Goal: Task Accomplishment & Management: Use online tool/utility

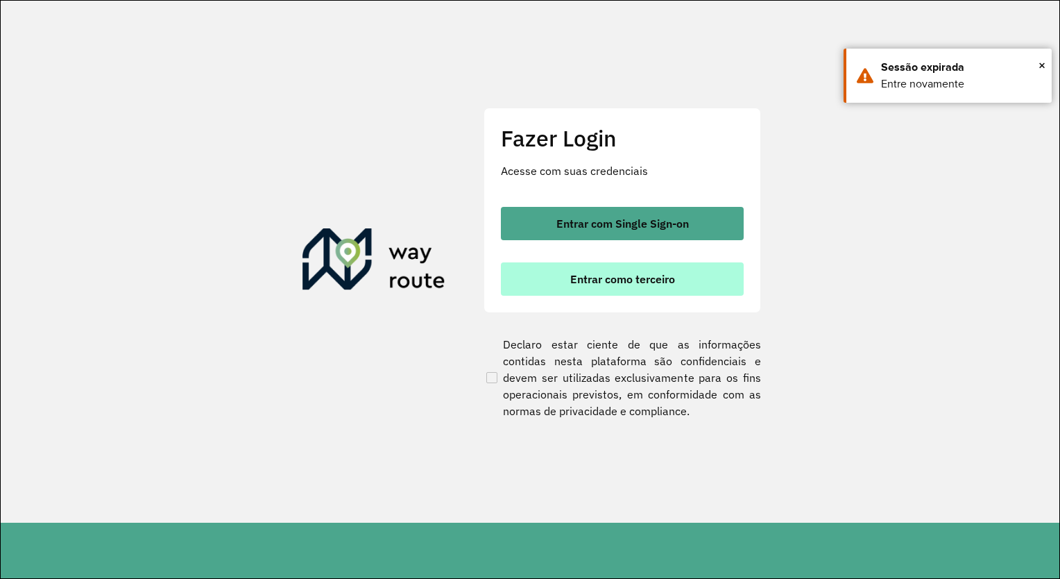
click at [616, 274] on span "Entrar como terceiro" at bounding box center [622, 278] width 105 height 11
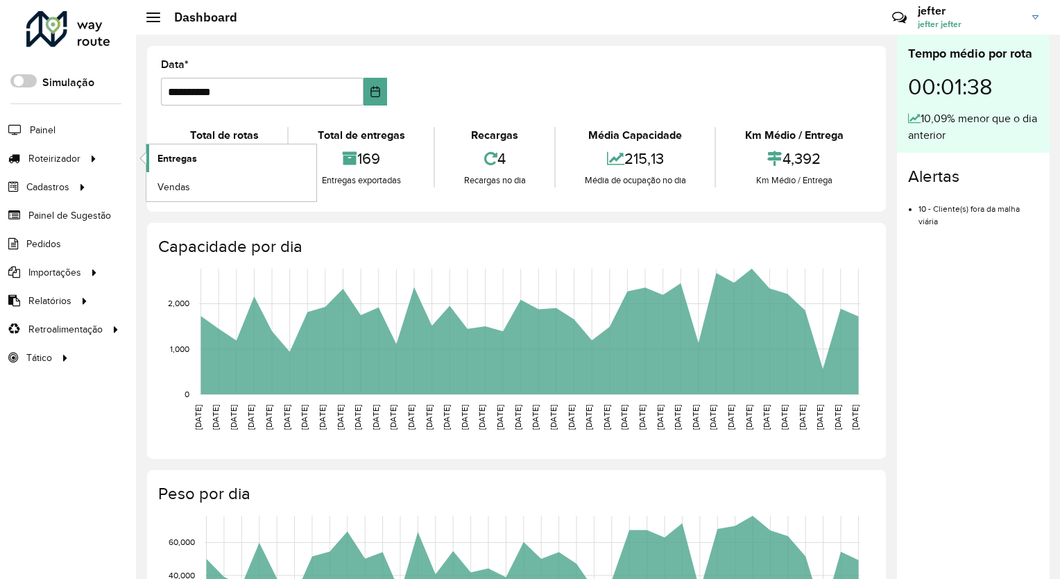
click at [206, 150] on link "Entregas" at bounding box center [231, 158] width 170 height 28
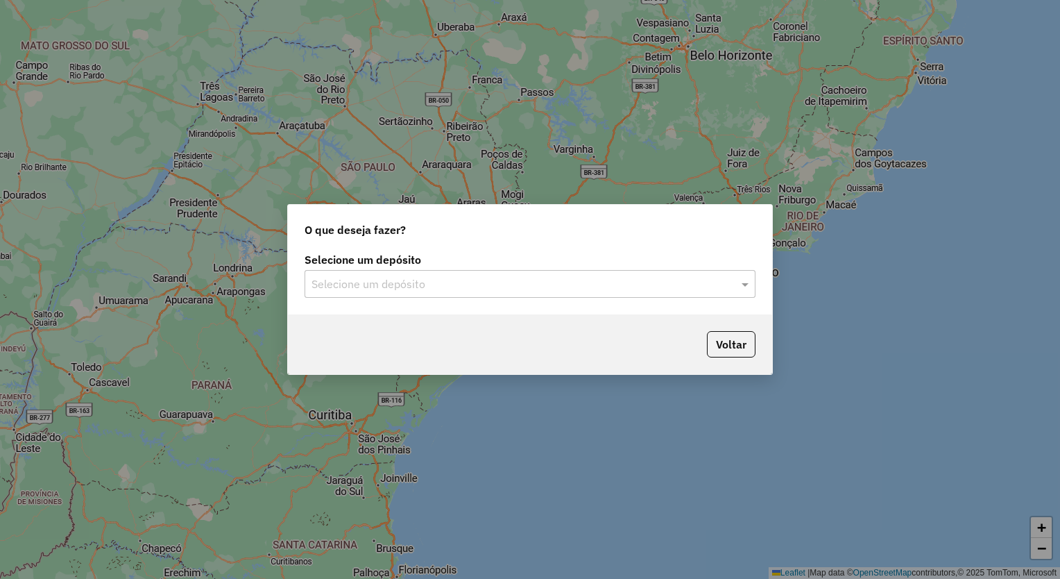
click at [524, 298] on div "Selecione um depósito Selecione um depósito" at bounding box center [530, 281] width 484 height 65
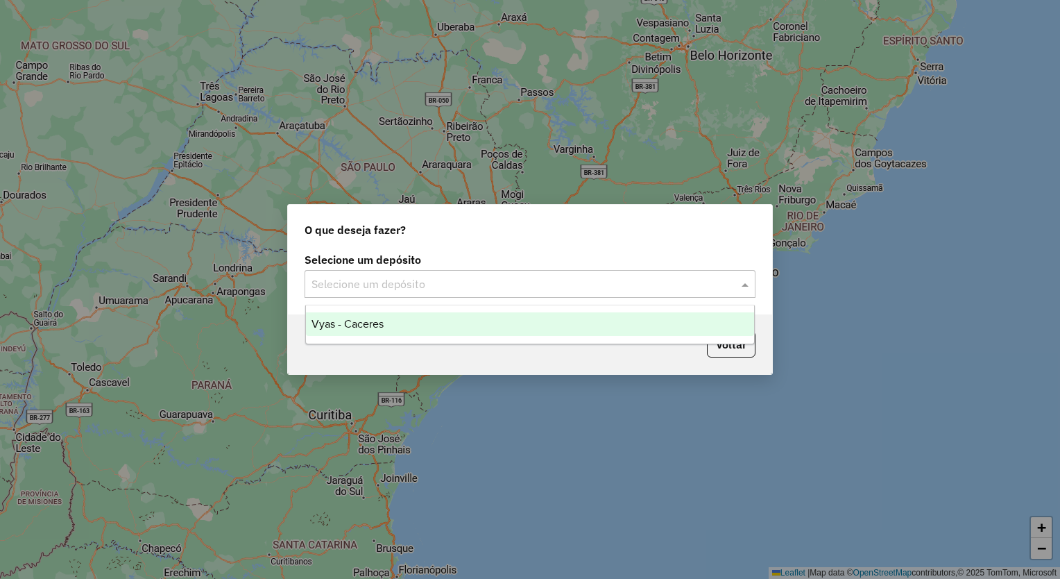
click at [509, 287] on input "text" at bounding box center [515, 284] width 409 height 17
click at [459, 330] on div "Vyas - Caceres" at bounding box center [530, 324] width 449 height 24
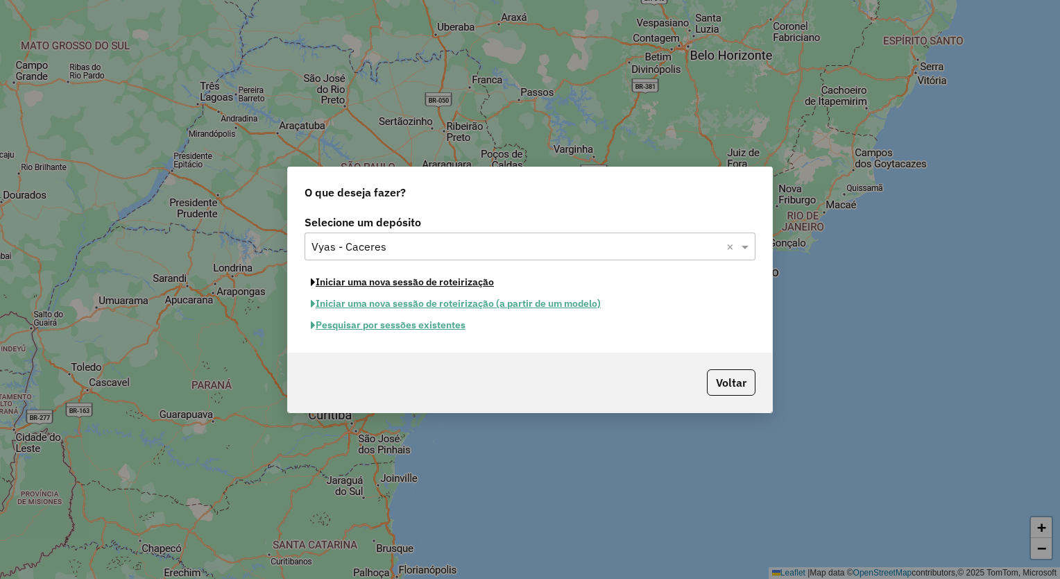
click at [474, 277] on button "Iniciar uma nova sessão de roteirização" at bounding box center [403, 282] width 196 height 22
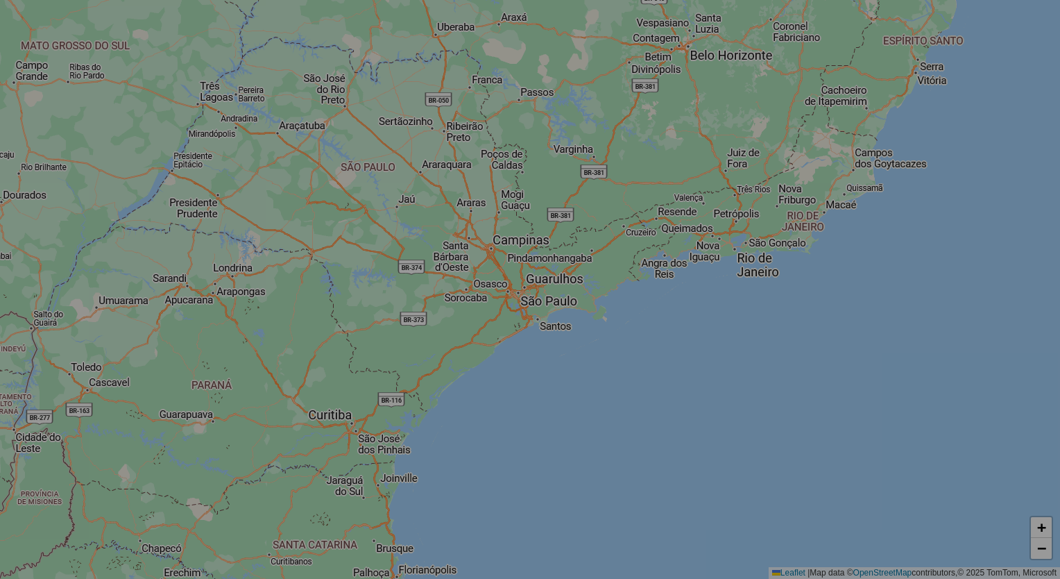
select select "*"
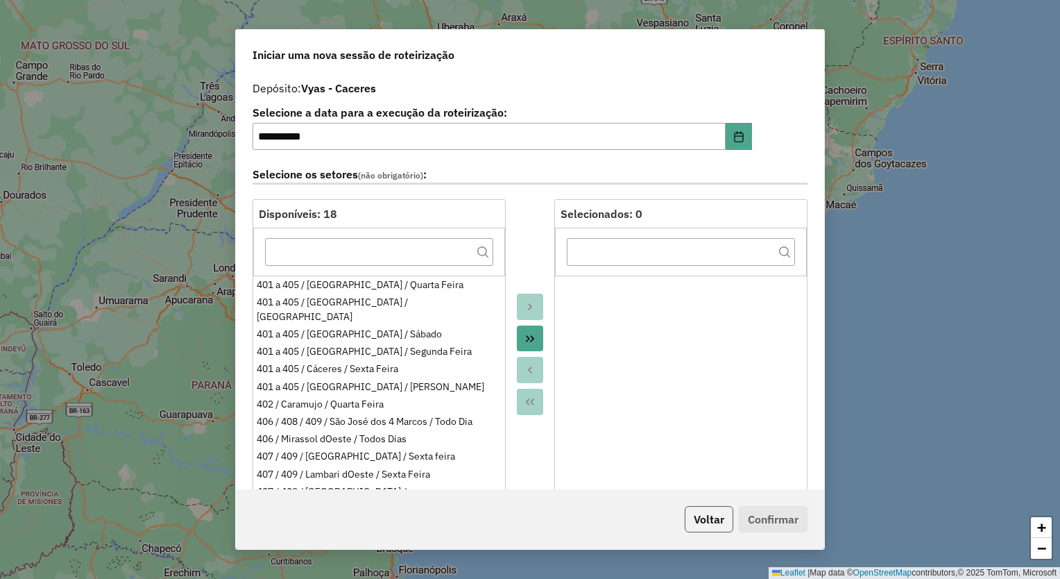
click at [701, 521] on button "Voltar" at bounding box center [709, 519] width 49 height 26
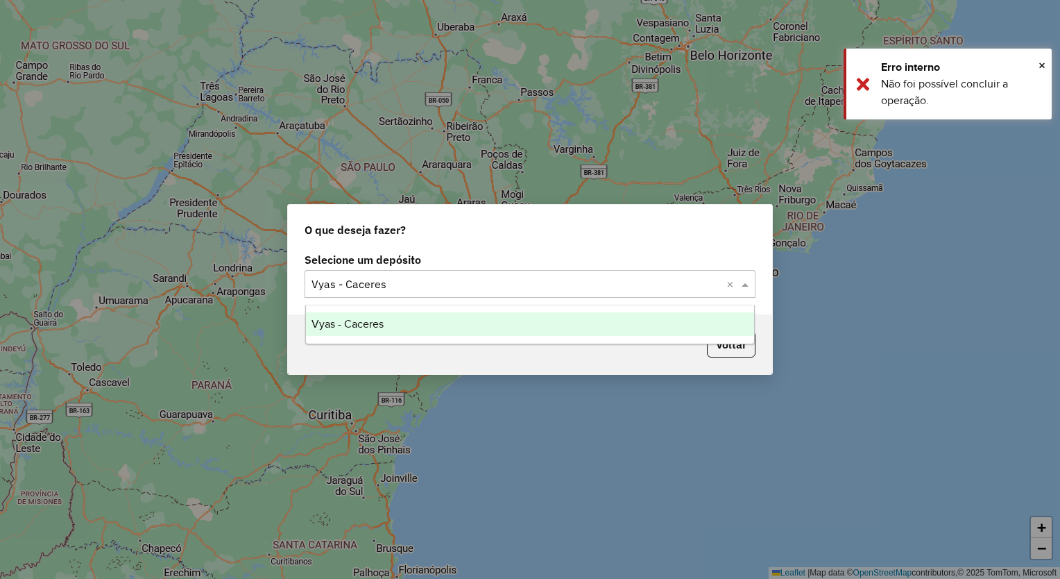
click at [665, 293] on div "Selecione um depósito × Vyas - Caceres ×" at bounding box center [530, 284] width 451 height 28
click at [522, 323] on div "Vyas - Caceres" at bounding box center [530, 324] width 449 height 24
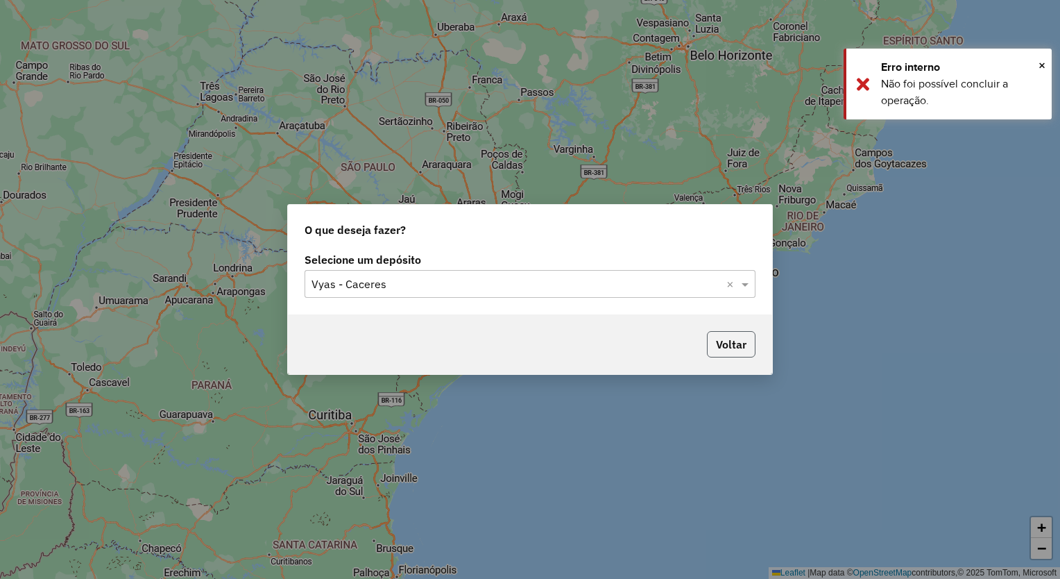
click at [736, 345] on button "Voltar" at bounding box center [731, 344] width 49 height 26
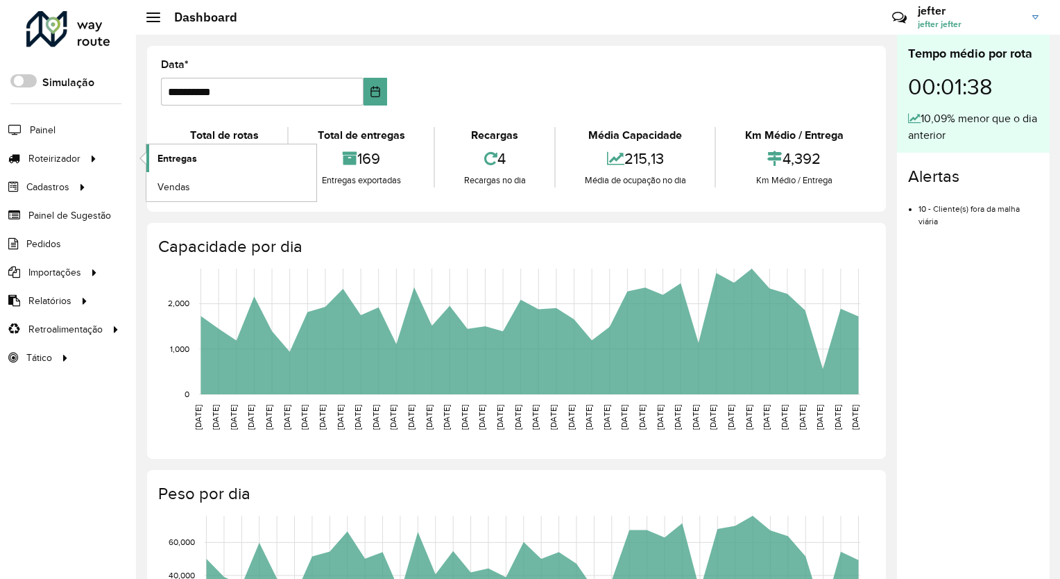
click at [232, 161] on link "Entregas" at bounding box center [231, 158] width 170 height 28
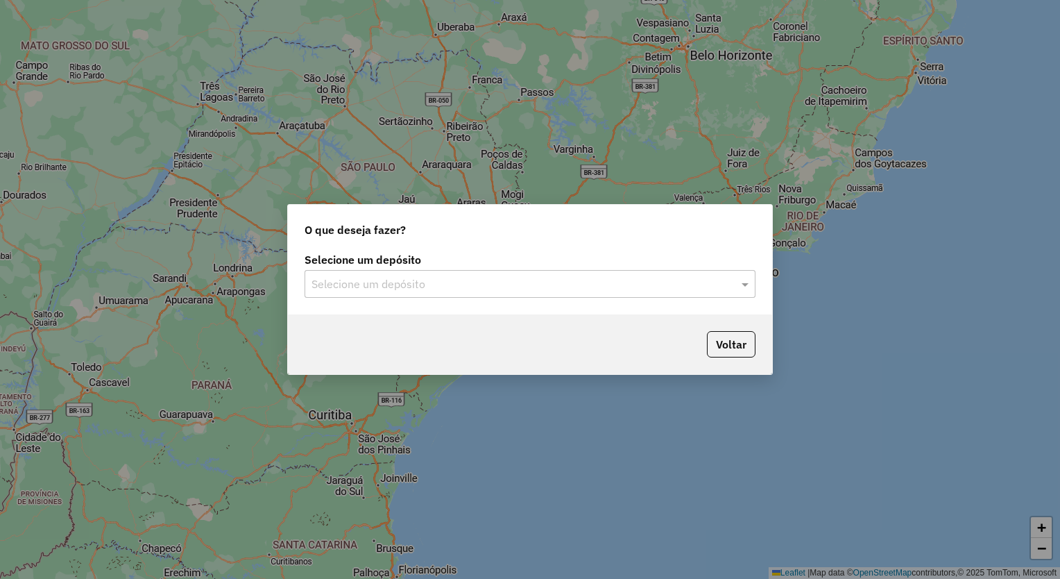
click at [658, 287] on input "text" at bounding box center [515, 284] width 409 height 17
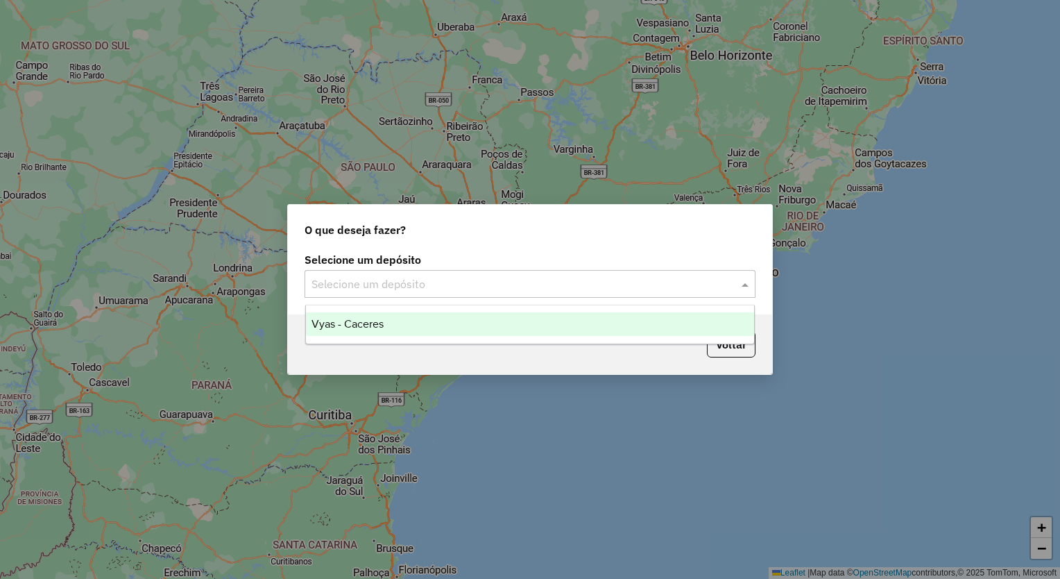
click at [552, 329] on div "Vyas - Caceres" at bounding box center [530, 324] width 449 height 24
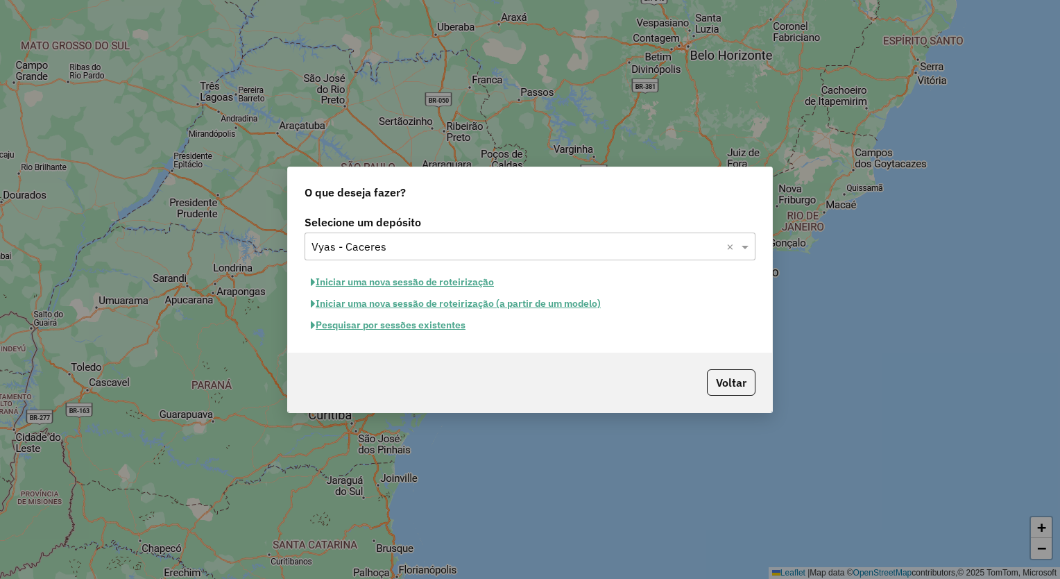
click at [441, 330] on button "Pesquisar por sessões existentes" at bounding box center [388, 325] width 167 height 22
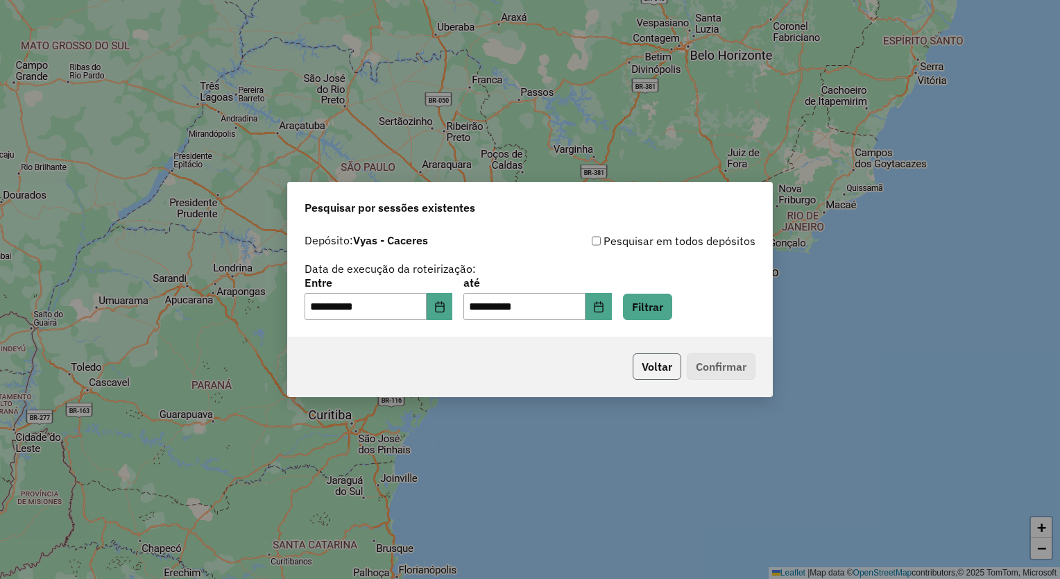
click at [666, 377] on button "Voltar" at bounding box center [657, 366] width 49 height 26
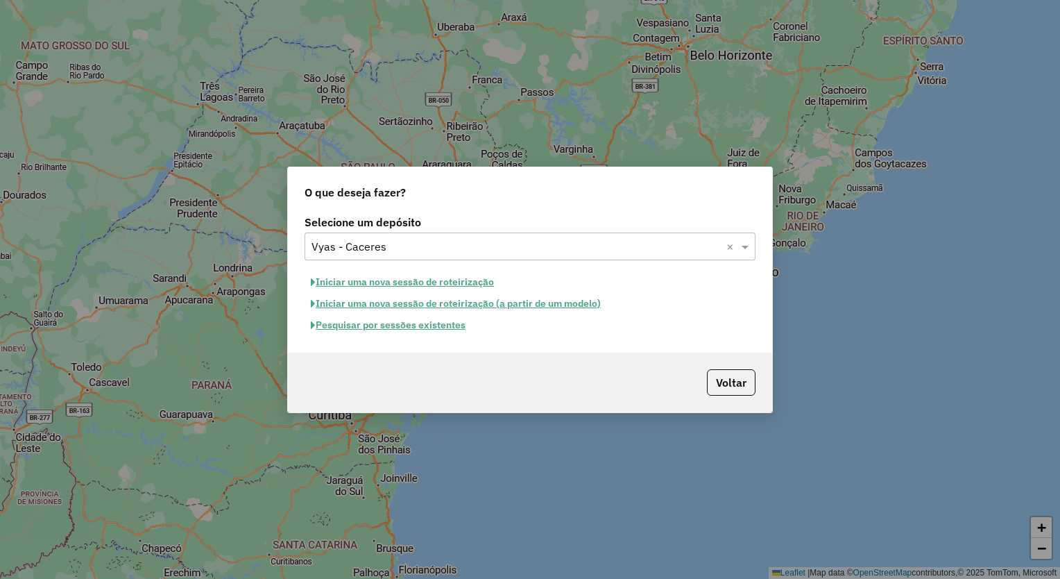
click at [397, 328] on button "Pesquisar por sessões existentes" at bounding box center [388, 325] width 167 height 22
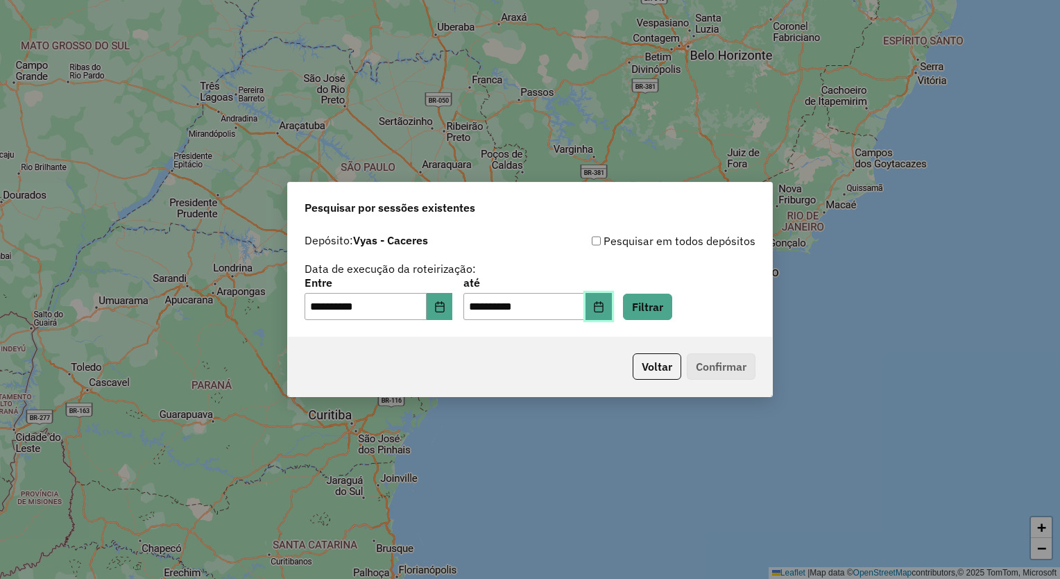
click at [607, 302] on button "Choose Date" at bounding box center [598, 307] width 26 height 28
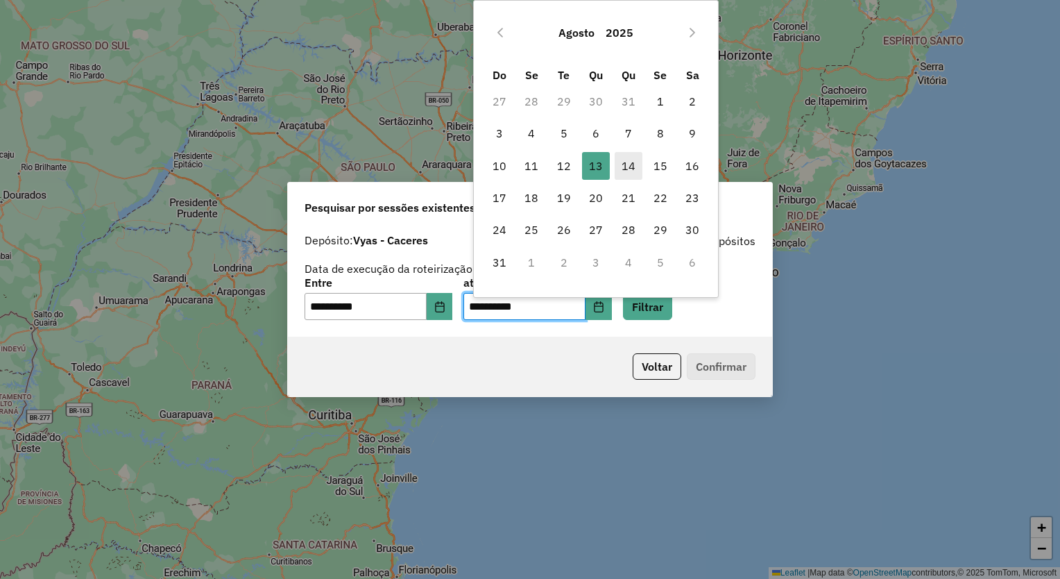
click at [627, 164] on span "14" at bounding box center [629, 166] width 28 height 28
type input "**********"
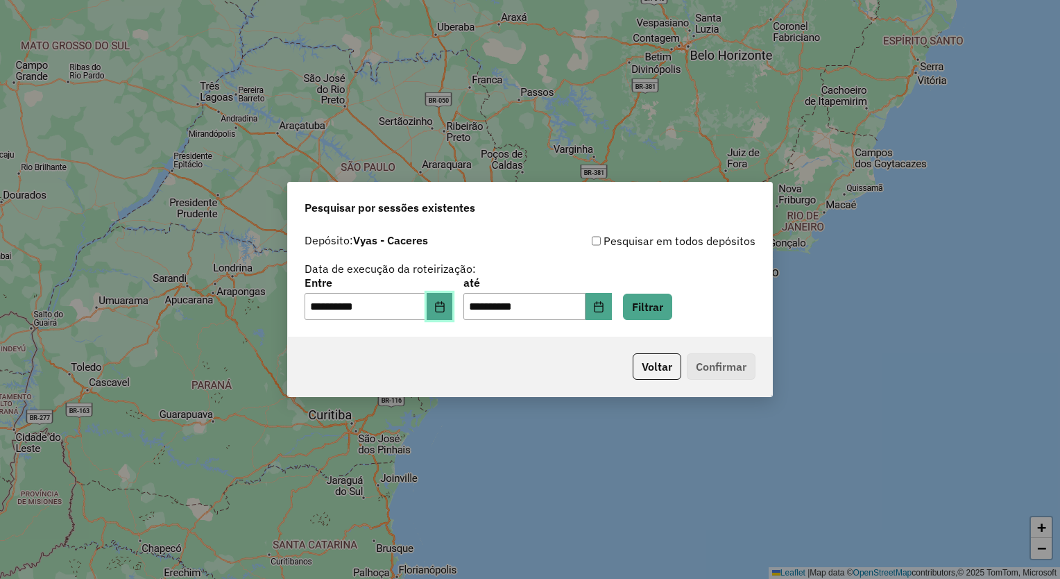
click at [445, 309] on icon "Choose Date" at bounding box center [439, 306] width 11 height 11
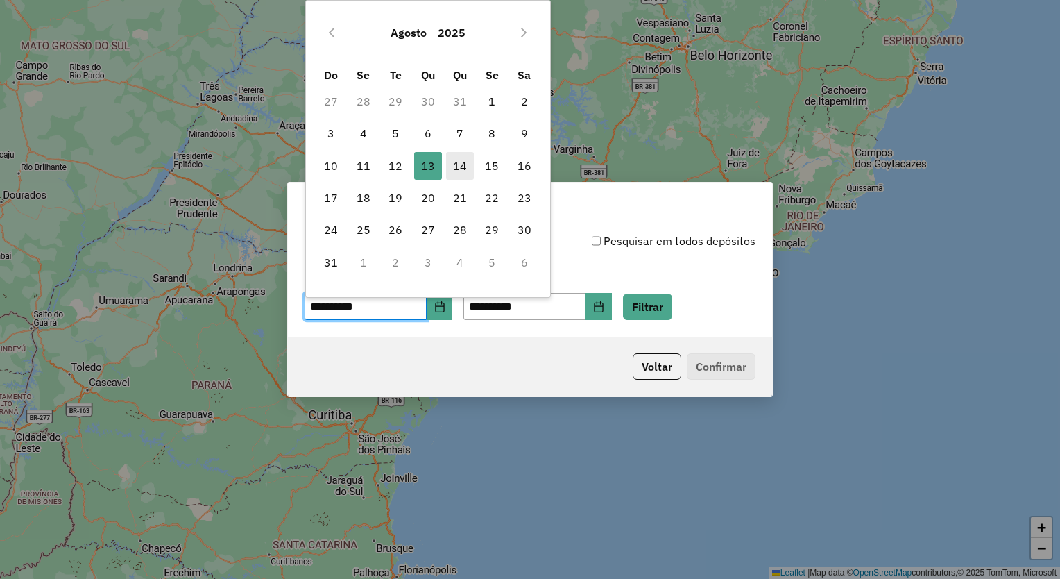
click at [464, 165] on span "14" at bounding box center [460, 166] width 28 height 28
type input "**********"
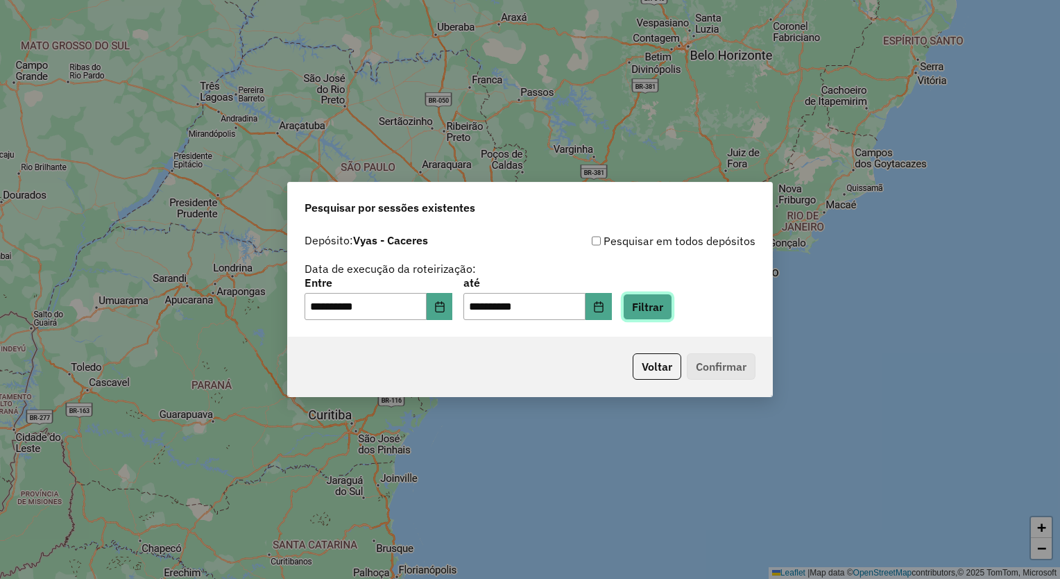
click at [661, 301] on button "Filtrar" at bounding box center [647, 306] width 49 height 26
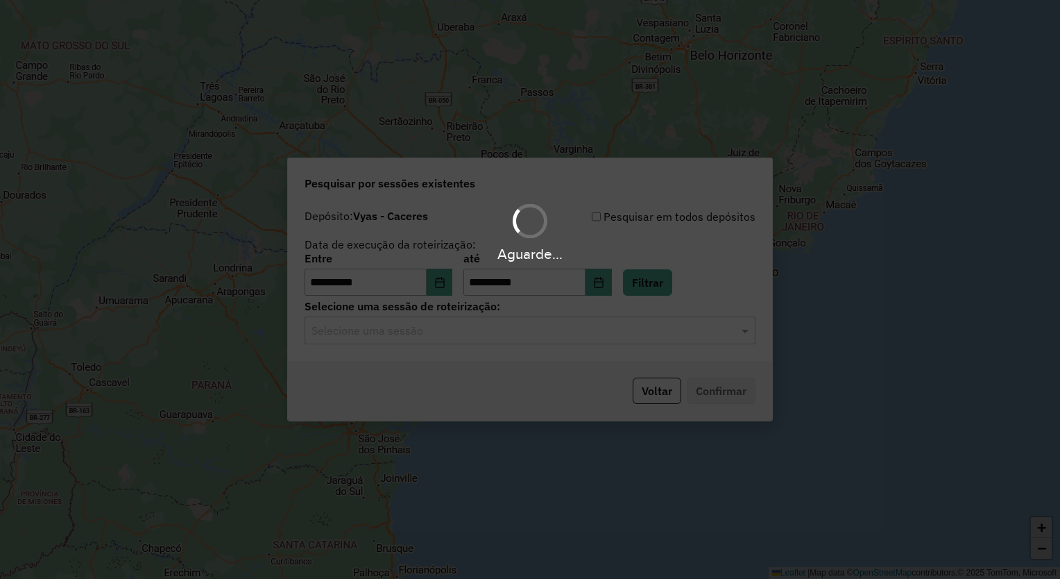
click at [569, 333] on div "Aguarde..." at bounding box center [530, 289] width 1060 height 579
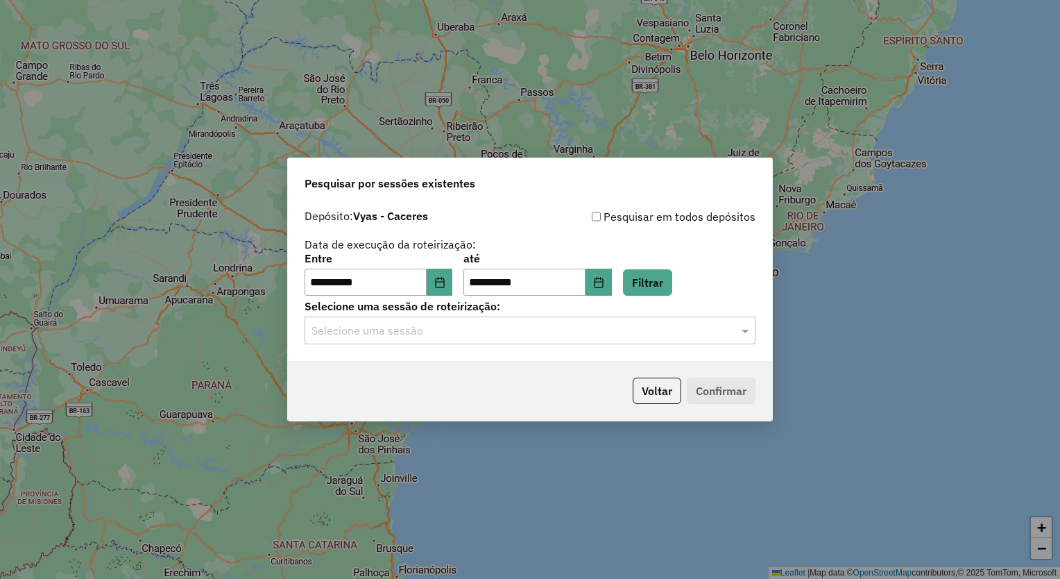
click at [569, 333] on input "text" at bounding box center [515, 331] width 409 height 17
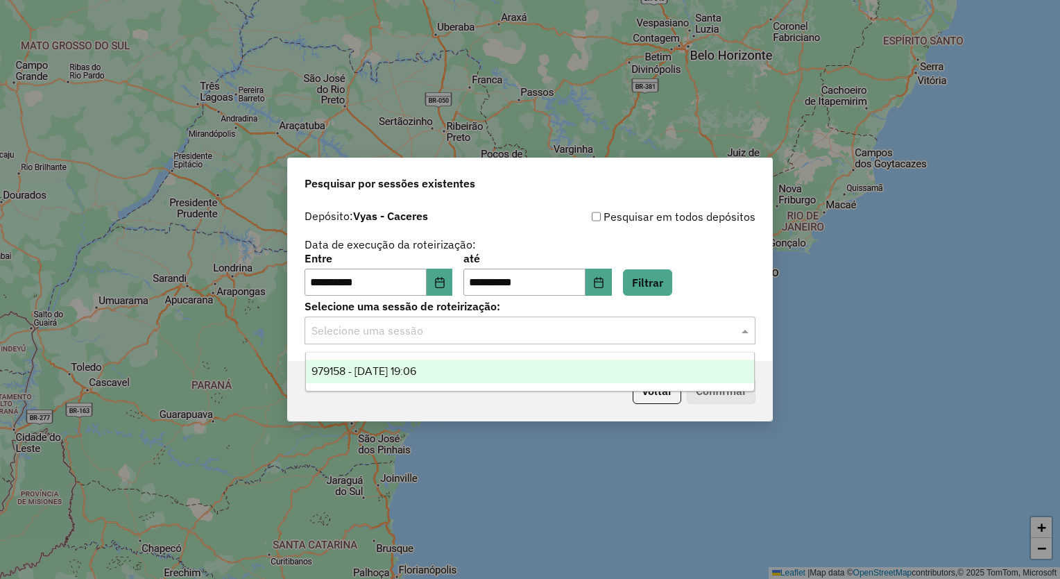
click at [529, 366] on div "979158 - 14/08/2025 19:06" at bounding box center [530, 371] width 449 height 24
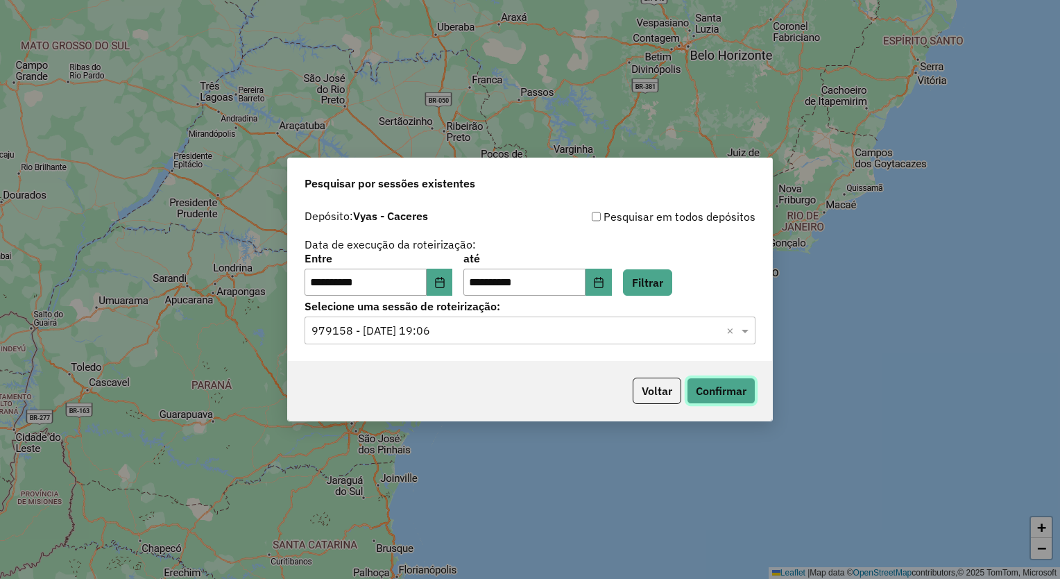
click at [748, 390] on button "Confirmar" at bounding box center [721, 390] width 69 height 26
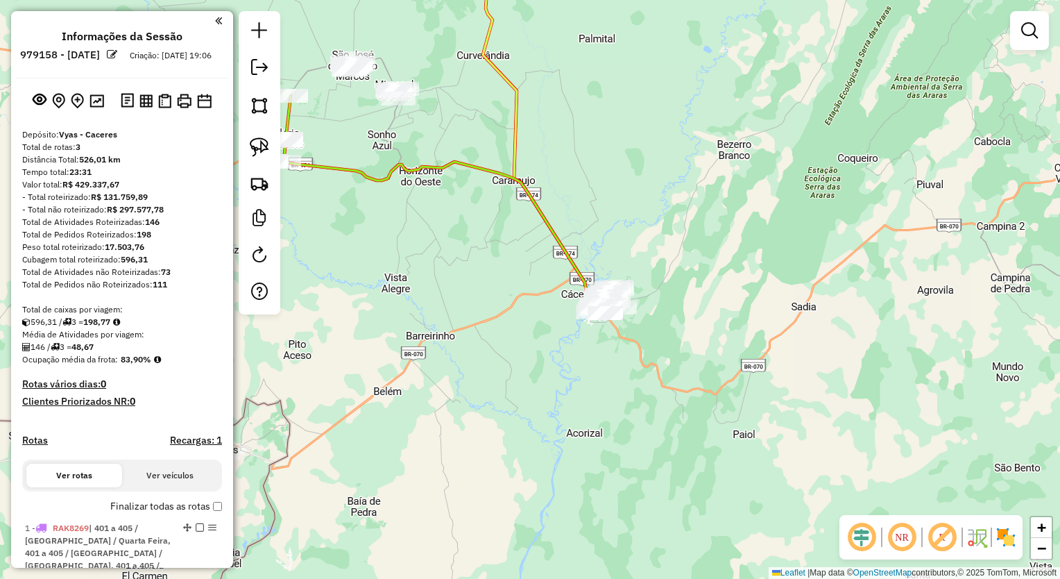
drag, startPoint x: 534, startPoint y: 180, endPoint x: 610, endPoint y: 199, distance: 78.7
click at [610, 199] on div "Janela de atendimento Grade de atendimento Capacidade Transportadoras Veículos …" at bounding box center [530, 289] width 1060 height 579
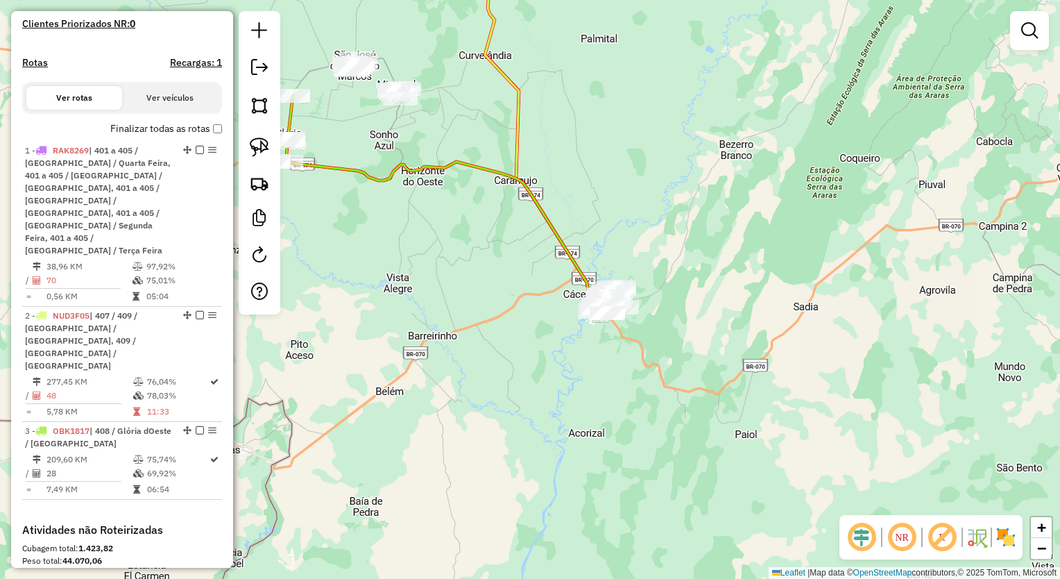
scroll to position [382, 0]
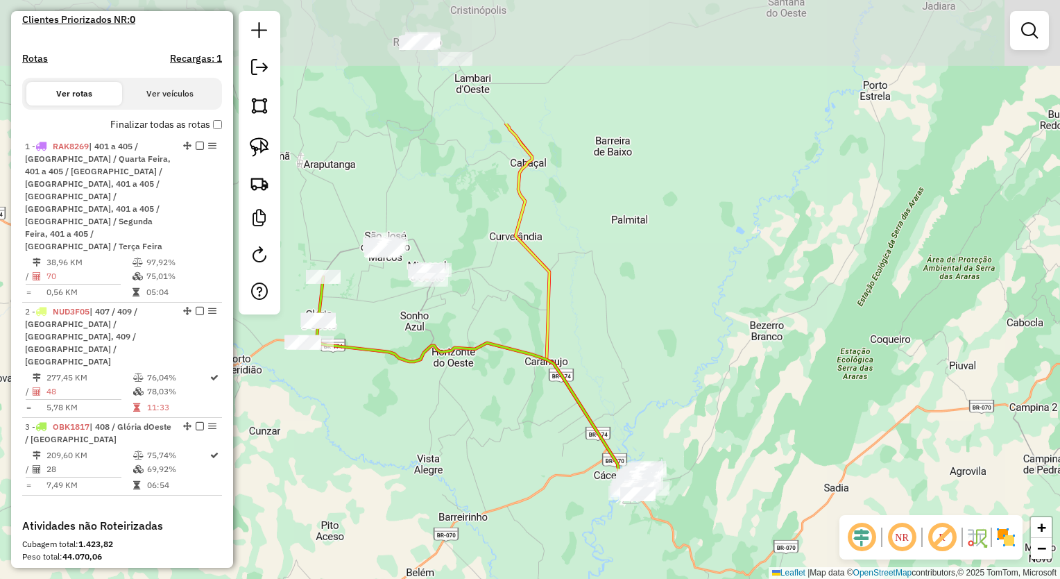
drag, startPoint x: 444, startPoint y: 95, endPoint x: 474, endPoint y: 276, distance: 183.6
click at [474, 276] on div "Janela de atendimento Grade de atendimento Capacidade Transportadoras Veículos …" at bounding box center [530, 289] width 1060 height 579
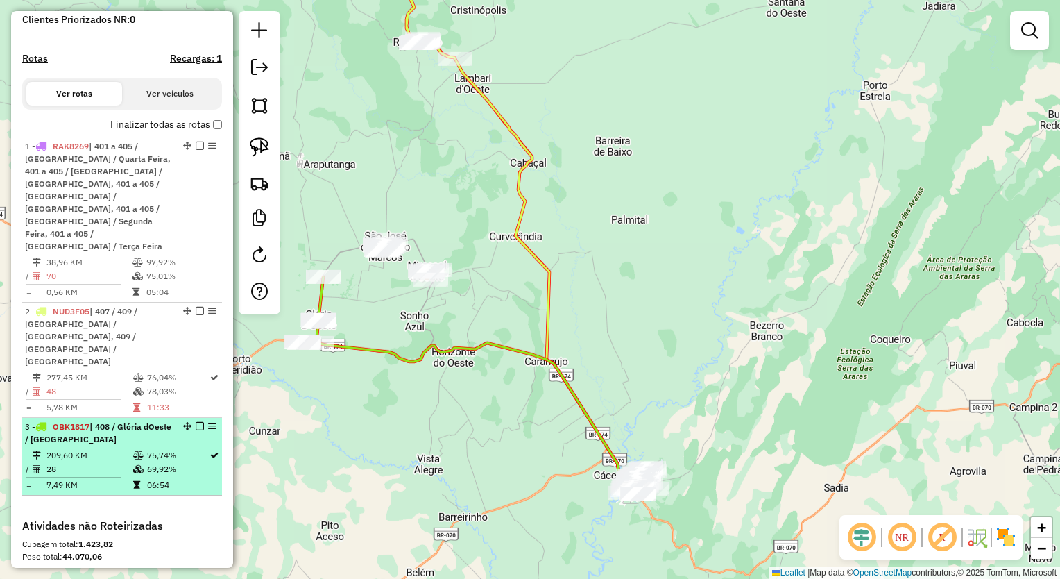
click at [146, 420] on div "3 - OBK1817 | 408 / Glória dOeste / [GEOGRAPHIC_DATA]" at bounding box center [98, 432] width 147 height 25
select select "**********"
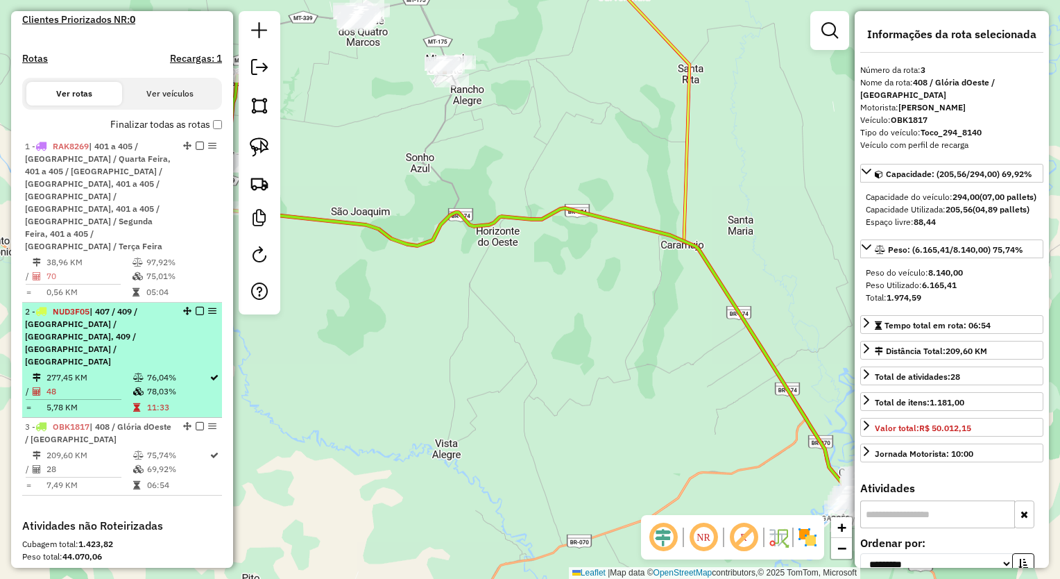
click at [158, 316] on div "2 - NUD3F05 | 407 / 409 / [GEOGRAPHIC_DATA] / [GEOGRAPHIC_DATA], 409 / [GEOGRAP…" at bounding box center [98, 336] width 147 height 62
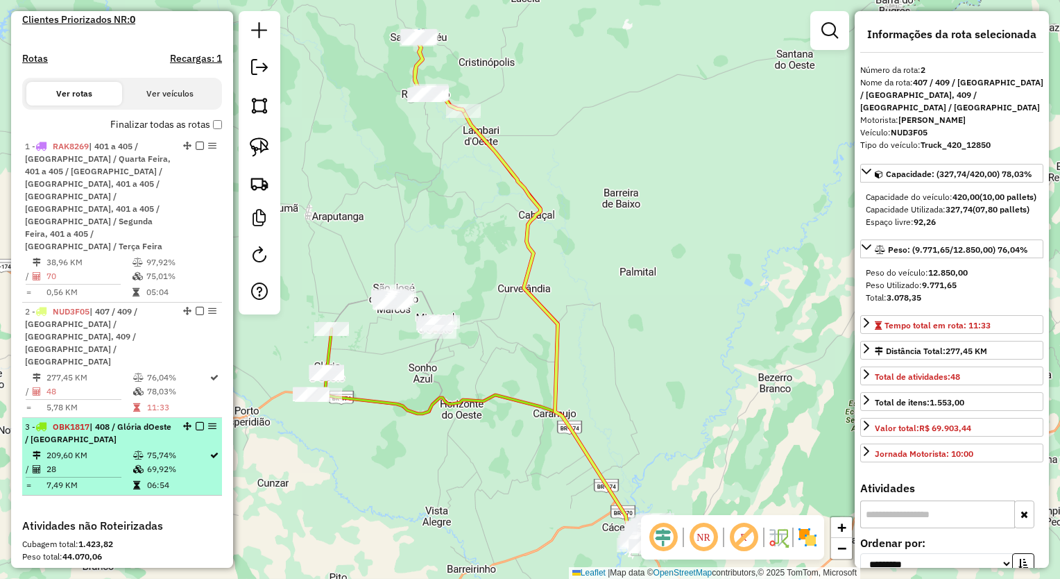
click at [123, 448] on td "209,60 KM" at bounding box center [89, 455] width 87 height 14
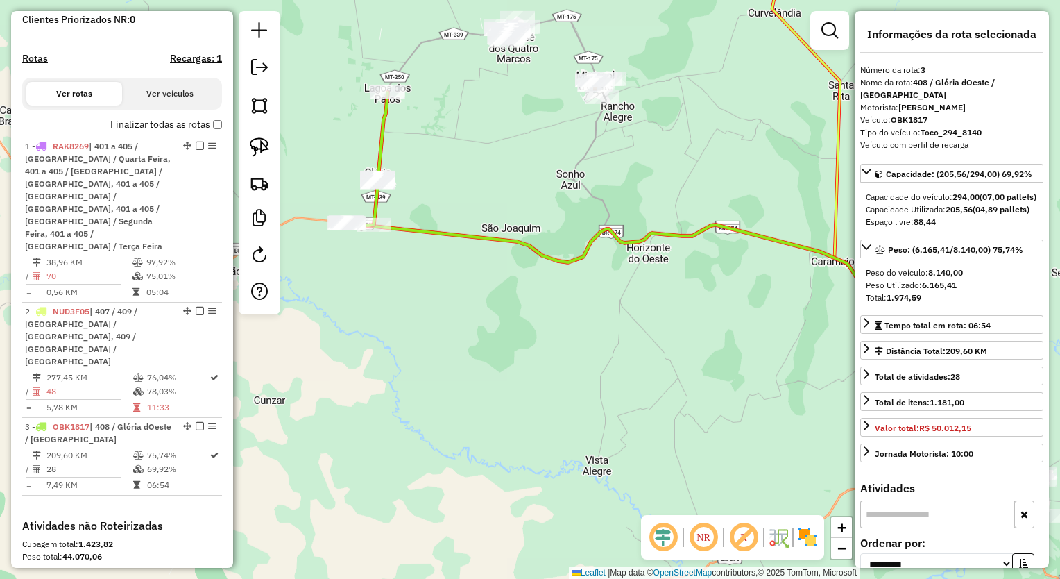
drag, startPoint x: 439, startPoint y: 207, endPoint x: 590, endPoint y: 223, distance: 151.5
click at [590, 223] on div "Janela de atendimento Grade de atendimento Capacidade Transportadoras Veículos …" at bounding box center [530, 289] width 1060 height 579
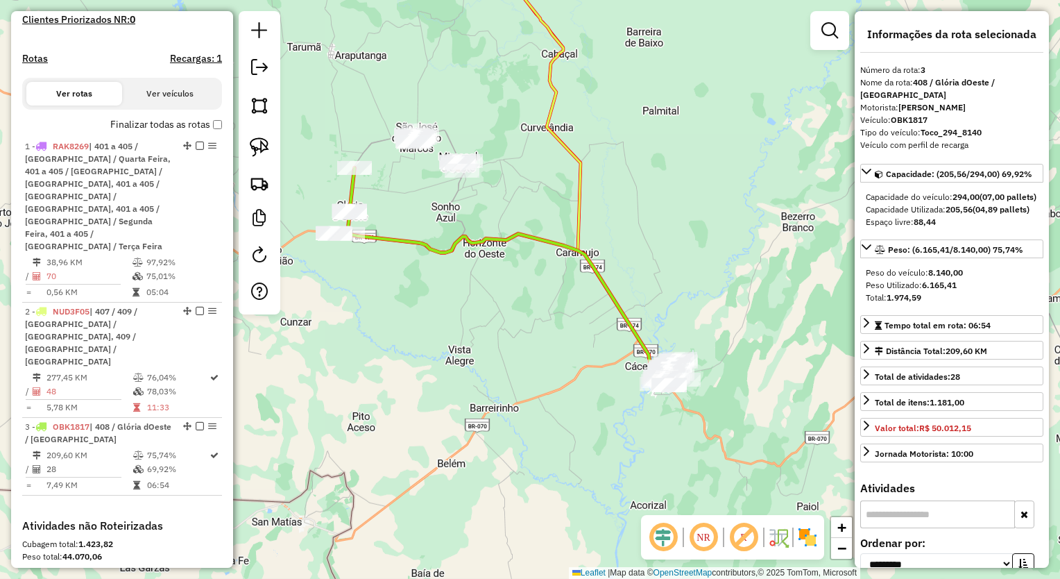
drag, startPoint x: 438, startPoint y: 126, endPoint x: 422, endPoint y: 178, distance: 54.6
click at [422, 178] on div "Janela de atendimento Grade de atendimento Capacidade Transportadoras Veículos …" at bounding box center [530, 289] width 1060 height 579
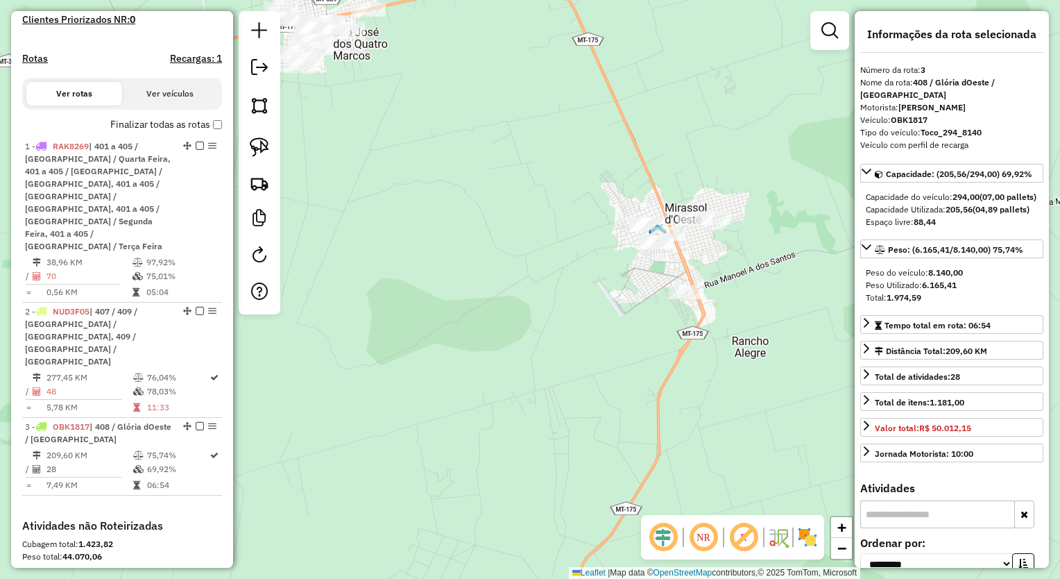
click at [422, 178] on div "Janela de atendimento Grade de atendimento Capacidade Transportadoras Veículos …" at bounding box center [530, 289] width 1060 height 579
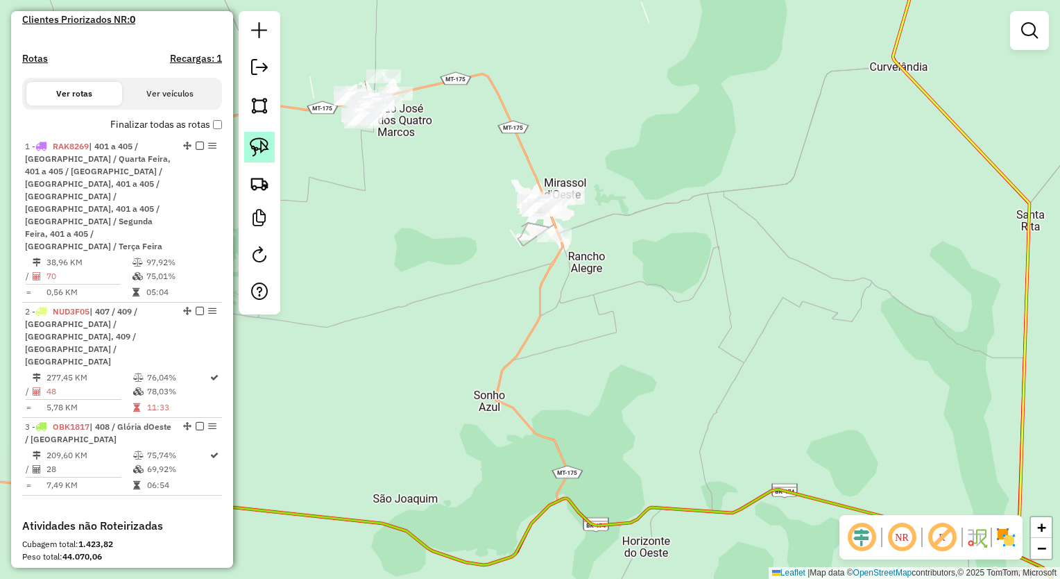
click at [258, 144] on img at bounding box center [259, 146] width 19 height 19
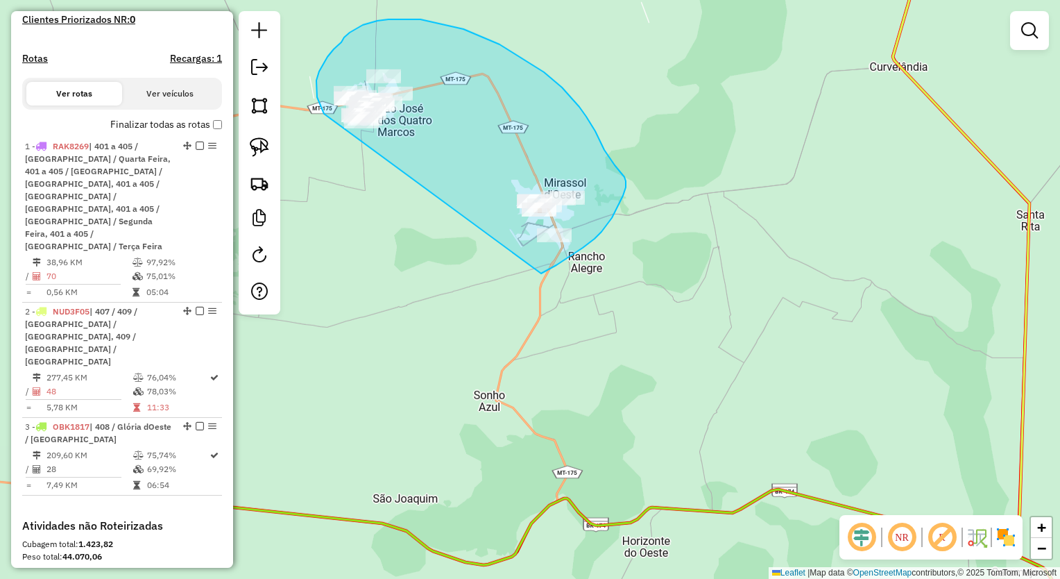
drag, startPoint x: 324, startPoint y: 114, endPoint x: 536, endPoint y: 274, distance: 265.4
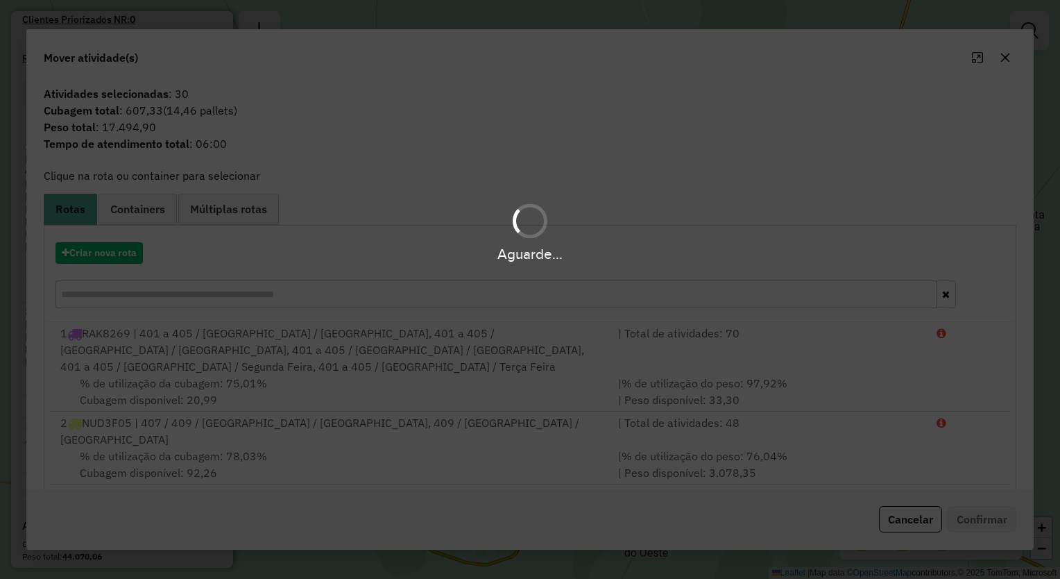
click at [1002, 68] on hb-app "Aguarde... Pop-up bloqueado! Seu navegador bloqueou automáticamente a abertura …" at bounding box center [530, 289] width 1060 height 579
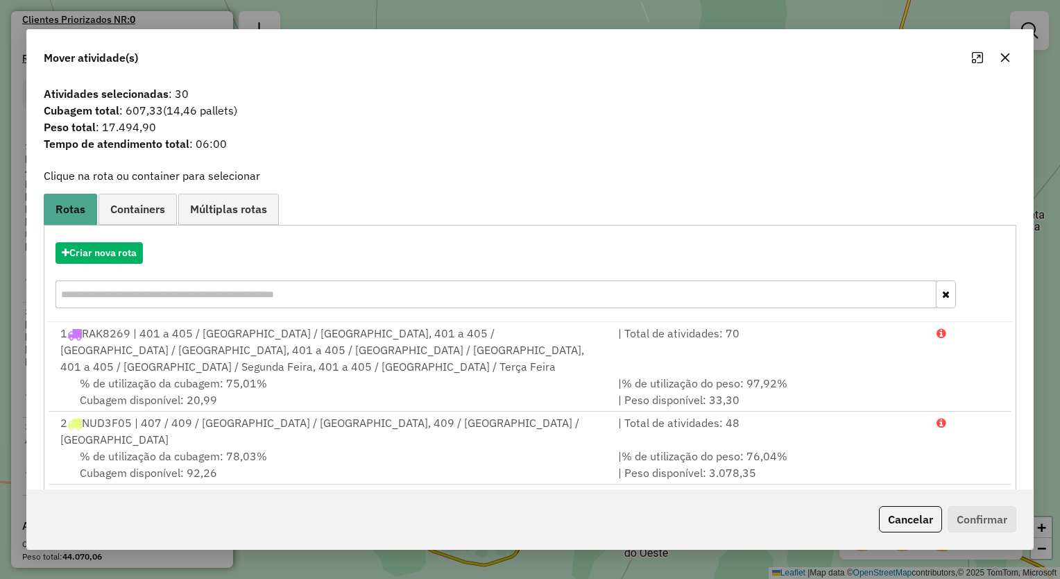
click at [1002, 68] on button "button" at bounding box center [1005, 57] width 22 height 22
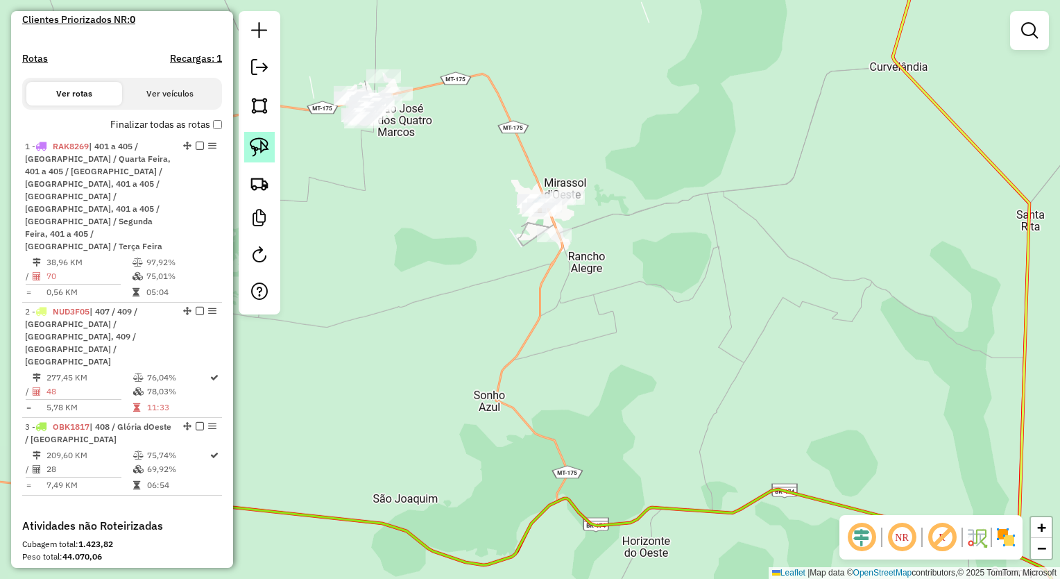
click at [254, 147] on img at bounding box center [259, 146] width 19 height 19
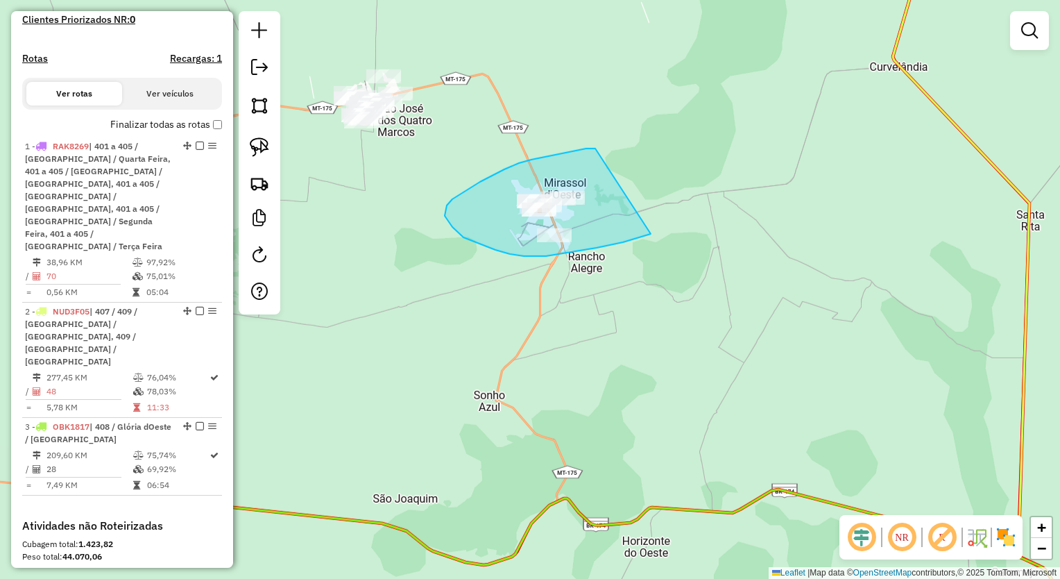
drag, startPoint x: 595, startPoint y: 148, endPoint x: 651, endPoint y: 234, distance: 101.8
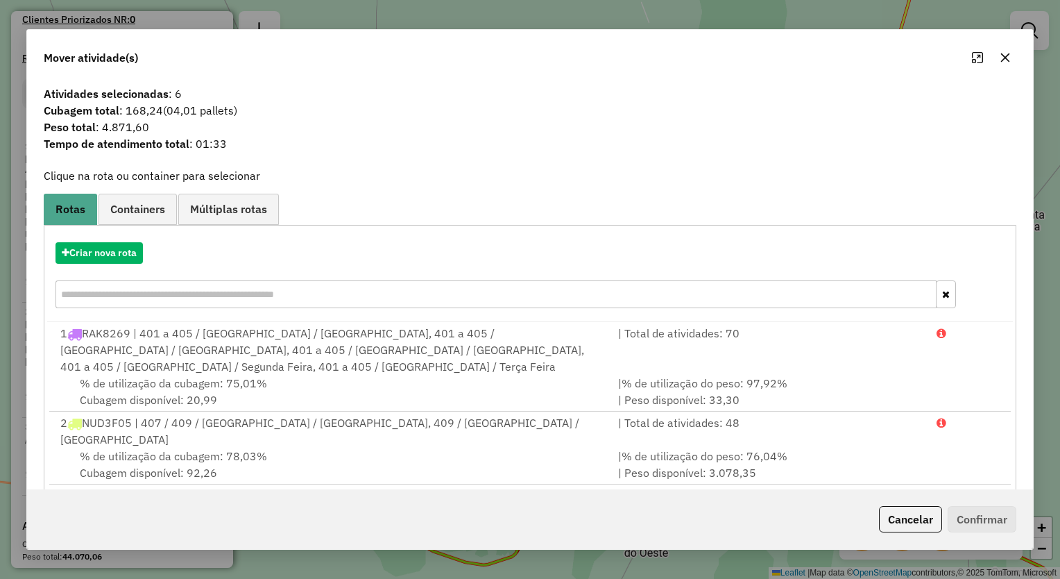
click at [996, 56] on button "button" at bounding box center [1005, 57] width 22 height 22
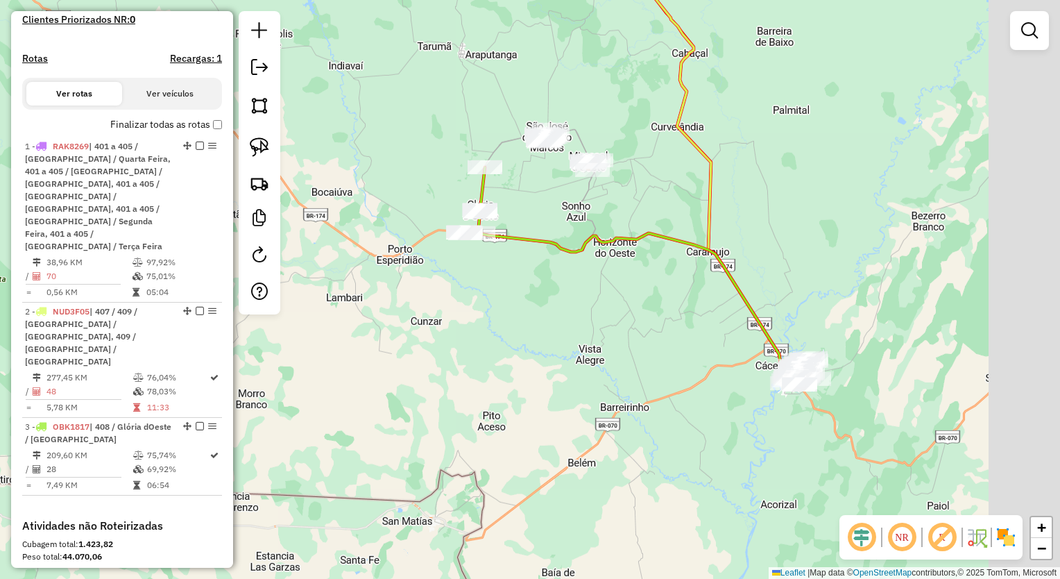
drag, startPoint x: 937, startPoint y: 268, endPoint x: 816, endPoint y: 249, distance: 122.3
click at [816, 249] on div "Janela de atendimento Grade de atendimento Capacidade Transportadoras Veículos …" at bounding box center [530, 289] width 1060 height 579
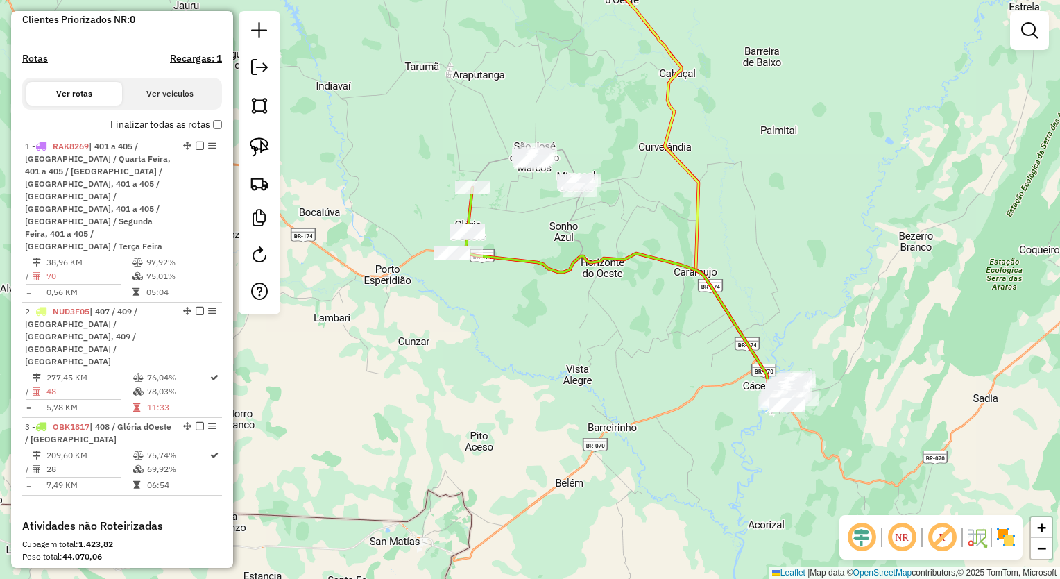
drag, startPoint x: 566, startPoint y: 92, endPoint x: 563, endPoint y: 113, distance: 21.7
click at [563, 113] on div "Janela de atendimento Grade de atendimento Capacidade Transportadoras Veículos …" at bounding box center [530, 289] width 1060 height 579
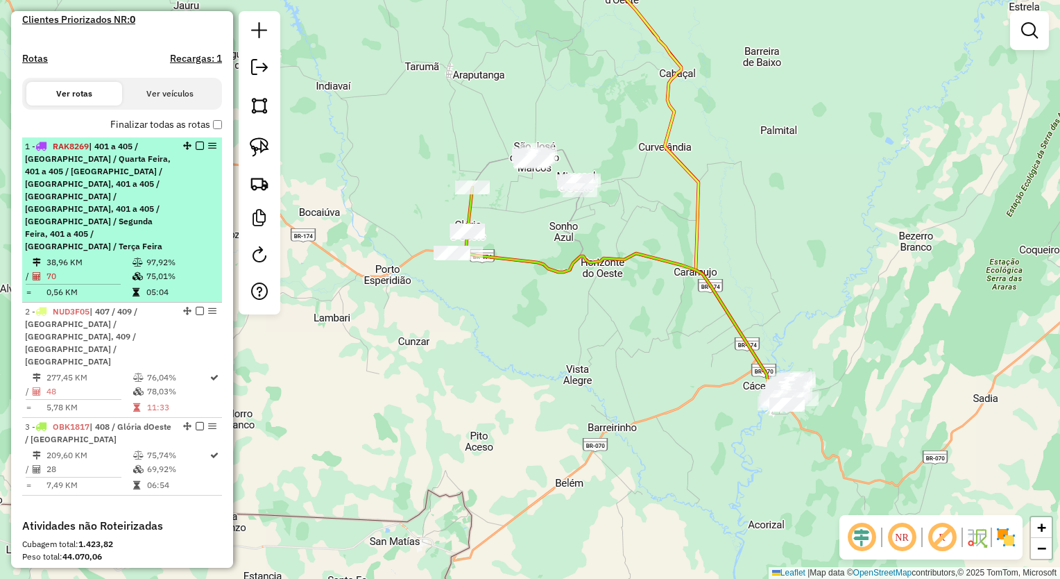
click at [183, 151] on div "1 - RAK8269 | 401 a 405 / [GEOGRAPHIC_DATA] / [GEOGRAPHIC_DATA], 401 a 405 / [G…" at bounding box center [122, 196] width 194 height 112
select select "**********"
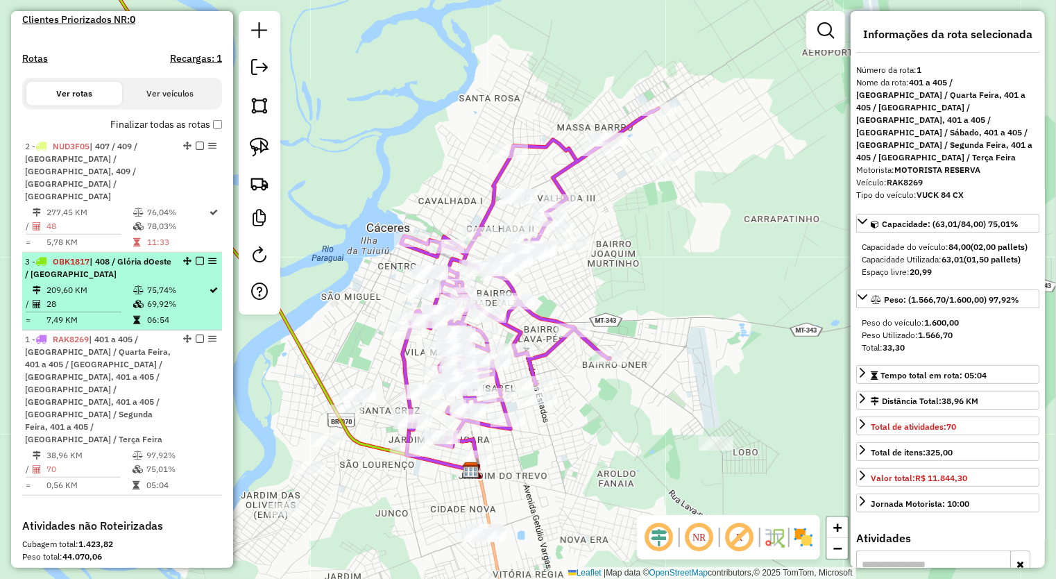
drag, startPoint x: 183, startPoint y: 159, endPoint x: 175, endPoint y: 409, distance: 250.6
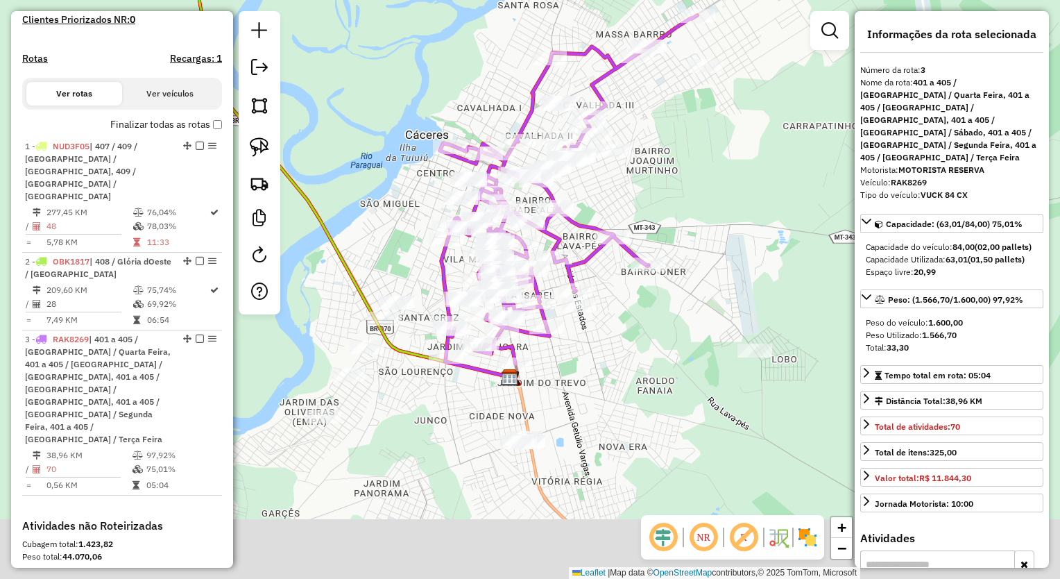
drag, startPoint x: 674, startPoint y: 305, endPoint x: 712, endPoint y: 212, distance: 100.7
click at [712, 212] on div "Janela de atendimento Grade de atendimento Capacidade Transportadoras Veículos …" at bounding box center [530, 289] width 1060 height 579
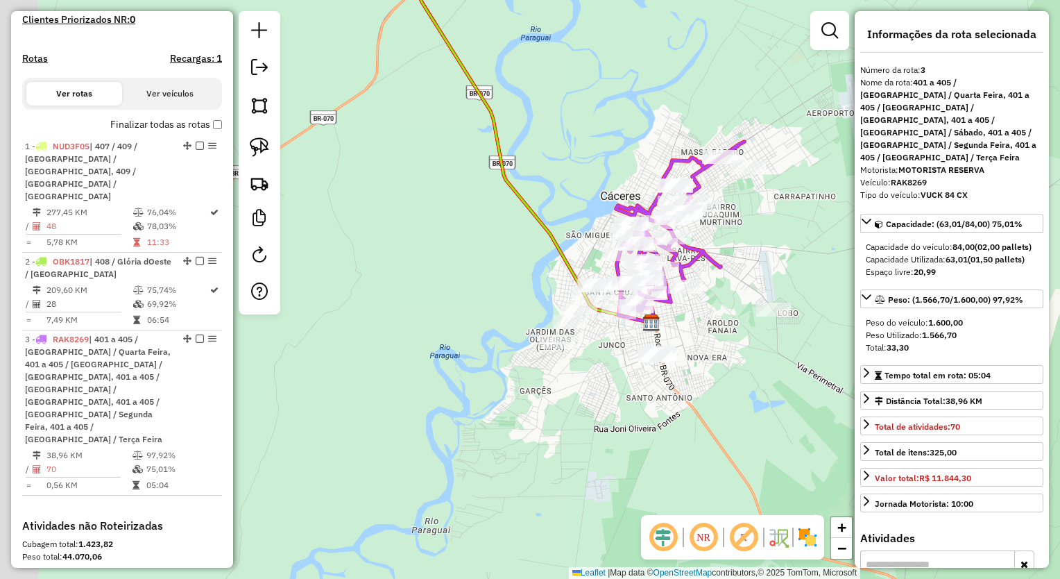
drag, startPoint x: 467, startPoint y: 151, endPoint x: 513, endPoint y: 179, distance: 54.1
click at [513, 179] on icon at bounding box center [526, 146] width 249 height 352
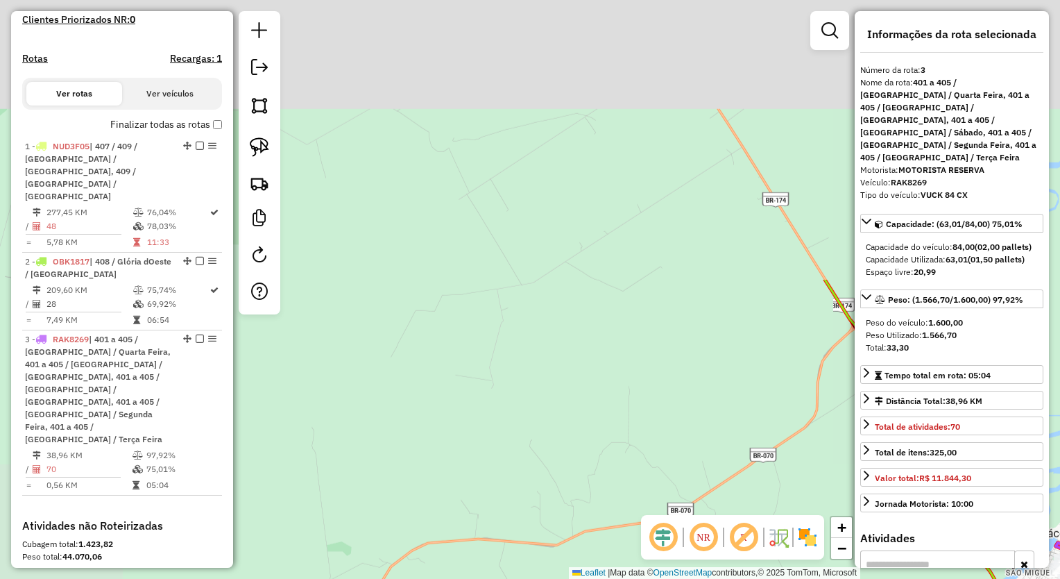
drag, startPoint x: 321, startPoint y: 72, endPoint x: 755, endPoint y: 411, distance: 550.6
click at [755, 411] on div "Janela de atendimento Grade de atendimento Capacidade Transportadoras Veículos …" at bounding box center [530, 289] width 1060 height 579
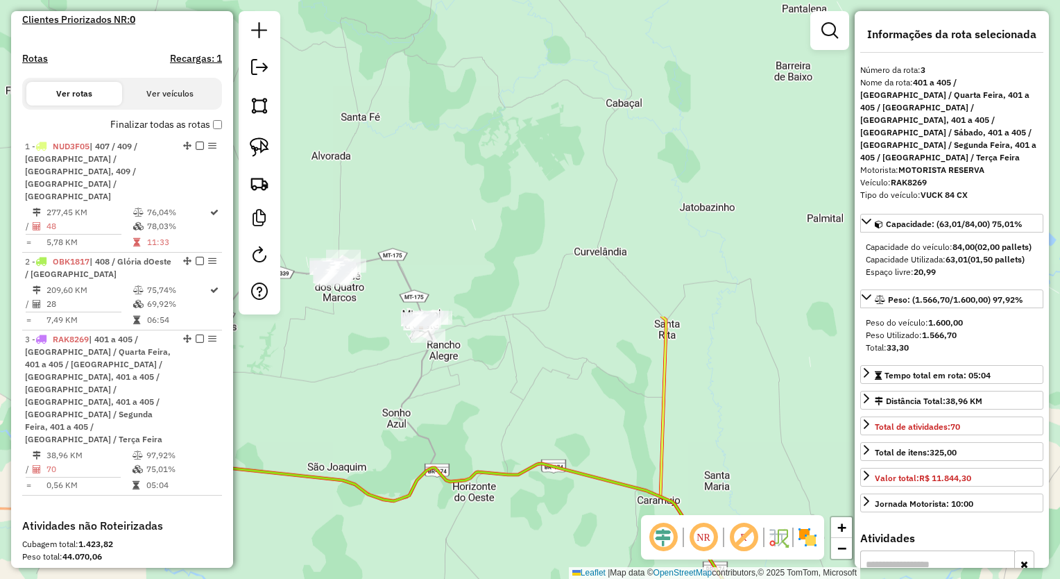
drag, startPoint x: 586, startPoint y: 60, endPoint x: 714, endPoint y: 445, distance: 405.0
click at [714, 445] on div "Janela de atendimento Grade de atendimento Capacidade Transportadoras Veículos …" at bounding box center [530, 289] width 1060 height 579
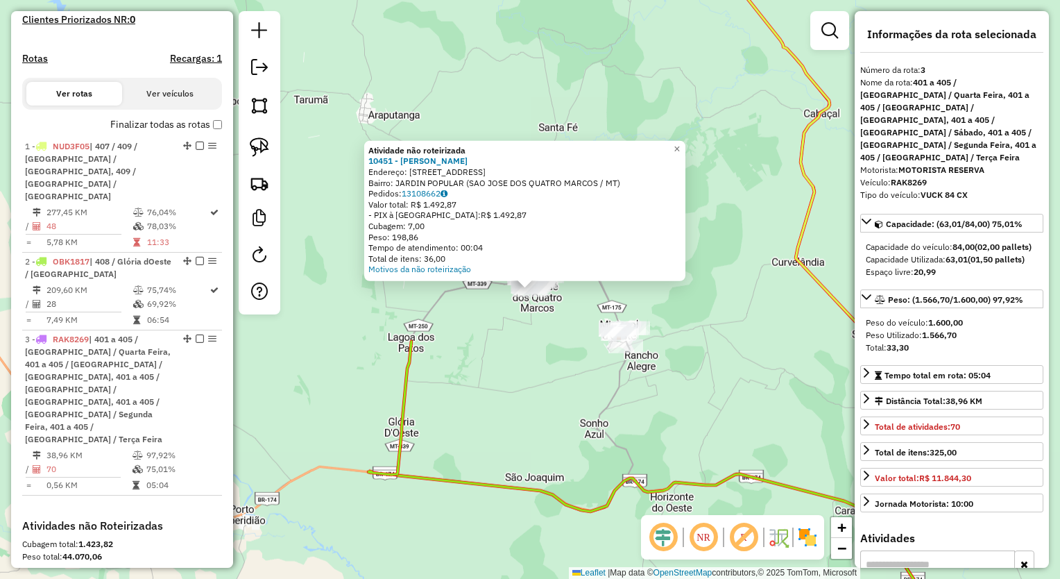
click at [336, 429] on div "Atividade não roteirizada 10451 - [PERSON_NAME] Endereço: [STREET_ADDRESS] Bair…" at bounding box center [530, 289] width 1060 height 579
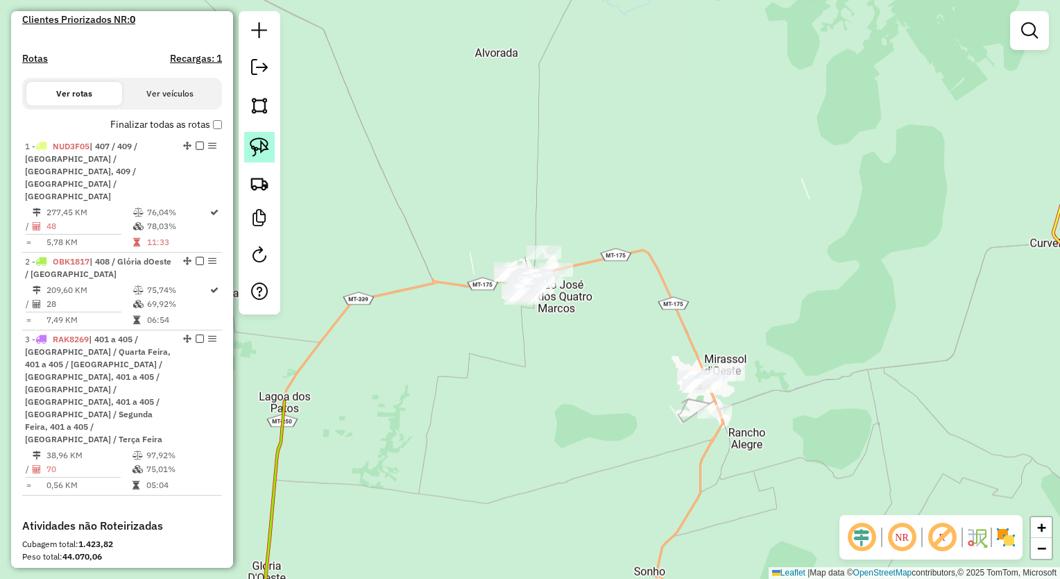
click at [253, 140] on img at bounding box center [259, 146] width 19 height 19
drag, startPoint x: 764, startPoint y: 332, endPoint x: 807, endPoint y: 426, distance: 103.4
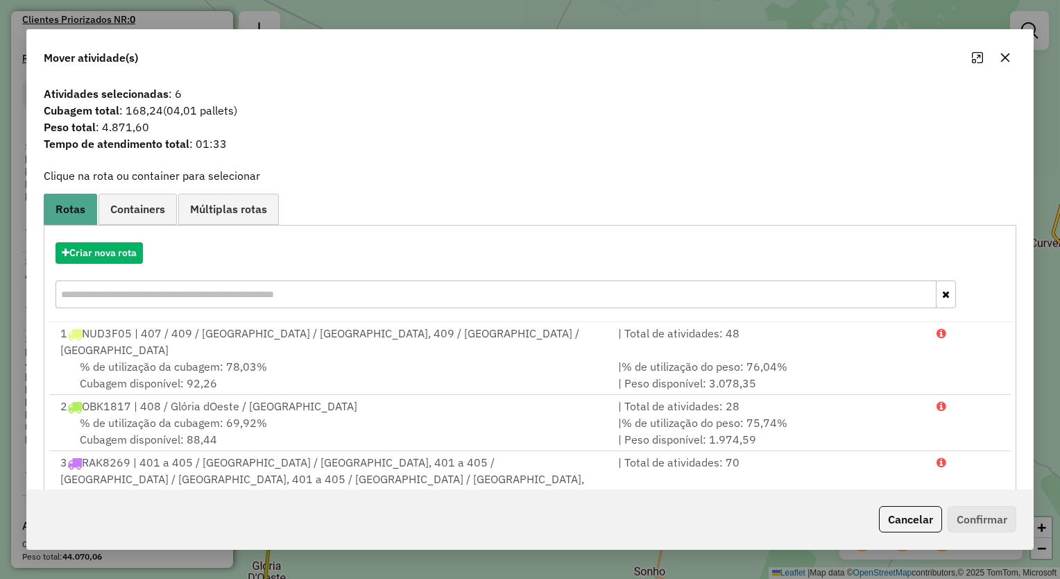
click at [1007, 58] on icon "button" at bounding box center [1005, 57] width 11 height 11
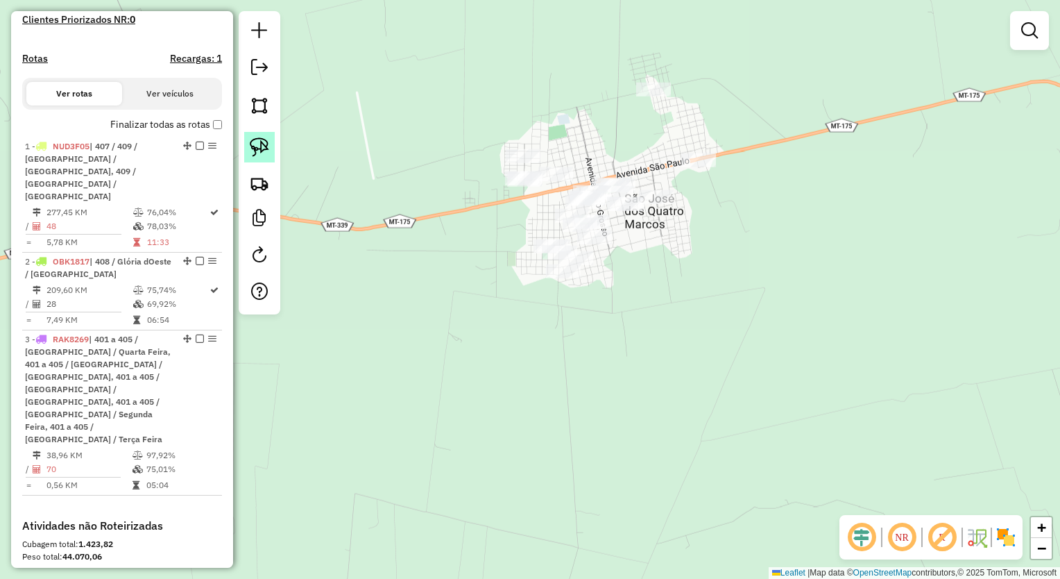
click at [247, 144] on link at bounding box center [259, 147] width 31 height 31
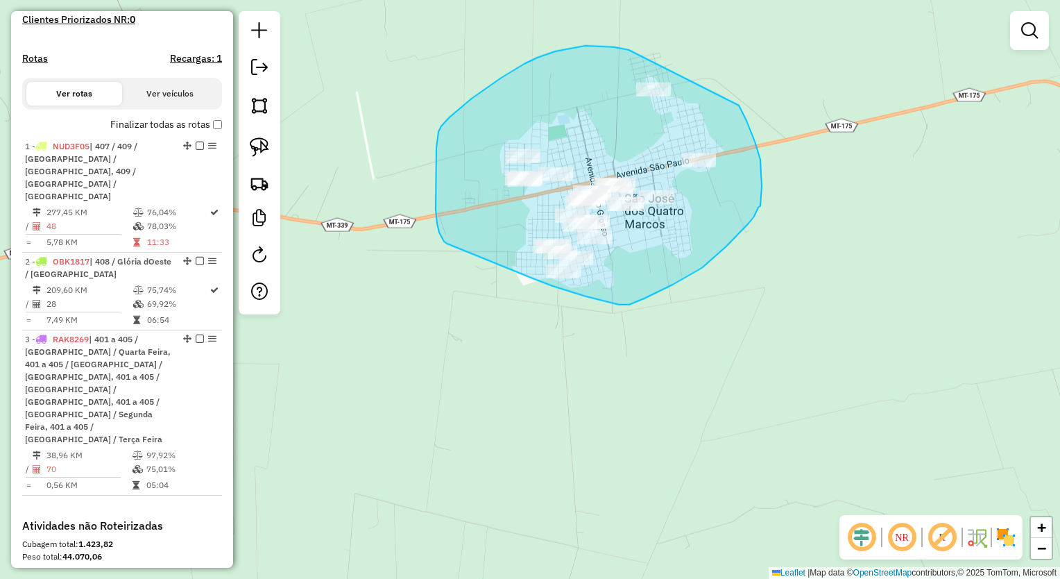
drag, startPoint x: 629, startPoint y: 50, endPoint x: 733, endPoint y: 85, distance: 109.9
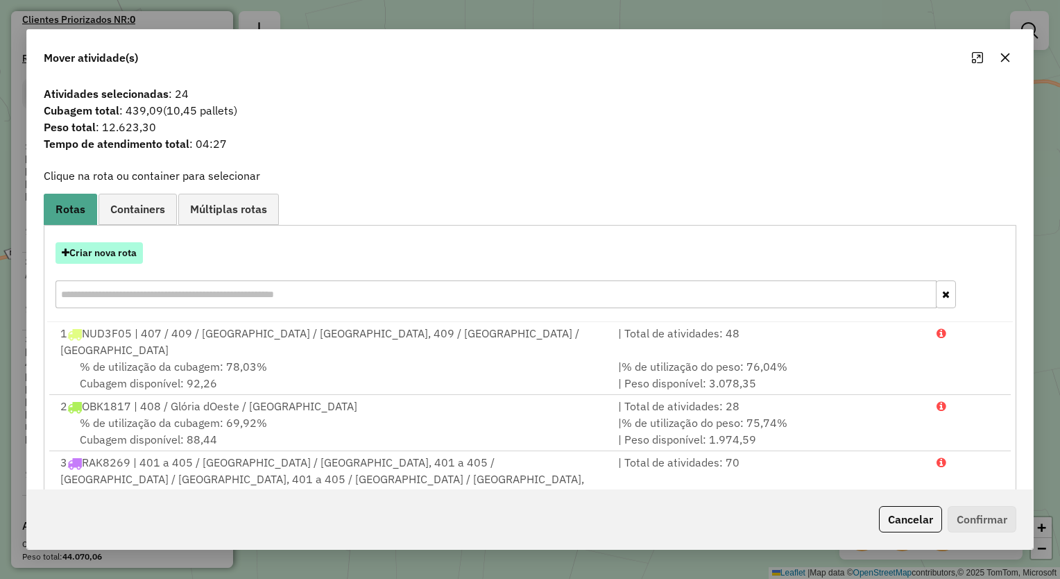
click at [126, 251] on button "Criar nova rota" at bounding box center [98, 253] width 87 height 22
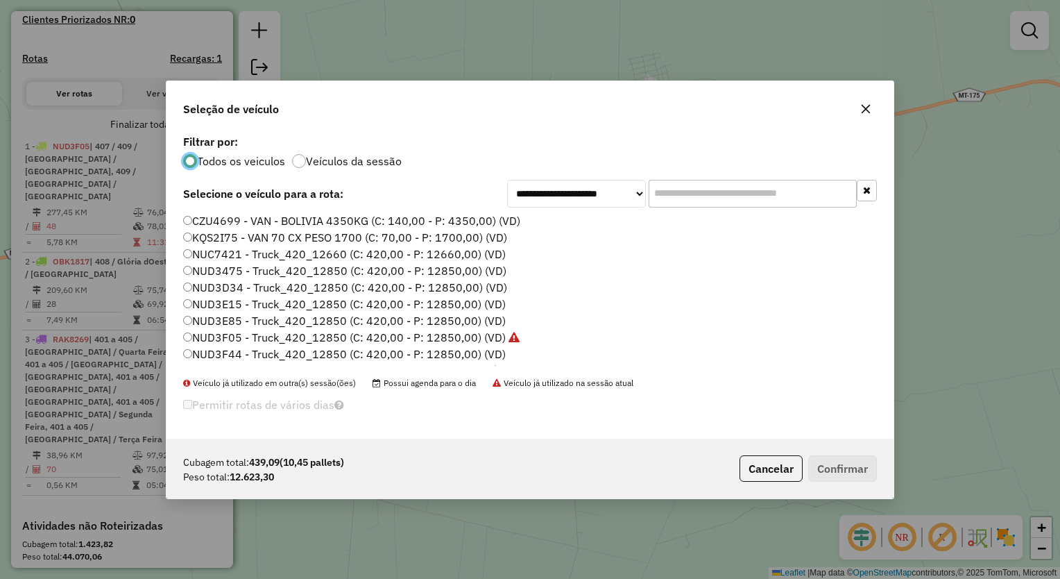
scroll to position [7, 4]
click at [678, 196] on input "text" at bounding box center [753, 194] width 208 height 28
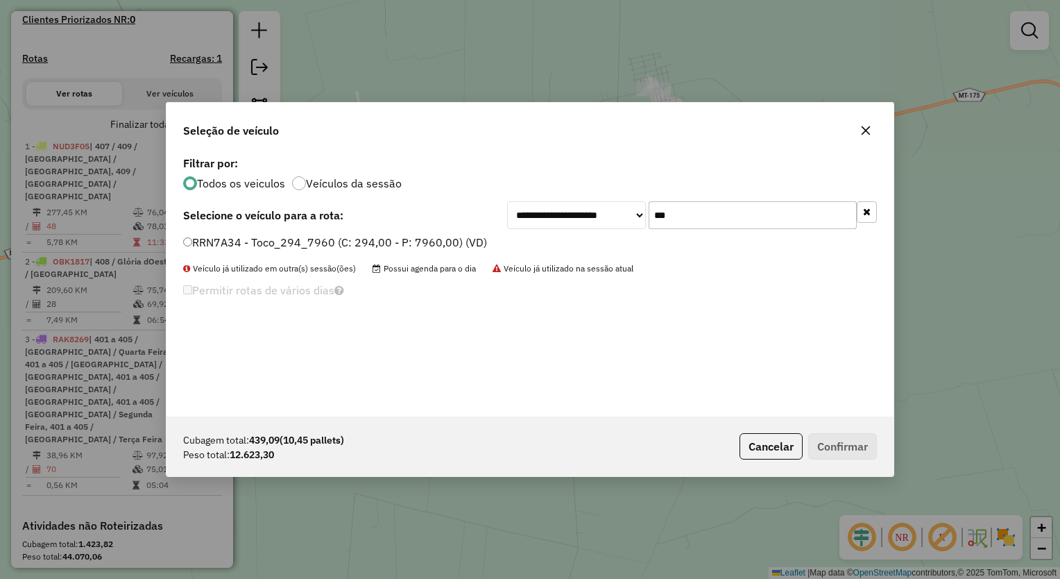
type input "***"
click at [447, 243] on label "RRN7A34 - Toco_294_7960 (C: 294,00 - P: 7960,00) (VD)" at bounding box center [335, 242] width 304 height 17
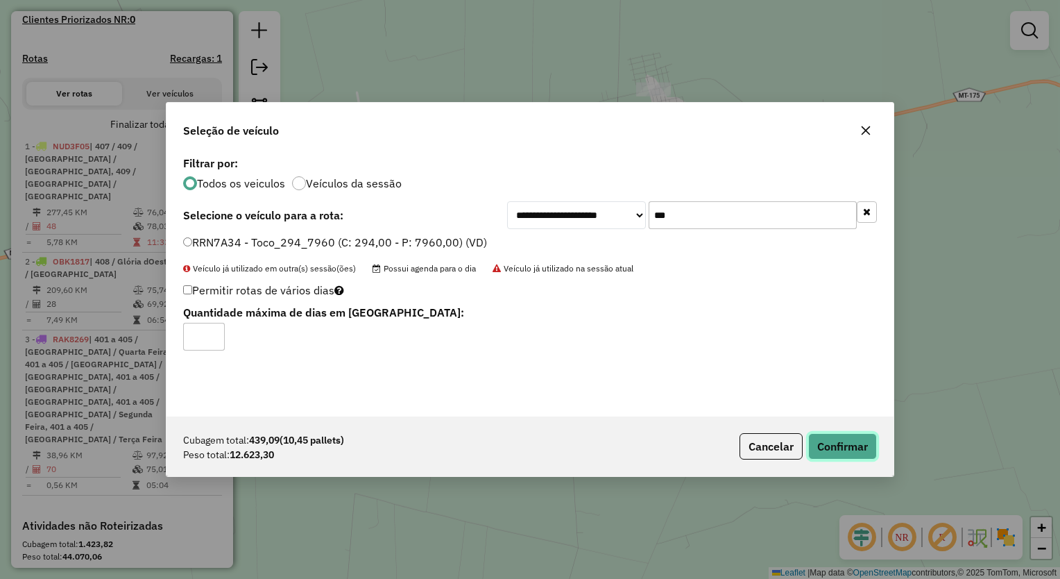
click at [835, 448] on button "Confirmar" at bounding box center [842, 446] width 69 height 26
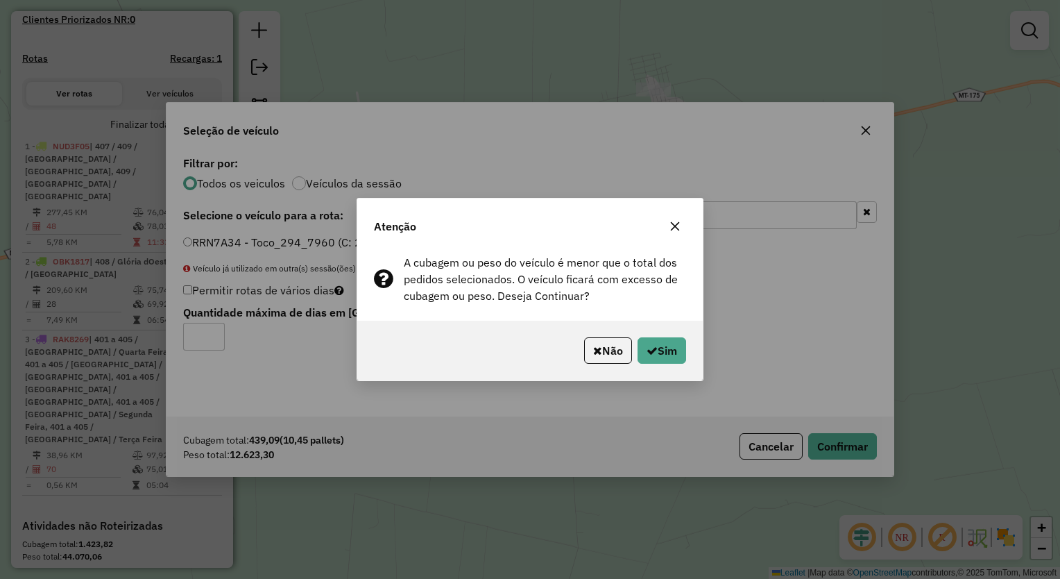
click at [656, 365] on div "Não Sim" at bounding box center [529, 350] width 345 height 60
click at [656, 357] on button "Sim" at bounding box center [662, 350] width 49 height 26
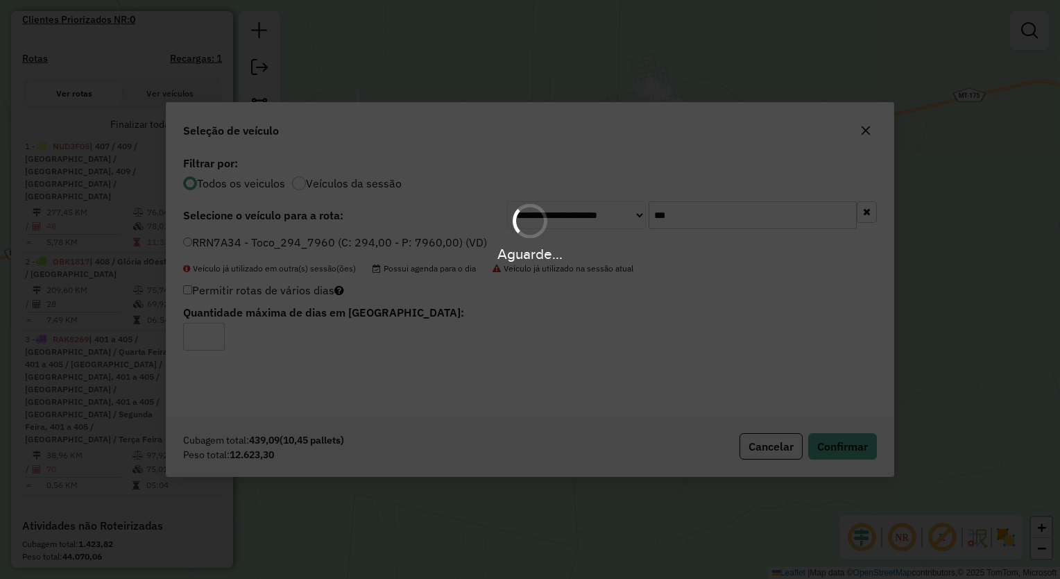
click at [656, 357] on div "Aguarde..." at bounding box center [530, 289] width 1060 height 579
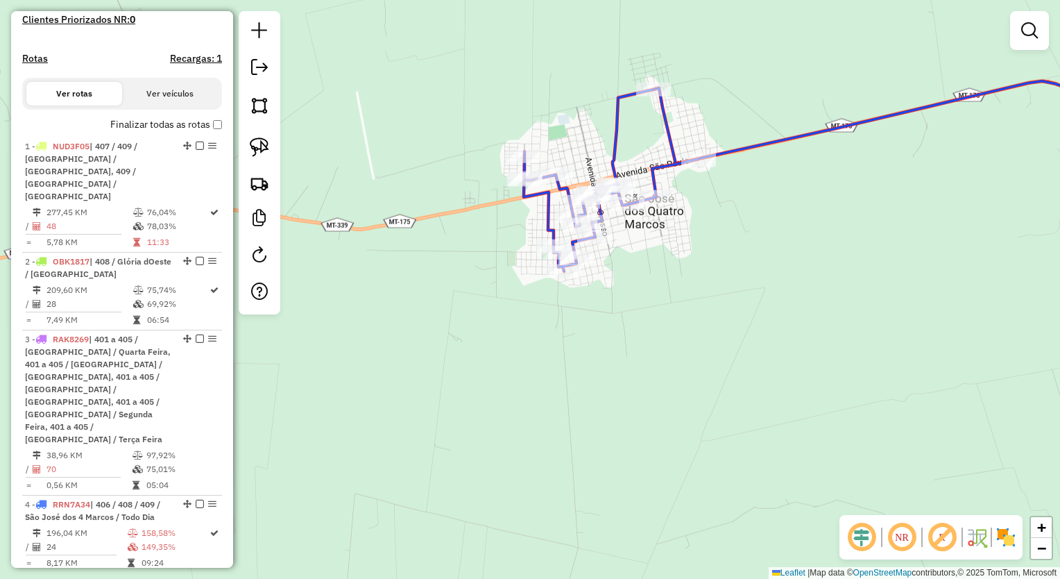
click at [662, 114] on icon at bounding box center [909, 181] width 513 height 200
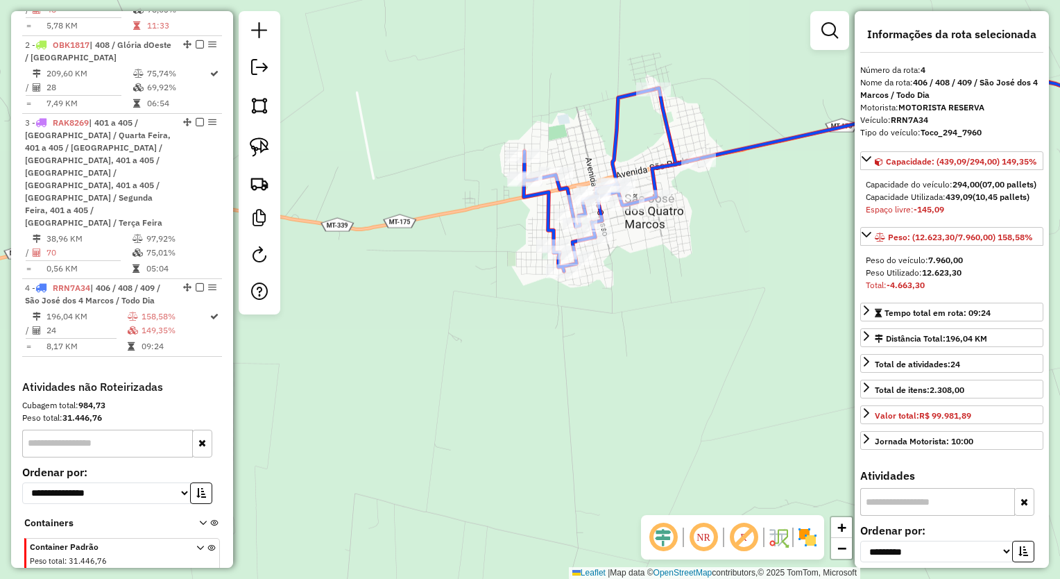
scroll to position [608, 0]
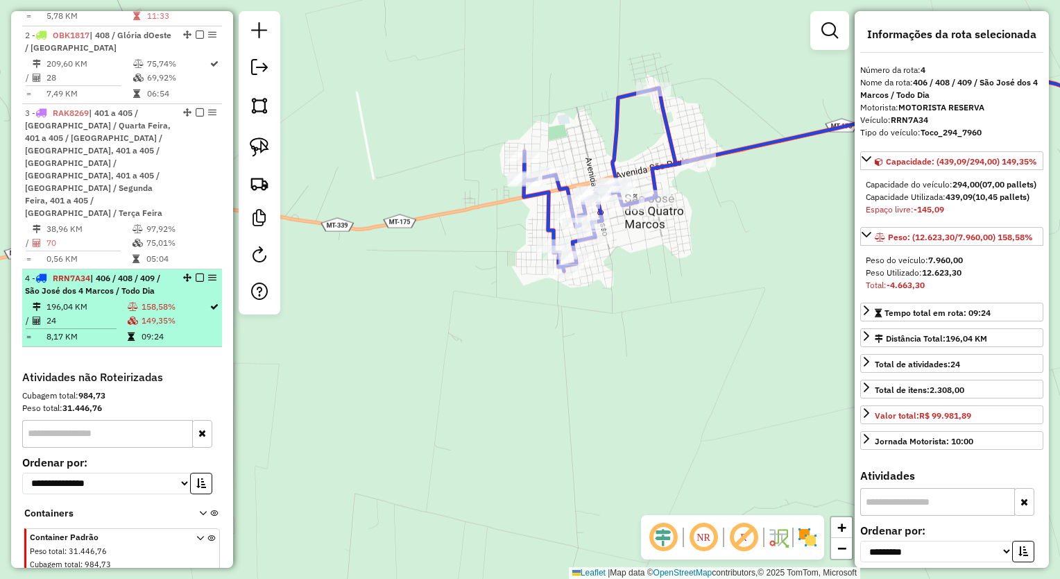
click at [124, 273] on span "| 406 / 408 / 409 / São José dos 4 Marcos / Todo Dia" at bounding box center [92, 284] width 135 height 23
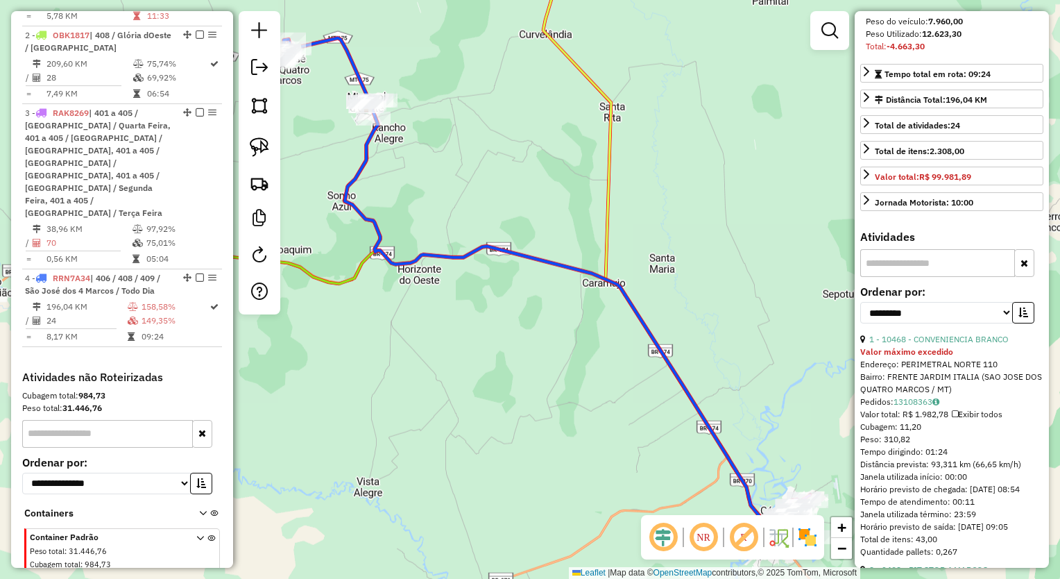
scroll to position [246, 0]
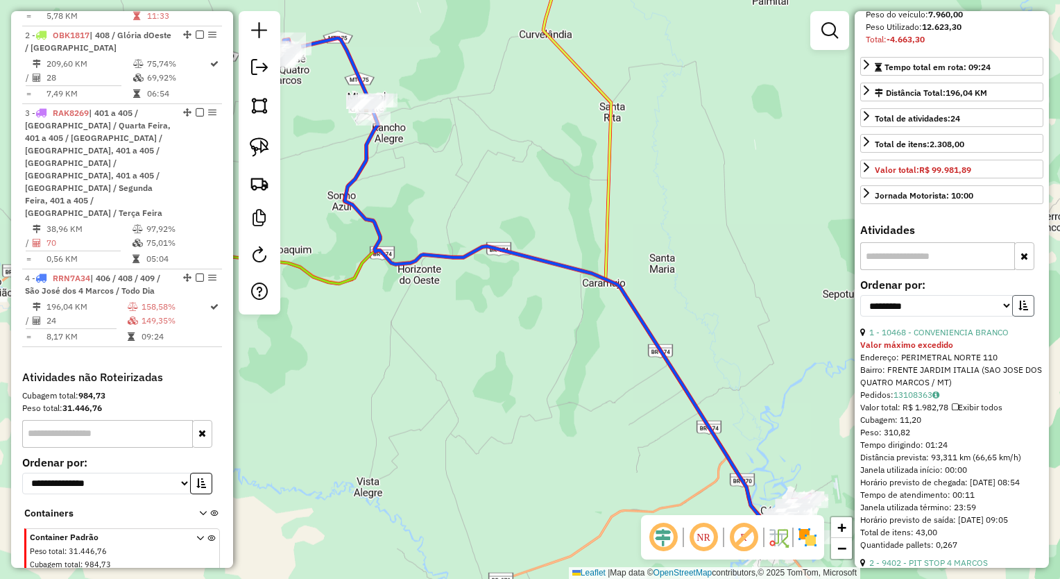
click at [1026, 316] on button "button" at bounding box center [1023, 306] width 22 height 22
click at [976, 337] on link "24 - 10329 - [GEOGRAPHIC_DATA]" at bounding box center [935, 332] width 132 height 10
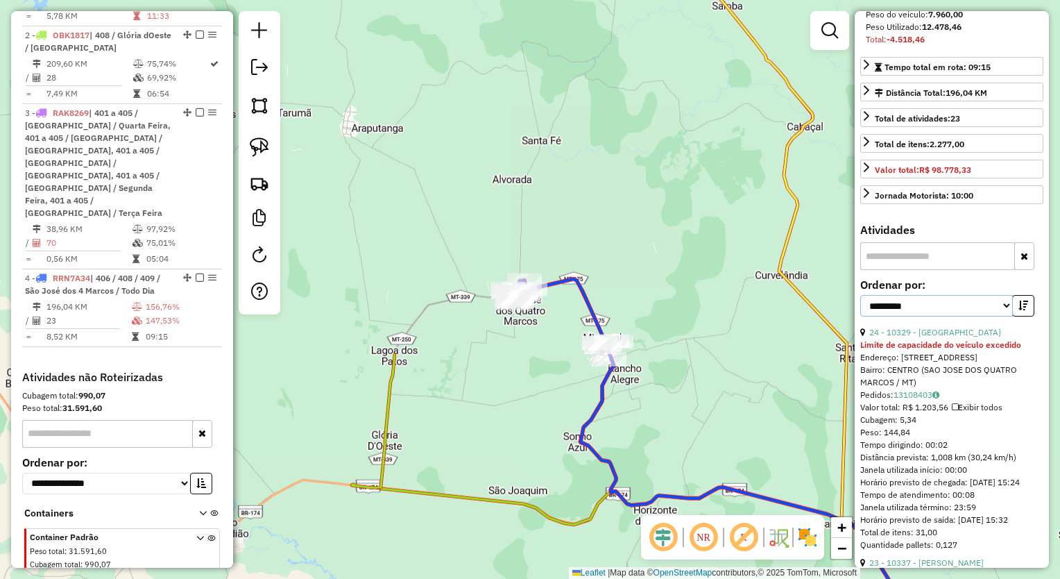
click at [971, 316] on select "**********" at bounding box center [936, 306] width 153 height 22
select select "*********"
click at [860, 316] on select "**********" at bounding box center [936, 306] width 153 height 22
click at [959, 337] on link "8 - 10385 - JUNIN DISTRIBUIDORA" at bounding box center [937, 332] width 136 height 10
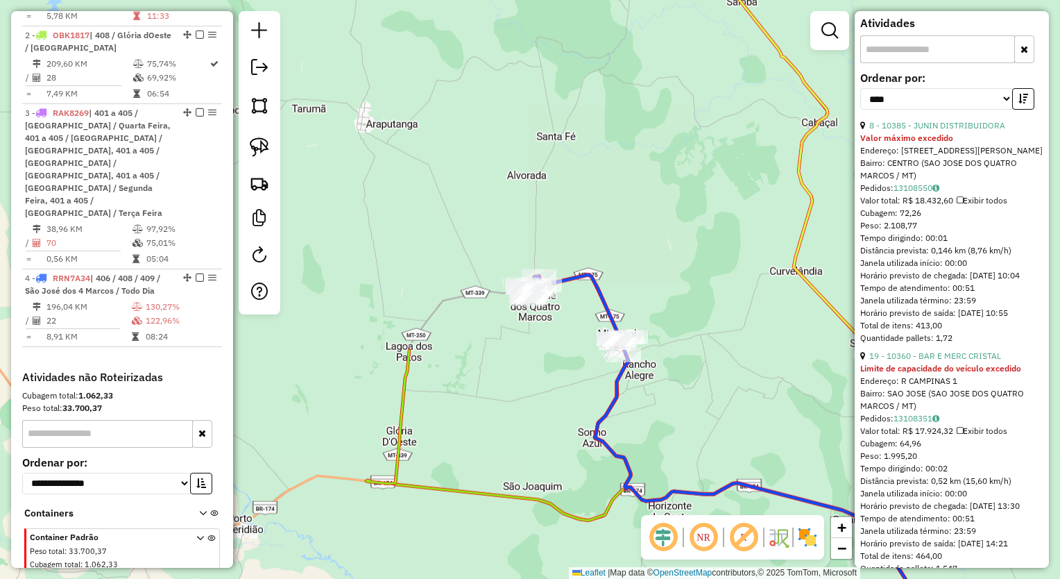
scroll to position [454, 0]
click at [943, 359] on link "19 - 10360 - BAR E MERC CRISTAL" at bounding box center [935, 353] width 132 height 10
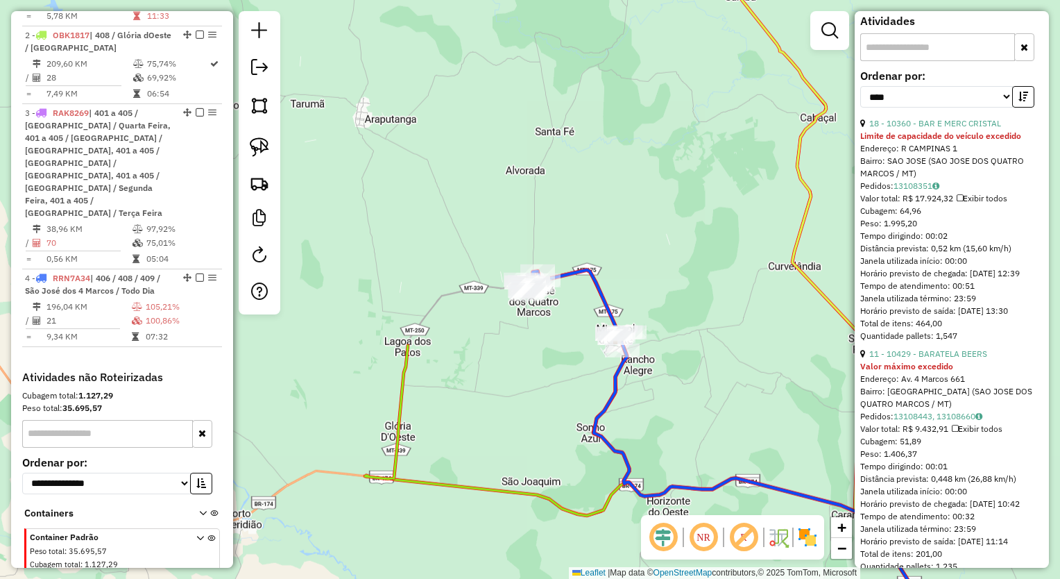
click at [943, 359] on link "11 - 10429 - BARATELA BEERS" at bounding box center [928, 353] width 118 height 10
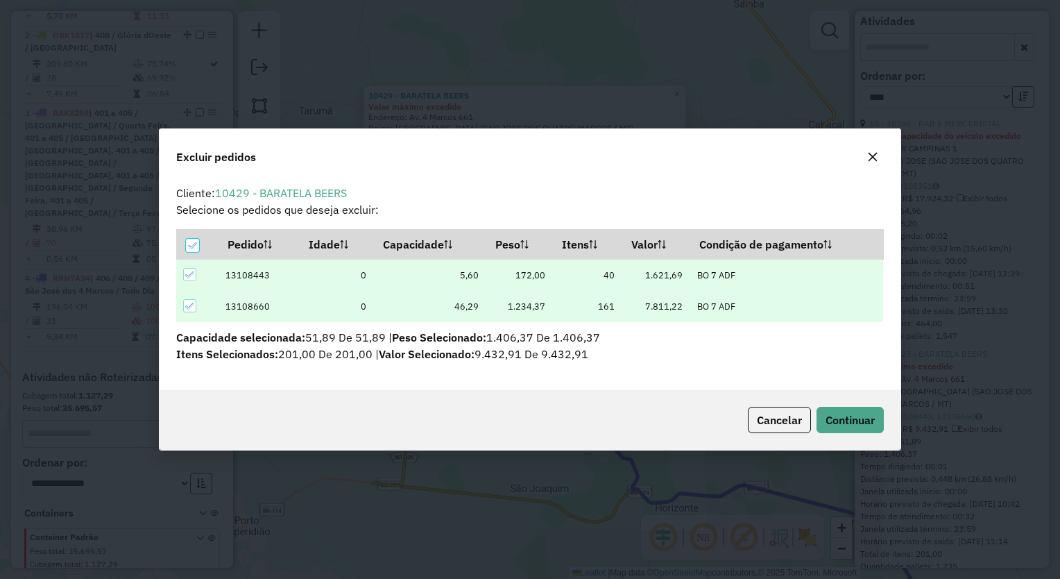
scroll to position [7, 4]
click at [832, 431] on button "Continuar" at bounding box center [849, 420] width 67 height 26
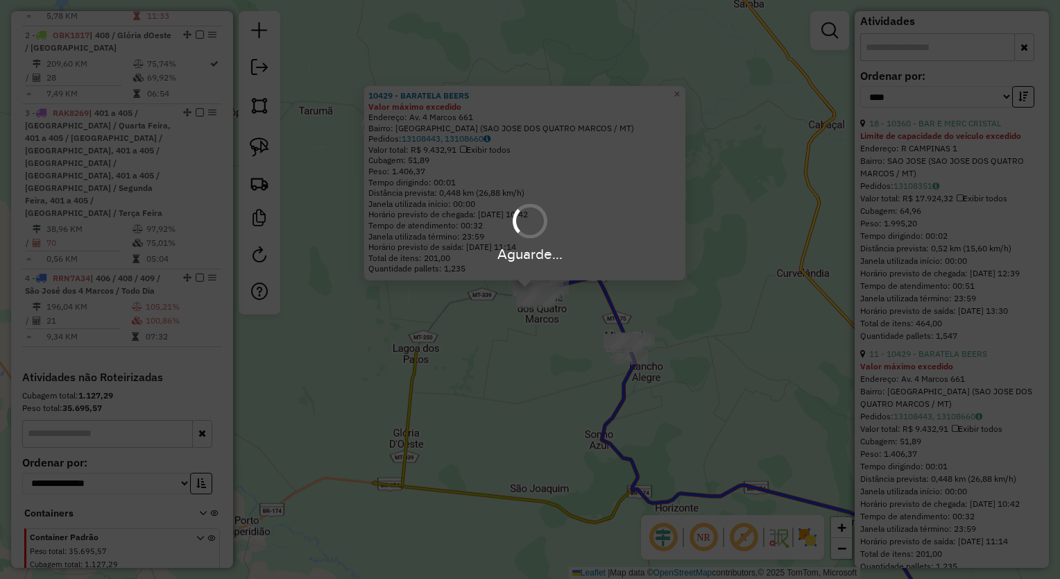
scroll to position [442, 0]
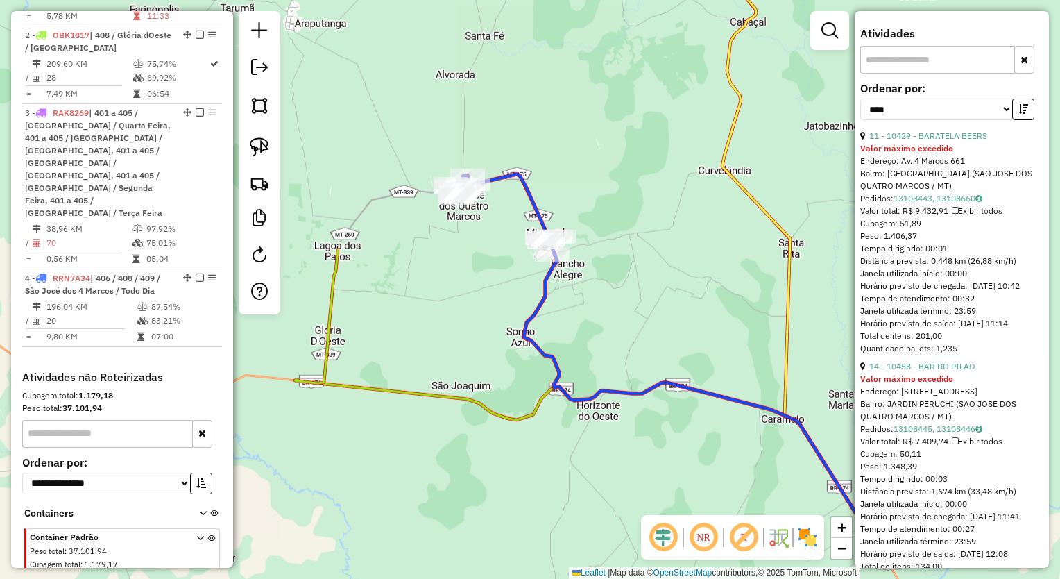
drag, startPoint x: 719, startPoint y: 420, endPoint x: 641, endPoint y: 318, distance: 129.2
click at [641, 318] on div "Janela de atendimento Grade de atendimento Capacidade Transportadoras Veículos …" at bounding box center [530, 289] width 1060 height 579
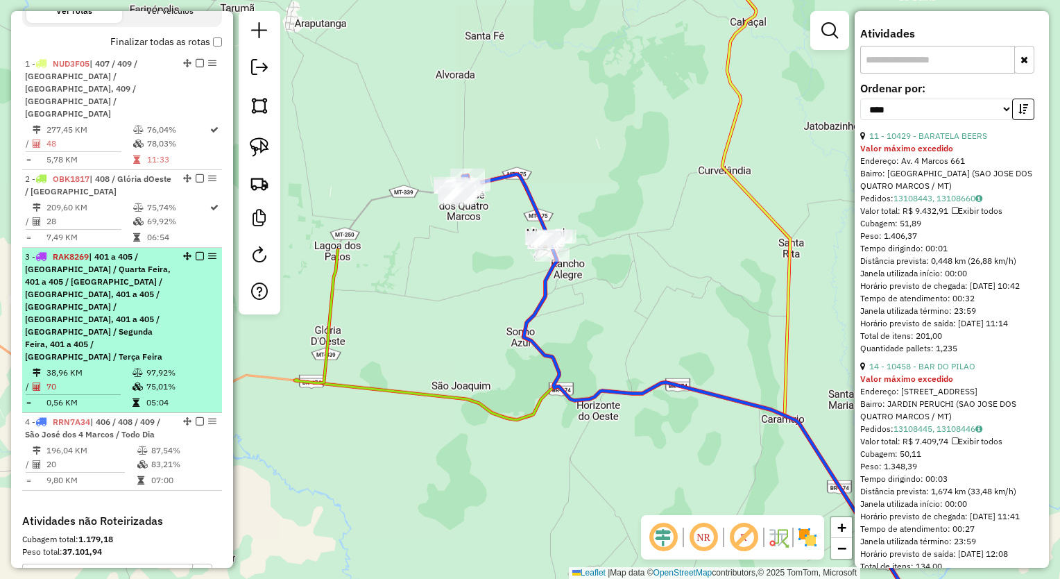
scroll to position [463, 0]
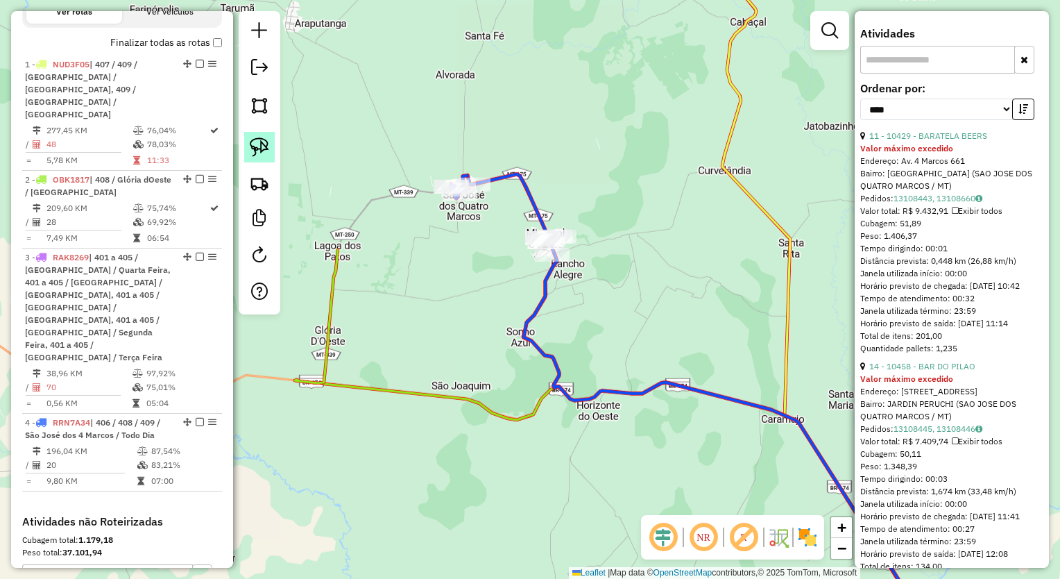
click at [261, 144] on img at bounding box center [259, 146] width 19 height 19
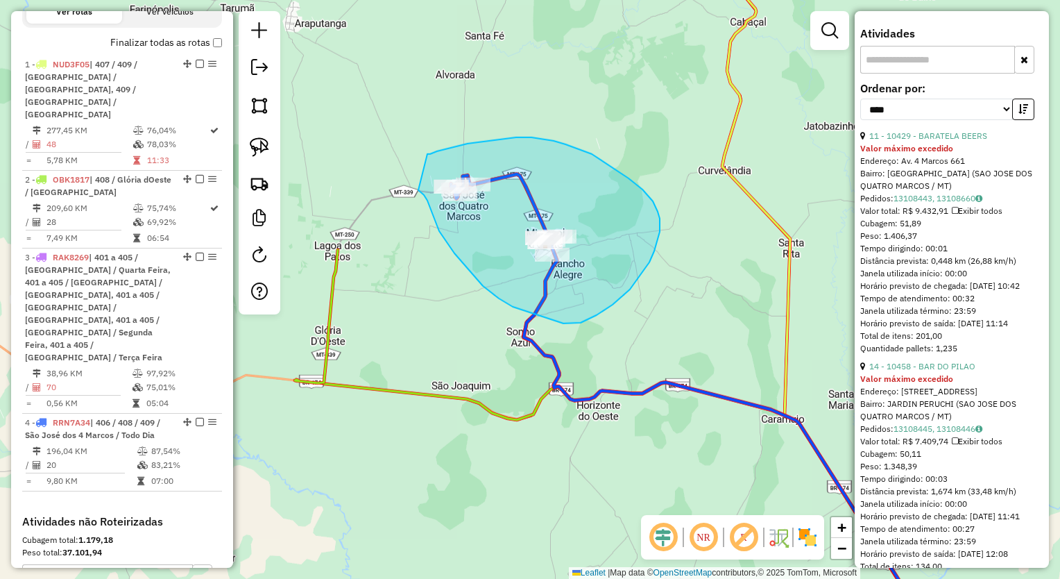
drag, startPoint x: 427, startPoint y: 154, endPoint x: 412, endPoint y: 184, distance: 33.5
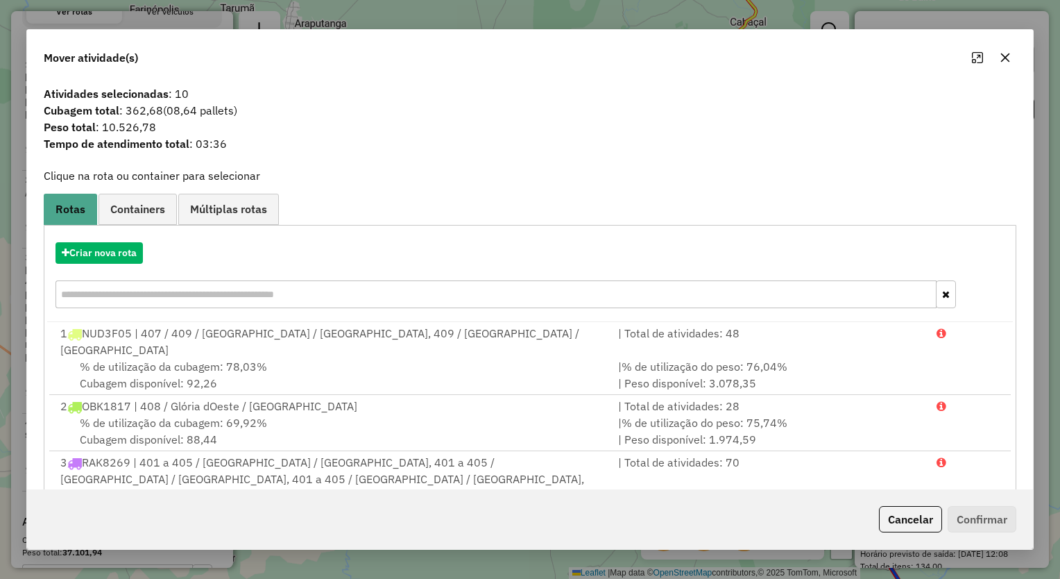
click at [998, 62] on button "button" at bounding box center [1005, 57] width 22 height 22
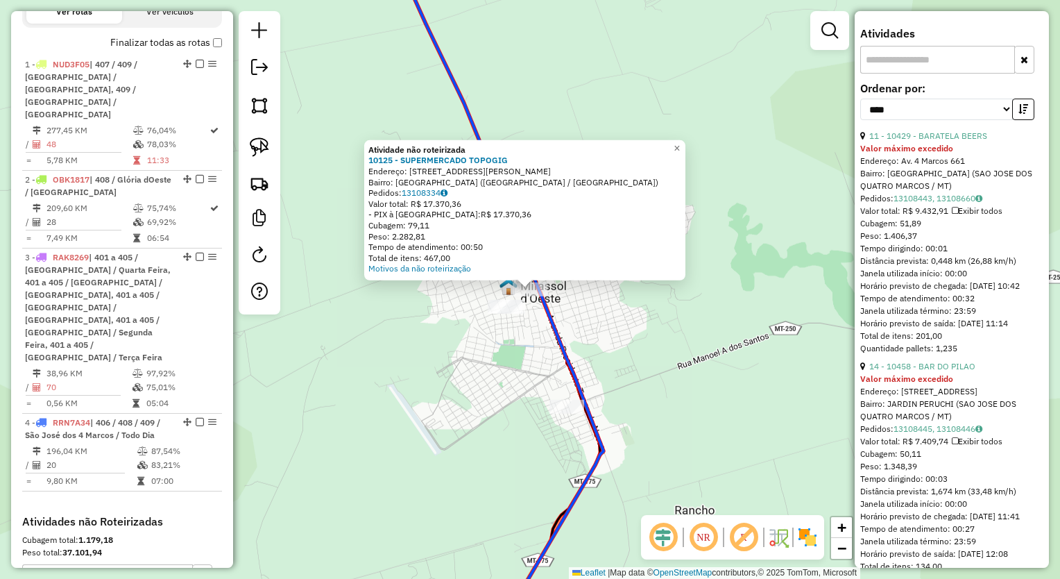
click at [573, 315] on div "Atividade não roteirizada 10125 - SUPERMERCADO TOPOGIG Endereço: [STREET_ADDRES…" at bounding box center [530, 289] width 1060 height 579
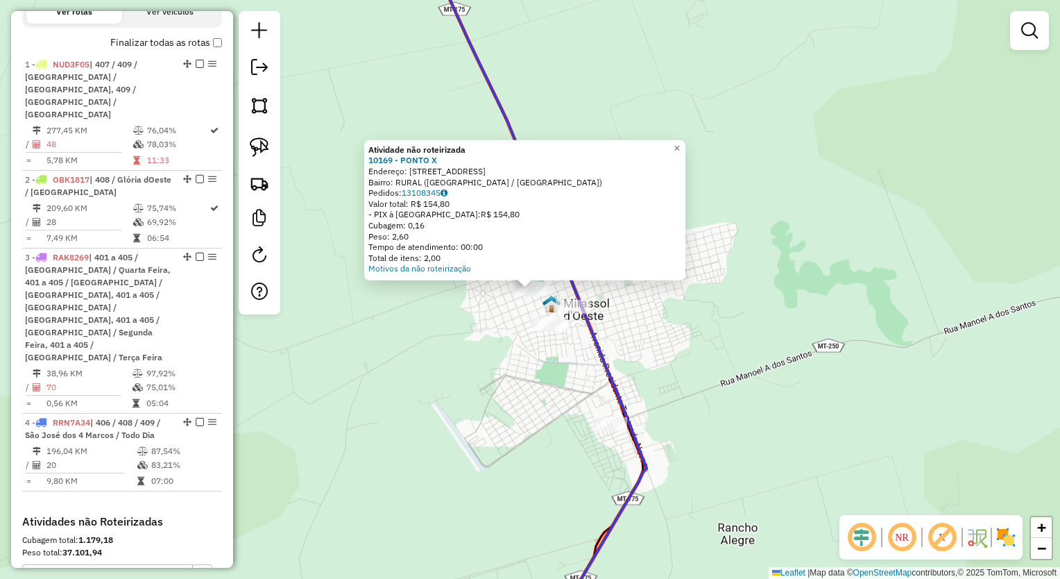
click at [655, 343] on div "Atividade não roteirizada 10169 - PONTO X Endereço: R MARIA DOS ANJOS BRAGA 646…" at bounding box center [530, 289] width 1060 height 579
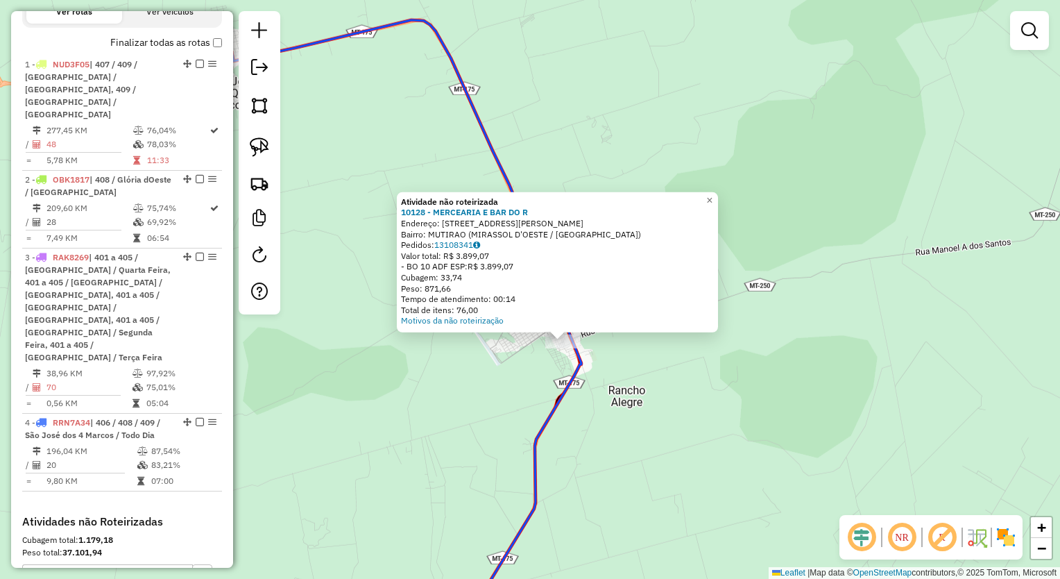
click at [730, 378] on div "Atividade não roteirizada 10128 - MERCEARIA E BAR DO R Endereço: R IZALRINA [PE…" at bounding box center [530, 289] width 1060 height 579
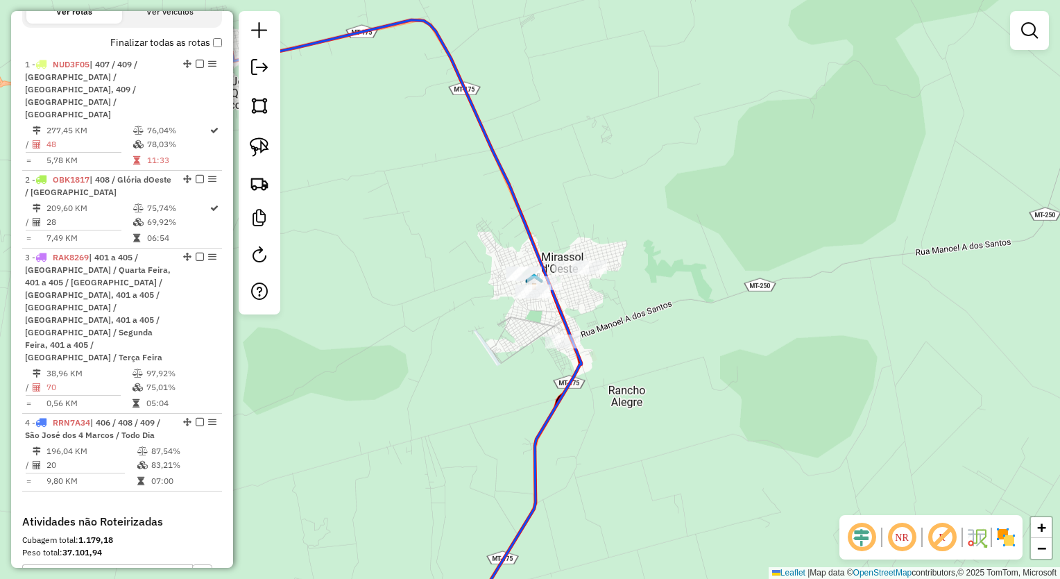
click at [730, 378] on div "Janela de atendimento Grade de atendimento Capacidade Transportadoras Veículos …" at bounding box center [530, 289] width 1060 height 579
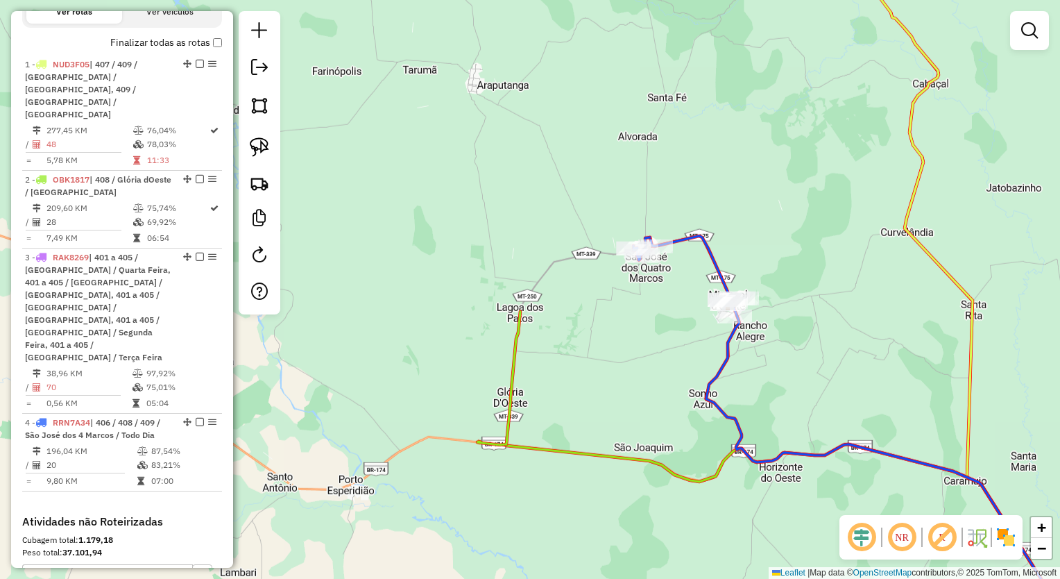
click at [784, 318] on div "Janela de atendimento Grade de atendimento Capacidade Transportadoras Veículos …" at bounding box center [530, 289] width 1060 height 579
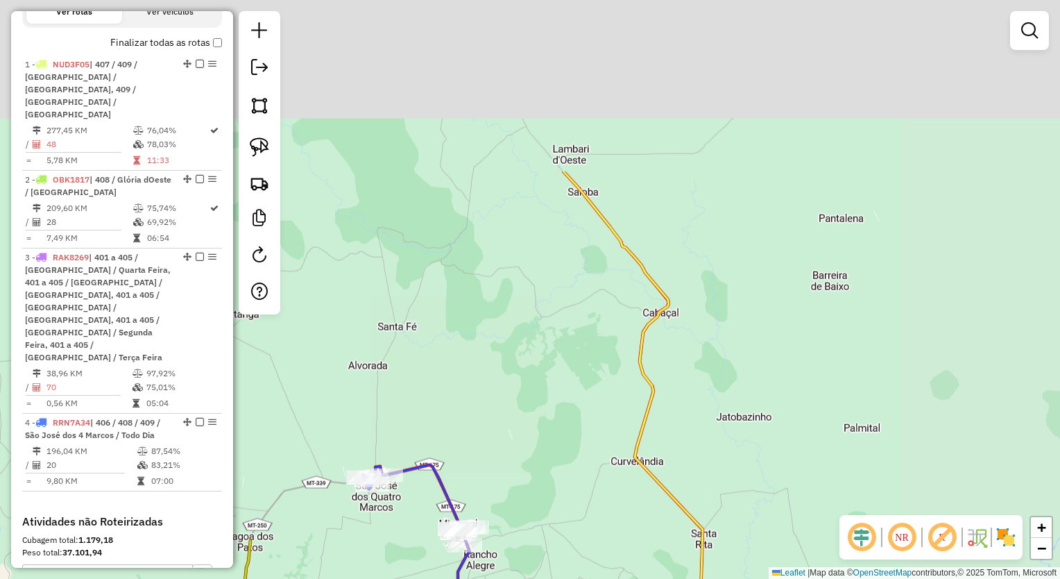
drag, startPoint x: 796, startPoint y: 229, endPoint x: 622, endPoint y: 325, distance: 199.6
click at [622, 325] on div "Janela de atendimento Grade de atendimento Capacidade Transportadoras Veículos …" at bounding box center [530, 289] width 1060 height 579
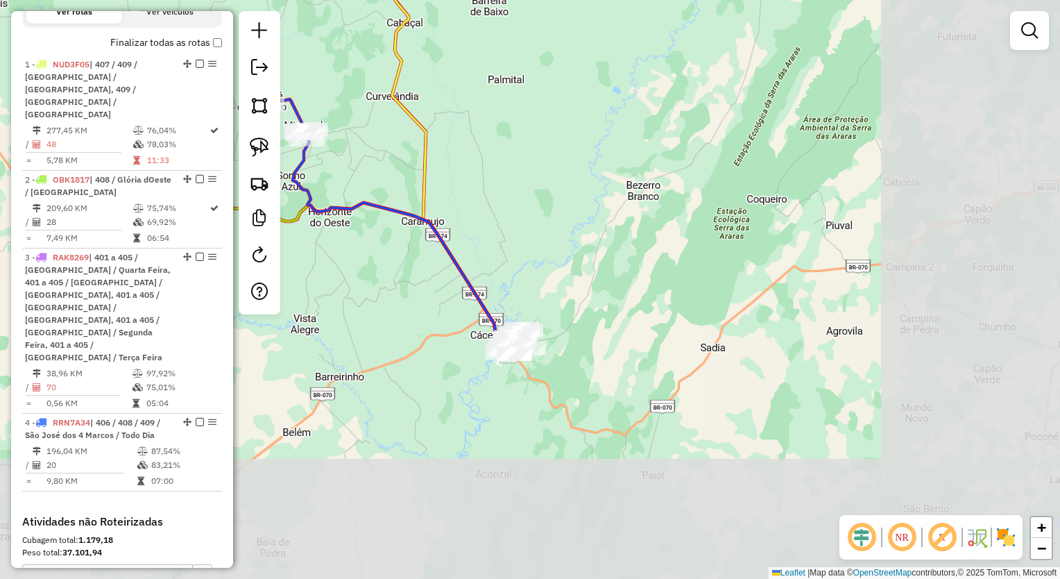
drag, startPoint x: 877, startPoint y: 373, endPoint x: 609, endPoint y: 144, distance: 352.7
click at [609, 144] on div "Janela de atendimento Grade de atendimento Capacidade Transportadoras Veículos …" at bounding box center [530, 289] width 1060 height 579
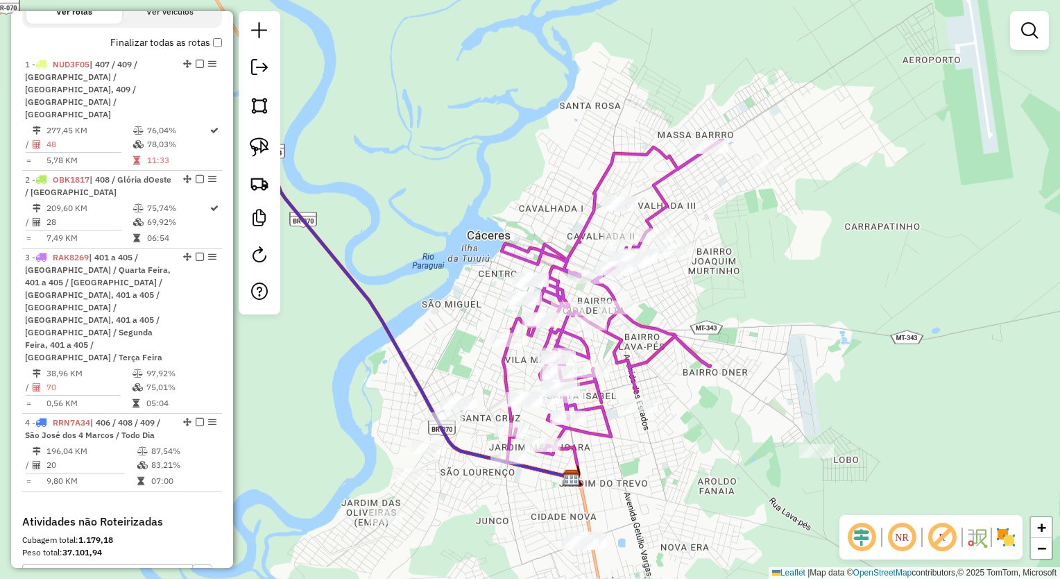
drag, startPoint x: 578, startPoint y: 143, endPoint x: 448, endPoint y: 340, distance: 235.9
click at [448, 340] on div "Janela de atendimento Grade de atendimento Capacidade Transportadoras Veículos …" at bounding box center [530, 289] width 1060 height 579
click at [268, 147] on img at bounding box center [259, 146] width 19 height 19
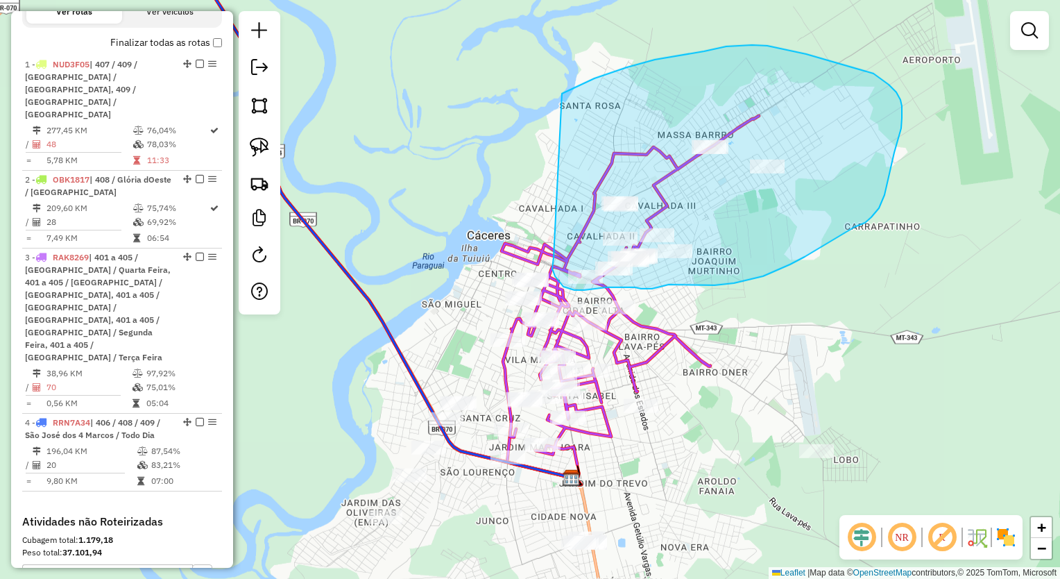
drag, startPoint x: 562, startPoint y: 94, endPoint x: 554, endPoint y: 257, distance: 163.2
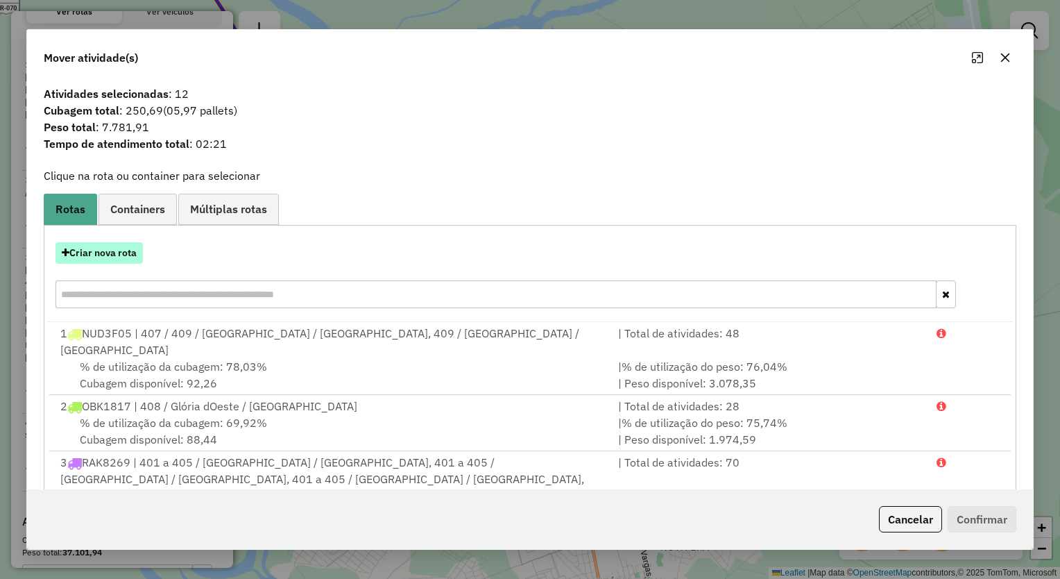
click at [143, 248] on button "Criar nova rota" at bounding box center [98, 253] width 87 height 22
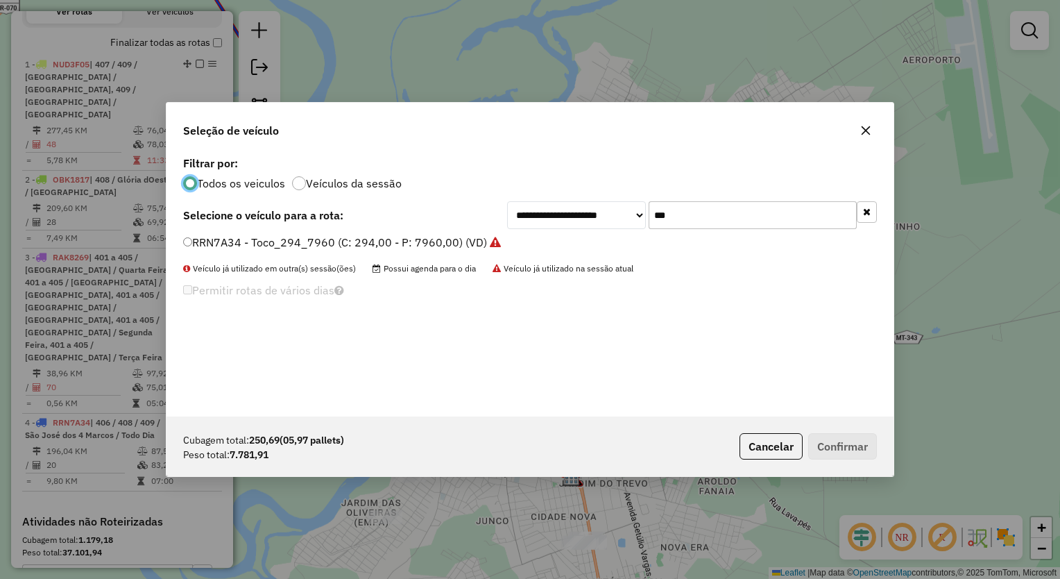
scroll to position [7, 4]
click at [144, 248] on div "**********" at bounding box center [530, 289] width 1060 height 579
click at [763, 221] on input "***" at bounding box center [753, 215] width 208 height 28
type input "***"
click at [473, 234] on div "**********" at bounding box center [529, 285] width 727 height 264
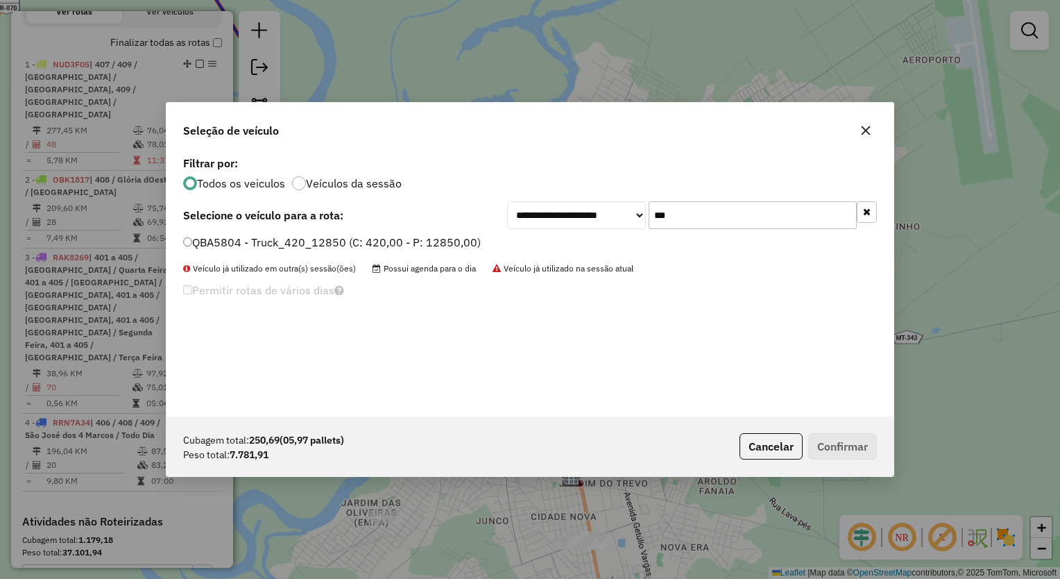
click at [461, 239] on label "QBA5804 - Truck_420_12850 (C: 420,00 - P: 12850,00)" at bounding box center [332, 242] width 298 height 17
click at [831, 456] on button "Confirmar" at bounding box center [842, 446] width 69 height 26
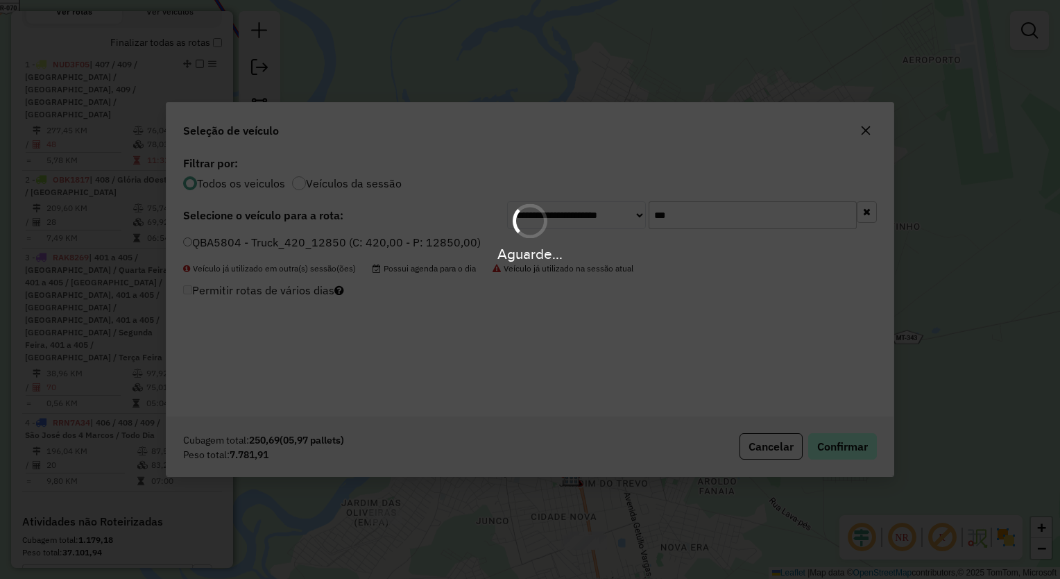
scroll to position [481, 0]
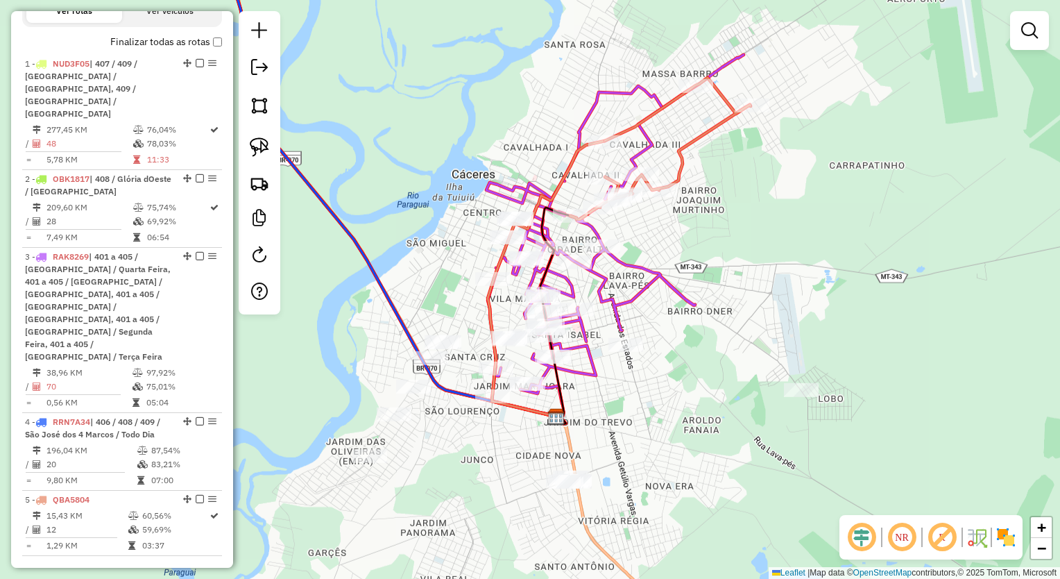
drag, startPoint x: 773, startPoint y: 332, endPoint x: 758, endPoint y: 271, distance: 62.9
click at [758, 271] on div "Janela de atendimento Grade de atendimento Capacidade Transportadoras Veículos …" at bounding box center [530, 289] width 1060 height 579
click at [264, 141] on img at bounding box center [259, 146] width 19 height 19
click at [249, 151] on link at bounding box center [259, 147] width 31 height 31
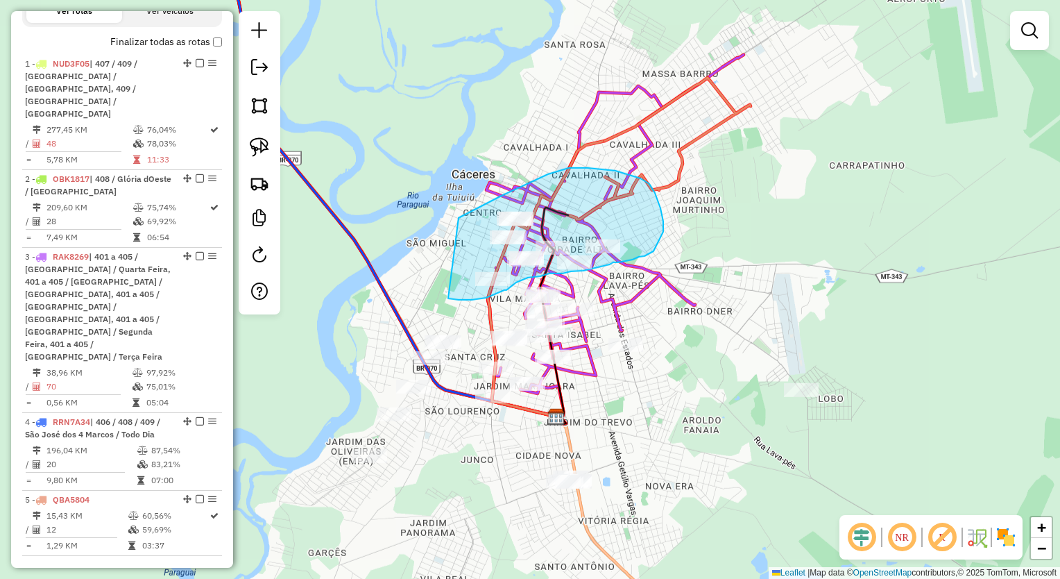
drag, startPoint x: 459, startPoint y: 218, endPoint x: 427, endPoint y: 287, distance: 75.4
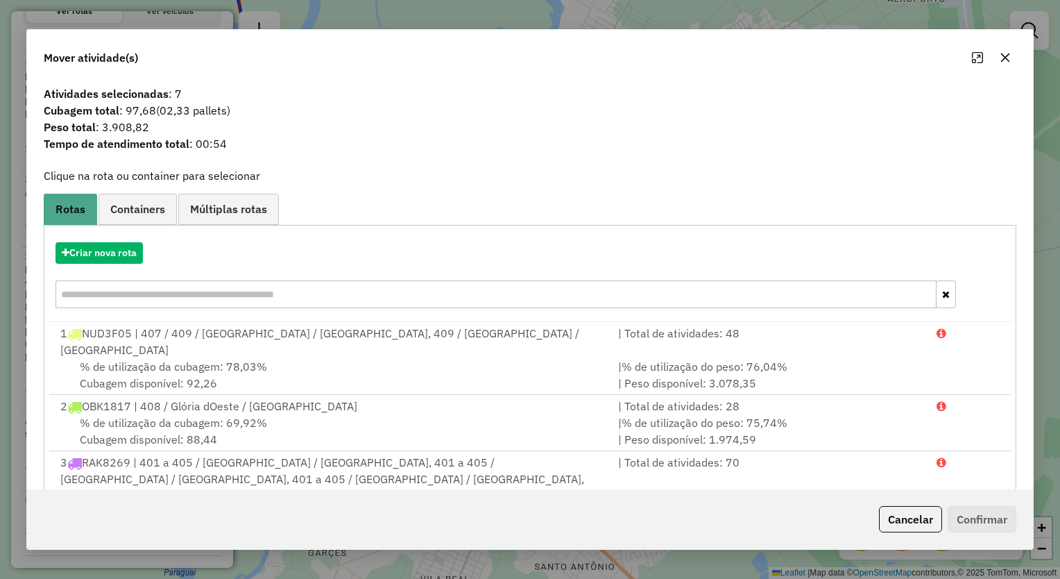
click at [1000, 55] on icon "button" at bounding box center [1005, 57] width 11 height 11
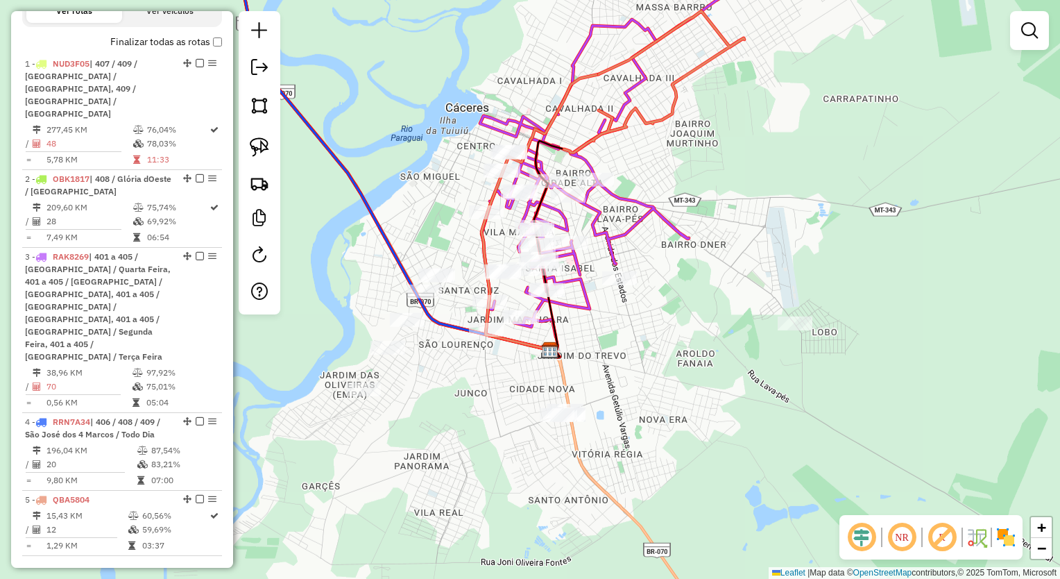
drag, startPoint x: 407, startPoint y: 282, endPoint x: 402, endPoint y: 221, distance: 61.2
click at [402, 221] on div "Janela de atendimento Grade de atendimento Capacidade Transportadoras Veículos …" at bounding box center [530, 289] width 1060 height 579
click at [256, 139] on img at bounding box center [259, 146] width 19 height 19
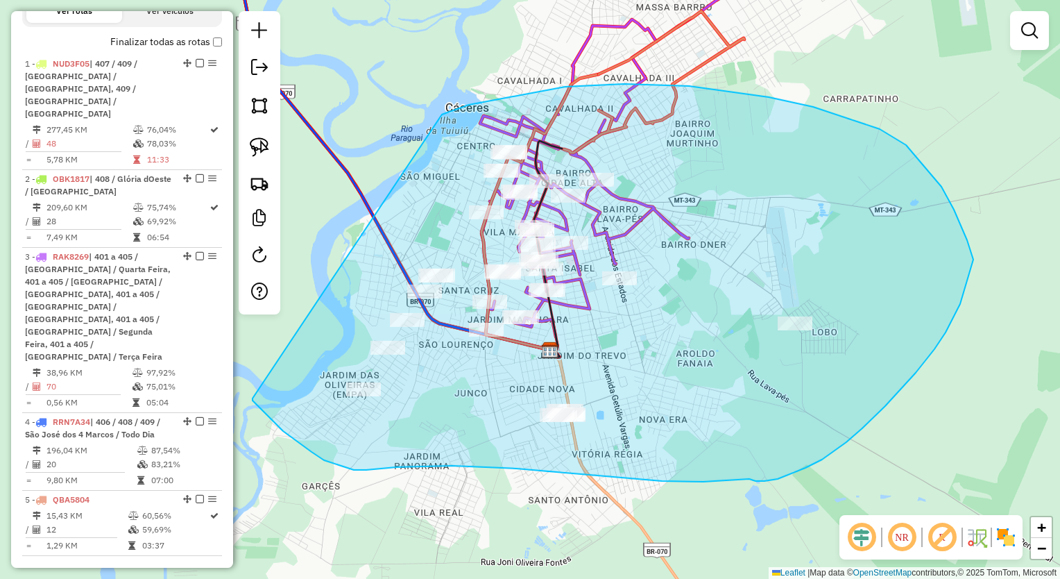
drag, startPoint x: 442, startPoint y: 114, endPoint x: 253, endPoint y: 398, distance: 341.1
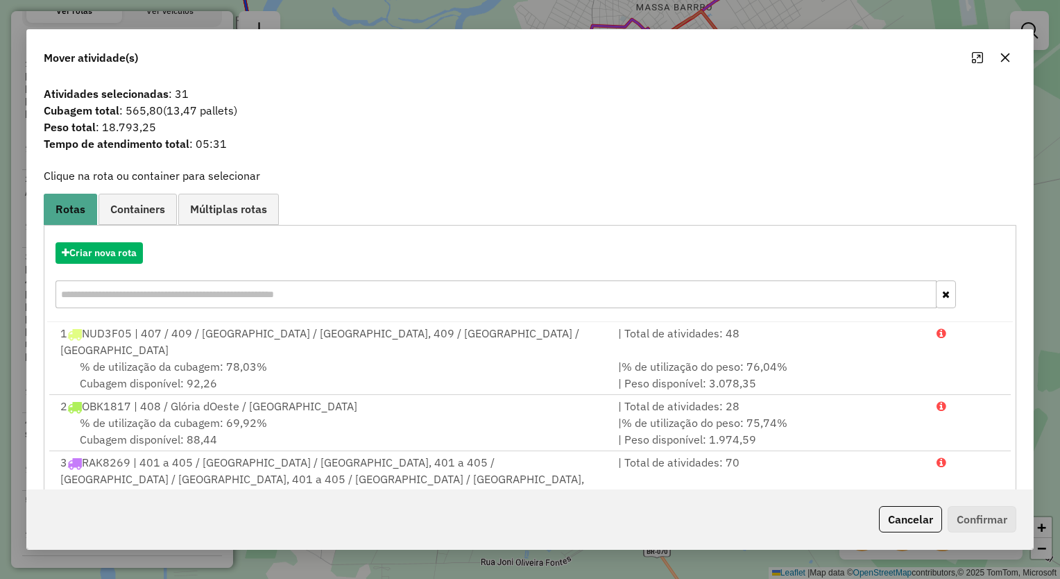
click at [1010, 55] on button "button" at bounding box center [1005, 57] width 22 height 22
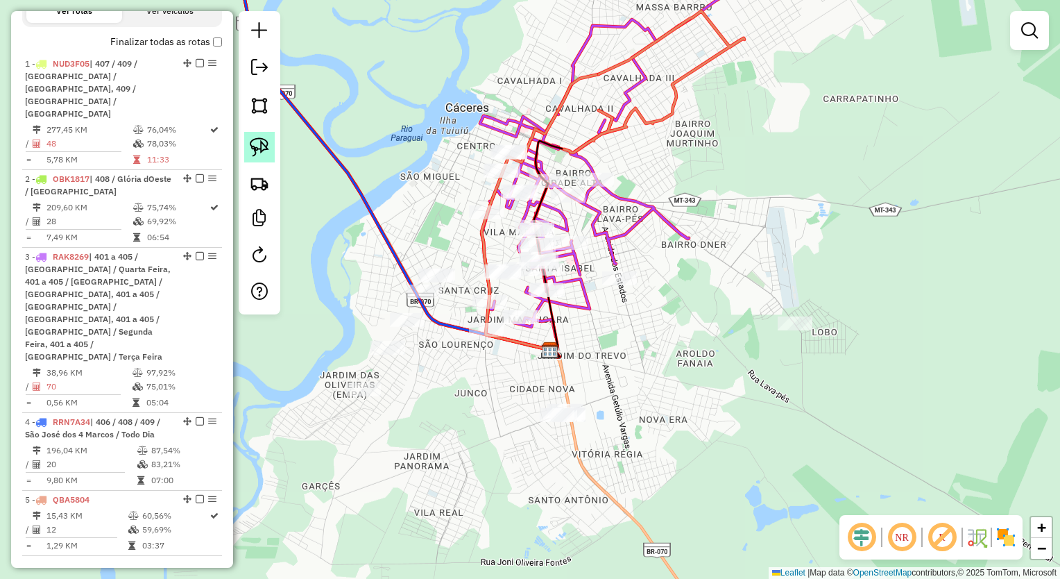
click at [249, 135] on link at bounding box center [259, 147] width 31 height 31
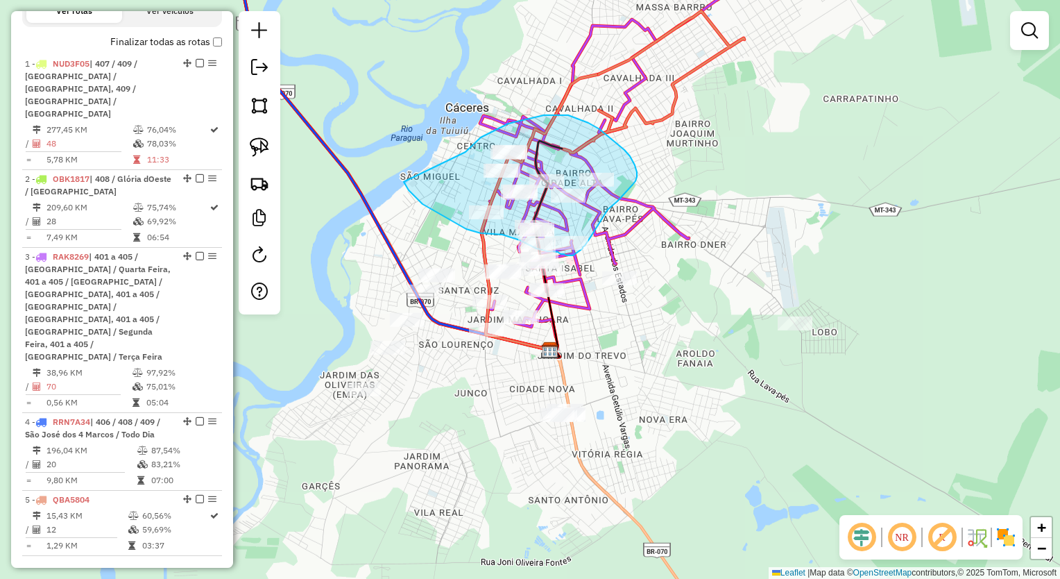
drag, startPoint x: 465, startPoint y: 152, endPoint x: 404, endPoint y: 182, distance: 68.6
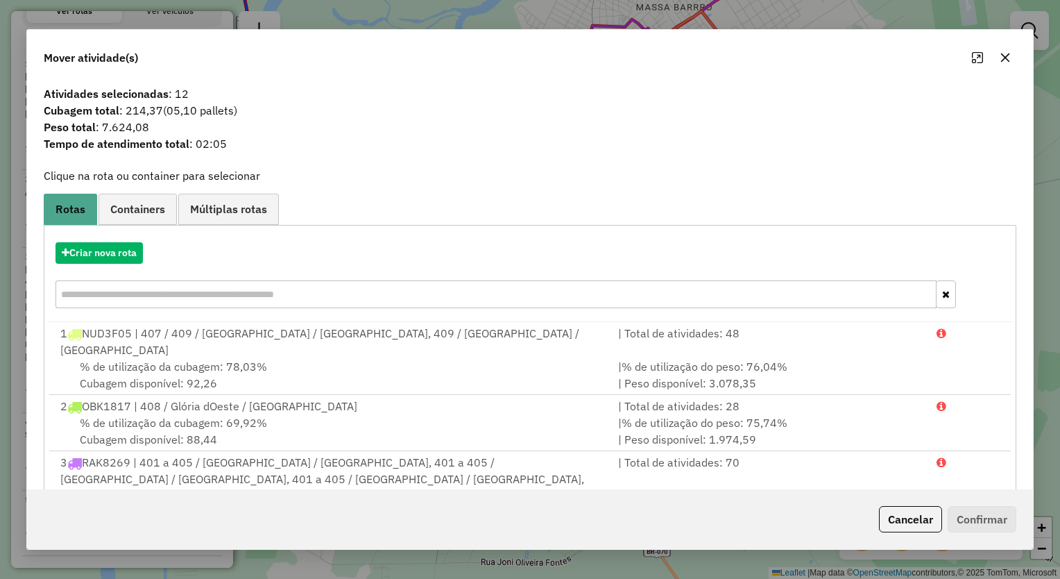
click at [94, 239] on div "Criar nova rota" at bounding box center [530, 277] width 966 height 90
click at [106, 251] on button "Criar nova rota" at bounding box center [98, 253] width 87 height 22
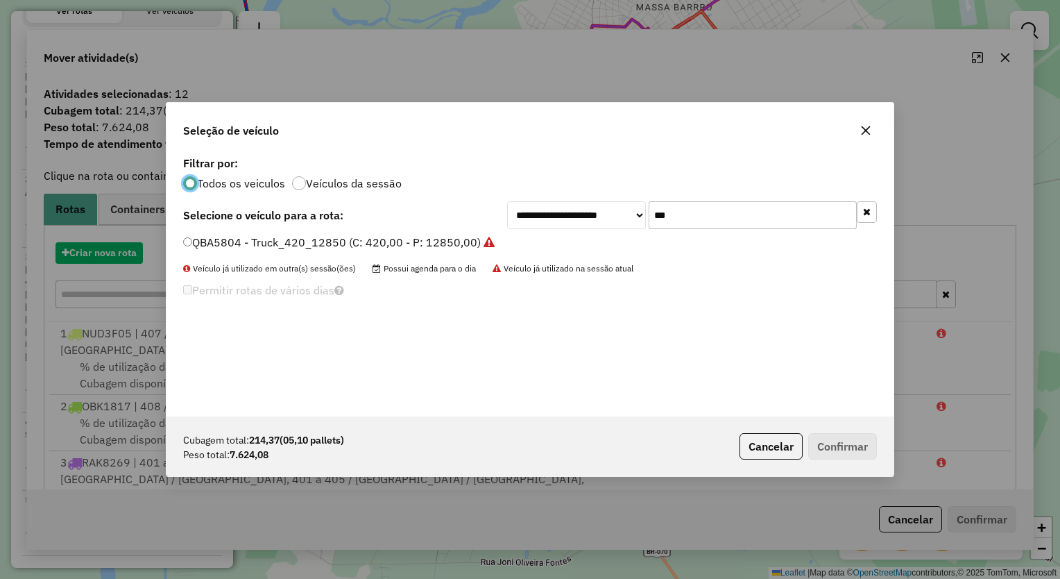
scroll to position [7, 4]
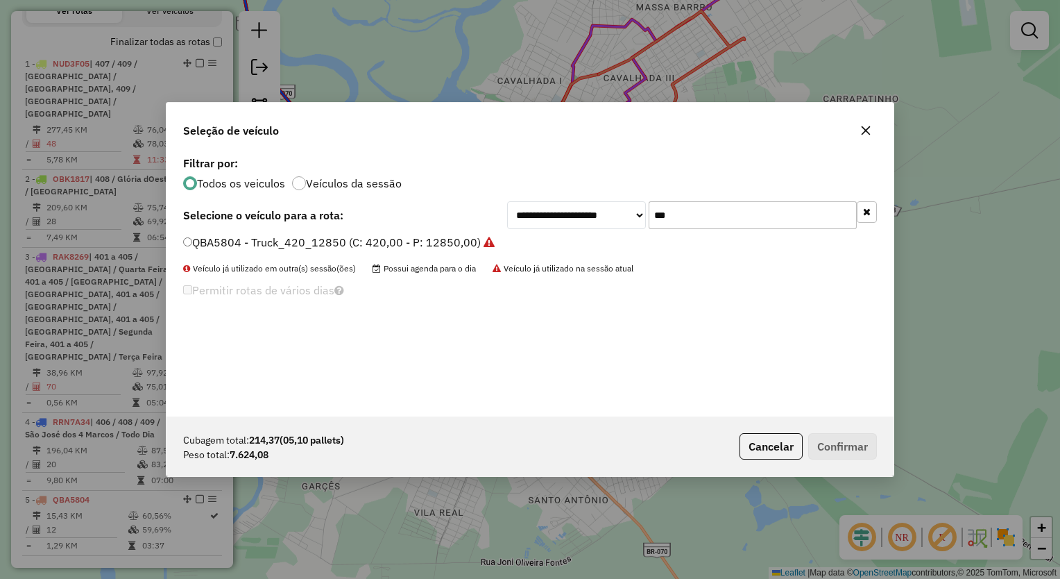
drag, startPoint x: 681, startPoint y: 215, endPoint x: 617, endPoint y: 198, distance: 65.3
click at [617, 198] on div "**********" at bounding box center [529, 285] width 727 height 264
type input "***"
click at [453, 244] on label "RAV0J19 - Truck_252_7520 (C: 252,00 - P: 7520,00) (VD)" at bounding box center [335, 242] width 305 height 17
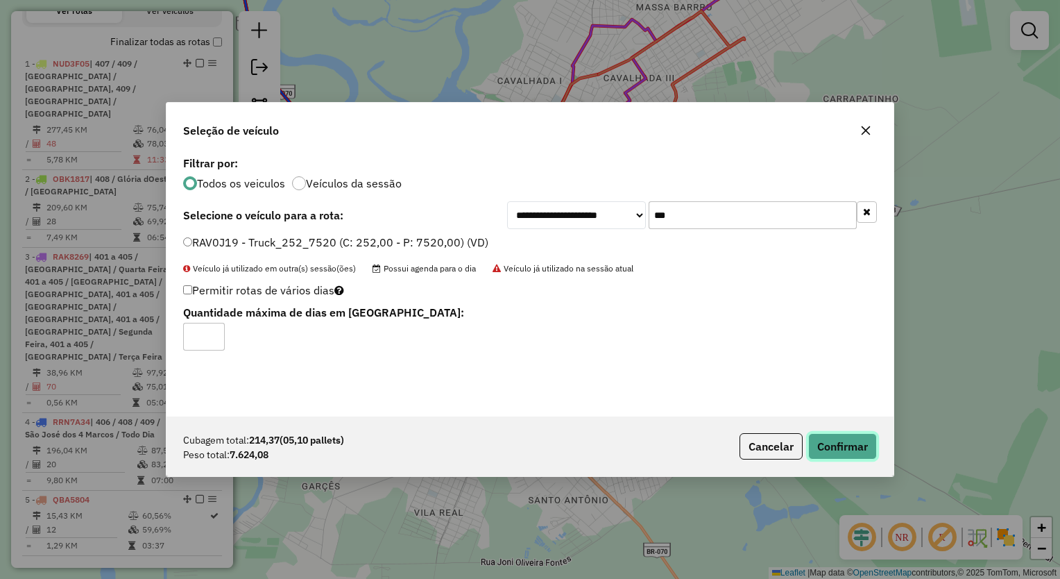
click at [858, 437] on button "Confirmar" at bounding box center [842, 446] width 69 height 26
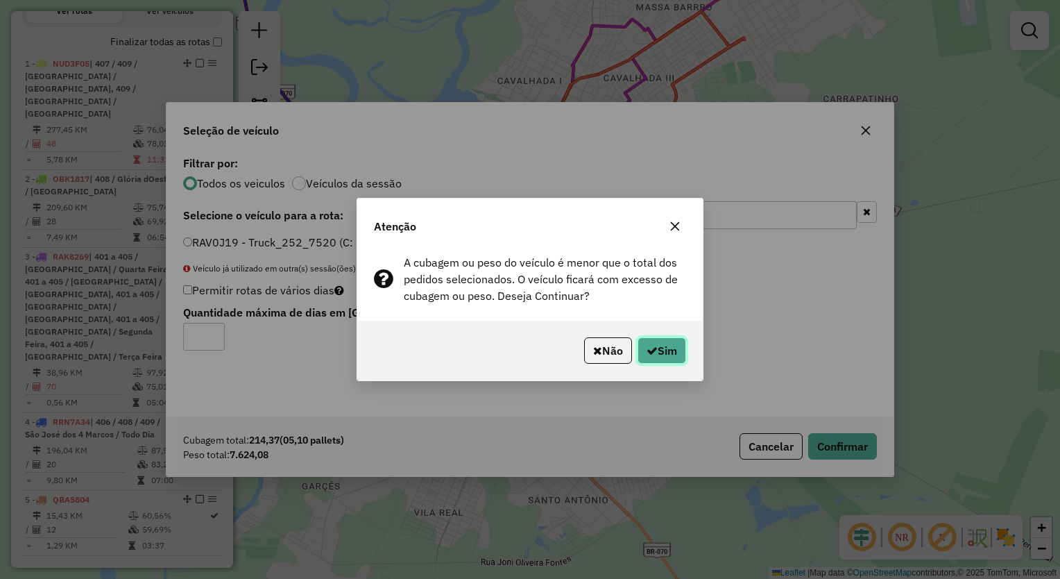
click at [662, 354] on button "Sim" at bounding box center [662, 350] width 49 height 26
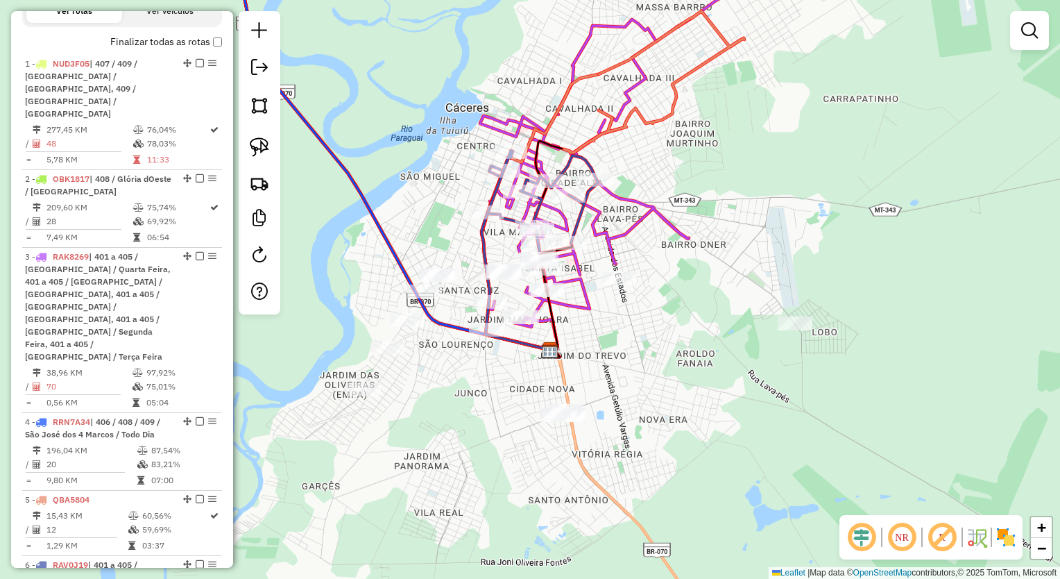
click at [495, 196] on icon at bounding box center [542, 202] width 111 height 103
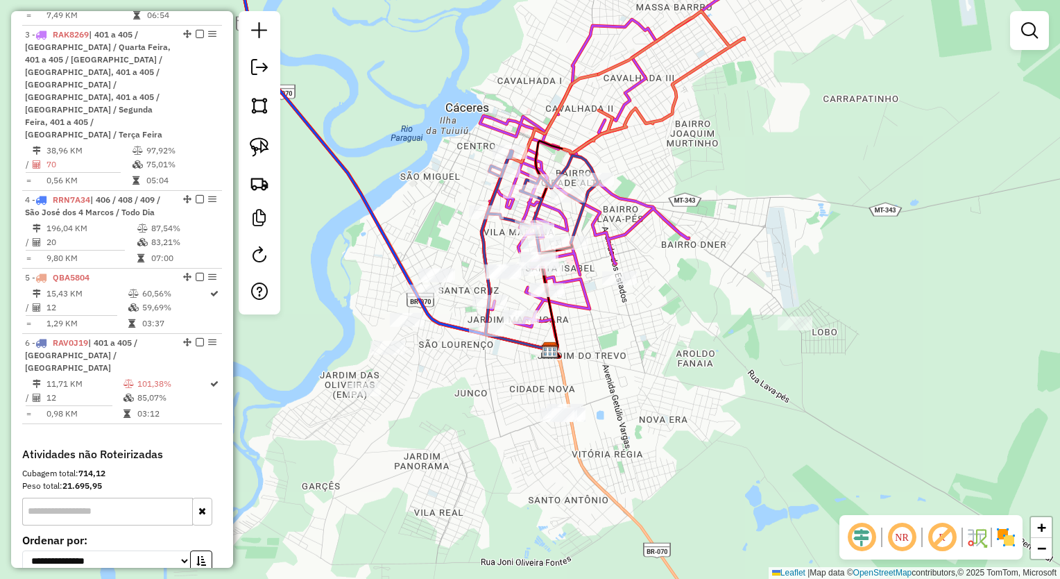
select select "*********"
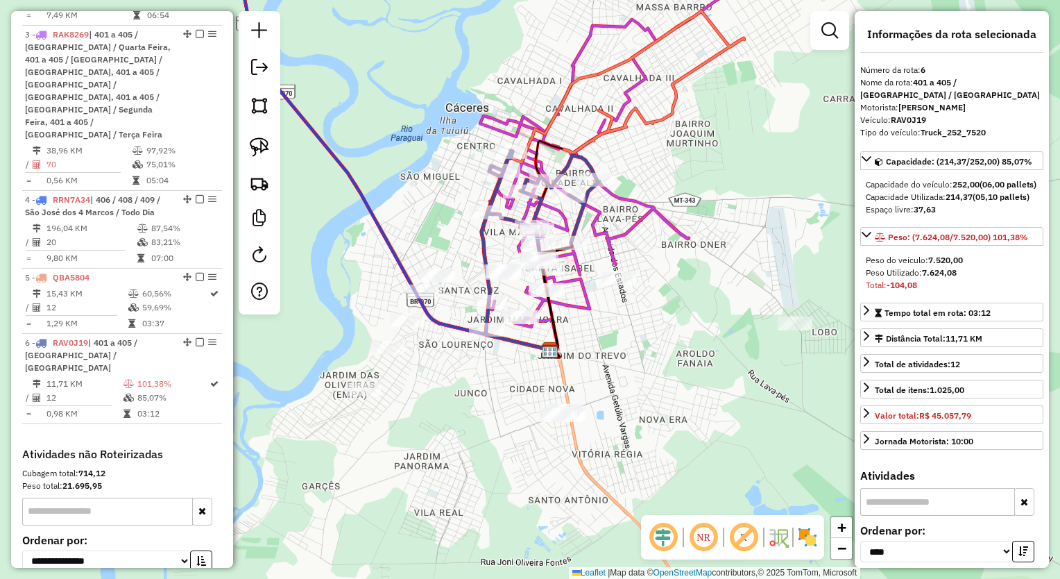
scroll to position [768, 0]
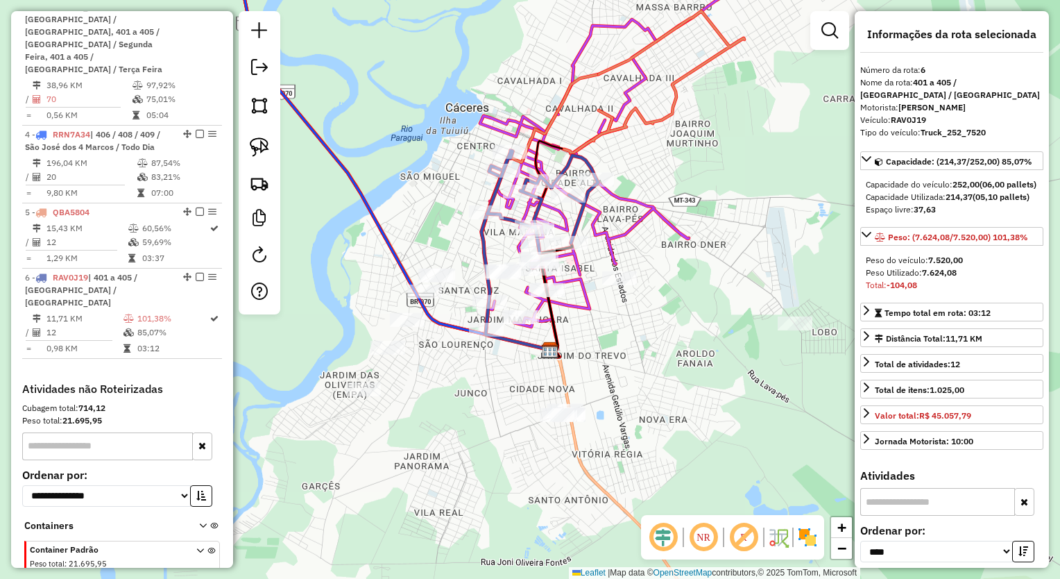
click at [495, 196] on icon at bounding box center [542, 202] width 111 height 103
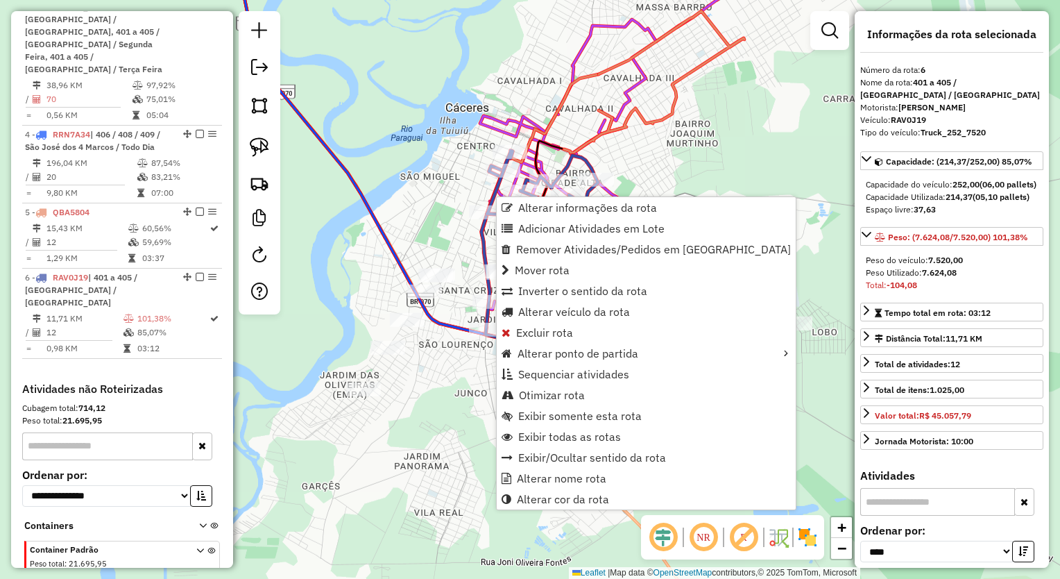
click at [730, 154] on div "Janela de atendimento Grade de atendimento Capacidade Transportadoras Veículos …" at bounding box center [530, 289] width 1060 height 579
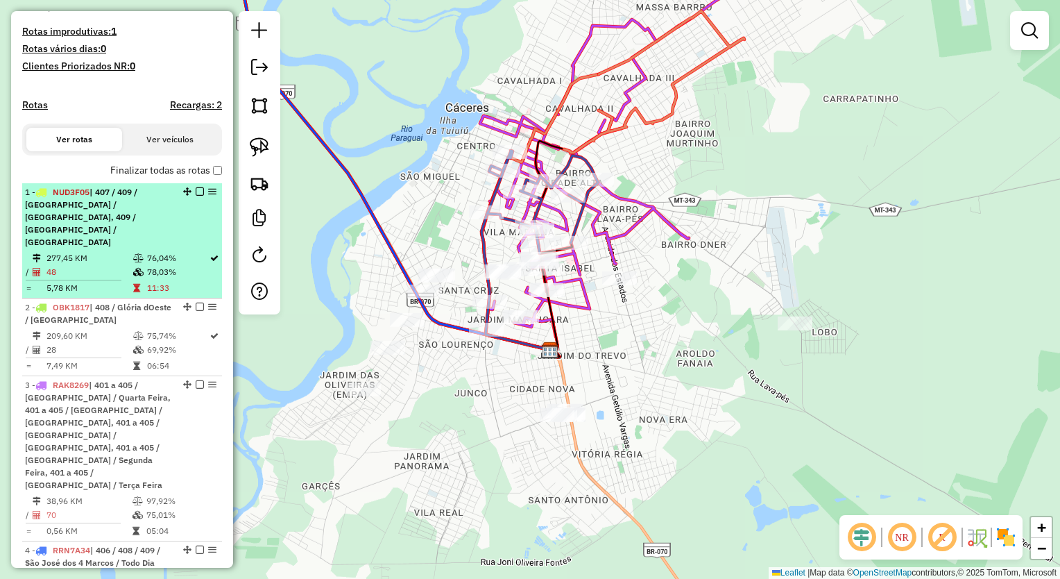
scroll to position [352, 0]
click at [132, 225] on div "1 - NUD3F05 | 407 / 409 / [GEOGRAPHIC_DATA] / [GEOGRAPHIC_DATA], 409 / [GEOGRAP…" at bounding box center [98, 218] width 147 height 62
select select "*********"
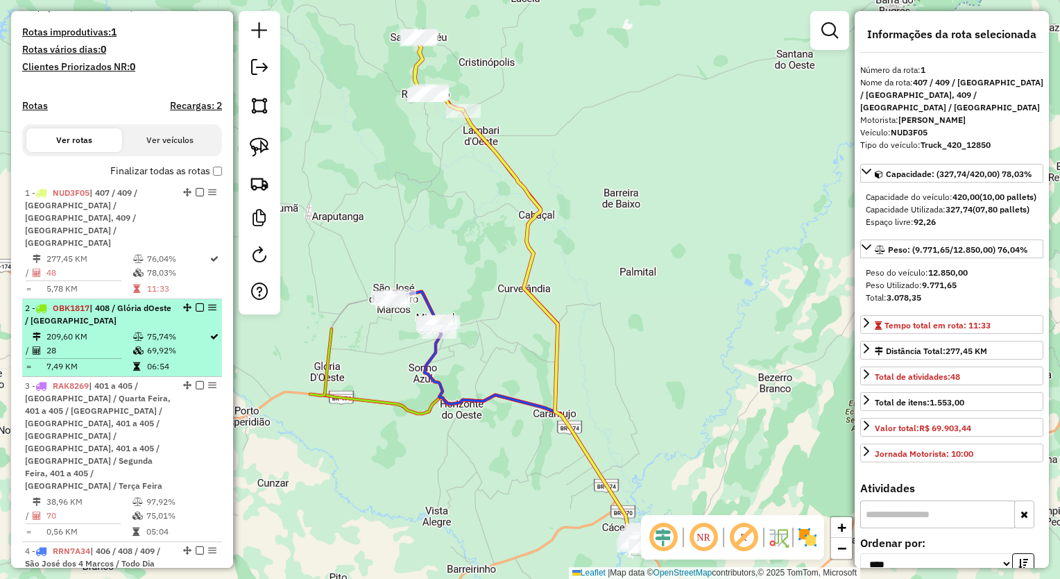
click at [75, 330] on td "209,60 KM" at bounding box center [89, 337] width 87 height 14
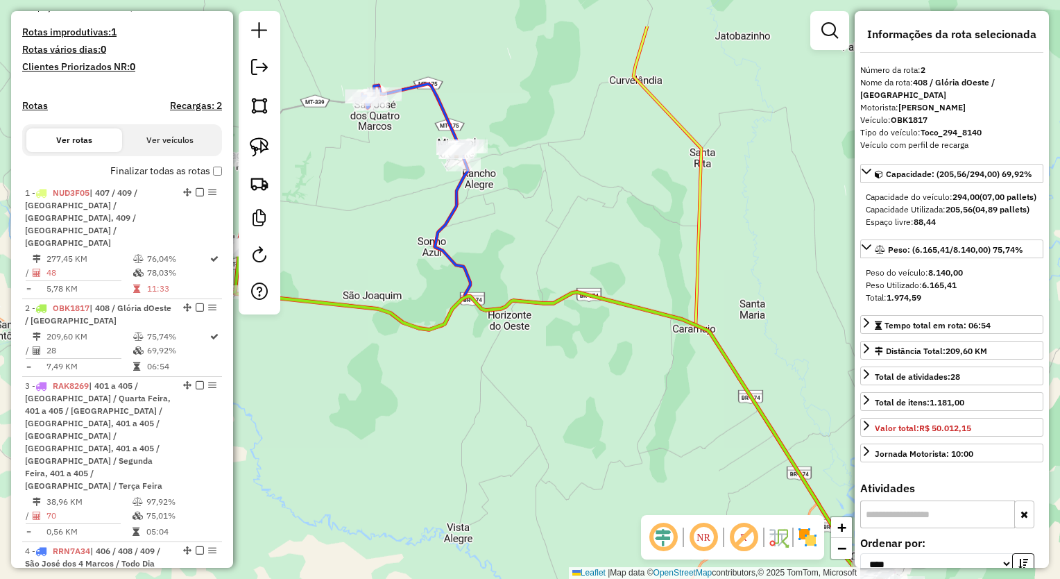
drag, startPoint x: 384, startPoint y: 205, endPoint x: 379, endPoint y: 228, distance: 23.4
click at [386, 242] on div "Janela de atendimento Grade de atendimento Capacidade Transportadoras Veículos …" at bounding box center [530, 289] width 1060 height 579
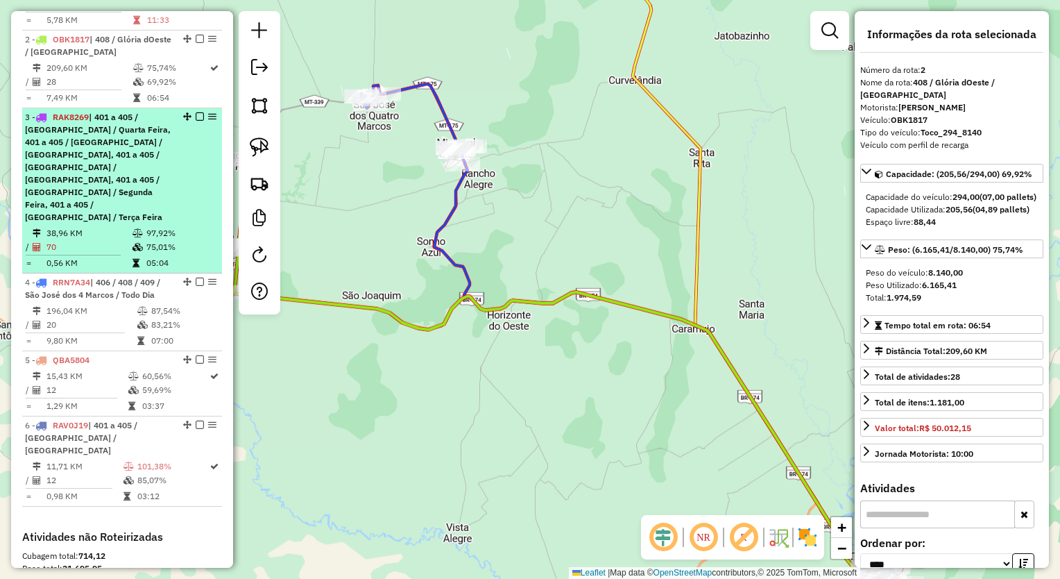
scroll to position [629, 0]
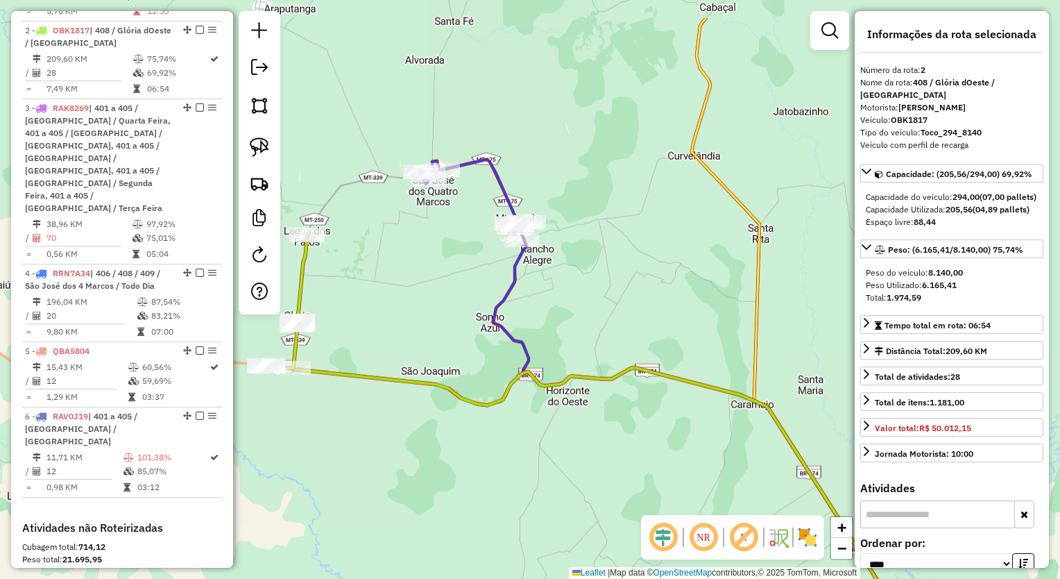
drag, startPoint x: 339, startPoint y: 225, endPoint x: 415, endPoint y: 332, distance: 130.7
click at [416, 331] on div "Janela de atendimento Grade de atendimento Capacidade Transportadoras Veículos …" at bounding box center [530, 289] width 1060 height 579
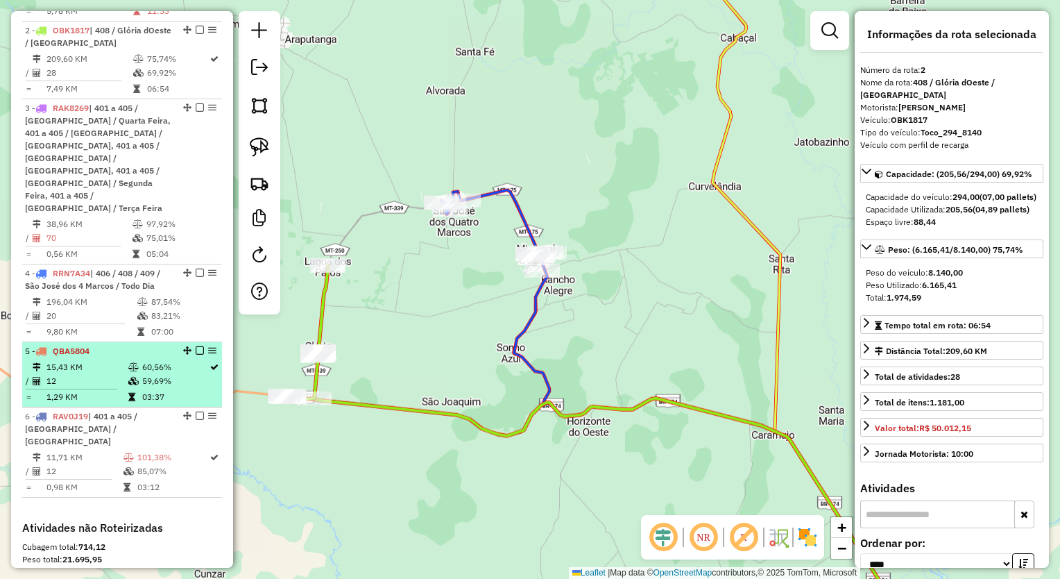
scroll to position [560, 0]
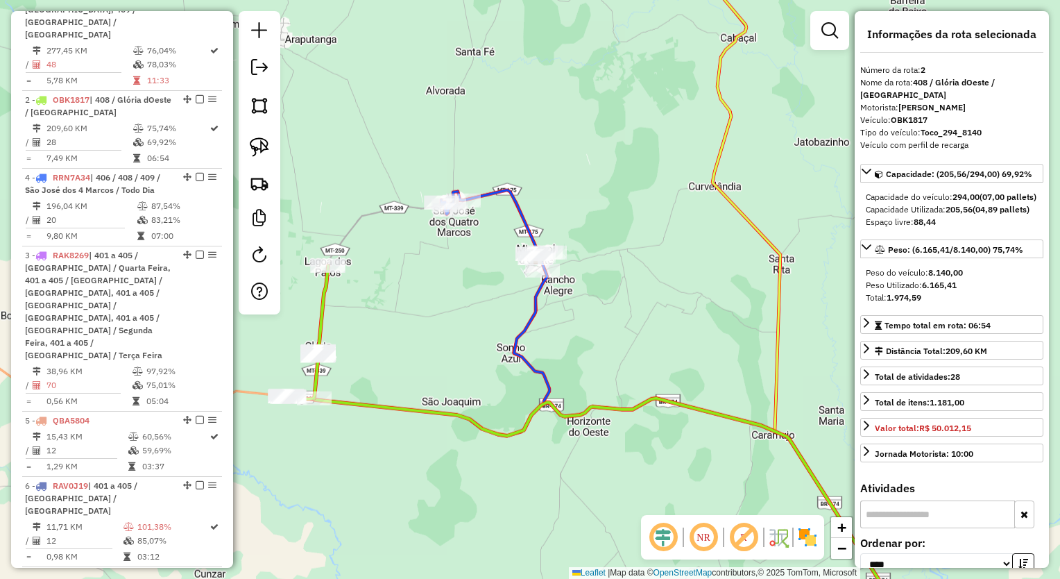
drag, startPoint x: 182, startPoint y: 294, endPoint x: 194, endPoint y: 171, distance: 124.1
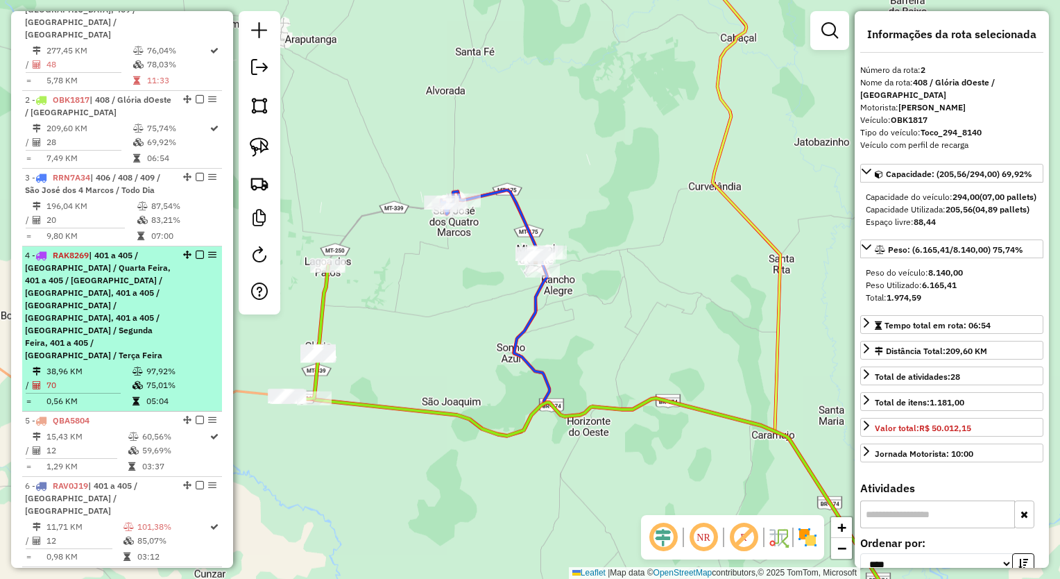
drag, startPoint x: 189, startPoint y: 241, endPoint x: 185, endPoint y: 257, distance: 17.2
click at [188, 266] on div "4 - RAK8269 | 401 a 405 / [GEOGRAPHIC_DATA] / [GEOGRAPHIC_DATA], 401 a 405 / [G…" at bounding box center [122, 305] width 194 height 112
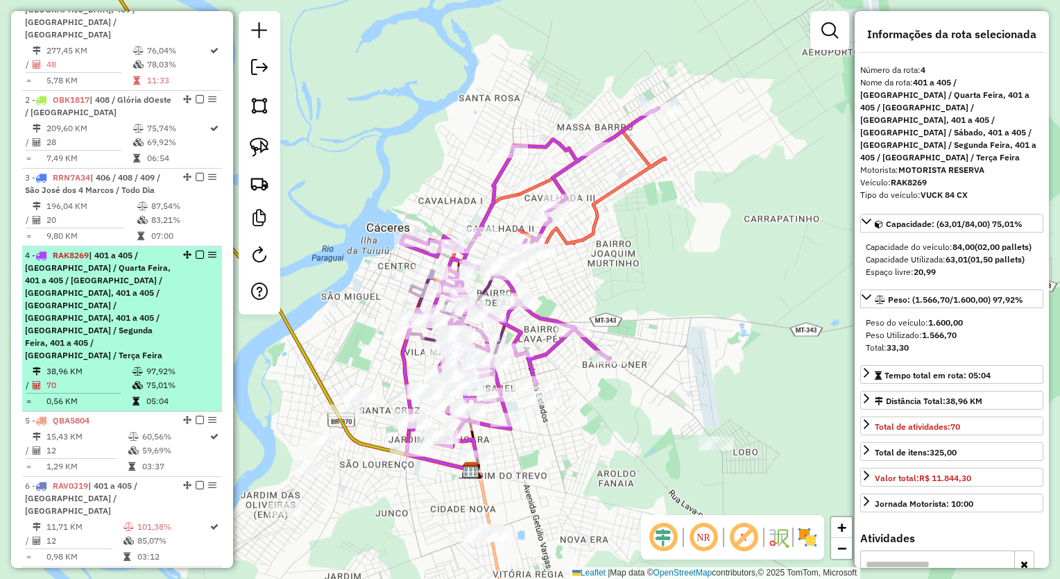
drag, startPoint x: 185, startPoint y: 257, endPoint x: 178, endPoint y: 243, distance: 15.5
click at [183, 250] on em at bounding box center [187, 254] width 8 height 8
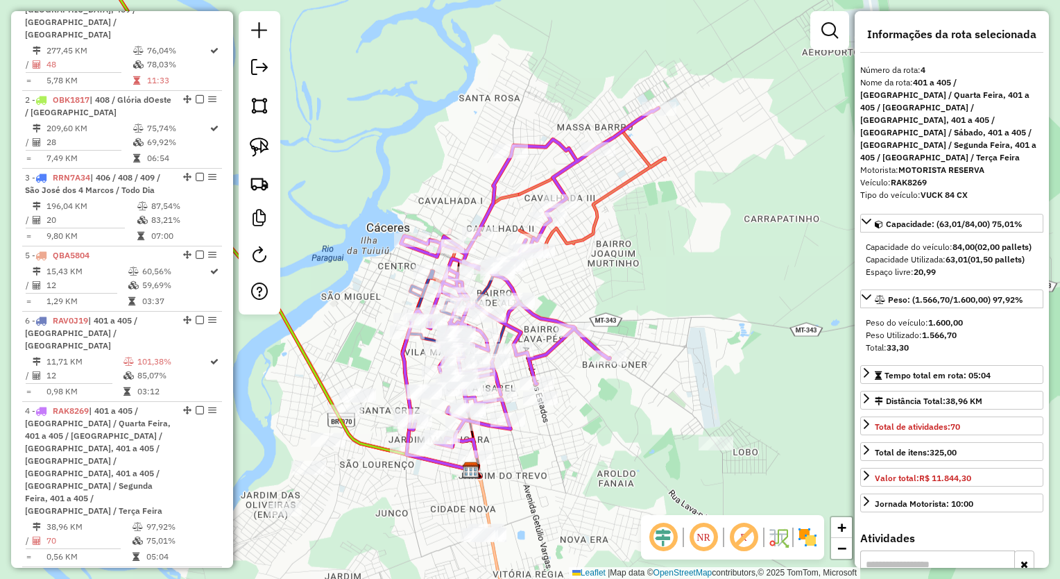
drag, startPoint x: 180, startPoint y: 289, endPoint x: 169, endPoint y: 503, distance: 214.0
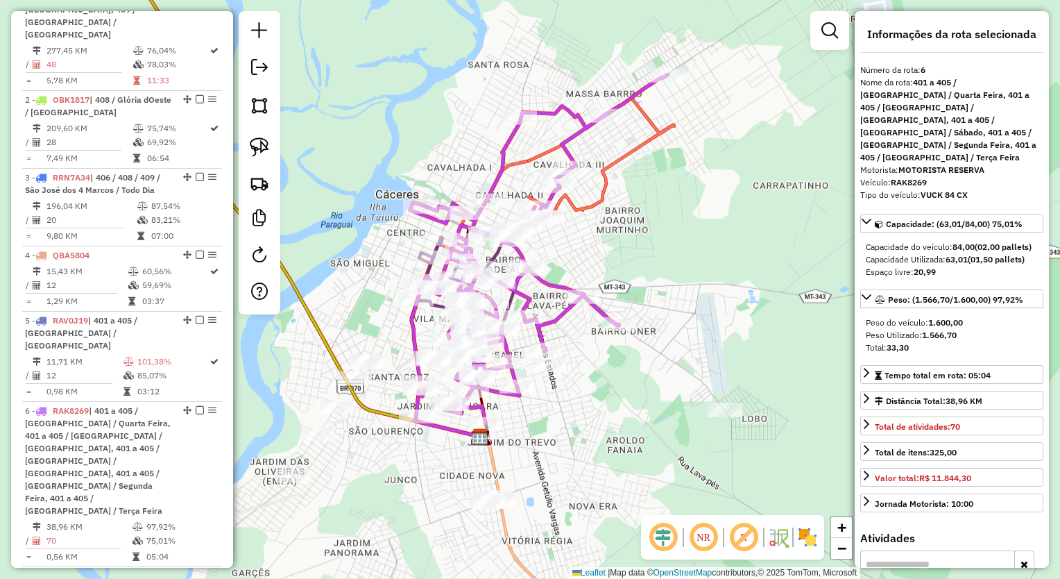
drag, startPoint x: 657, startPoint y: 280, endPoint x: 663, endPoint y: 262, distance: 19.7
click at [663, 262] on div "Janela de atendimento Grade de atendimento Capacidade Transportadoras Veículos …" at bounding box center [530, 289] width 1060 height 579
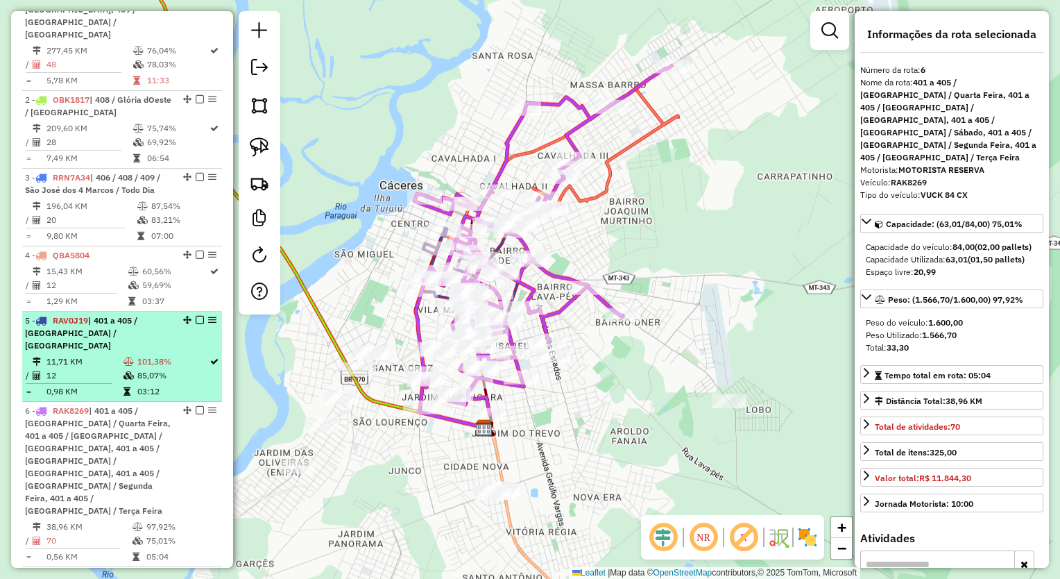
click at [114, 354] on td "11,71 KM" at bounding box center [84, 361] width 77 height 14
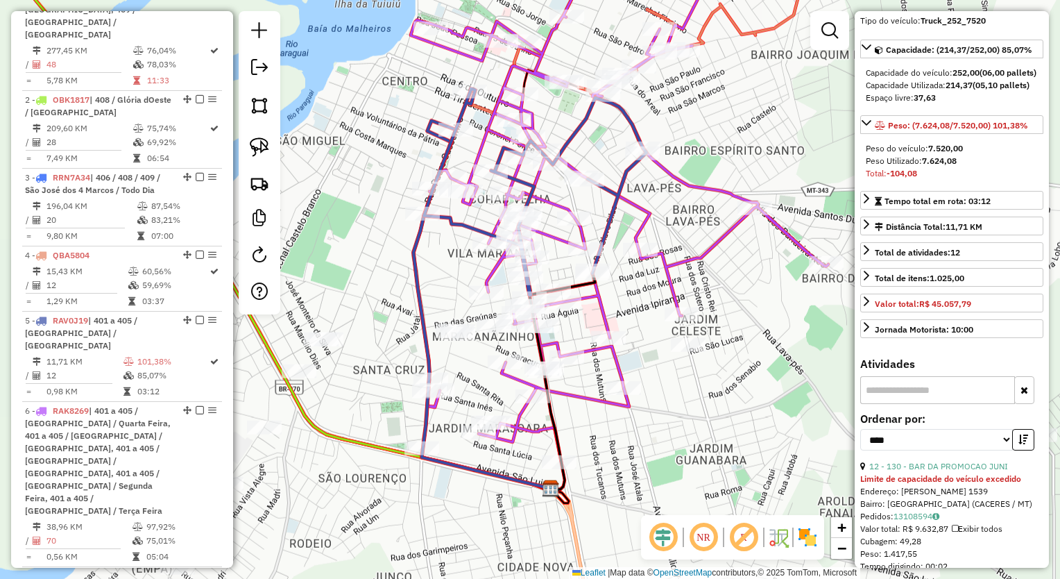
scroll to position [208, 0]
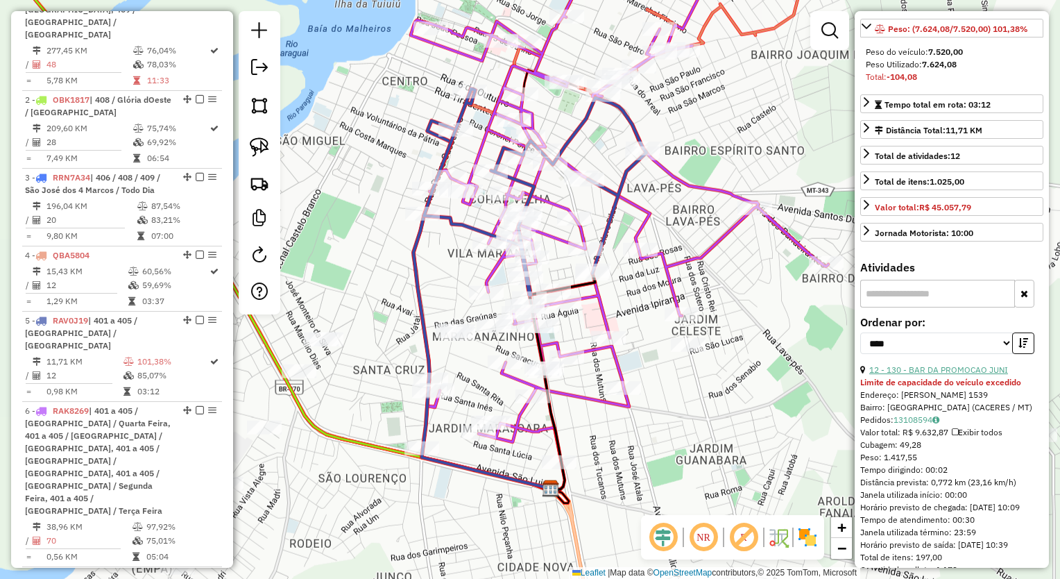
click at [971, 375] on link "12 - 130 - BAR DA PROMOCAO JUNI" at bounding box center [938, 369] width 139 height 10
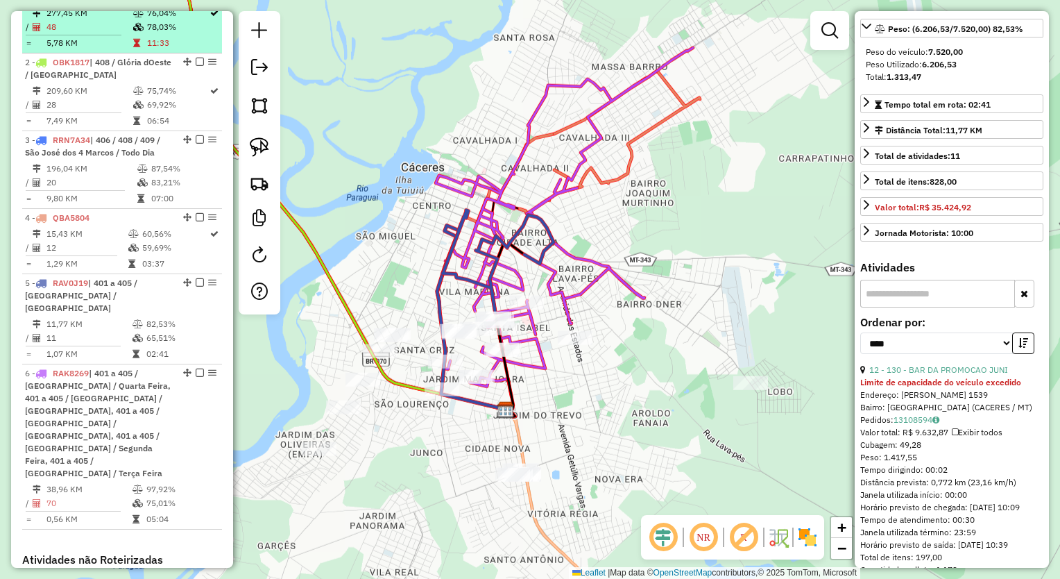
scroll to position [490, 0]
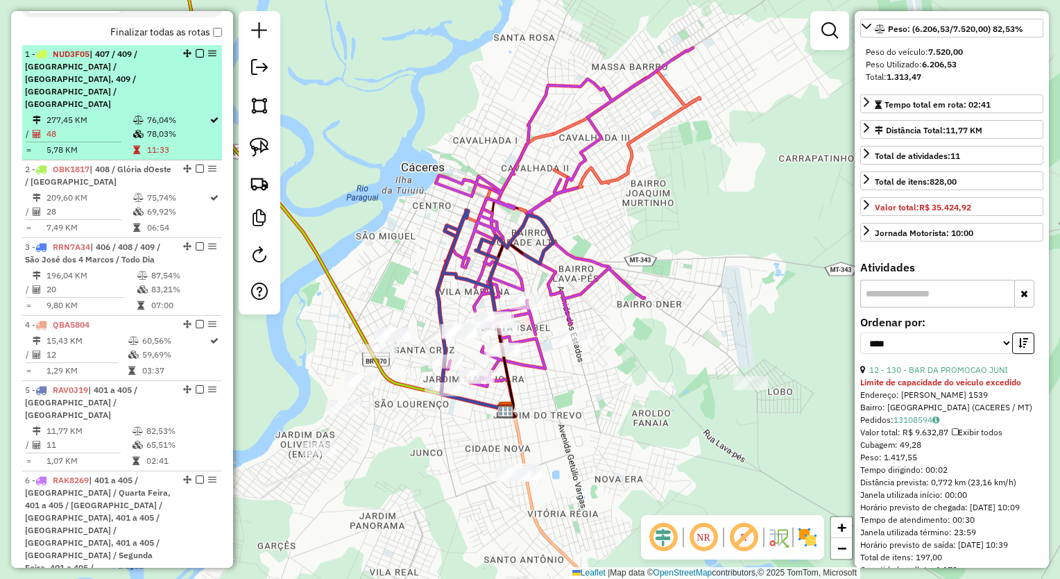
click at [116, 113] on td "277,45 KM" at bounding box center [89, 120] width 87 height 14
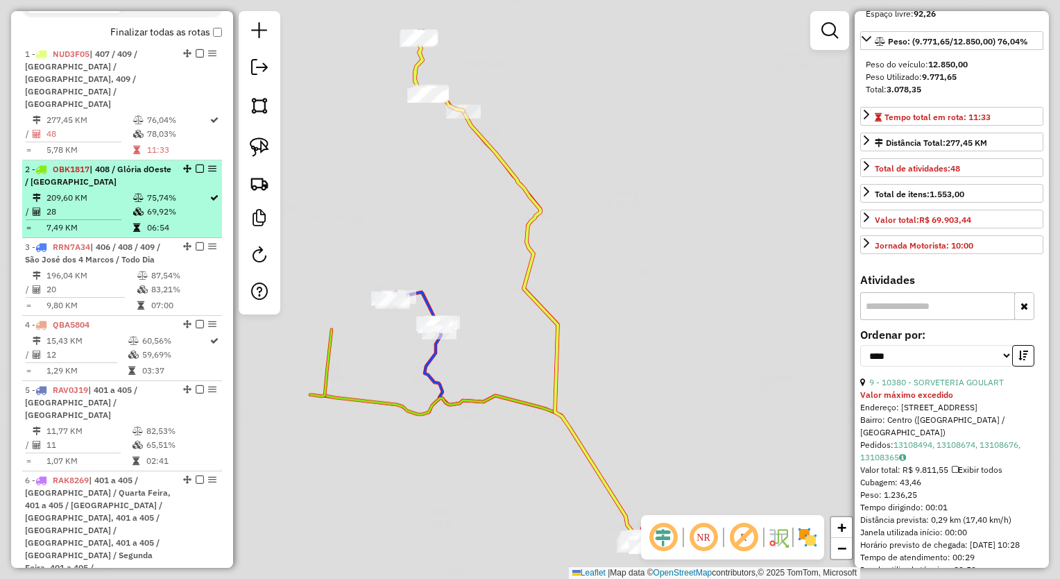
click at [100, 176] on li "2 - OBK1817 | 408 / Glória dOeste / [GEOGRAPHIC_DATA] 209,60 KM 75,74% / 28 69,…" at bounding box center [122, 199] width 200 height 78
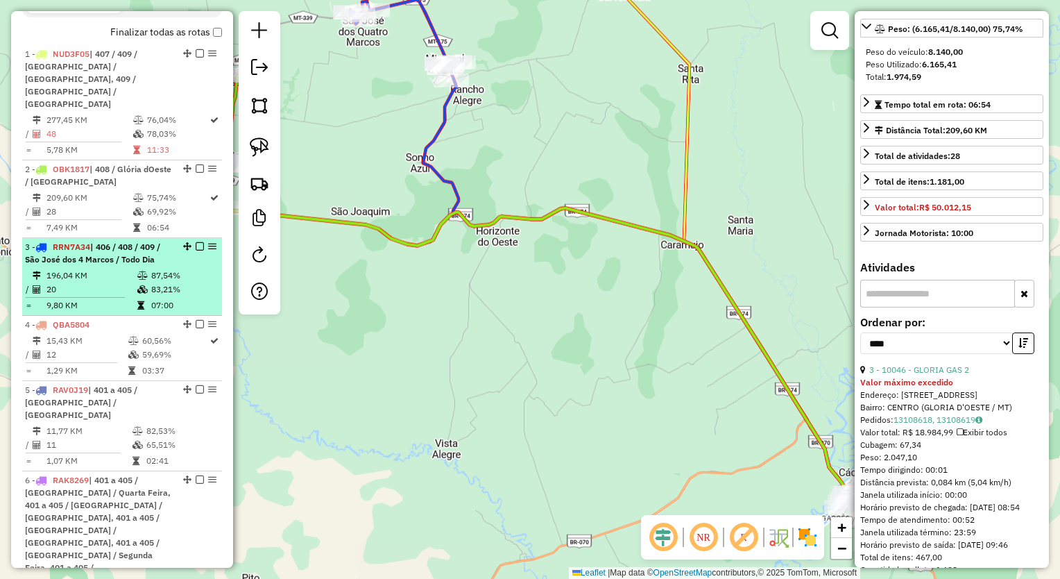
click at [100, 268] on td "196,04 KM" at bounding box center [91, 275] width 91 height 14
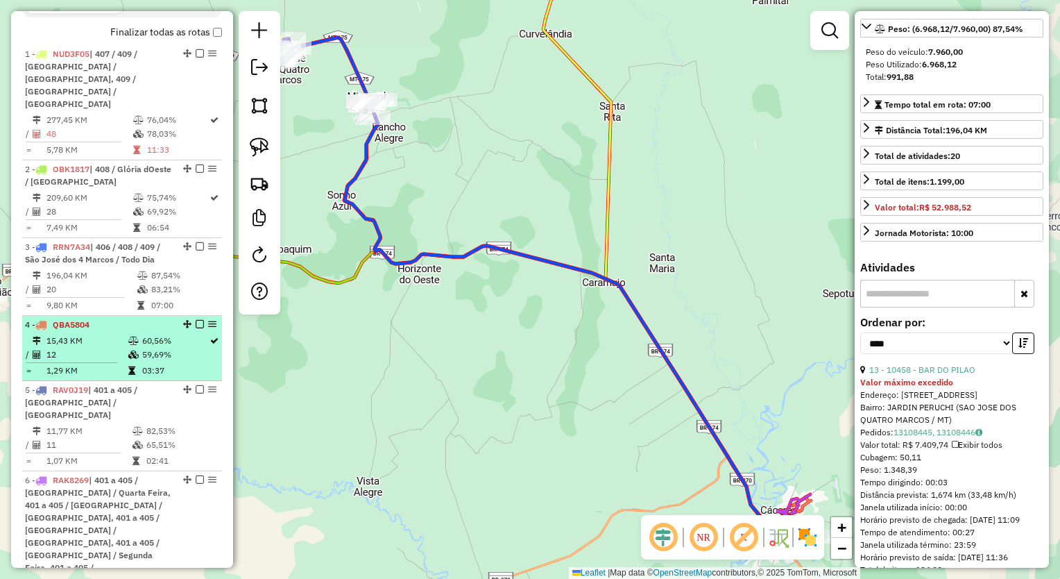
click at [89, 334] on td "15,43 KM" at bounding box center [87, 341] width 82 height 14
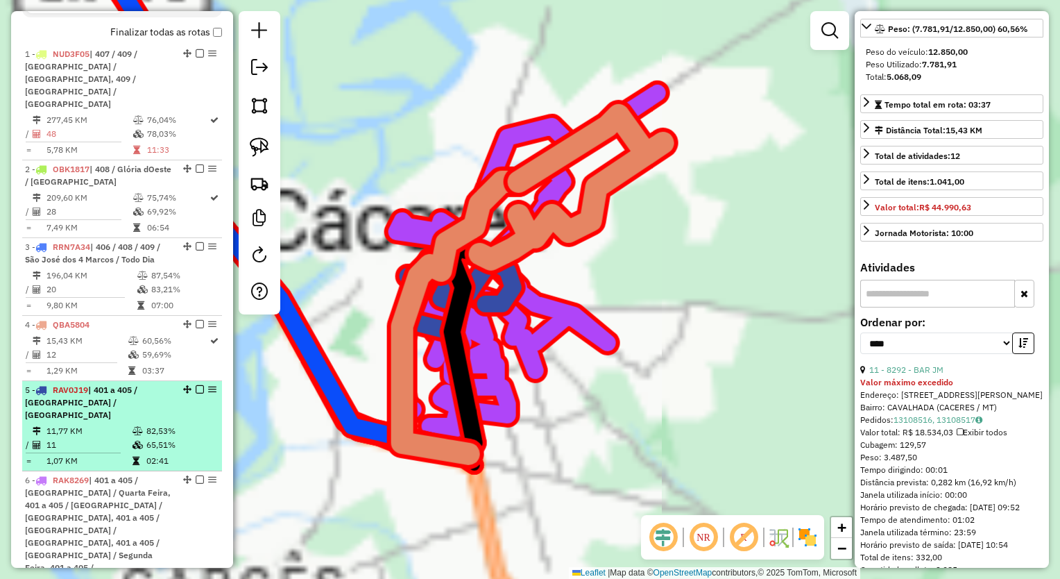
click at [94, 397] on li "5 - RAV0J19 | 401 a 405 / [GEOGRAPHIC_DATA] / [GEOGRAPHIC_DATA] 11,77 KM 82,53%…" at bounding box center [122, 426] width 200 height 90
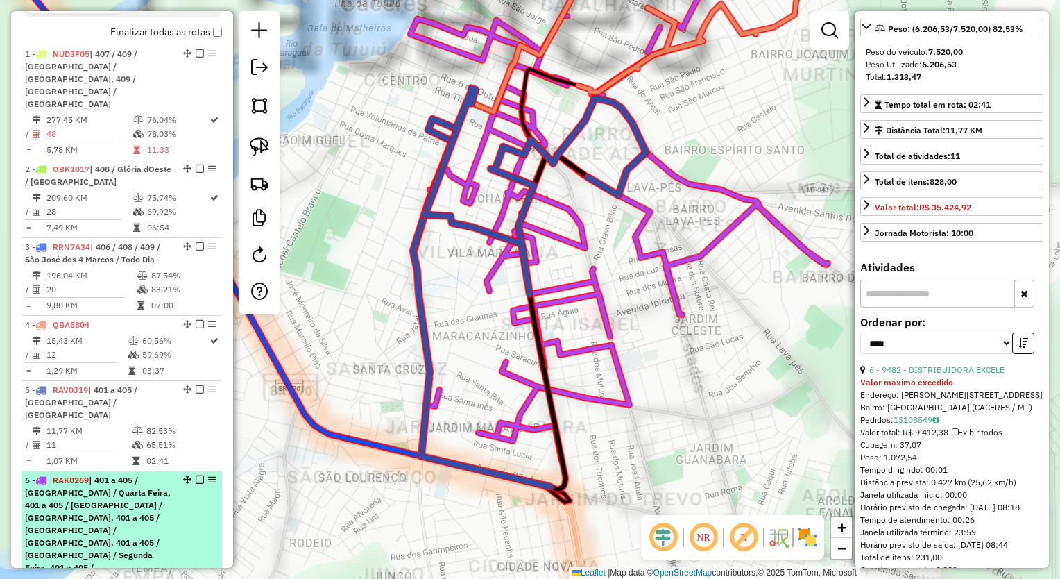
click at [98, 480] on span "| 401 a 405 / [GEOGRAPHIC_DATA] / Quarta Feira, 401 a 405 / [GEOGRAPHIC_DATA] /…" at bounding box center [98, 529] width 146 height 110
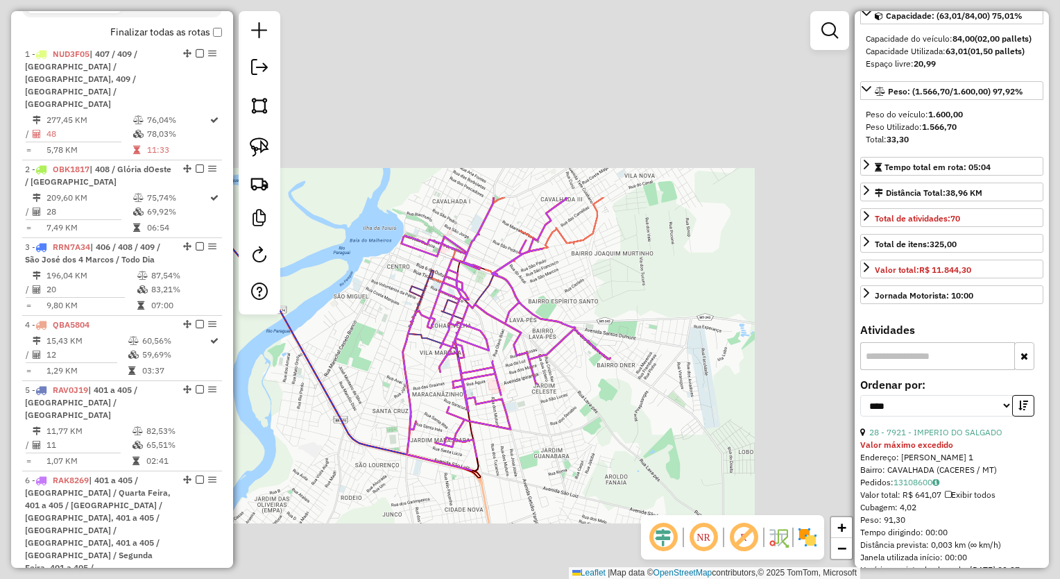
scroll to position [246, 0]
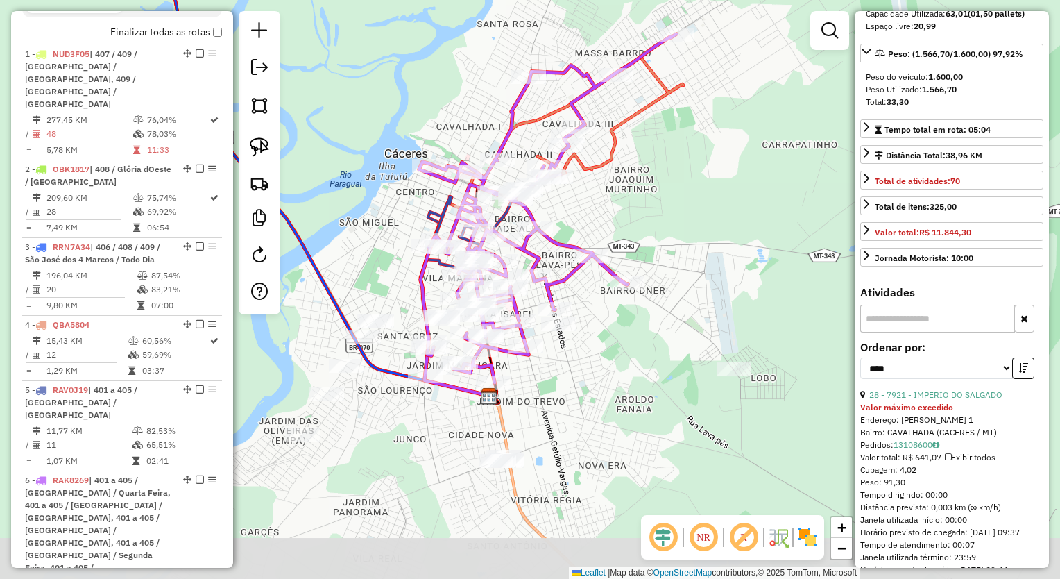
drag, startPoint x: 721, startPoint y: 280, endPoint x: 740, endPoint y: 233, distance: 50.1
click at [730, 246] on div "Janela de atendimento Grade de atendimento Capacidade Transportadoras Veículos …" at bounding box center [530, 289] width 1060 height 579
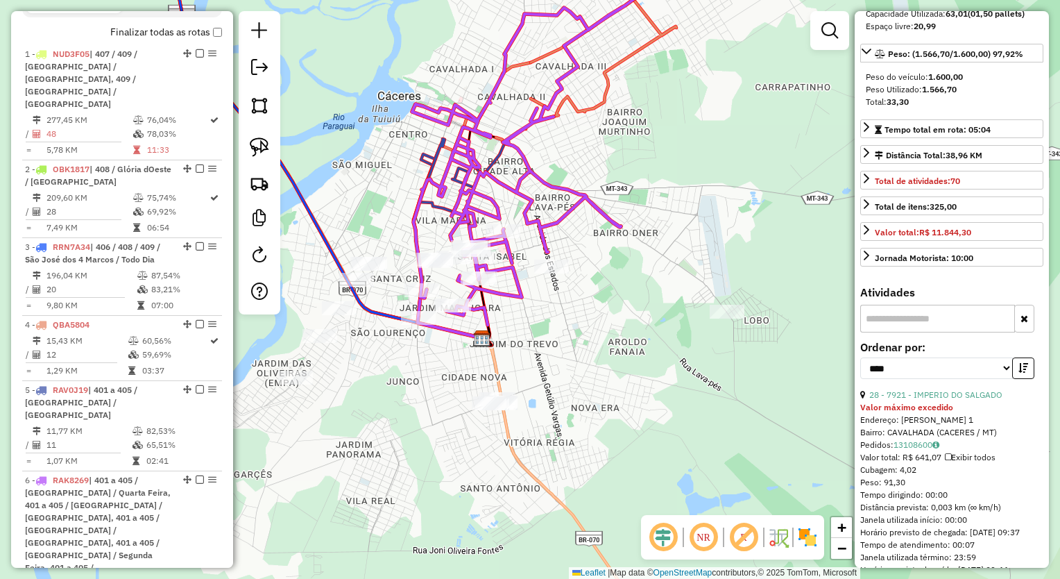
drag, startPoint x: 649, startPoint y: 199, endPoint x: 666, endPoint y: 182, distance: 23.5
click at [679, 182] on div "Janela de atendimento Grade de atendimento Capacidade Transportadoras Veículos …" at bounding box center [530, 289] width 1060 height 579
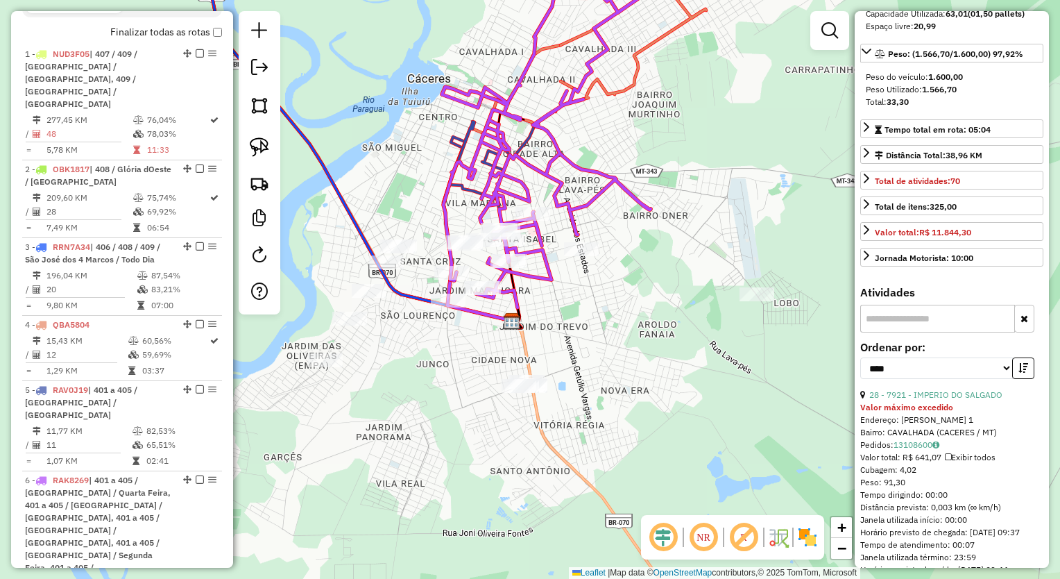
click at [254, 152] on img at bounding box center [259, 146] width 19 height 19
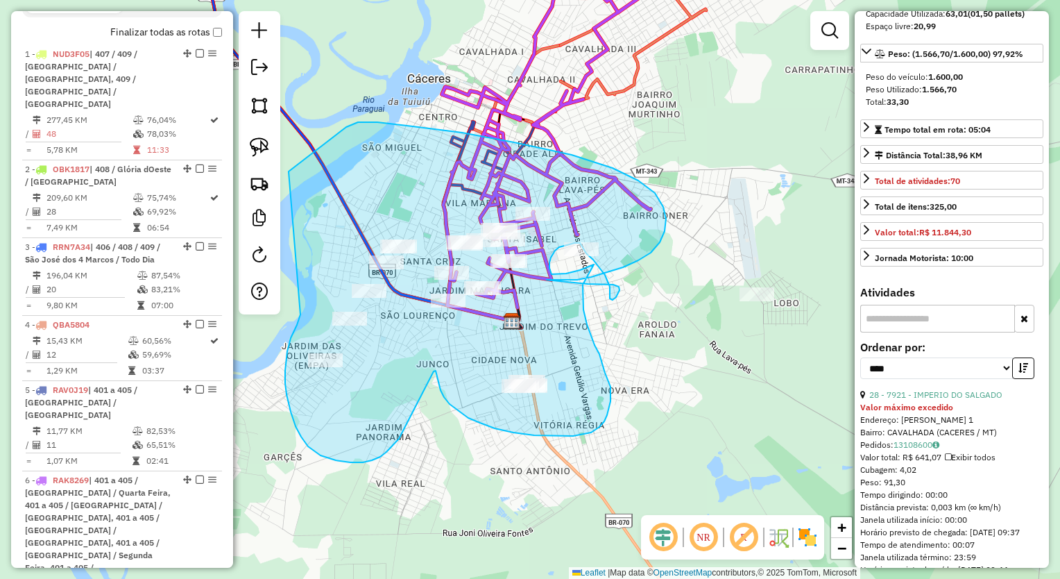
drag, startPoint x: 289, startPoint y: 345, endPoint x: 241, endPoint y: 221, distance: 132.4
click at [241, 221] on hb-router-mapa "Informações da Sessão 979158 - [DATE] Criação: [DATE] 19:06 Depósito: Vyas - Ca…" at bounding box center [530, 289] width 1060 height 579
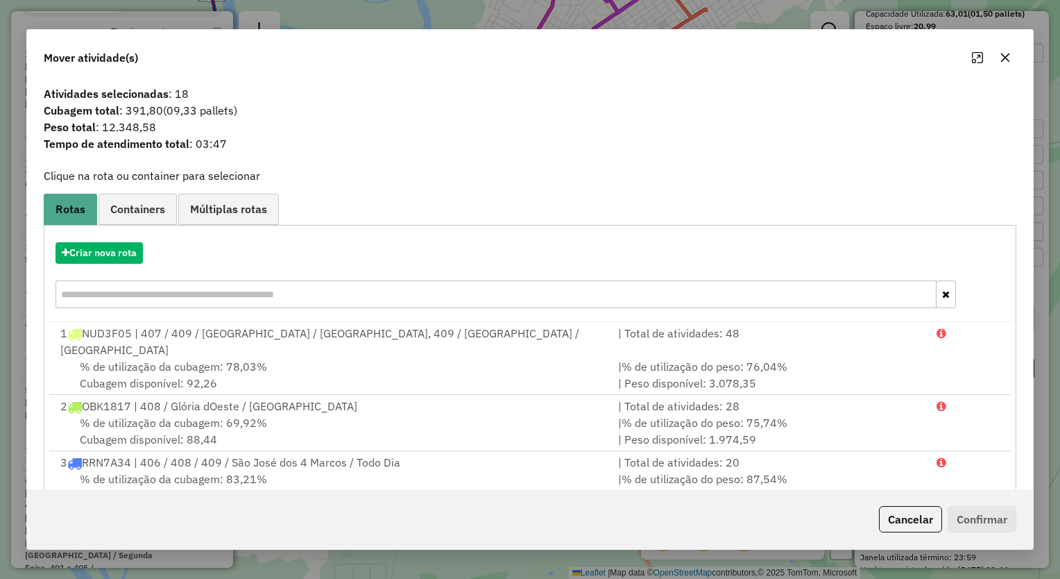
click at [1004, 55] on icon "button" at bounding box center [1005, 57] width 11 height 11
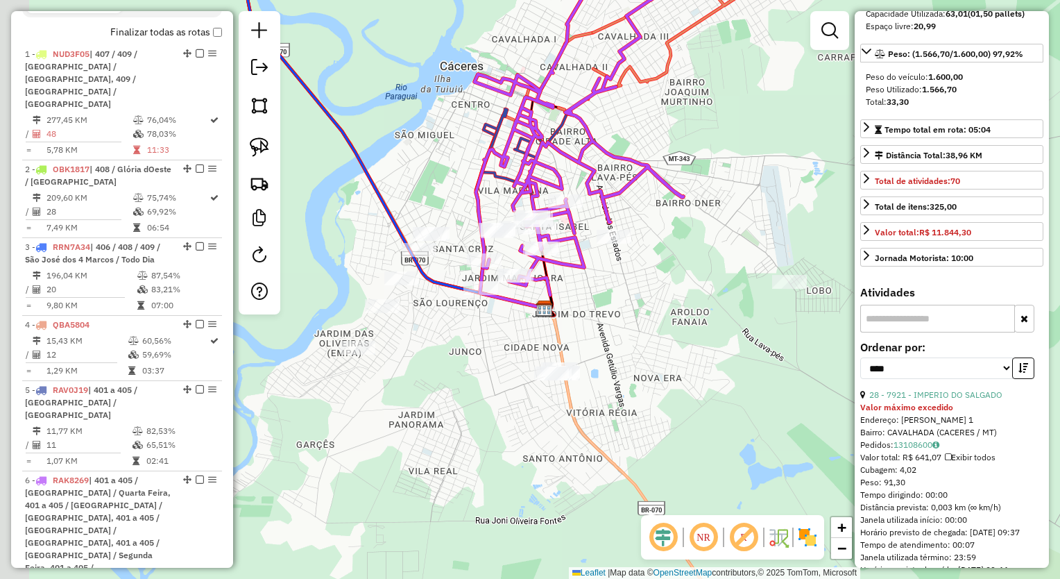
drag, startPoint x: 642, startPoint y: 305, endPoint x: 567, endPoint y: 266, distance: 84.1
click at [687, 284] on div "Janela de atendimento Grade de atendimento Capacidade Transportadoras Veículos …" at bounding box center [530, 289] width 1060 height 579
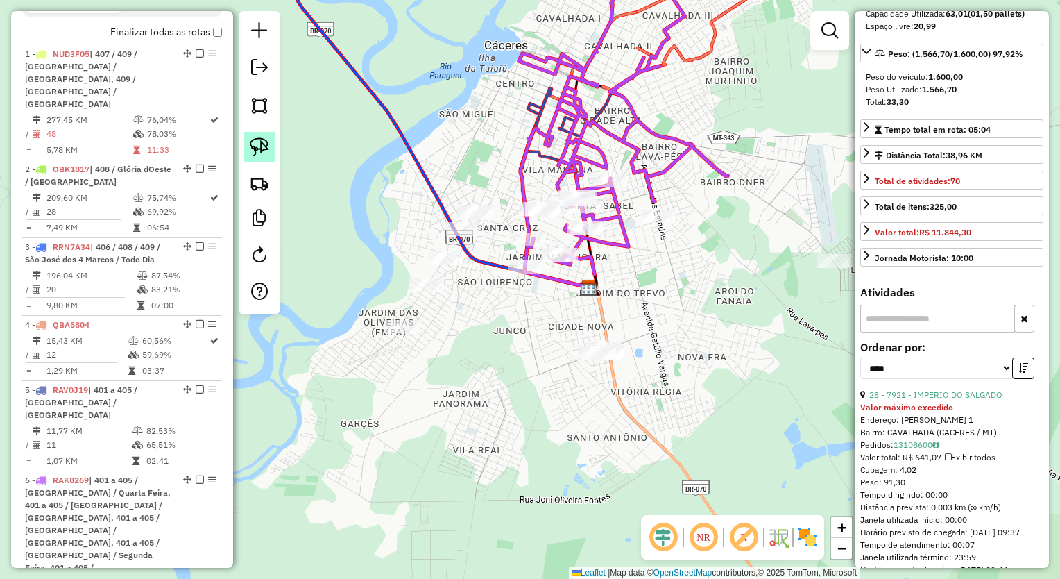
click at [260, 146] on img at bounding box center [259, 146] width 19 height 19
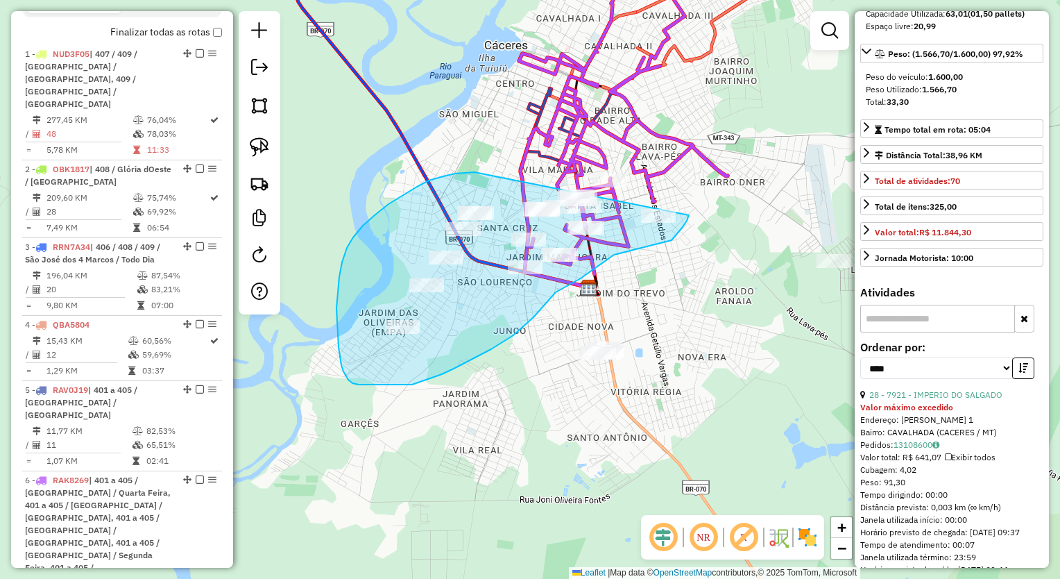
drag, startPoint x: 429, startPoint y: 180, endPoint x: 575, endPoint y: 137, distance: 152.8
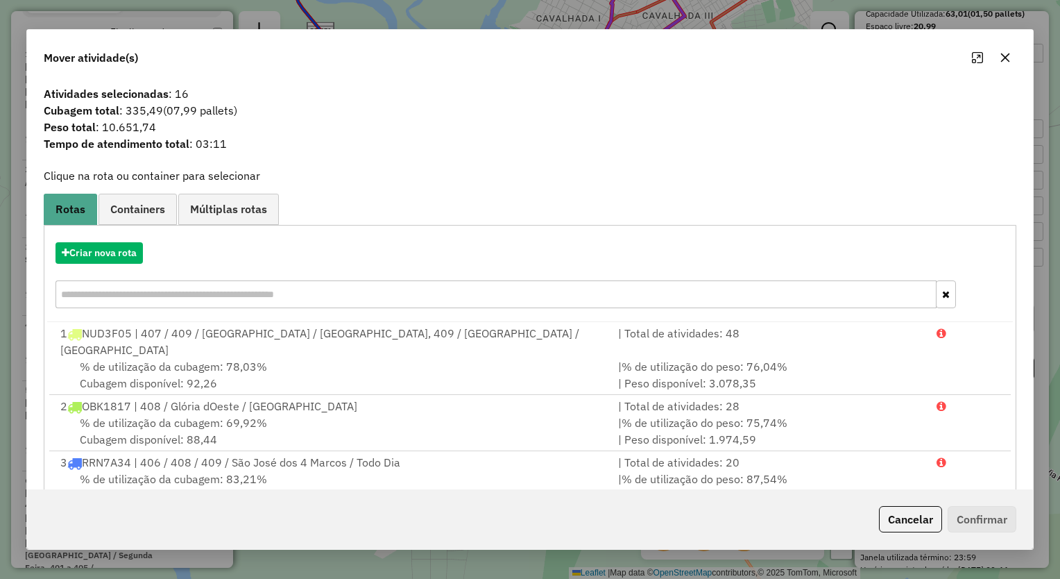
click at [1005, 58] on icon "button" at bounding box center [1005, 57] width 9 height 9
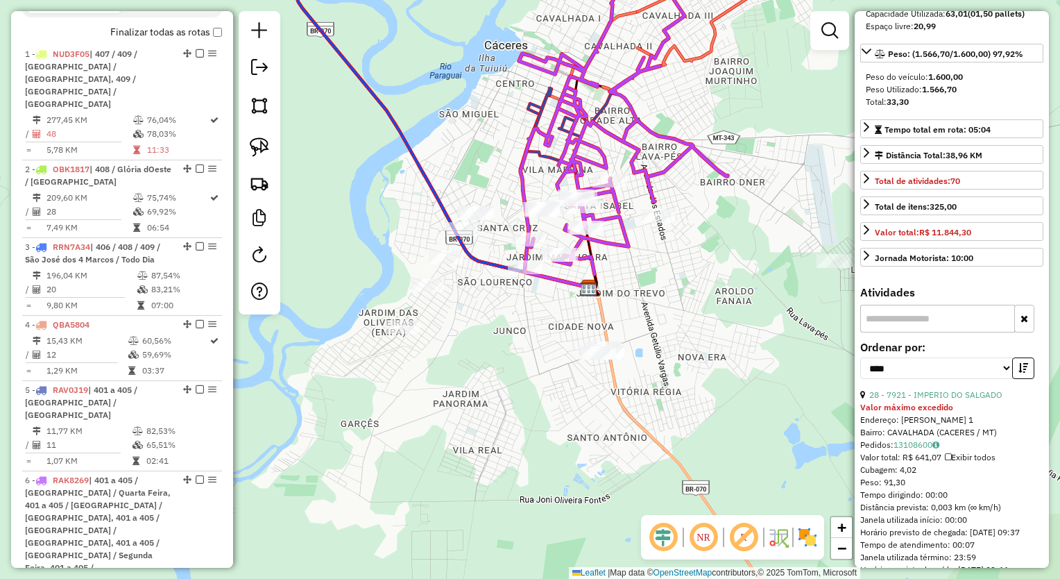
drag, startPoint x: 720, startPoint y: 239, endPoint x: 606, endPoint y: 243, distance: 113.8
click at [606, 243] on div "Janela de atendimento Grade de atendimento Capacidade Transportadoras Veículos …" at bounding box center [530, 289] width 1060 height 579
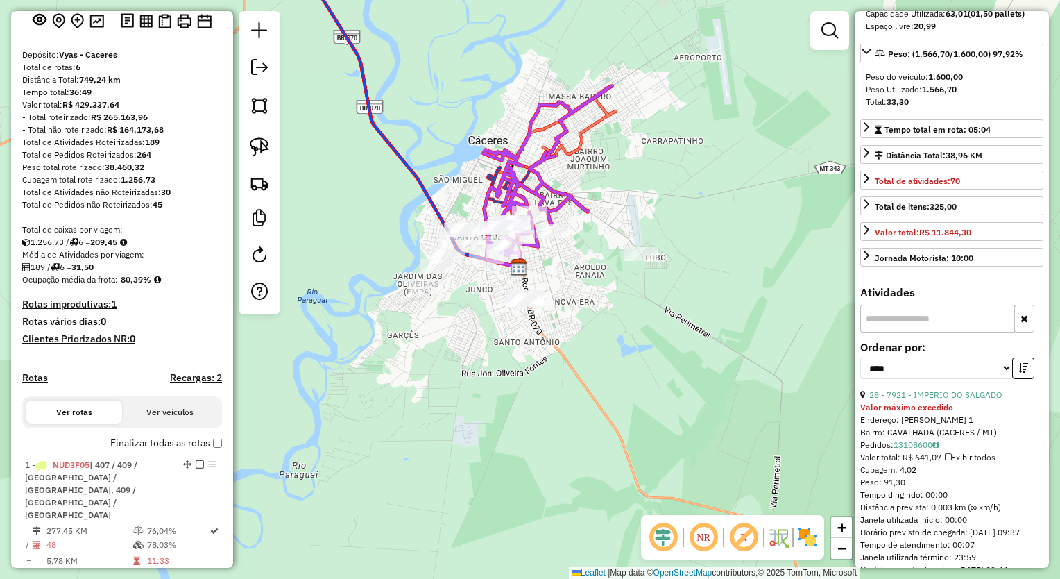
scroll to position [74, 0]
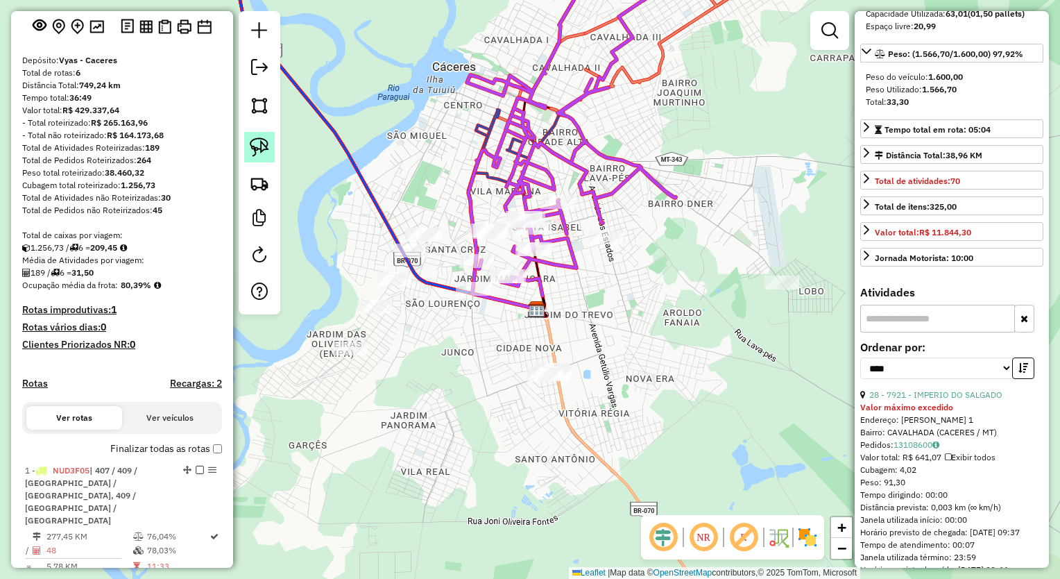
click at [268, 144] on img at bounding box center [259, 146] width 19 height 19
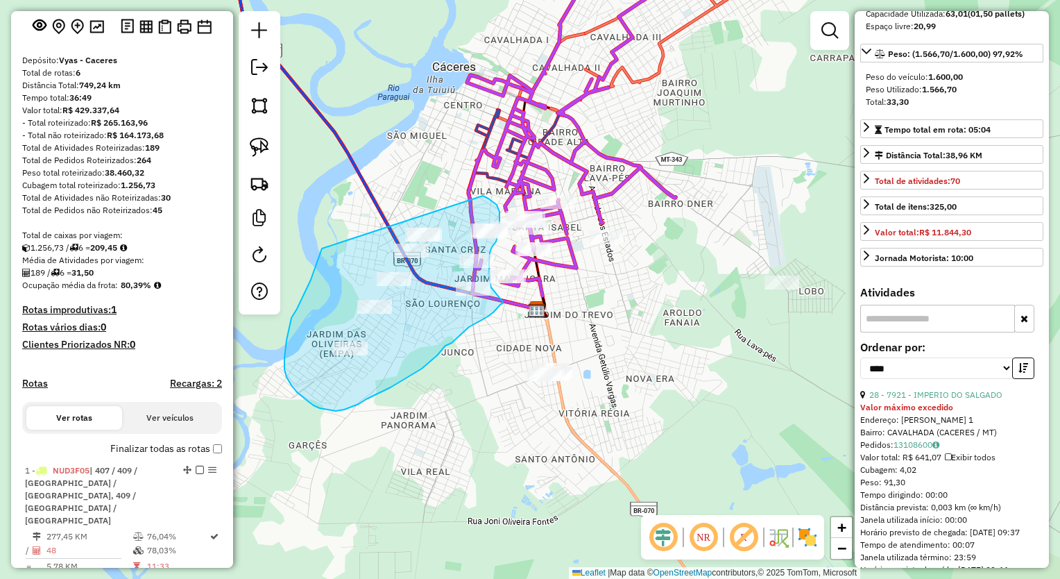
drag, startPoint x: 297, startPoint y: 309, endPoint x: 436, endPoint y: 185, distance: 186.2
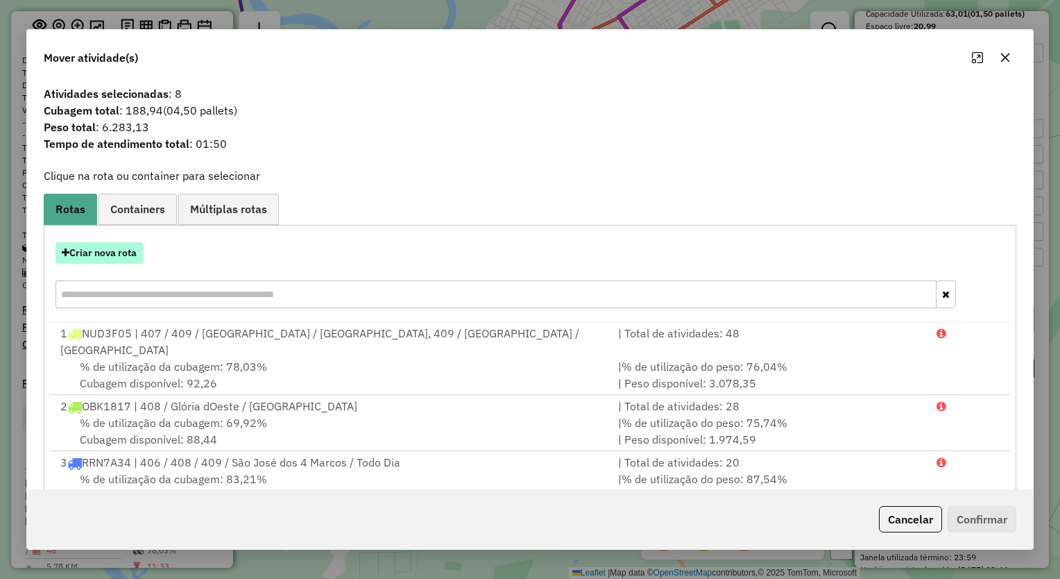
click at [119, 247] on button "Criar nova rota" at bounding box center [98, 253] width 87 height 22
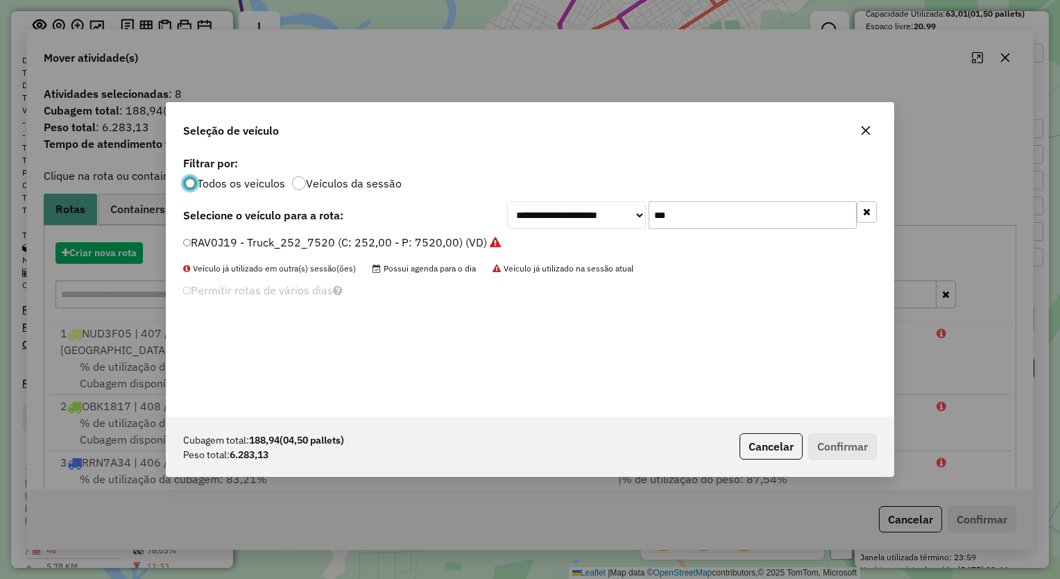
scroll to position [7, 4]
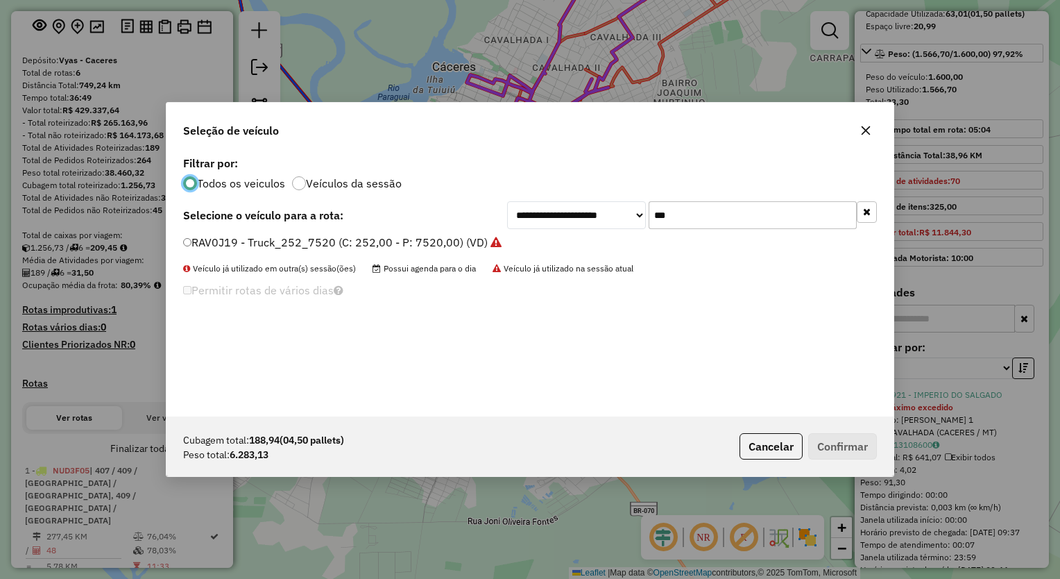
click at [384, 179] on div "**********" at bounding box center [529, 285] width 727 height 264
type input "****"
click at [426, 232] on div "**********" at bounding box center [529, 285] width 727 height 264
click at [441, 246] on label "OBN0F50 - Truck_420_12850 (C: 420,00 - P: 12850,00) (VD)" at bounding box center [344, 242] width 322 height 17
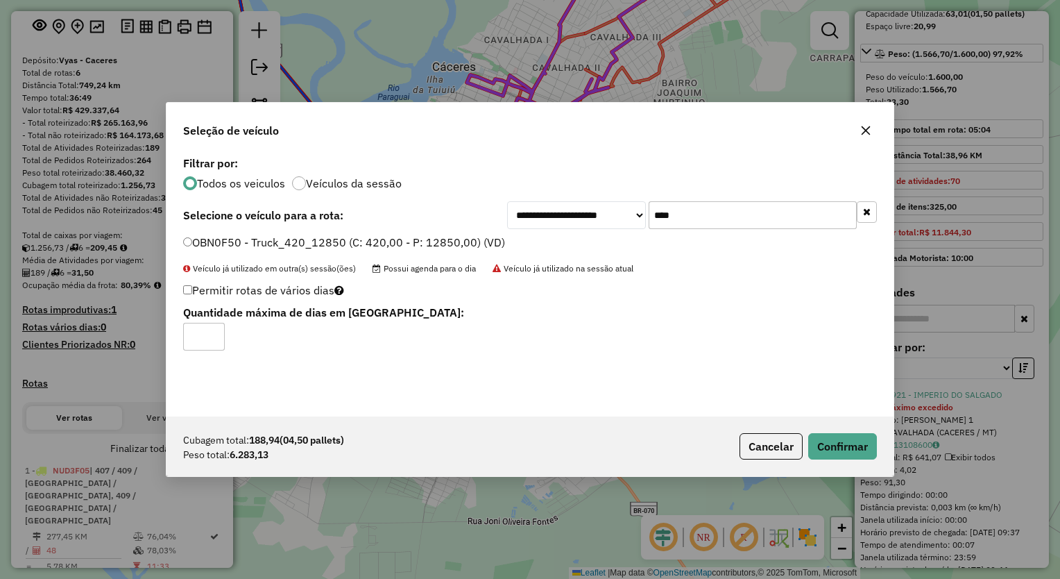
click at [867, 463] on div "Cubagem total: 188,94 (04,50 pallets) Peso total: 6.283,13 Cancelar Confirmar" at bounding box center [529, 446] width 727 height 60
click at [841, 450] on button "Confirmar" at bounding box center [842, 446] width 69 height 26
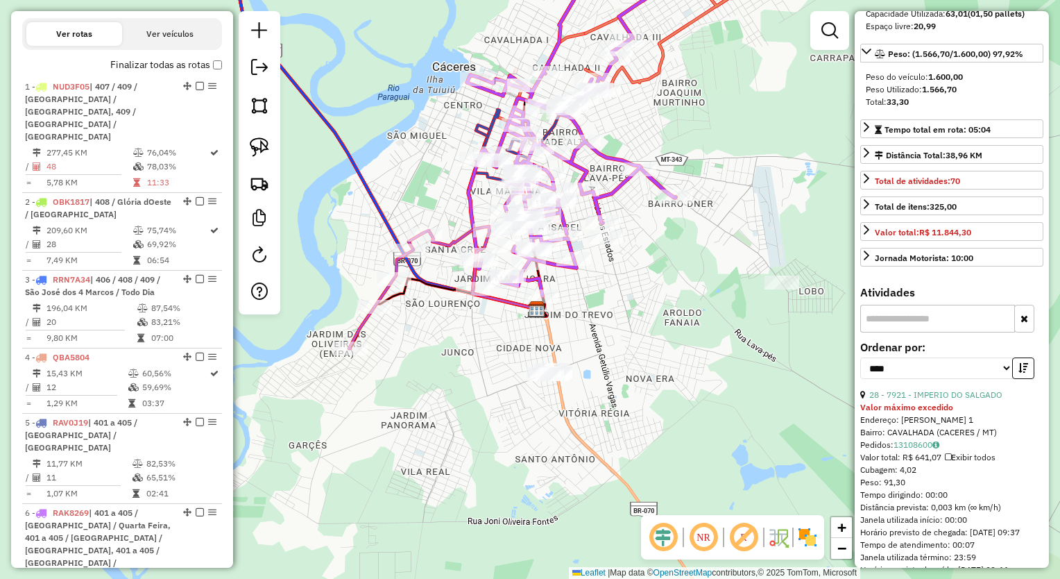
scroll to position [832, 0]
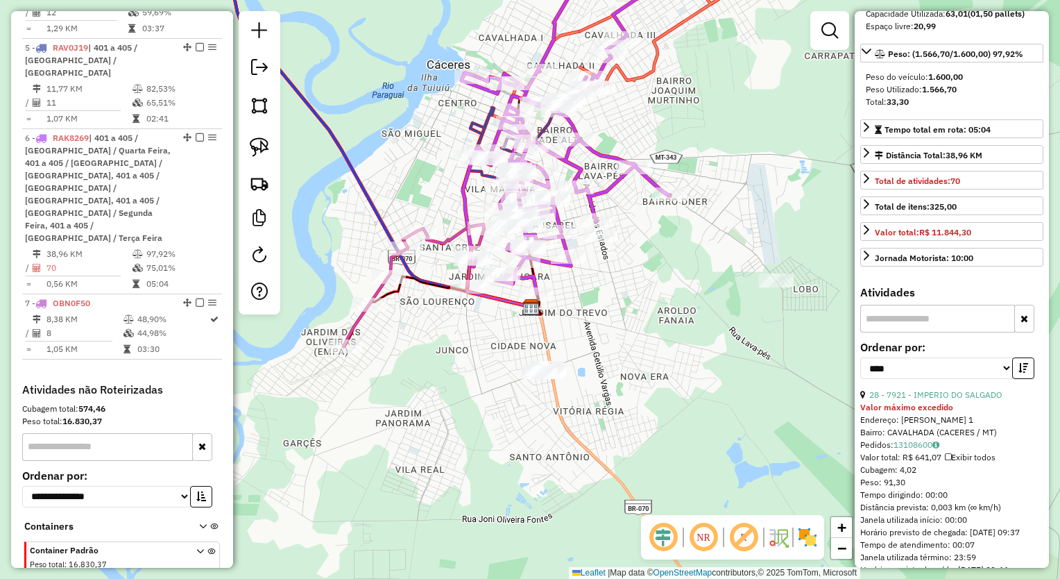
click at [691, 307] on div "Janela de atendimento Grade de atendimento Capacidade Transportadoras Veículos …" at bounding box center [530, 289] width 1060 height 579
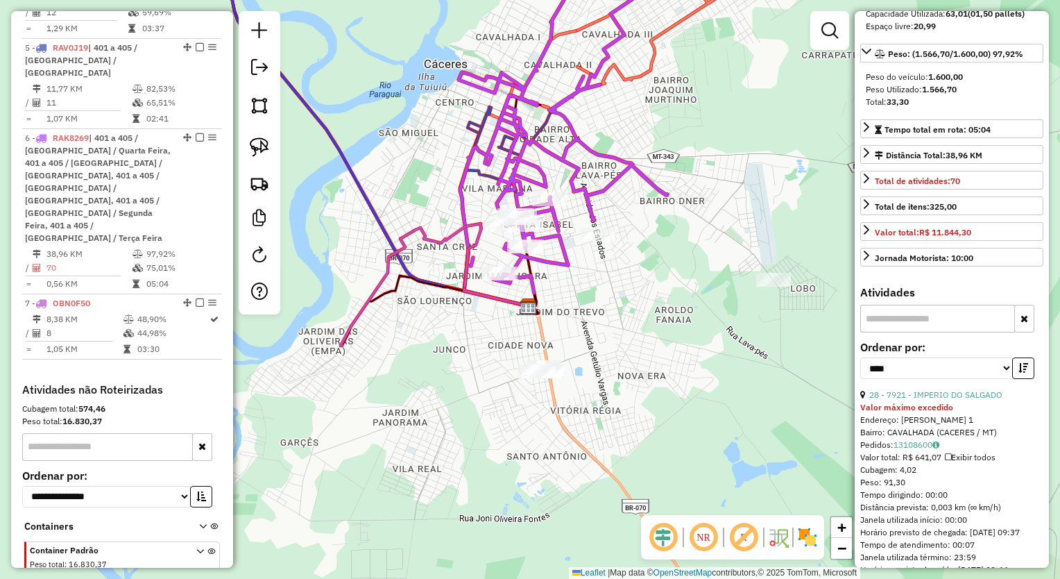
drag, startPoint x: 594, startPoint y: 286, endPoint x: 520, endPoint y: 254, distance: 80.2
click at [520, 254] on div "Janela de atendimento Grade de atendimento Capacidade Transportadoras Veículos …" at bounding box center [530, 289] width 1060 height 579
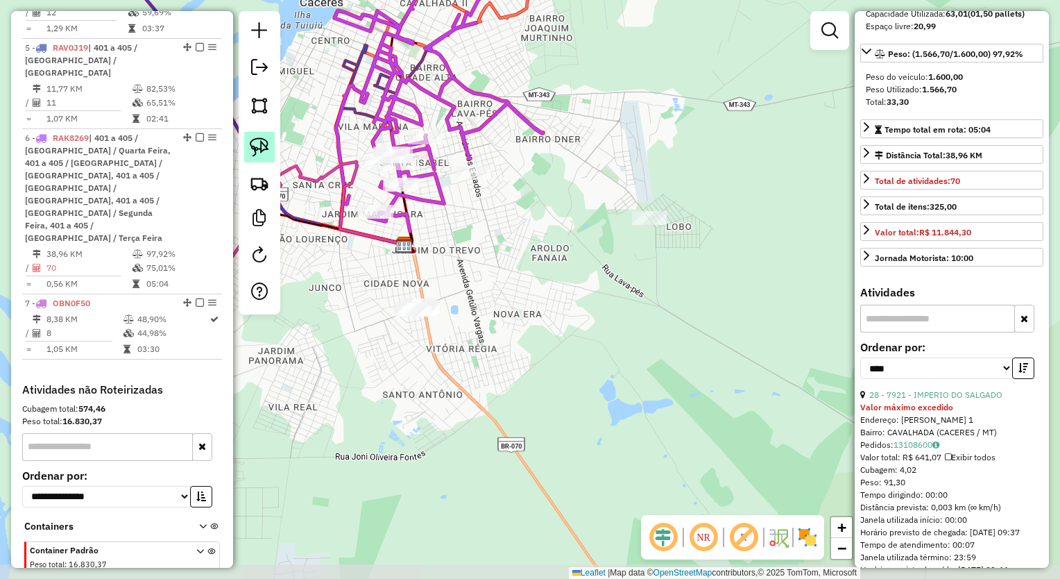
click at [254, 141] on img at bounding box center [259, 146] width 19 height 19
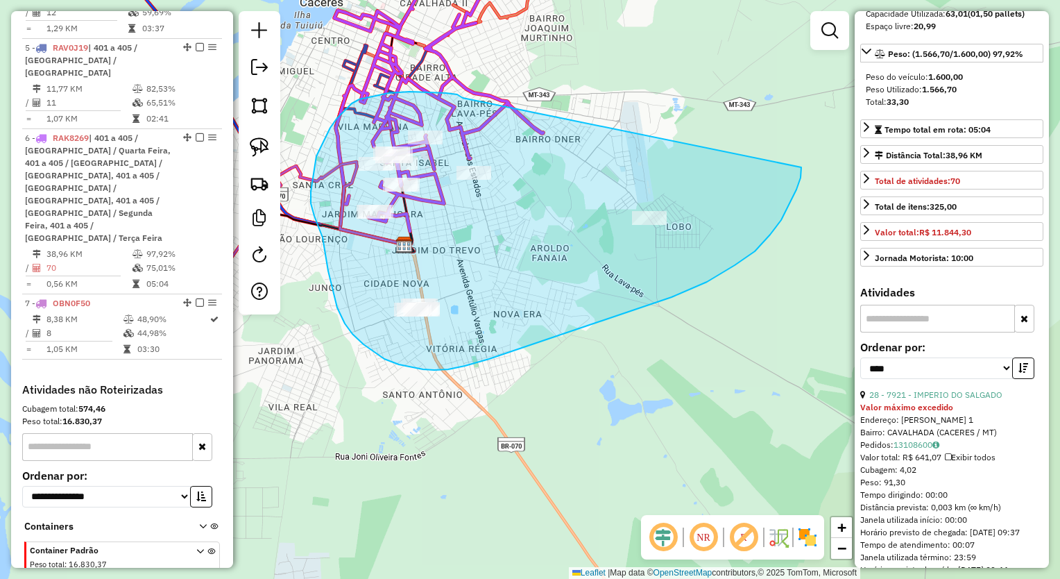
drag, startPoint x: 446, startPoint y: 93, endPoint x: 801, endPoint y: 167, distance: 362.9
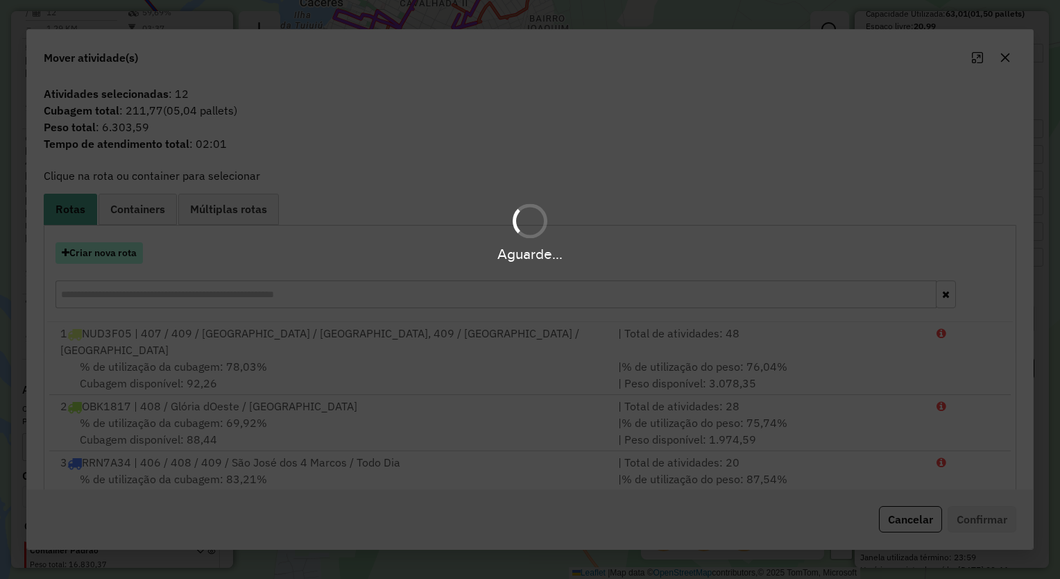
click at [105, 248] on button "Criar nova rota" at bounding box center [98, 253] width 87 height 22
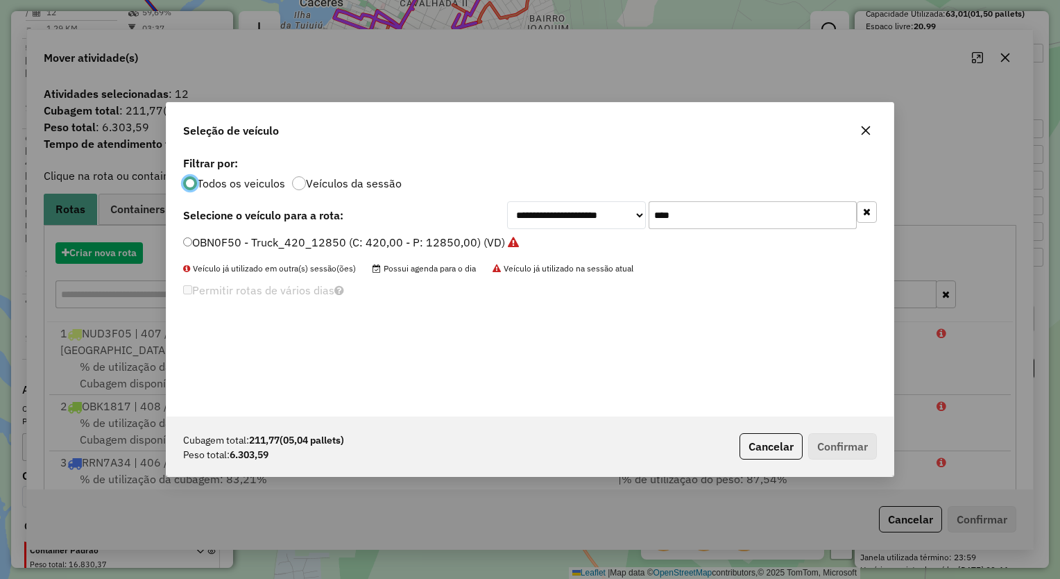
scroll to position [7, 4]
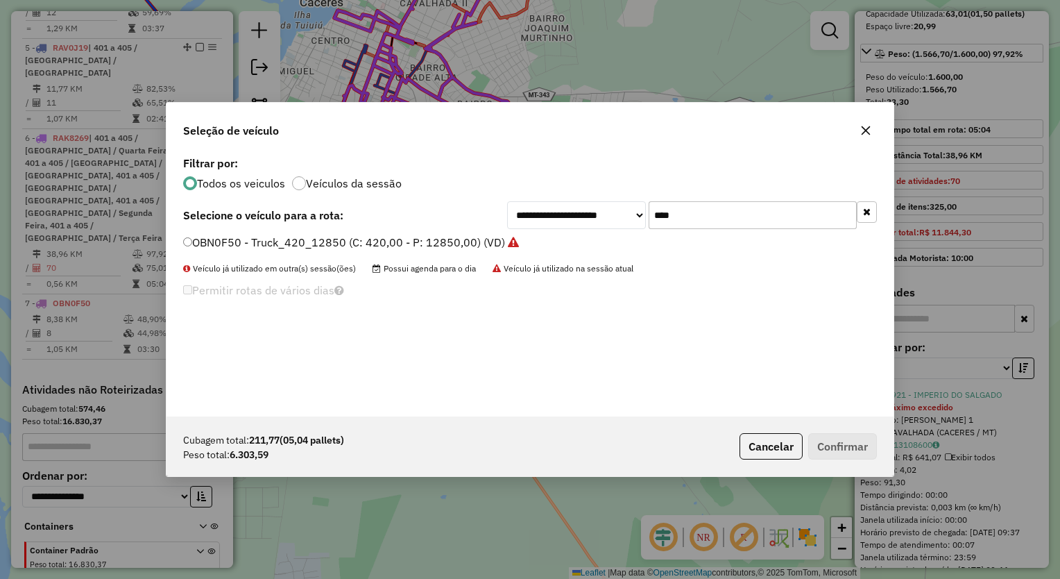
drag, startPoint x: 714, startPoint y: 205, endPoint x: 563, endPoint y: 194, distance: 151.6
click at [563, 194] on div "**********" at bounding box center [529, 285] width 727 height 264
click at [439, 236] on label "QBA5804 - Truck_420_12850 (C: 420,00 - P: 12850,00)" at bounding box center [338, 242] width 311 height 17
drag, startPoint x: 656, startPoint y: 207, endPoint x: 638, endPoint y: 207, distance: 18.0
click at [643, 207] on div "**********" at bounding box center [692, 215] width 370 height 28
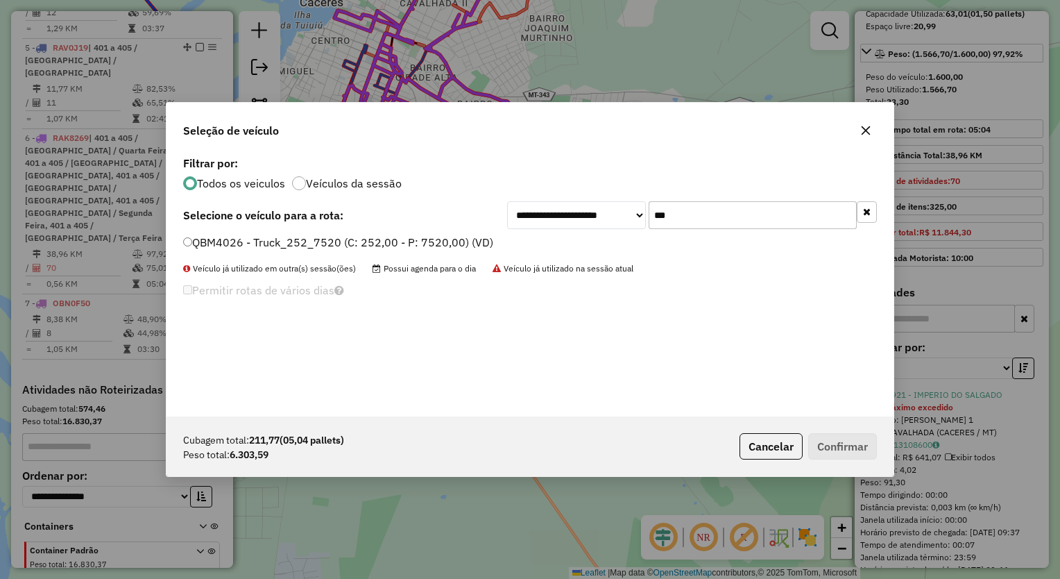
type input "***"
click at [453, 244] on label "QBM4026 - Truck_252_7520 (C: 252,00 - P: 7520,00) (VD)" at bounding box center [338, 242] width 310 height 17
click at [477, 237] on label "QBM4026 - Truck_252_7520 (C: 252,00 - P: 7520,00) (VD)" at bounding box center [338, 242] width 310 height 17
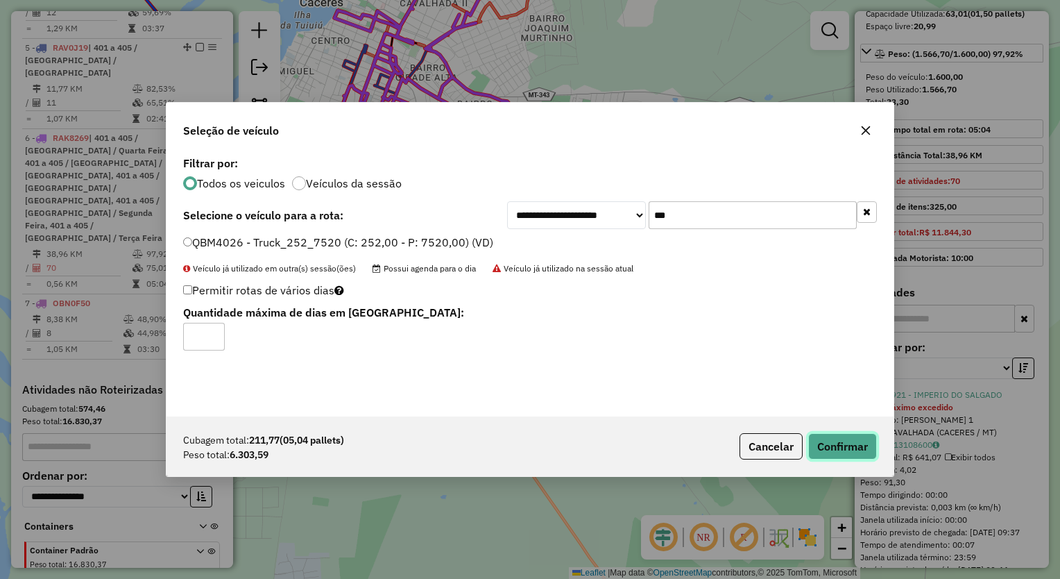
click at [835, 447] on button "Confirmar" at bounding box center [842, 446] width 69 height 26
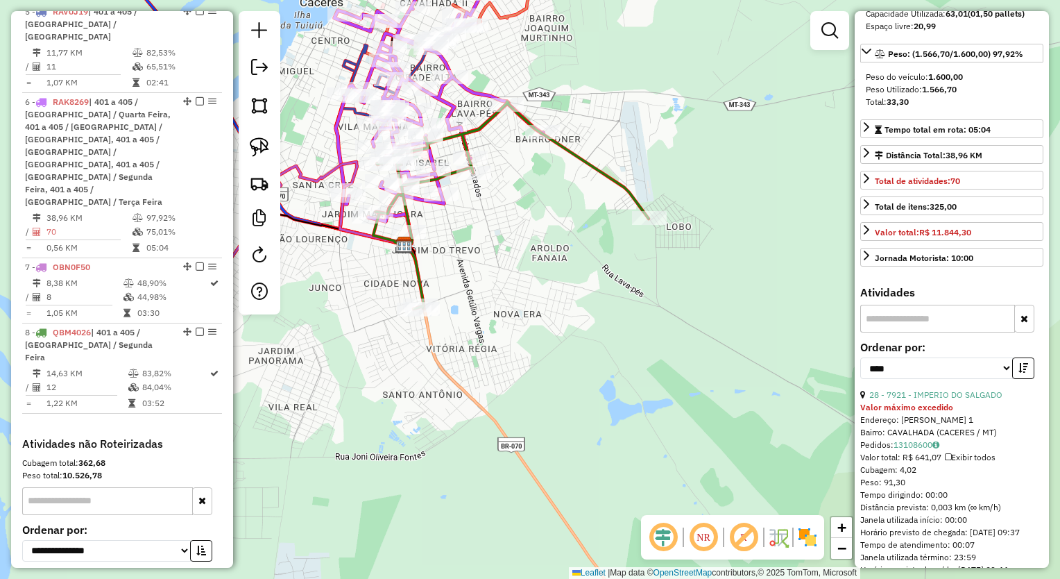
scroll to position [910, 0]
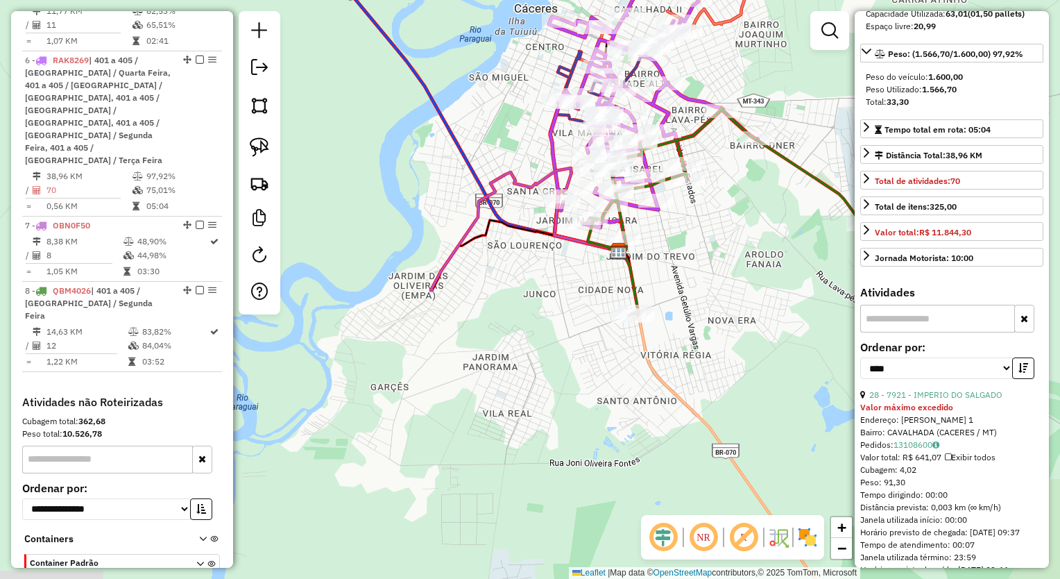
drag, startPoint x: 575, startPoint y: 282, endPoint x: 765, endPoint y: 288, distance: 190.2
click at [765, 288] on div "Janela de atendimento Grade de atendimento Capacidade Transportadoras Veículos …" at bounding box center [530, 289] width 1060 height 579
click at [816, 167] on div "Janela de atendimento Grade de atendimento Capacidade Transportadoras Veículos …" at bounding box center [530, 289] width 1060 height 579
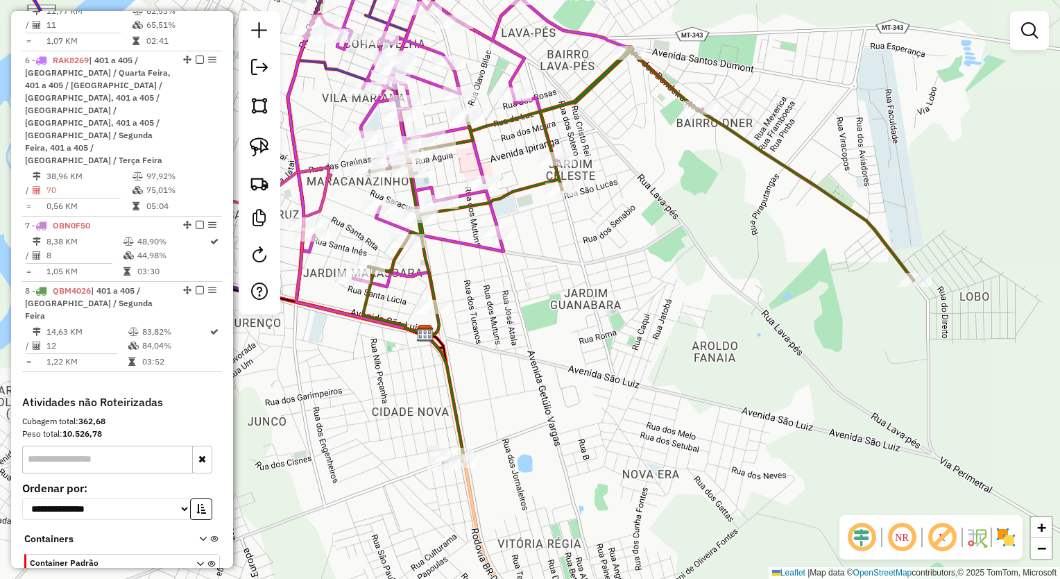
select select "*********"
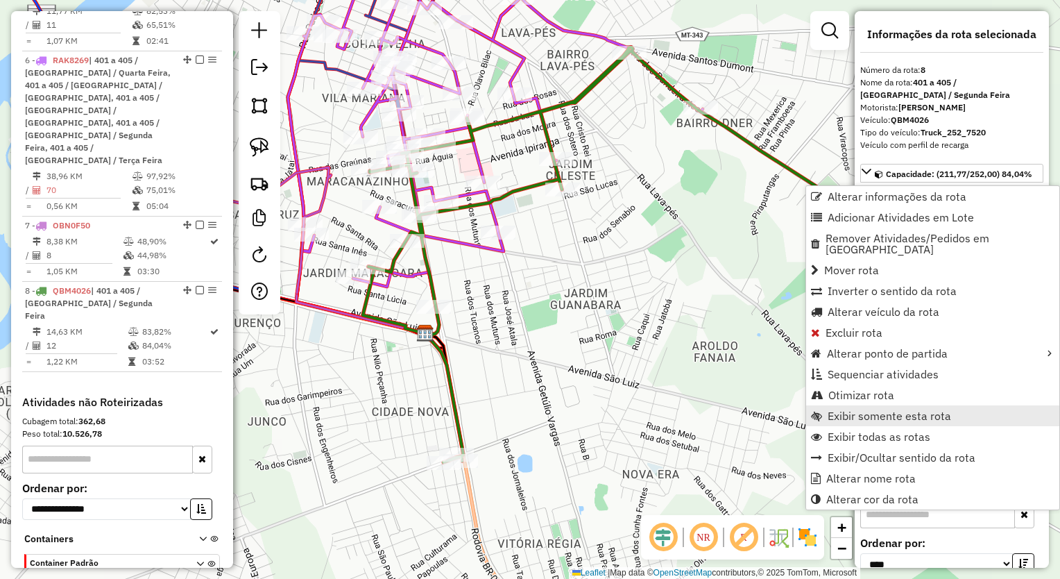
click at [900, 410] on span "Exibir somente esta rota" at bounding box center [889, 415] width 123 height 11
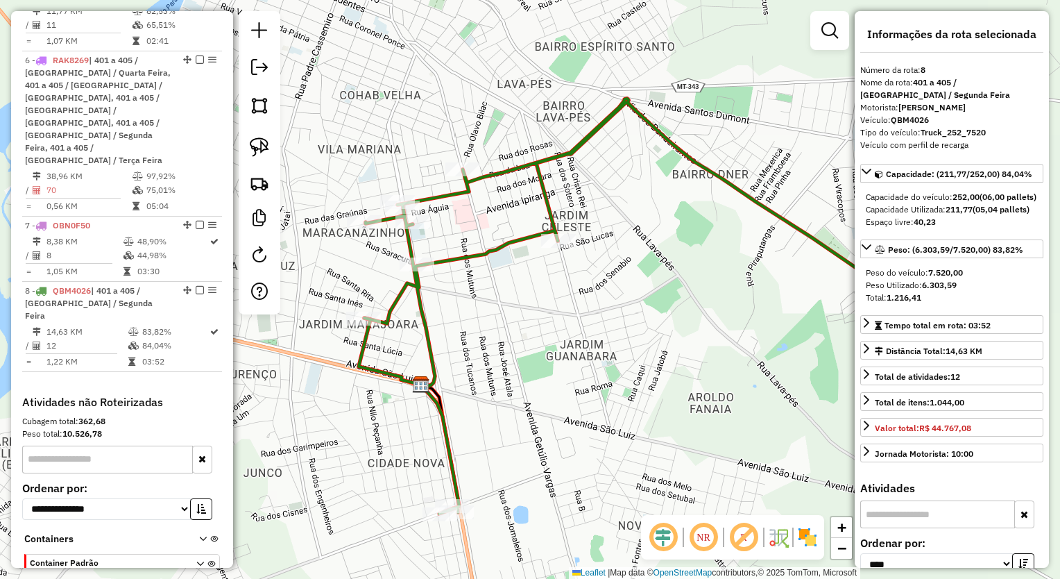
drag, startPoint x: 558, startPoint y: 296, endPoint x: 704, endPoint y: 293, distance: 146.4
click at [806, 326] on div "Janela de atendimento Grade de atendimento Capacidade Transportadoras Veículos …" at bounding box center [530, 289] width 1060 height 579
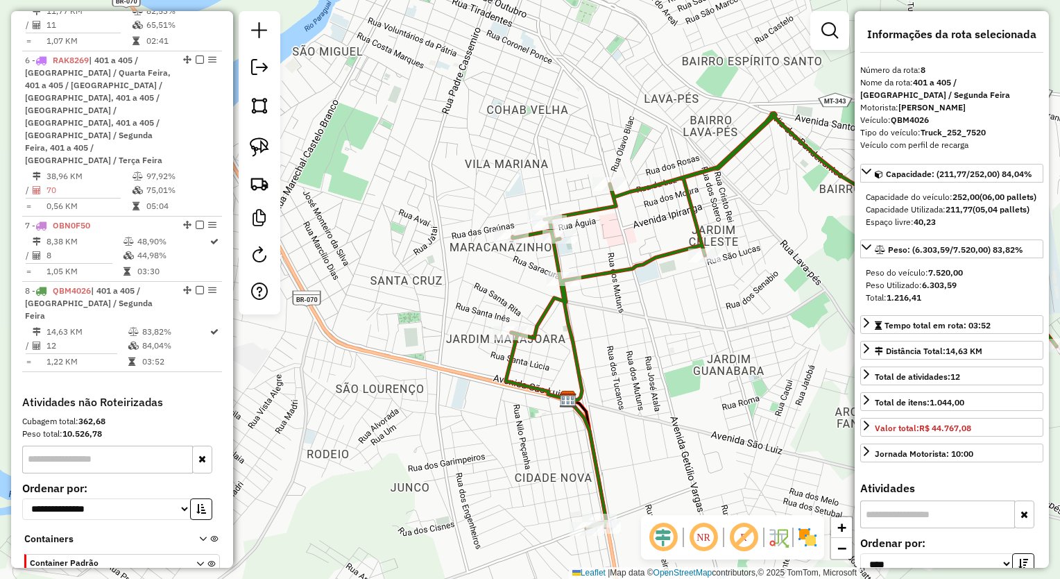
drag, startPoint x: 650, startPoint y: 187, endPoint x: 742, endPoint y: 217, distance: 97.2
click at [651, 187] on icon at bounding box center [783, 320] width 545 height 415
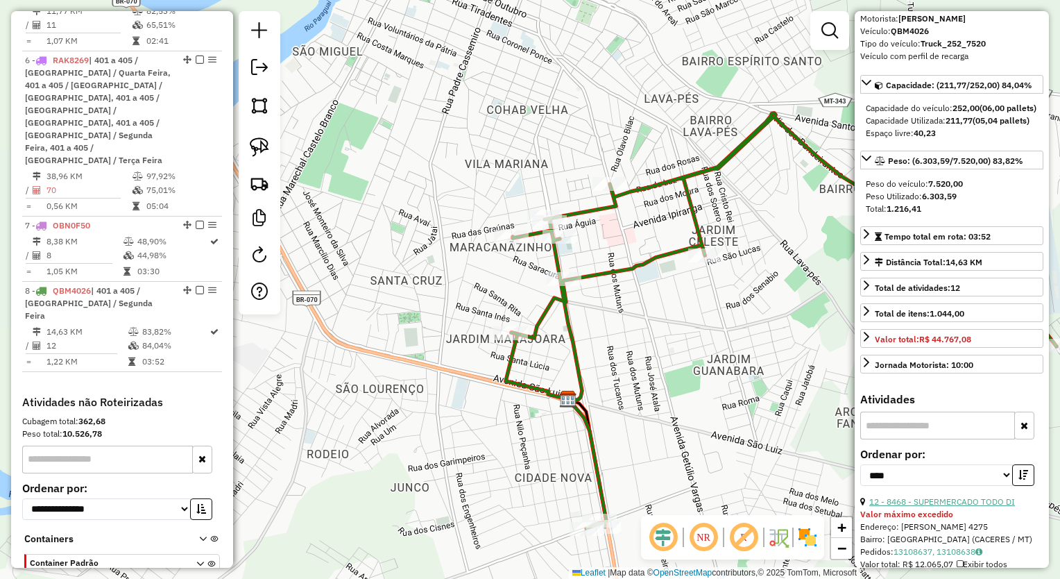
scroll to position [277, 0]
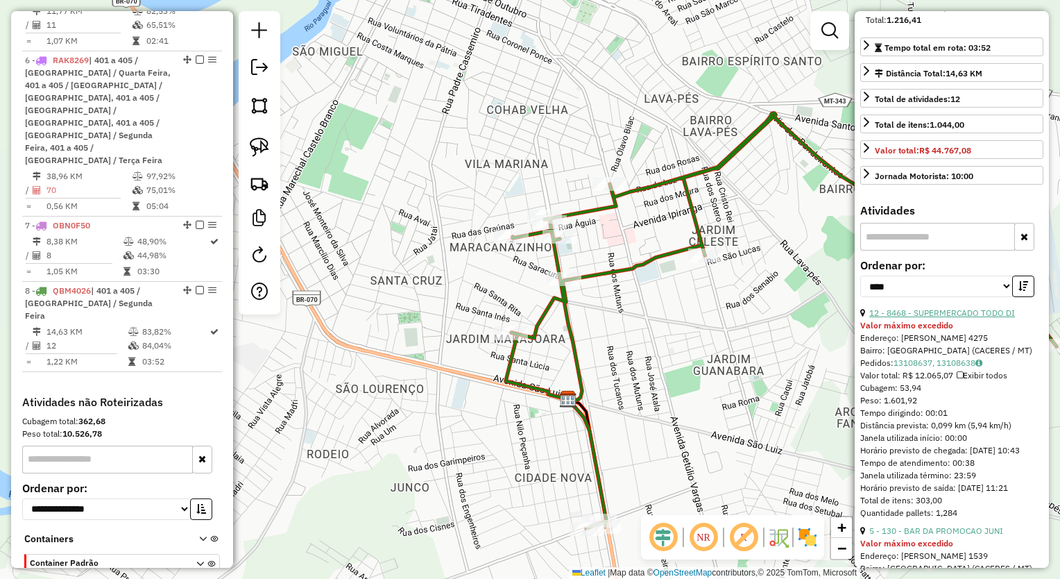
click at [931, 318] on link "12 - 8468 - SUPERMERCADO TODO DI" at bounding box center [942, 312] width 146 height 10
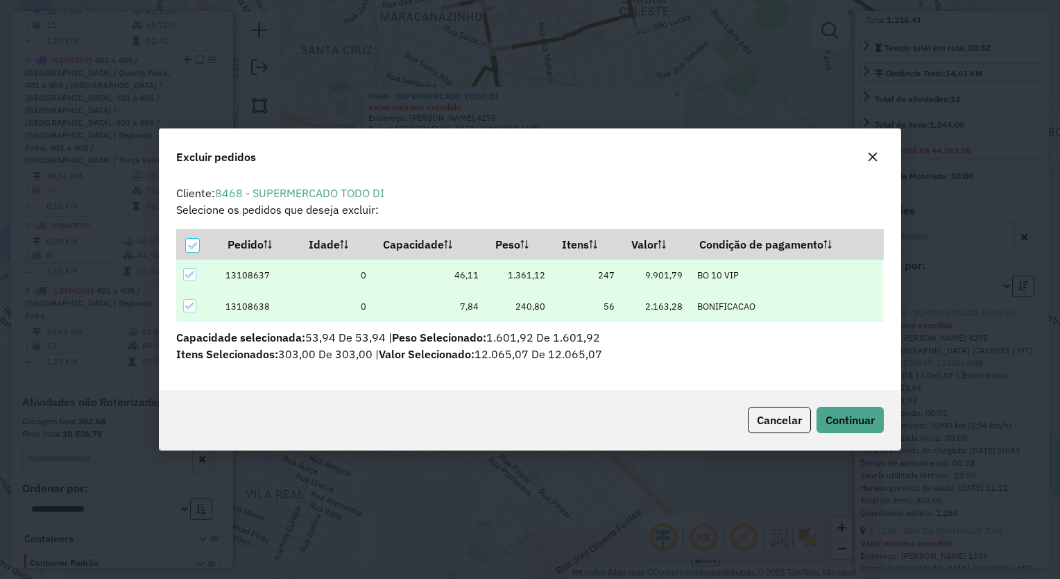
scroll to position [0, 0]
click at [871, 415] on span "Continuar" at bounding box center [850, 420] width 49 height 14
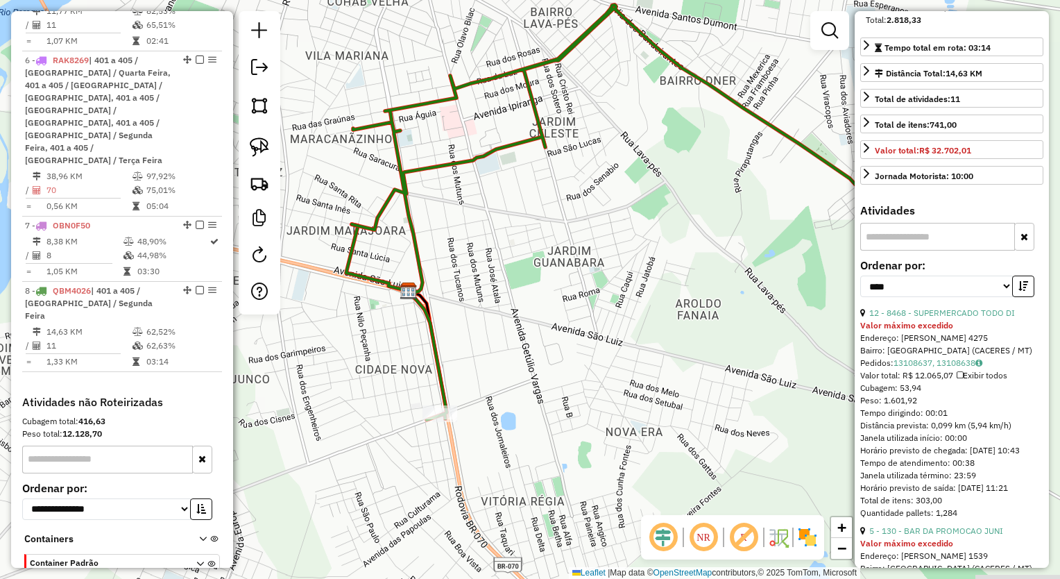
drag, startPoint x: 563, startPoint y: 377, endPoint x: 570, endPoint y: 353, distance: 24.4
click at [579, 355] on div "Janela de atendimento Grade de atendimento Capacidade Transportadoras Veículos …" at bounding box center [530, 289] width 1060 height 579
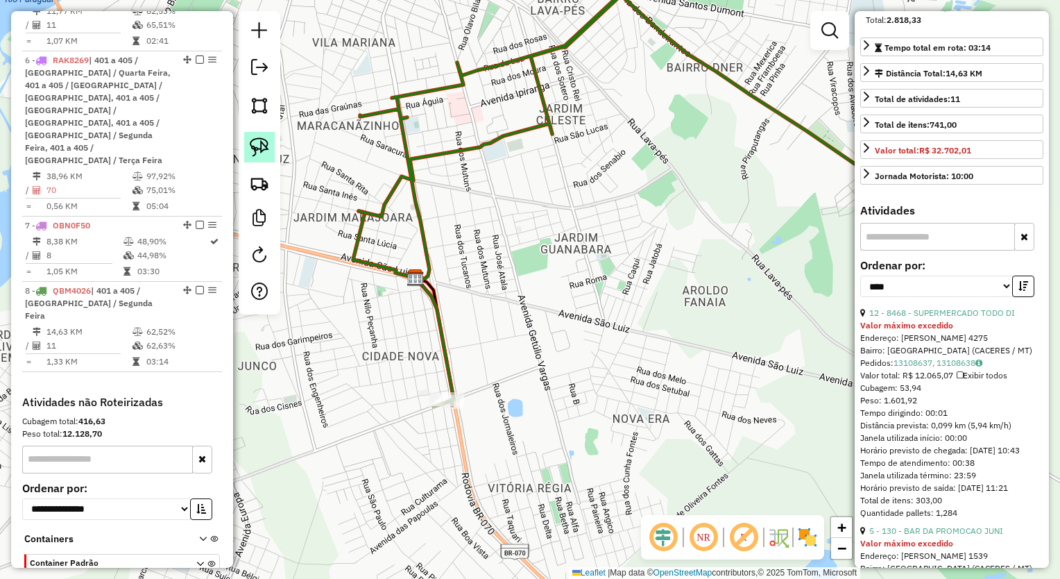
click at [264, 146] on img at bounding box center [259, 146] width 19 height 19
drag, startPoint x: 481, startPoint y: 318, endPoint x: 619, endPoint y: 451, distance: 192.3
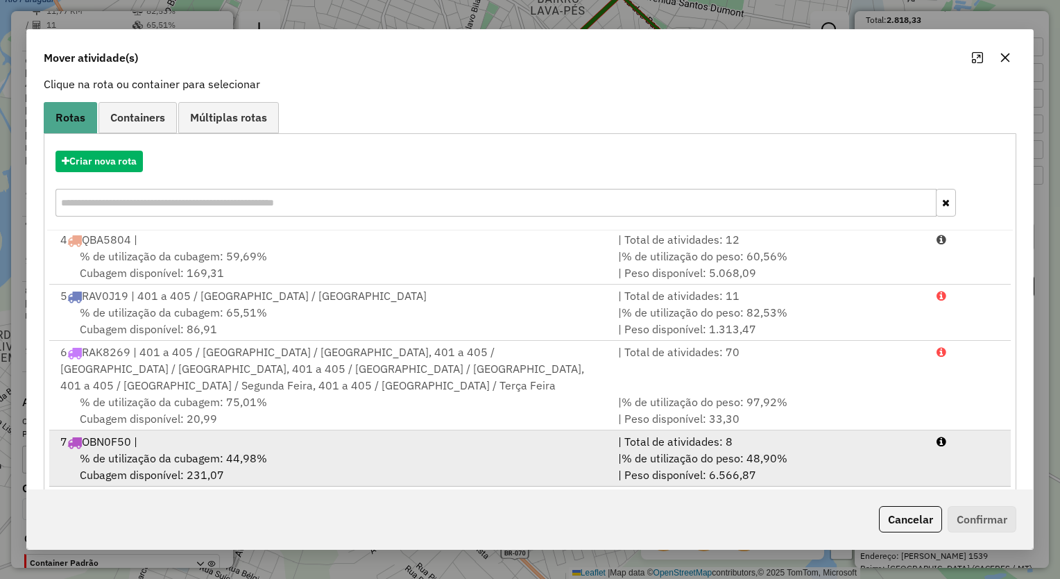
scroll to position [133, 0]
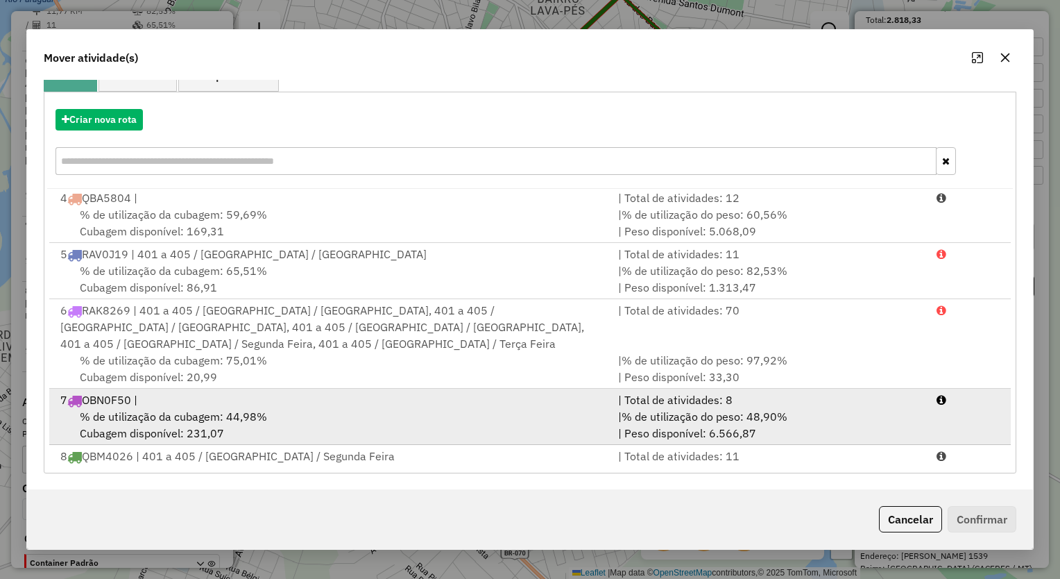
click at [266, 408] on div "% de utilização da cubagem: 44,98% Cubagem disponível: 231,07" at bounding box center [331, 424] width 558 height 33
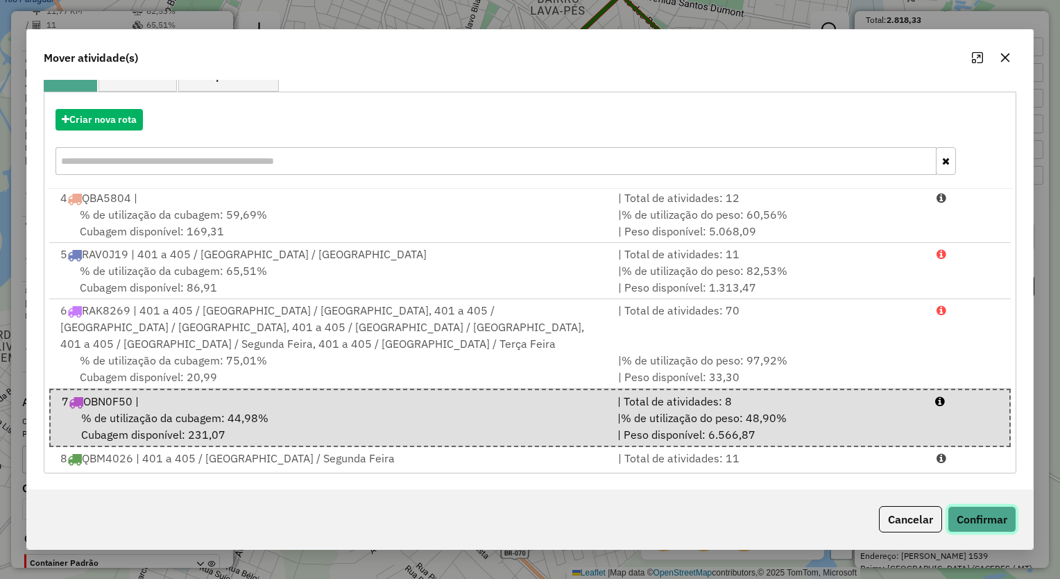
click at [957, 523] on button "Confirmar" at bounding box center [982, 519] width 69 height 26
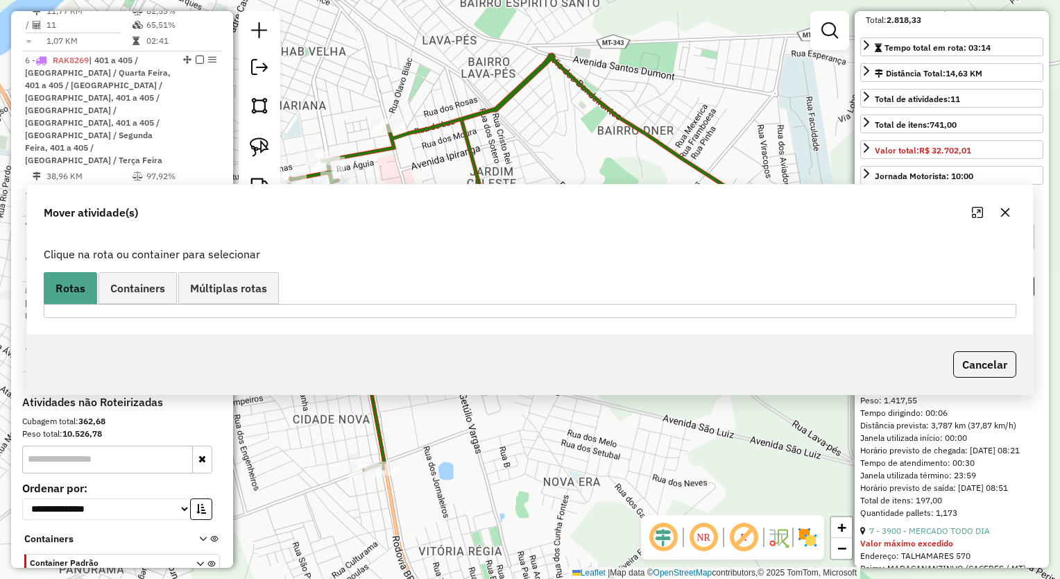
scroll to position [0, 0]
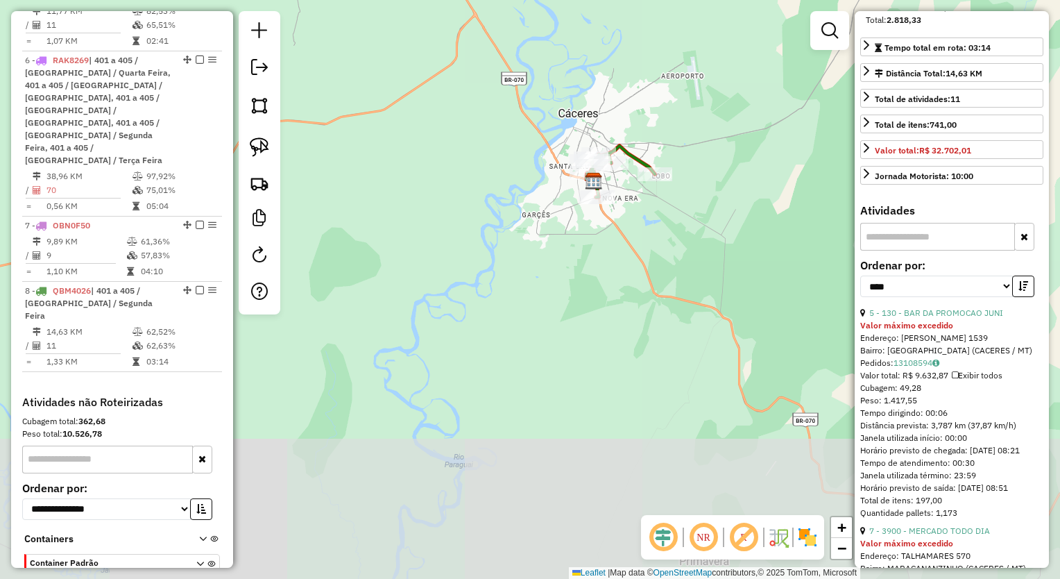
drag, startPoint x: 615, startPoint y: 309, endPoint x: 570, endPoint y: 371, distance: 76.6
click at [559, 379] on div "Janela de atendimento Grade de atendimento Capacidade Transportadoras Veículos …" at bounding box center [530, 289] width 1060 height 579
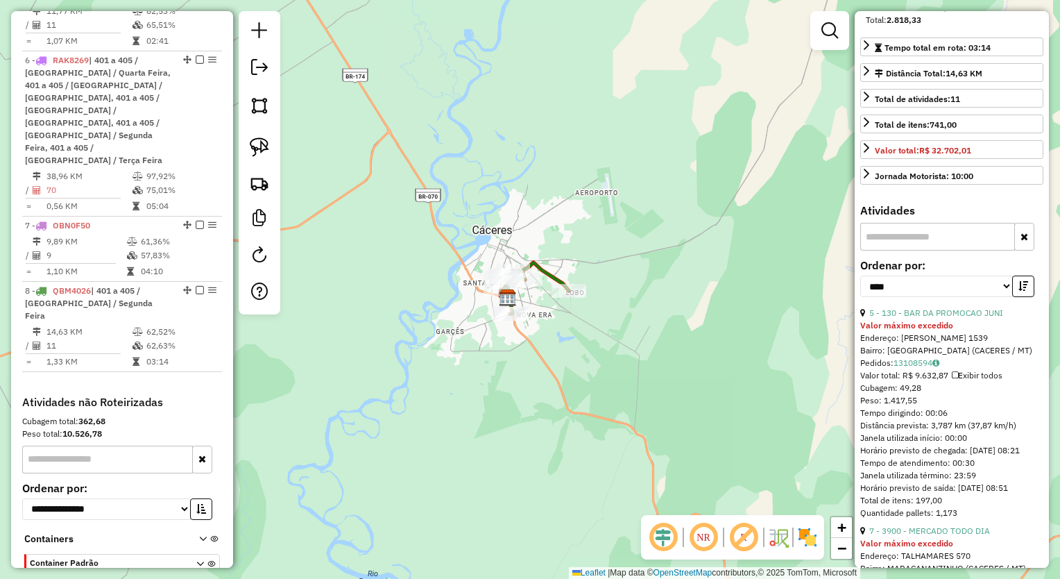
drag, startPoint x: 572, startPoint y: 332, endPoint x: 552, endPoint y: 318, distance: 24.4
click at [583, 323] on div "Janela de atendimento Grade de atendimento Capacidade Transportadoras Veículos …" at bounding box center [530, 289] width 1060 height 579
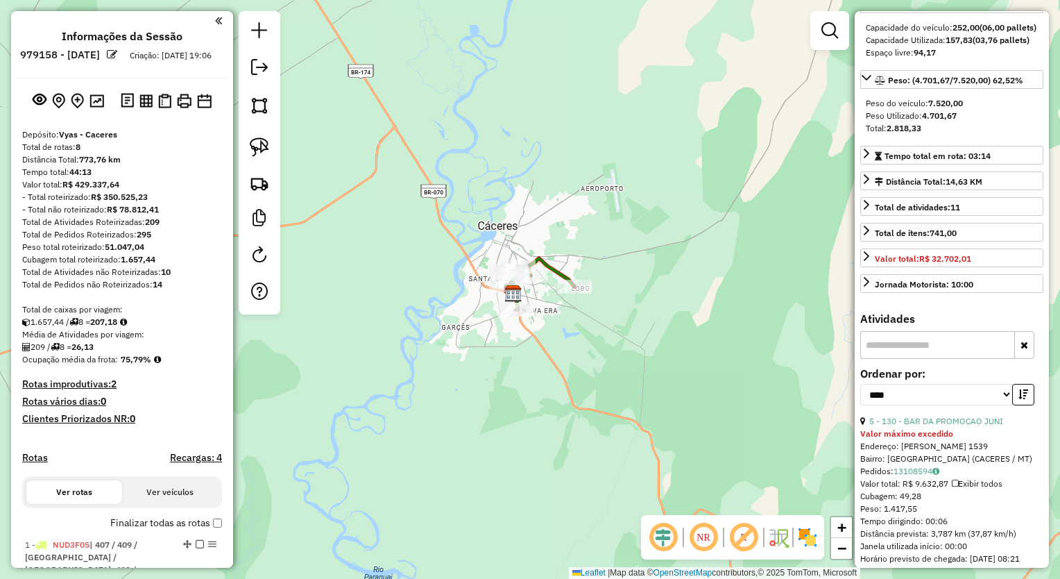
scroll to position [277, 0]
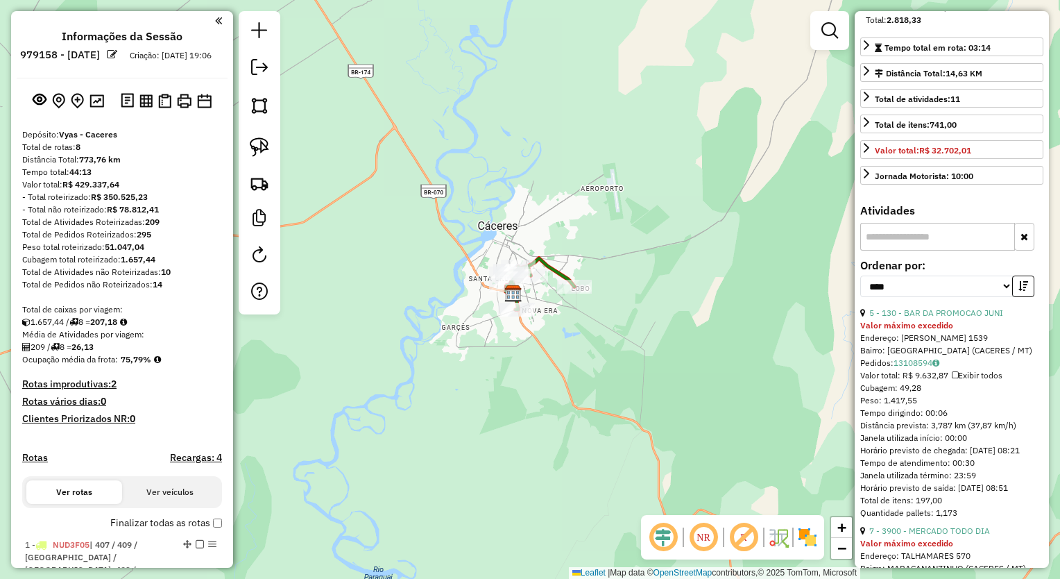
click at [1020, 249] on button "button" at bounding box center [1024, 237] width 20 height 28
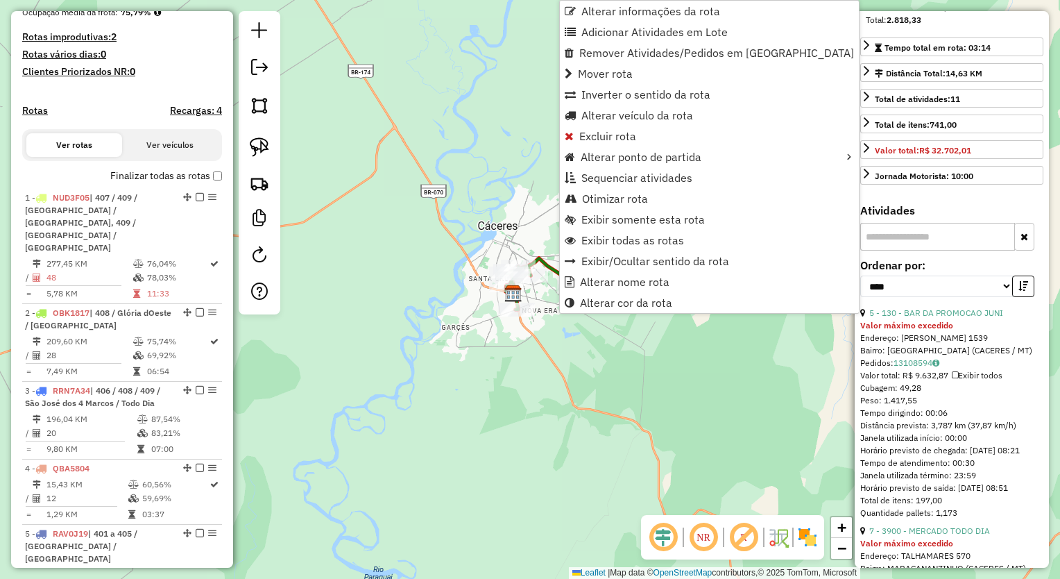
scroll to position [910, 0]
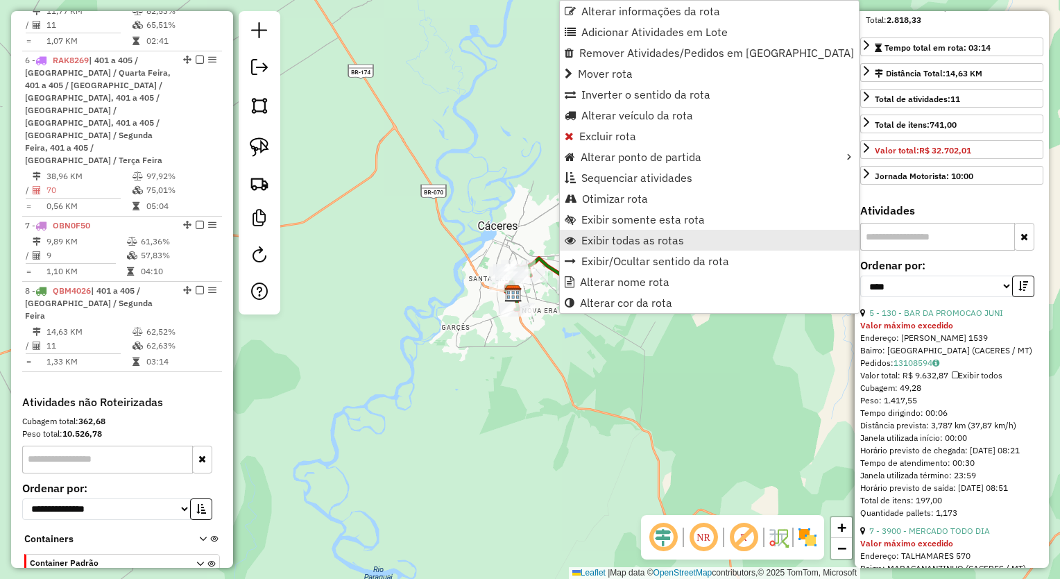
click at [658, 239] on span "Exibir todas as rotas" at bounding box center [632, 239] width 103 height 11
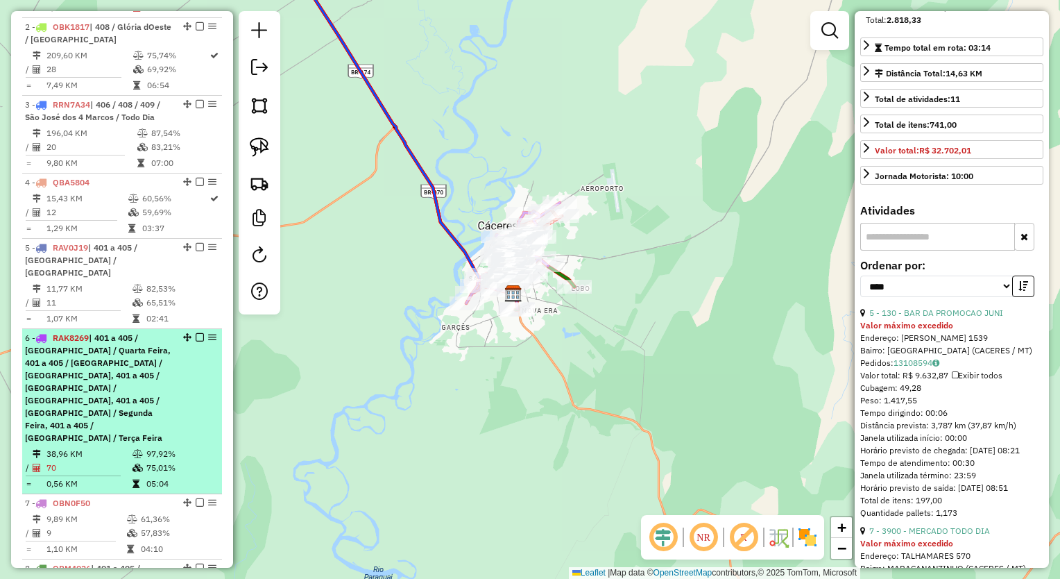
scroll to position [841, 0]
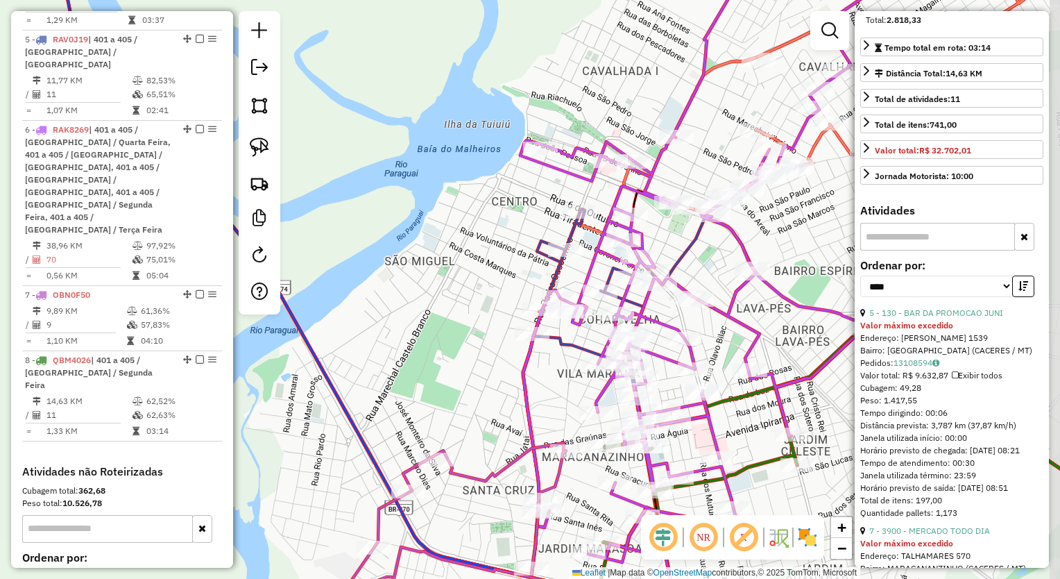
drag, startPoint x: 574, startPoint y: 232, endPoint x: 388, endPoint y: 228, distance: 186.0
click at [447, 226] on div "Janela de atendimento Grade de atendimento Capacidade Transportadoras Veículos …" at bounding box center [530, 289] width 1060 height 579
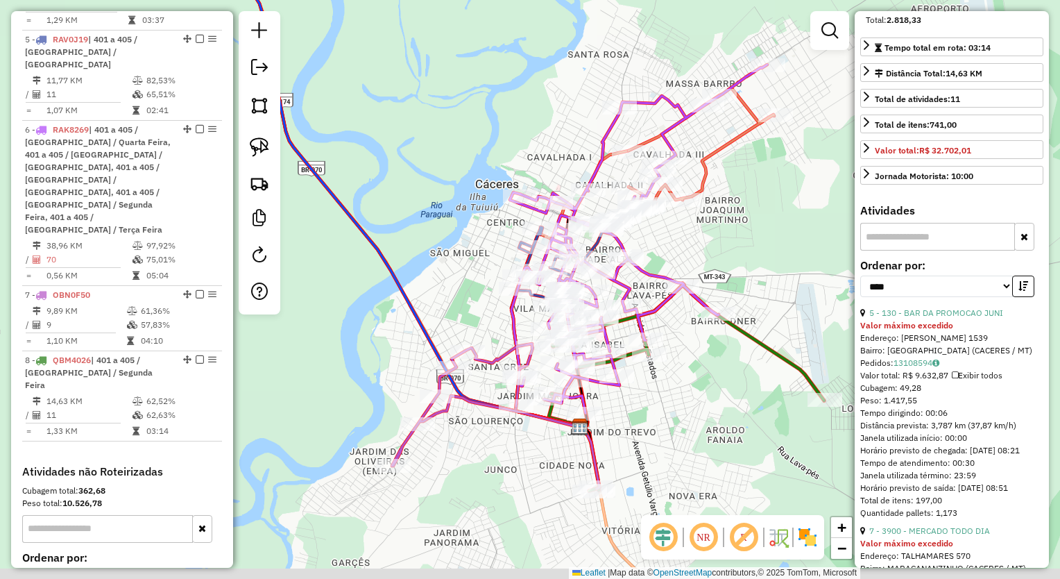
drag, startPoint x: 803, startPoint y: 267, endPoint x: 706, endPoint y: 225, distance: 106.3
click at [706, 225] on div "Janela de atendimento Grade de atendimento Capacidade Transportadoras Veículos …" at bounding box center [530, 289] width 1060 height 579
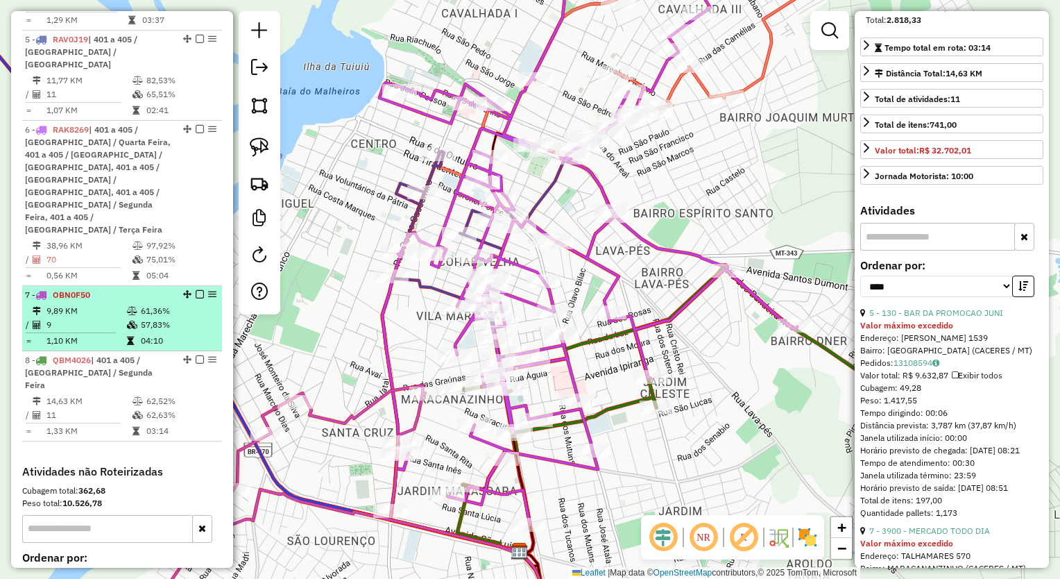
click at [163, 304] on table "9,89 KM 61,36% / 9 57,83% = 1,10 KM 04:10" at bounding box center [122, 326] width 194 height 44
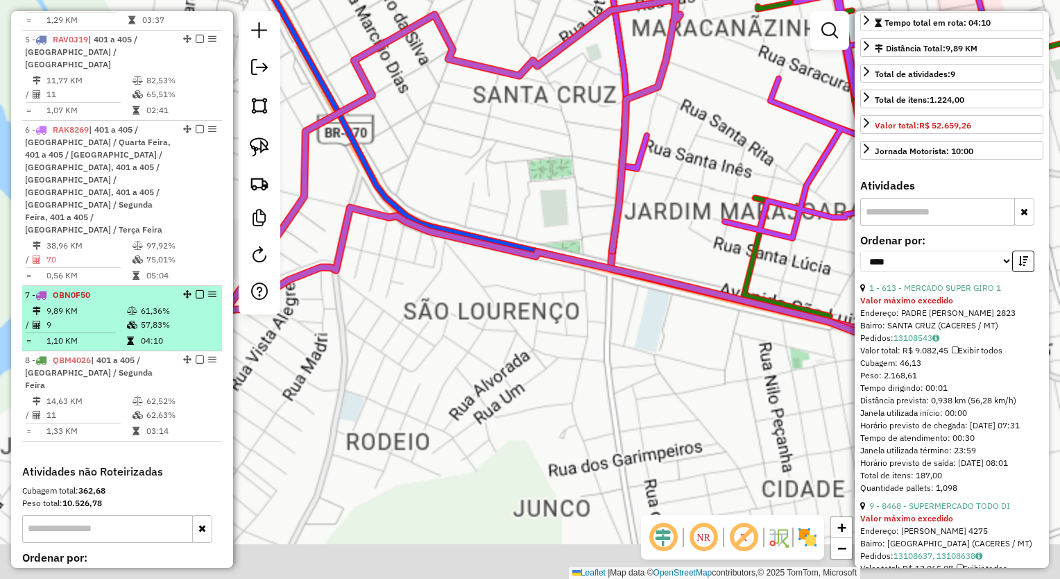
scroll to position [253, 0]
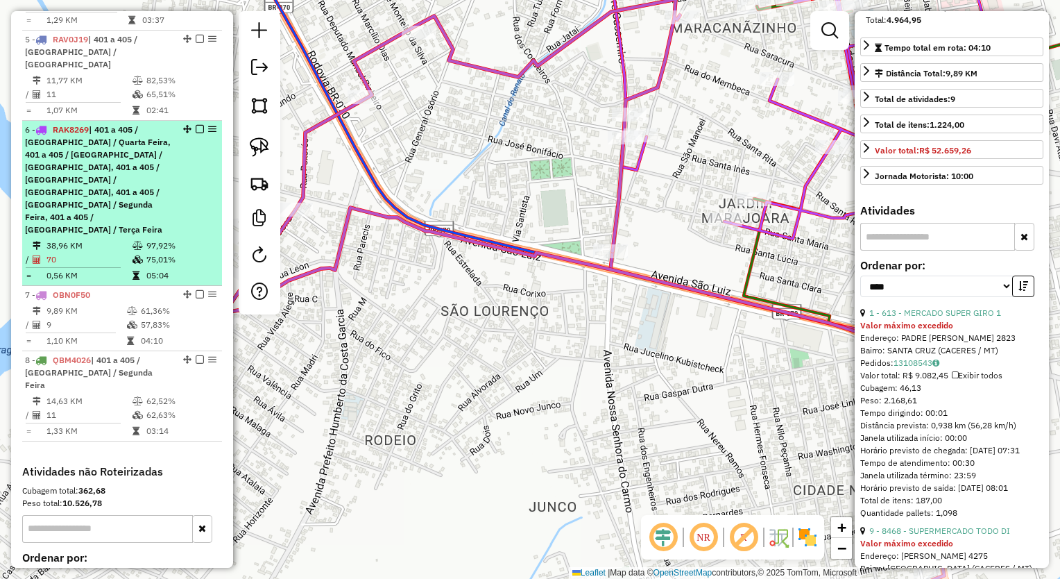
click at [126, 239] on td "38,96 KM" at bounding box center [89, 246] width 86 height 14
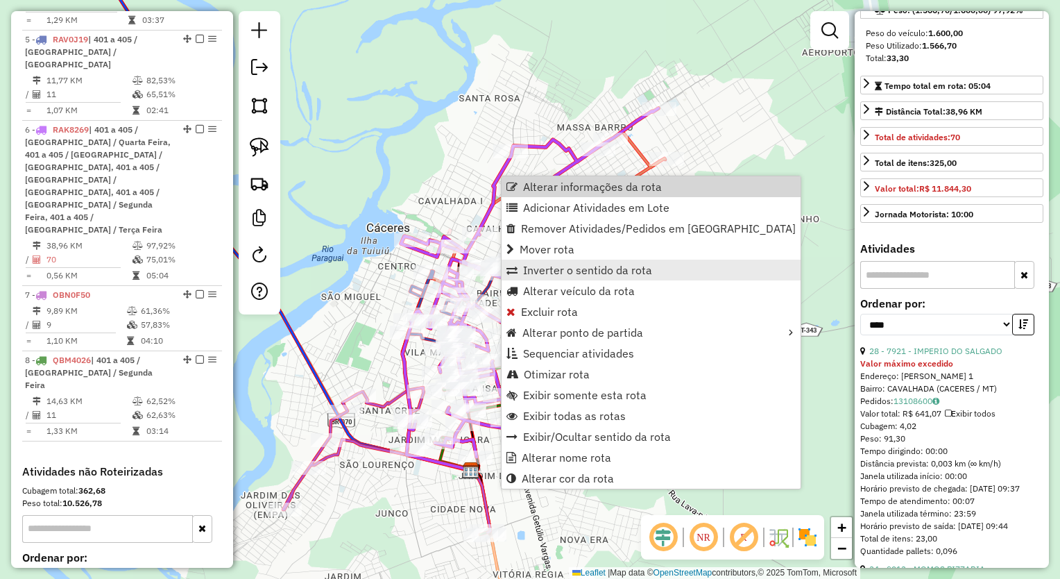
scroll to position [910, 0]
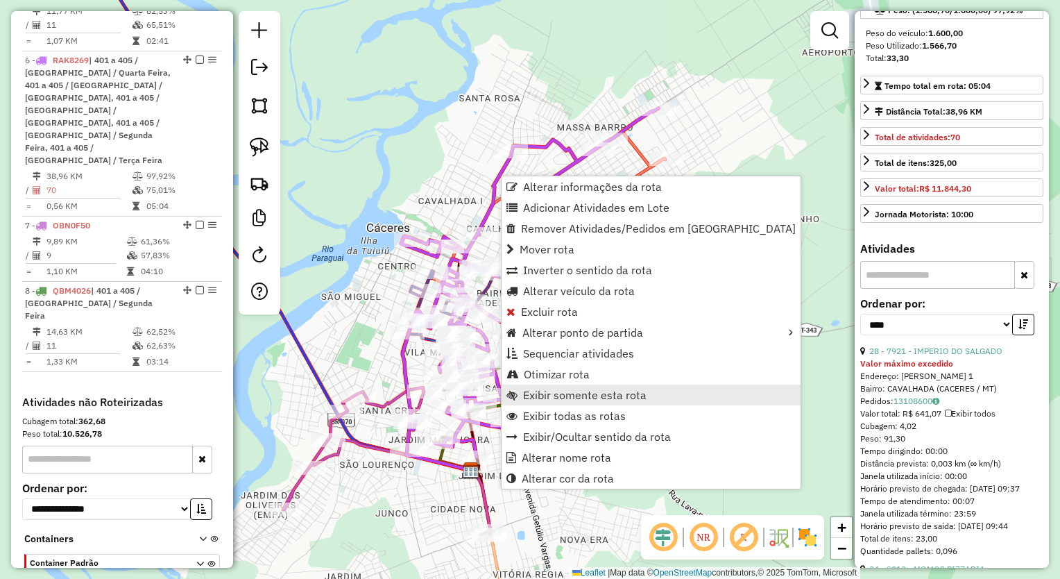
click at [639, 399] on span "Exibir somente esta rota" at bounding box center [584, 394] width 123 height 11
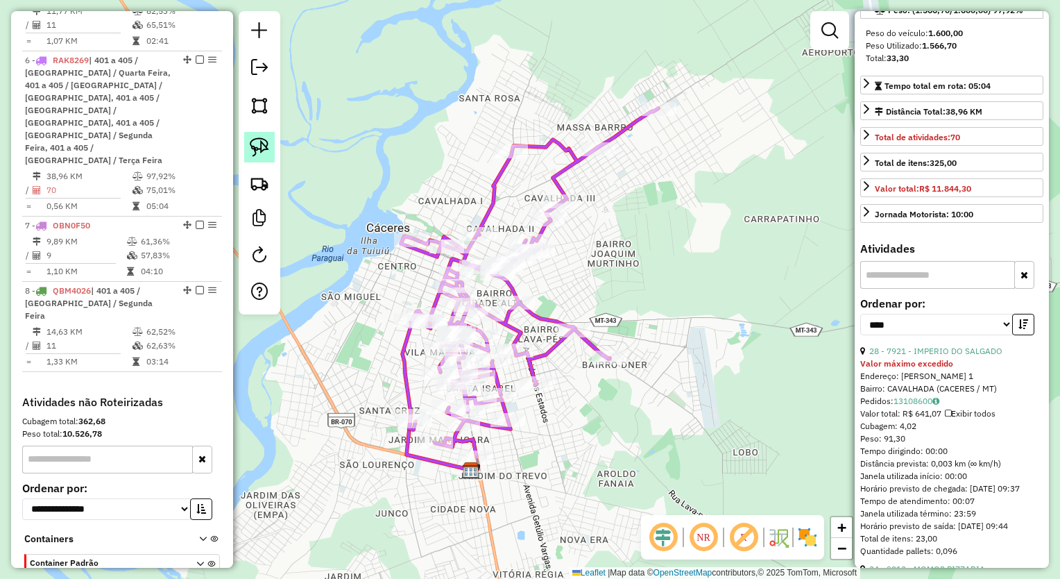
click at [267, 144] on img at bounding box center [259, 146] width 19 height 19
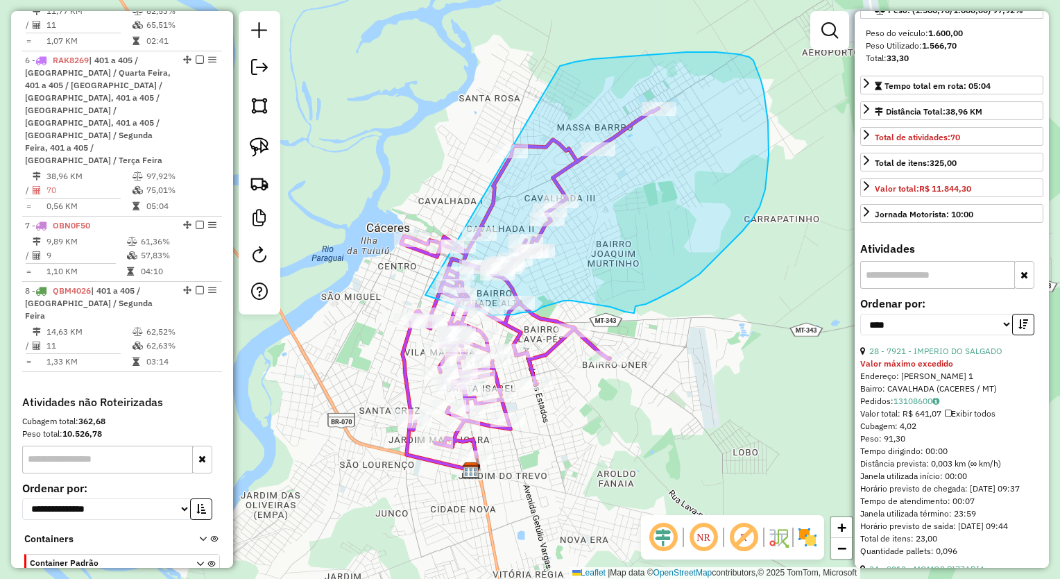
drag, startPoint x: 575, startPoint y: 62, endPoint x: 305, endPoint y: 201, distance: 303.7
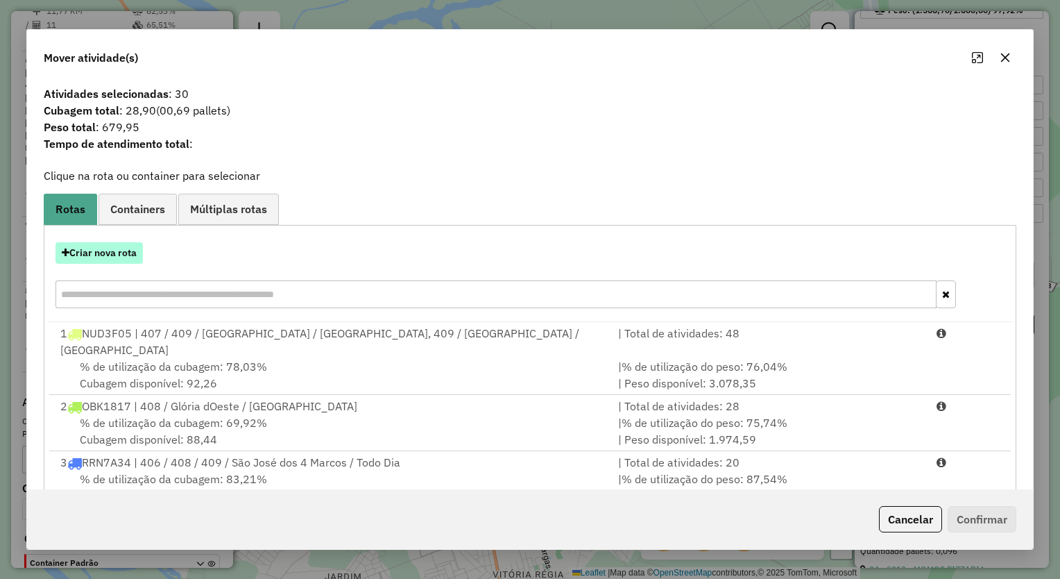
click at [122, 253] on button "Criar nova rota" at bounding box center [98, 253] width 87 height 22
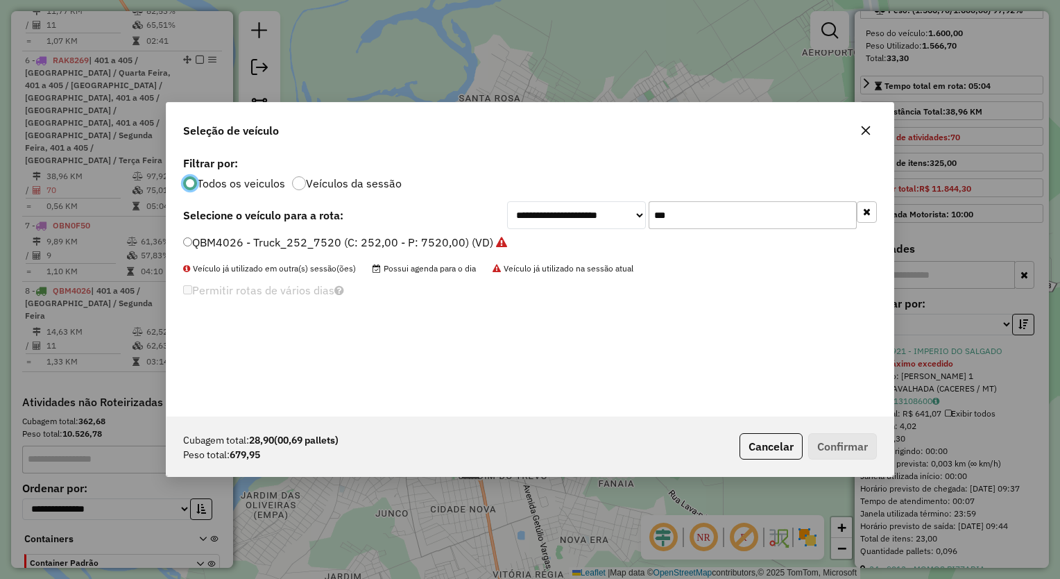
scroll to position [7, 4]
drag, startPoint x: 721, startPoint y: 210, endPoint x: 558, endPoint y: 191, distance: 164.8
click at [569, 191] on div "**********" at bounding box center [529, 285] width 727 height 264
type input "***"
click at [380, 236] on label "RAK8269 - VUCK 84 CX (C: 84,00 - P: 1600,00) (VD)" at bounding box center [327, 242] width 288 height 17
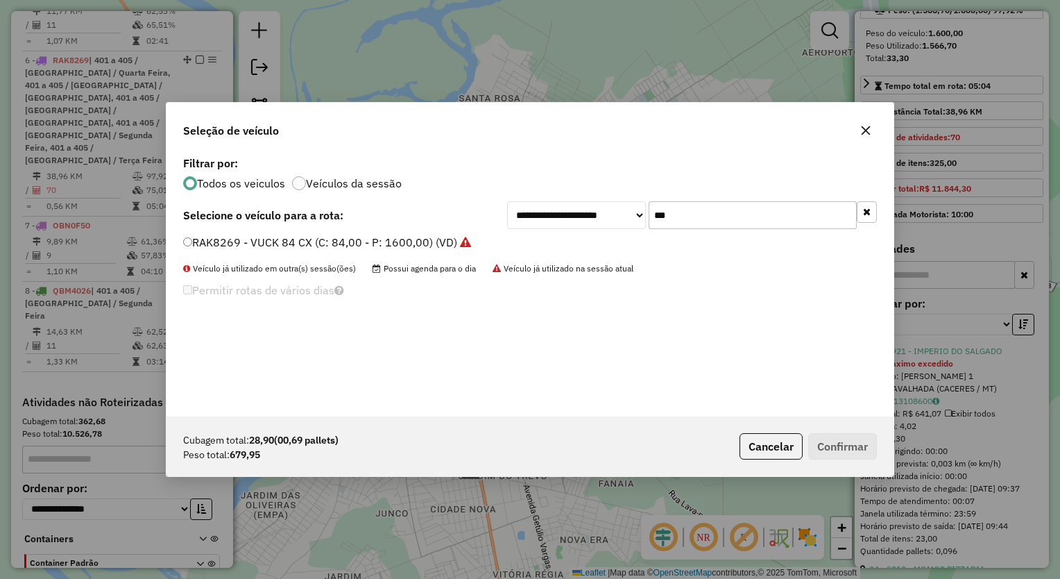
click at [300, 241] on label "RAK8269 - VUCK 84 CX (C: 84,00 - P: 1600,00) (VD)" at bounding box center [327, 242] width 288 height 17
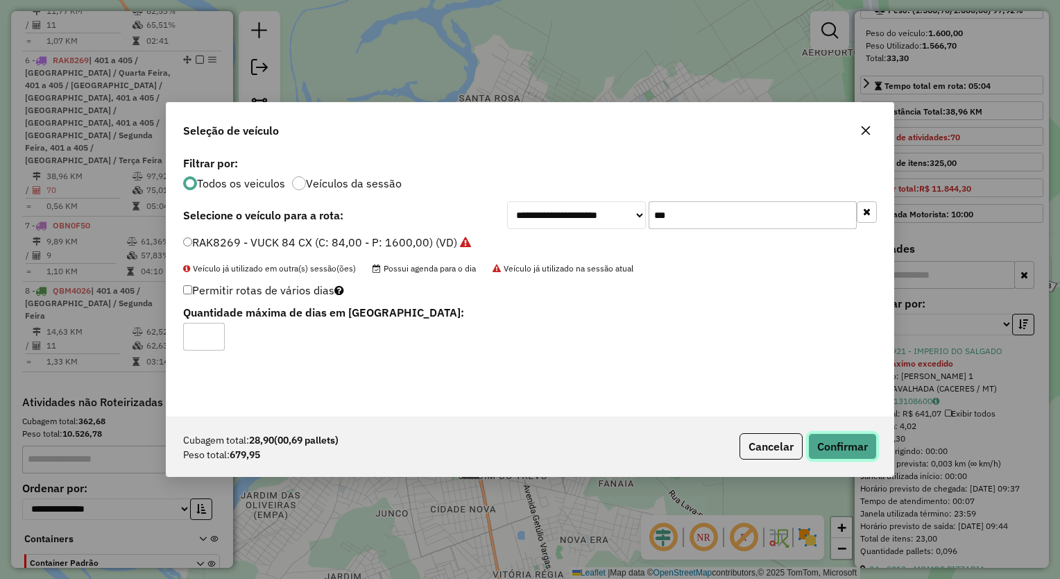
click at [852, 445] on button "Confirmar" at bounding box center [842, 446] width 69 height 26
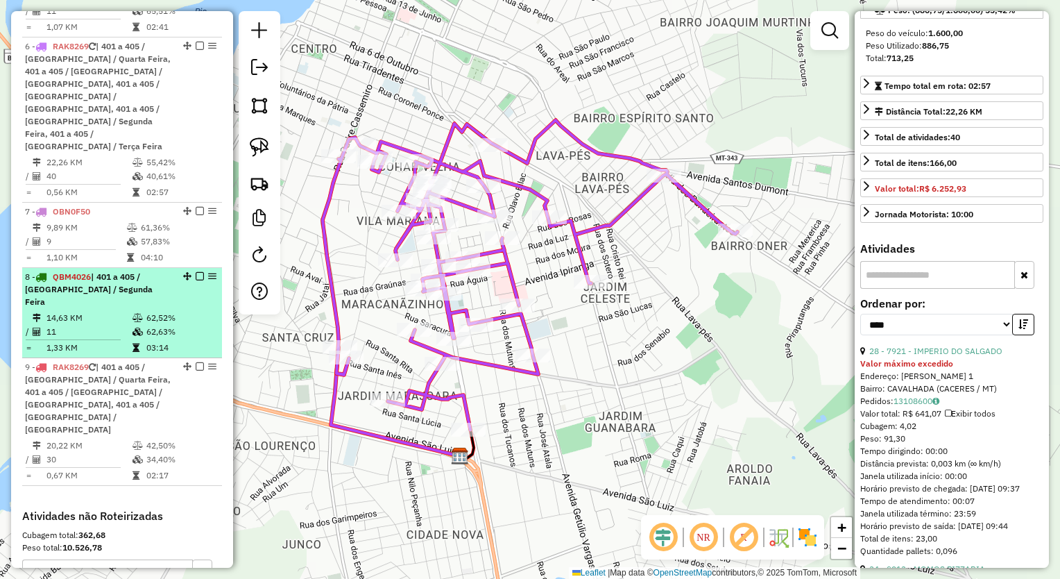
scroll to position [785, 0]
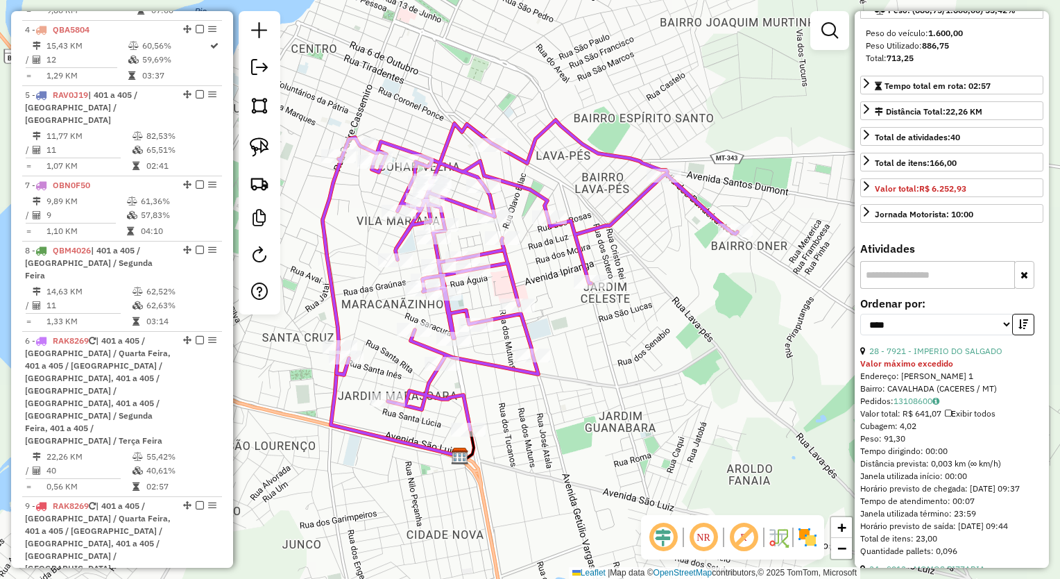
drag, startPoint x: 186, startPoint y: 155, endPoint x: 169, endPoint y: 408, distance: 253.8
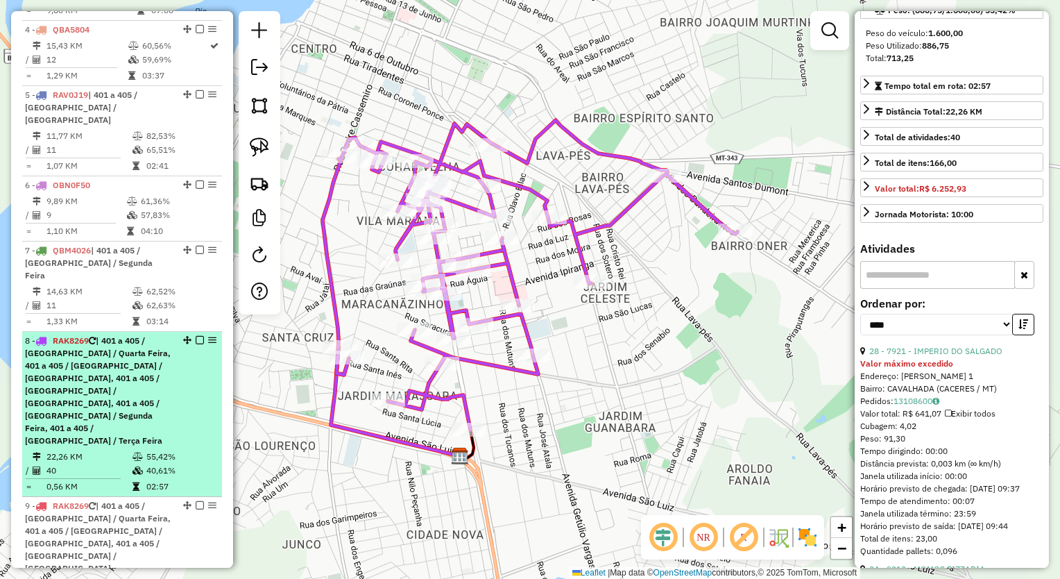
click at [149, 360] on div "8 - RAK8269 | 401 a 405 / [GEOGRAPHIC_DATA] / [GEOGRAPHIC_DATA], 401 a 405 / [G…" at bounding box center [98, 390] width 147 height 112
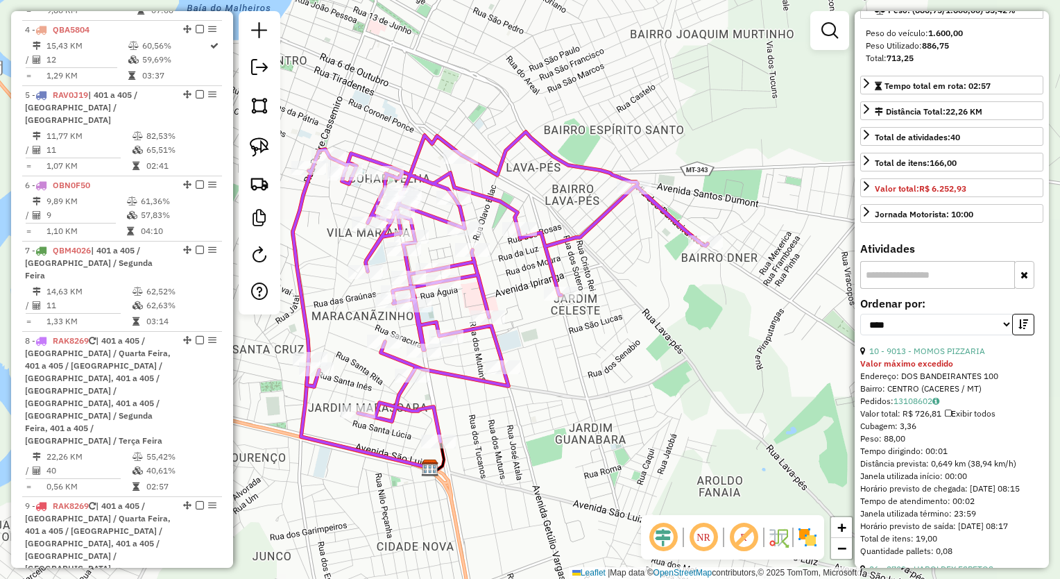
drag, startPoint x: 555, startPoint y: 159, endPoint x: 525, endPoint y: 171, distance: 32.1
click at [525, 171] on div "Janela de atendimento Grade de atendimento Capacidade Transportadoras Veículos …" at bounding box center [530, 289] width 1060 height 579
drag, startPoint x: 266, startPoint y: 142, endPoint x: 300, endPoint y: 148, distance: 35.1
click at [266, 142] on img at bounding box center [259, 146] width 19 height 19
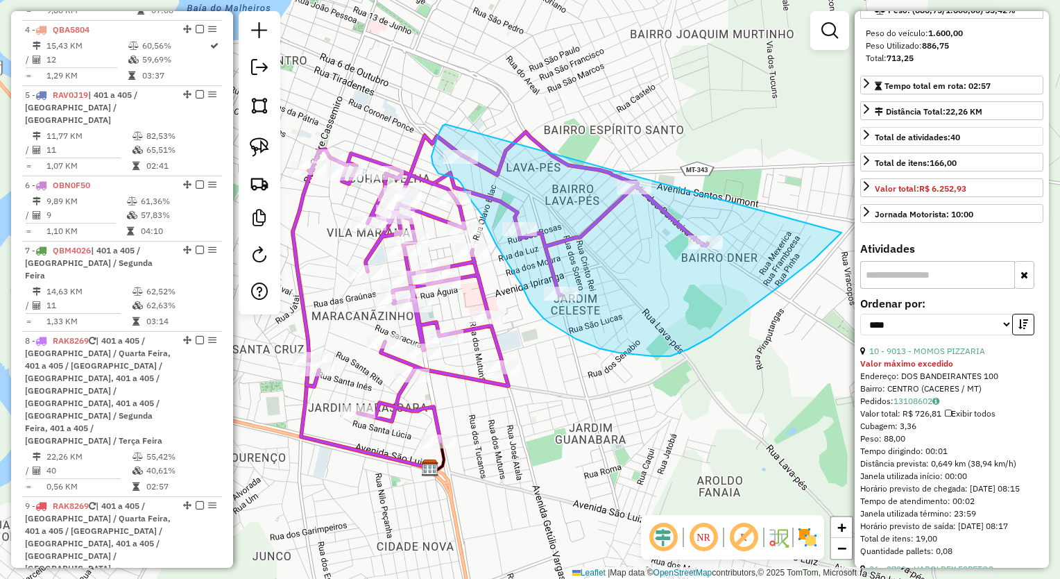
drag, startPoint x: 445, startPoint y: 124, endPoint x: 868, endPoint y: 127, distance: 422.5
click at [868, 127] on hb-router-mapa "Informações da Sessão 979158 - [DATE] Criação: [DATE] 19:06 Depósito: Vyas - Ca…" at bounding box center [530, 289] width 1060 height 579
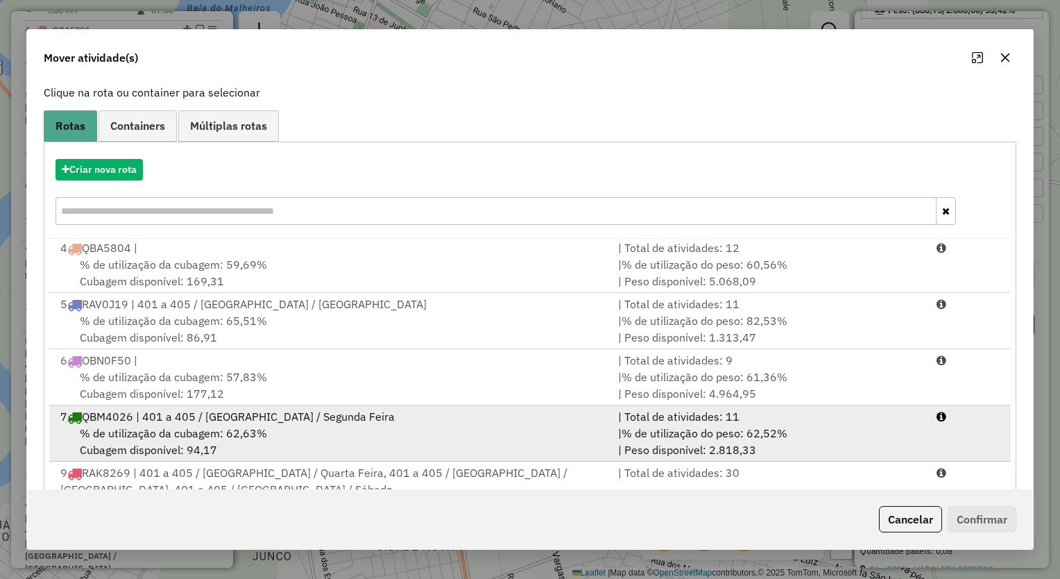
scroll to position [133, 0]
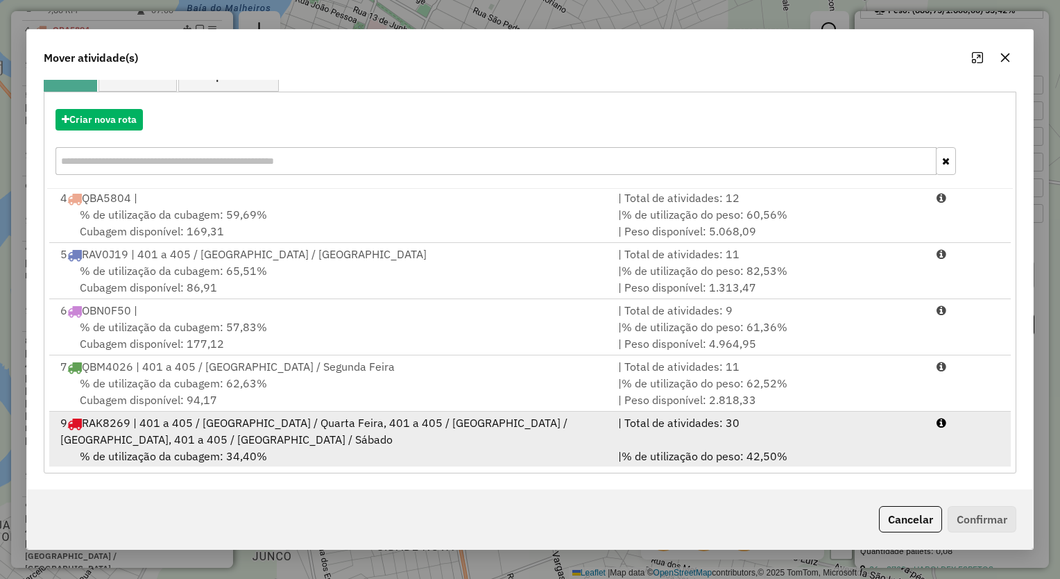
drag, startPoint x: 225, startPoint y: 422, endPoint x: 357, endPoint y: 442, distance: 133.2
click at [226, 420] on div "9 RAK8269 | 401 a 405 / [GEOGRAPHIC_DATA] / [GEOGRAPHIC_DATA], 401 a 405 / [GEO…" at bounding box center [331, 430] width 558 height 33
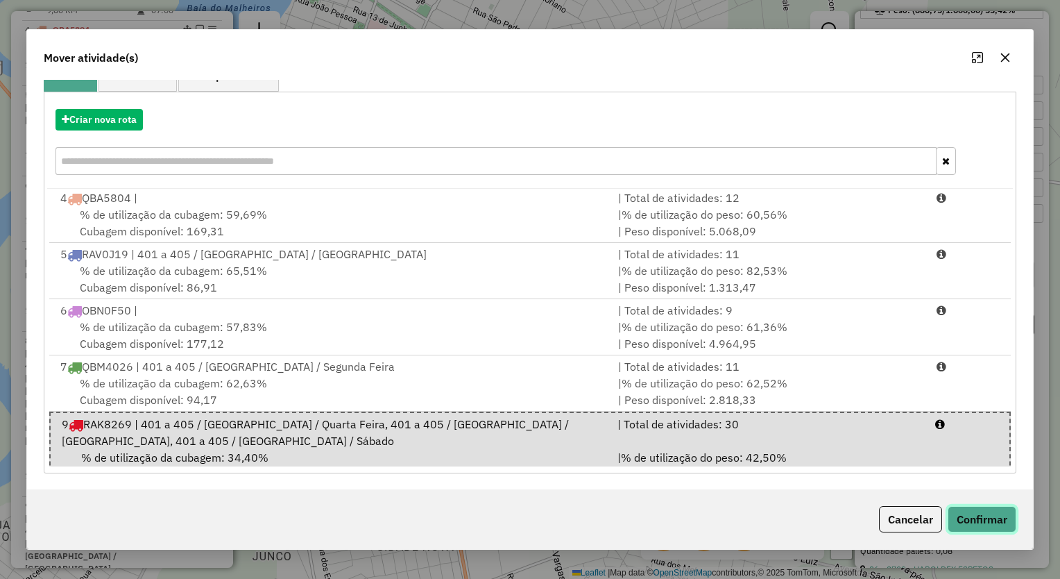
click at [975, 519] on button "Confirmar" at bounding box center [982, 519] width 69 height 26
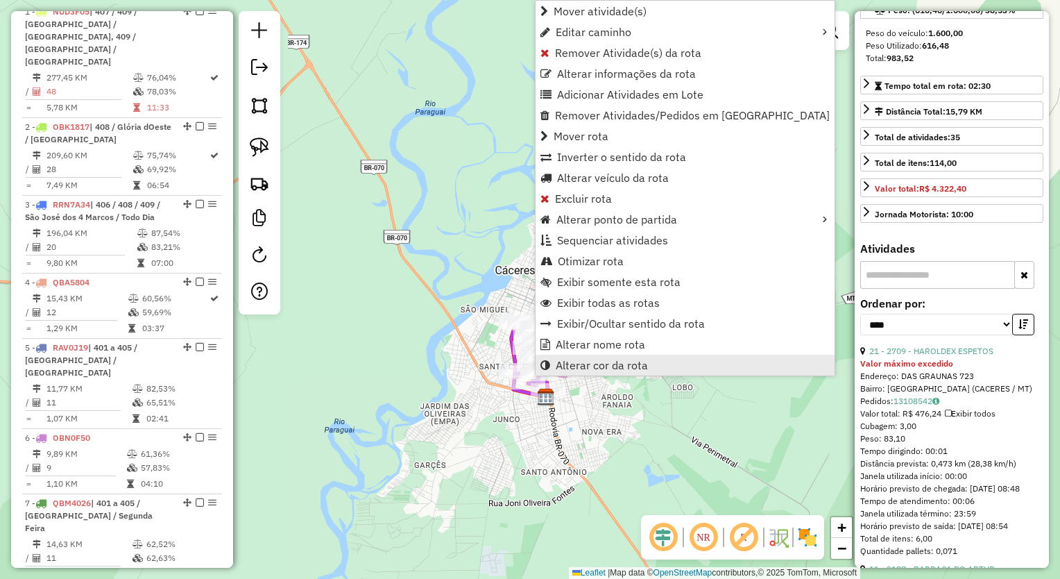
scroll to position [1013, 0]
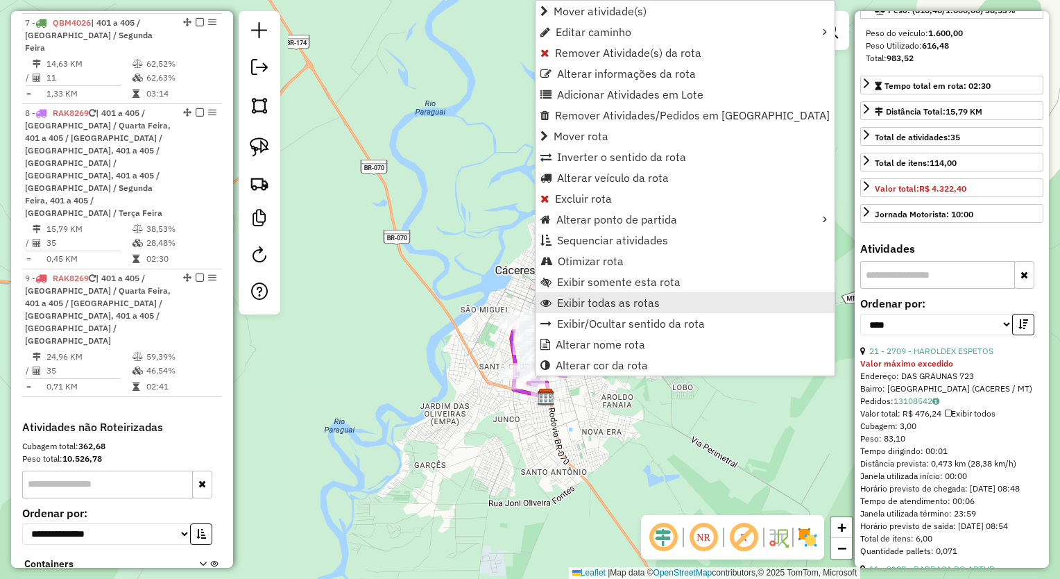
click at [675, 298] on link "Exibir todas as rotas" at bounding box center [685, 302] width 299 height 21
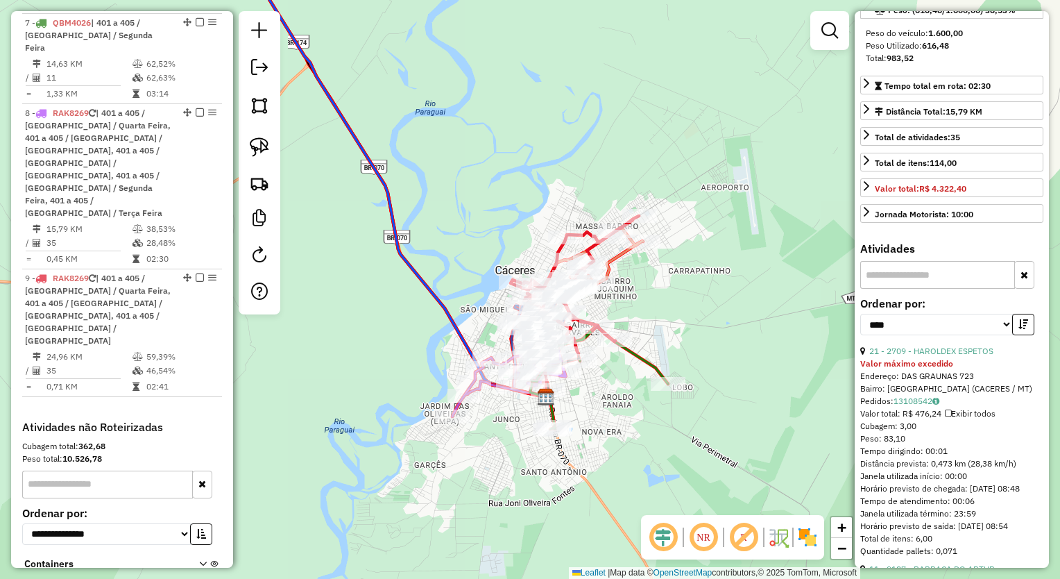
click at [728, 315] on div "Janela de atendimento Grade de atendimento Capacidade Transportadoras Veículos …" at bounding box center [530, 289] width 1060 height 579
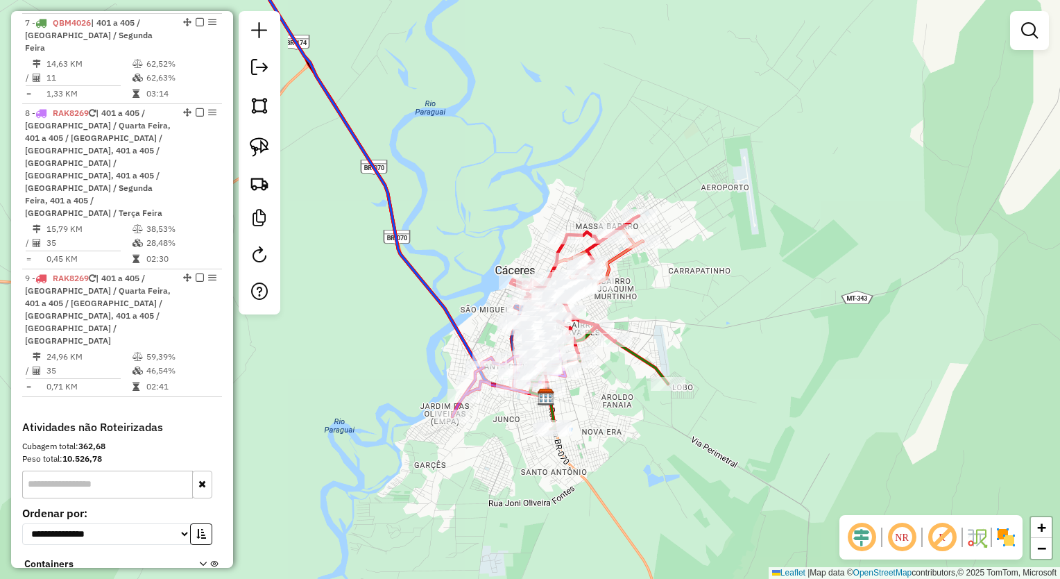
click at [702, 327] on div "Janela de atendimento Grade de atendimento Capacidade Transportadoras Veículos …" at bounding box center [530, 289] width 1060 height 579
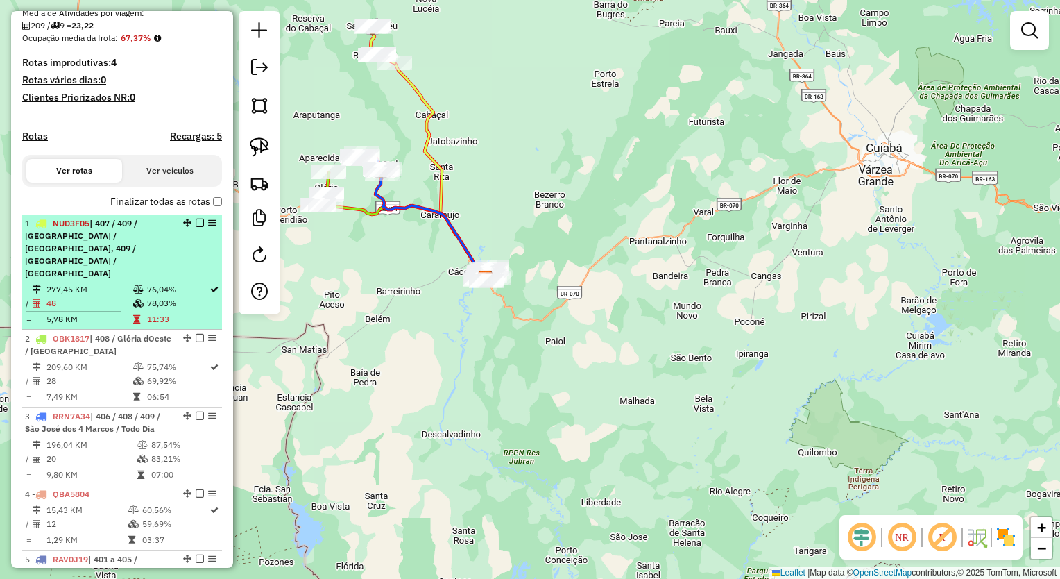
scroll to position [250, 0]
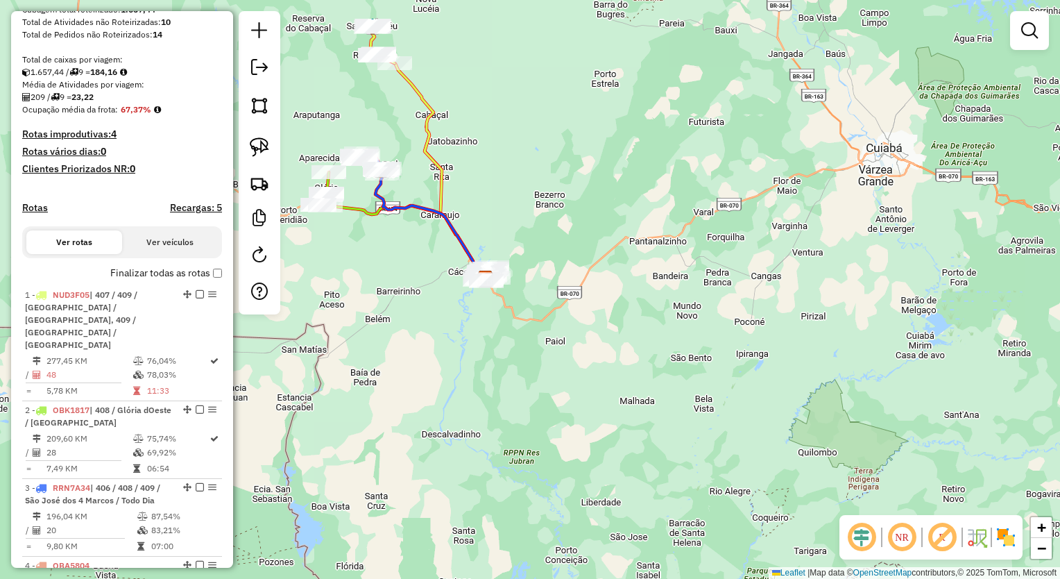
drag, startPoint x: 586, startPoint y: 200, endPoint x: 497, endPoint y: 193, distance: 89.8
click at [588, 201] on div "Janela de atendimento Grade de atendimento Capacidade Transportadoras Veículos …" at bounding box center [530, 289] width 1060 height 579
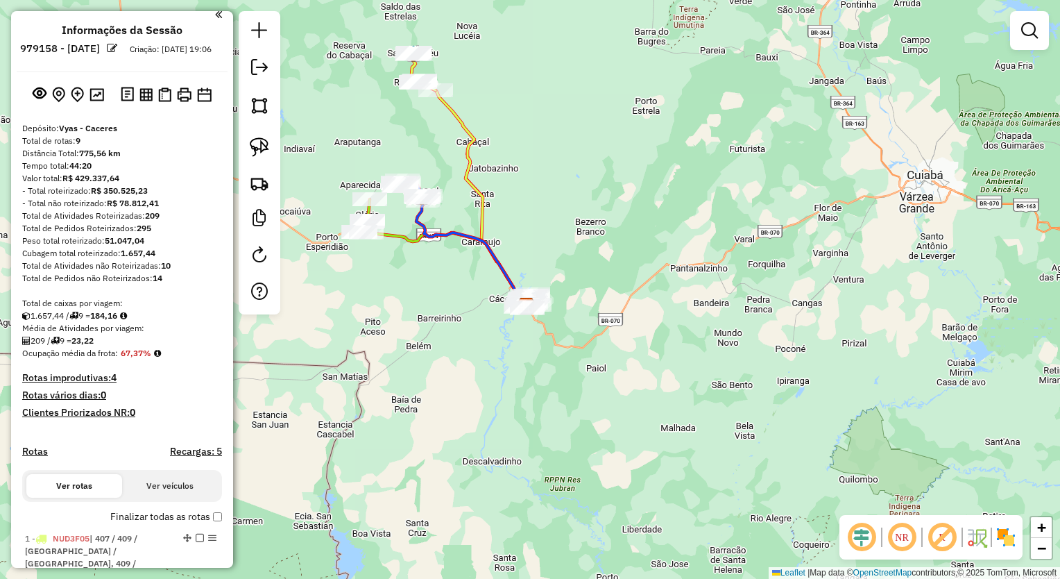
scroll to position [0, 0]
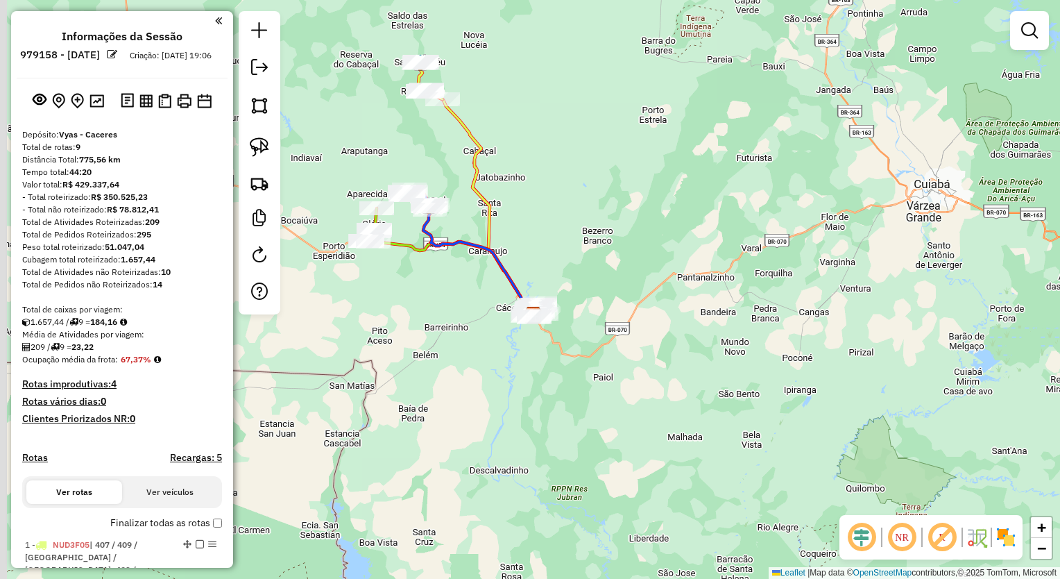
drag, startPoint x: 730, startPoint y: 210, endPoint x: 782, endPoint y: 226, distance: 54.6
click at [785, 226] on div "Janela de atendimento Grade de atendimento Capacidade Transportadoras Veículos …" at bounding box center [530, 289] width 1060 height 579
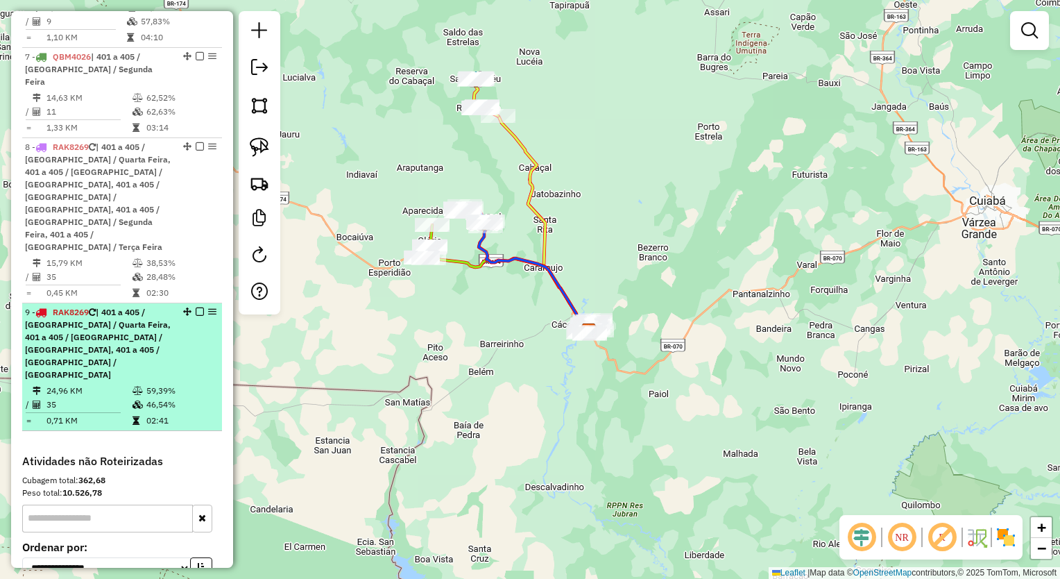
scroll to position [1013, 0]
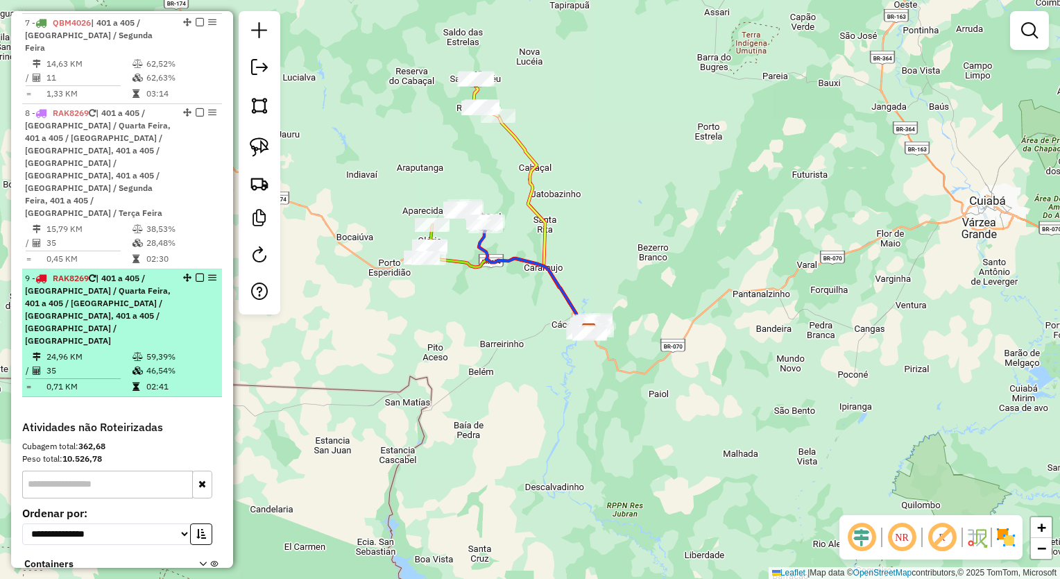
click at [164, 364] on td "46,54%" at bounding box center [181, 371] width 70 height 14
select select "*********"
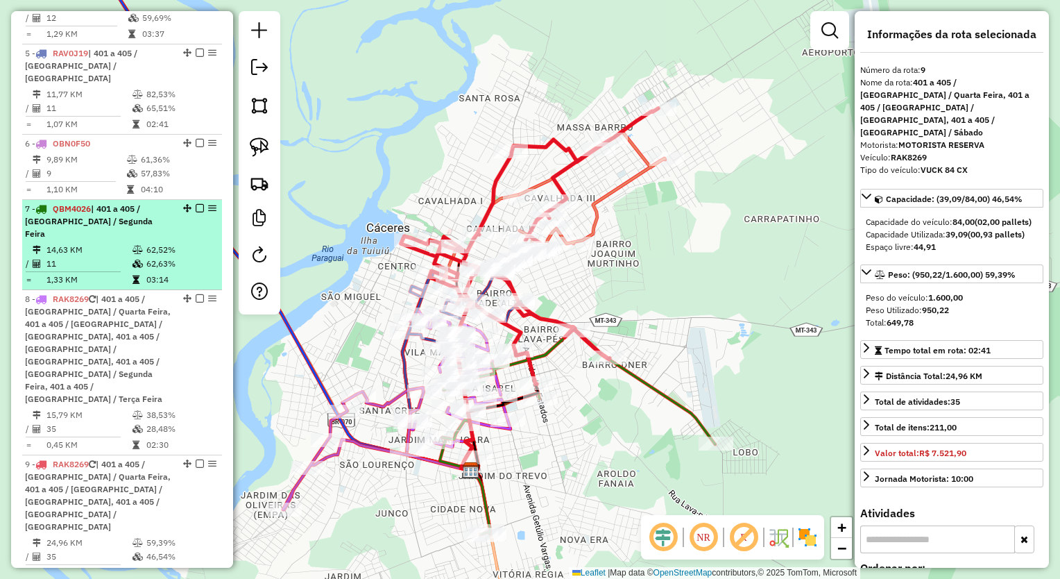
scroll to position [805, 0]
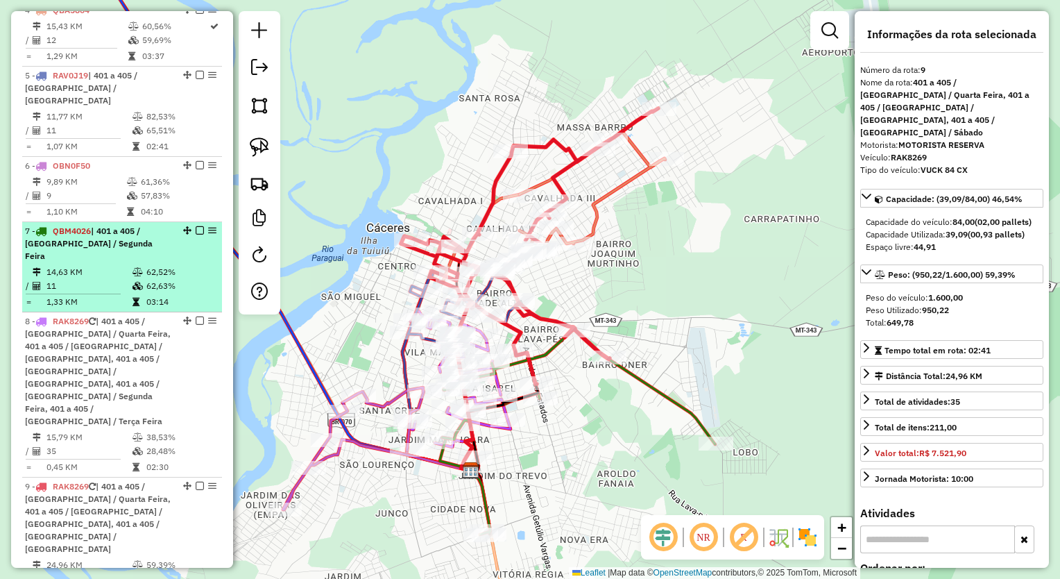
click at [136, 268] on icon at bounding box center [137, 272] width 10 height 8
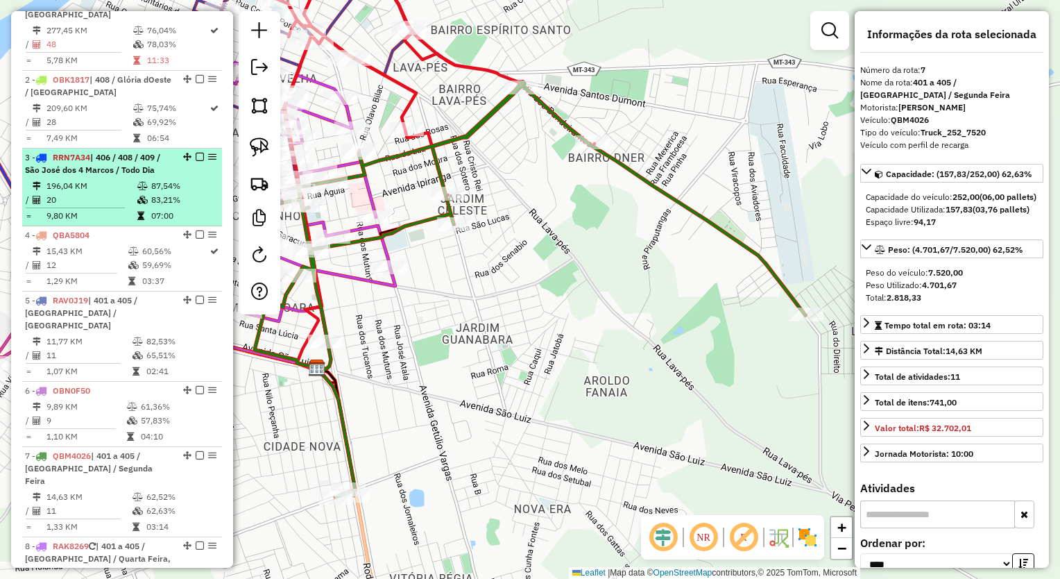
scroll to position [458, 0]
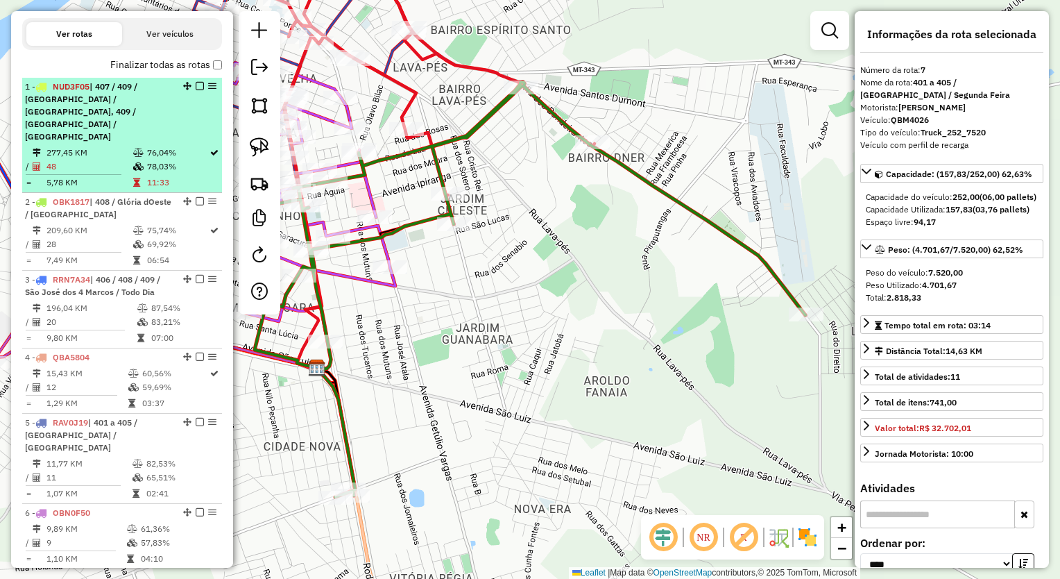
click at [99, 91] on li "1 - NUD3F05 | 407 / 409 / [GEOGRAPHIC_DATA] / [GEOGRAPHIC_DATA], 409 / [GEOGRAP…" at bounding box center [122, 135] width 200 height 115
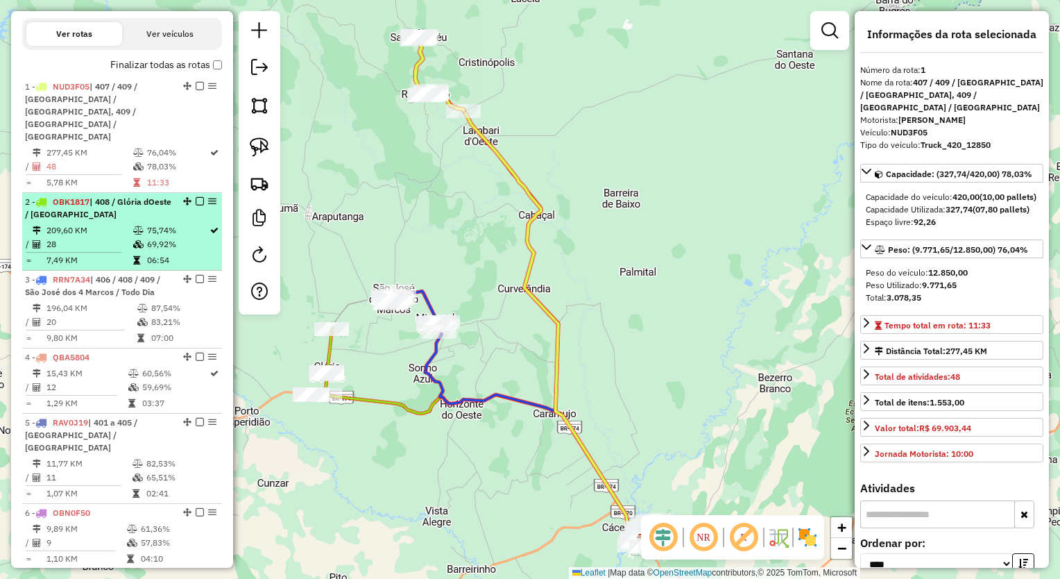
click at [119, 196] on div "2 - OBK1817 | 408 / Glória dOeste / [GEOGRAPHIC_DATA]" at bounding box center [98, 208] width 147 height 25
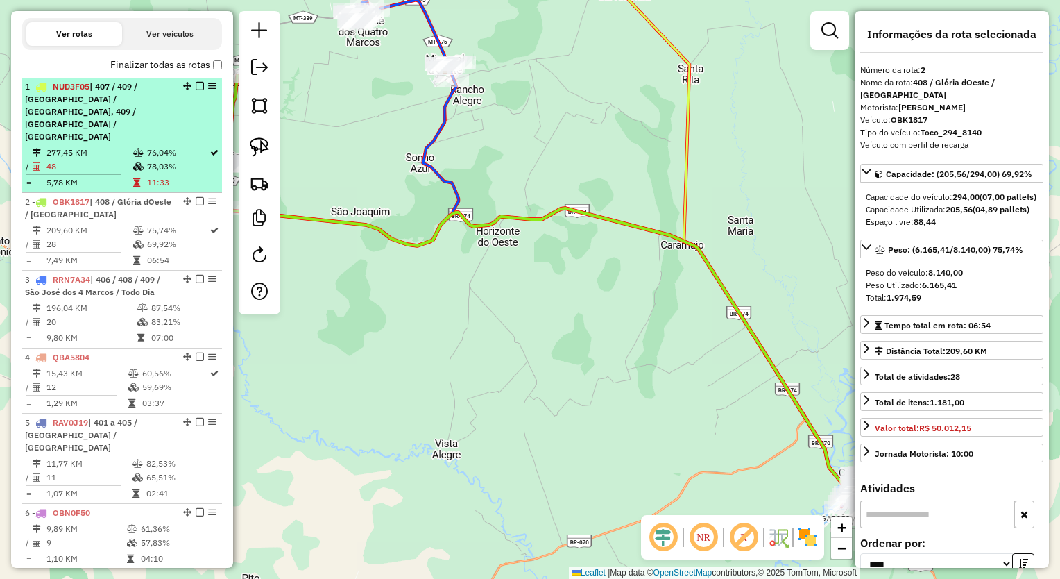
click at [119, 118] on div "1 - NUD3F05 | 407 / 409 / [GEOGRAPHIC_DATA] / [GEOGRAPHIC_DATA], 409 / [GEOGRAP…" at bounding box center [98, 111] width 147 height 62
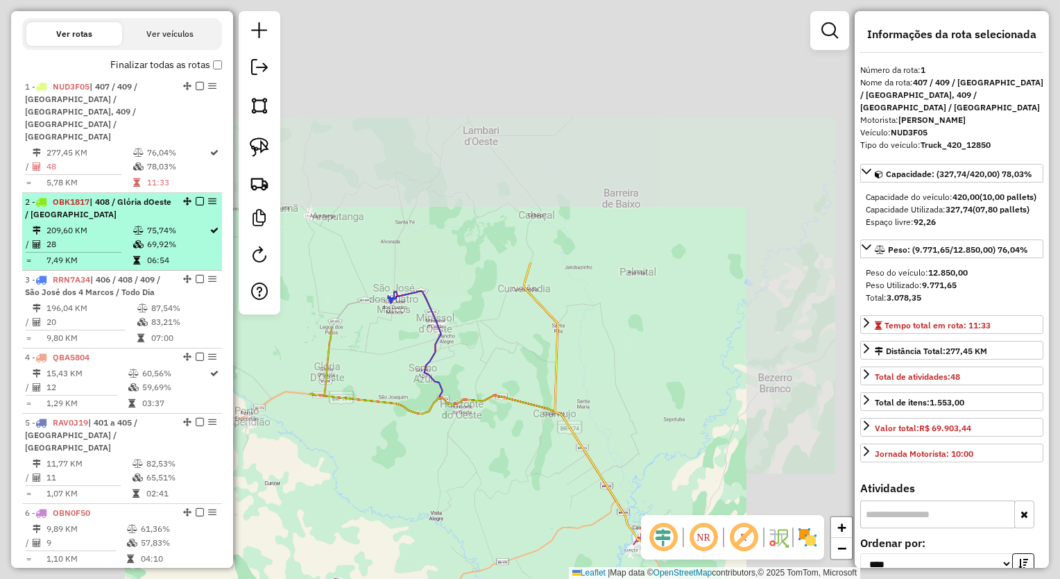
click at [114, 223] on td "209,60 KM" at bounding box center [89, 230] width 87 height 14
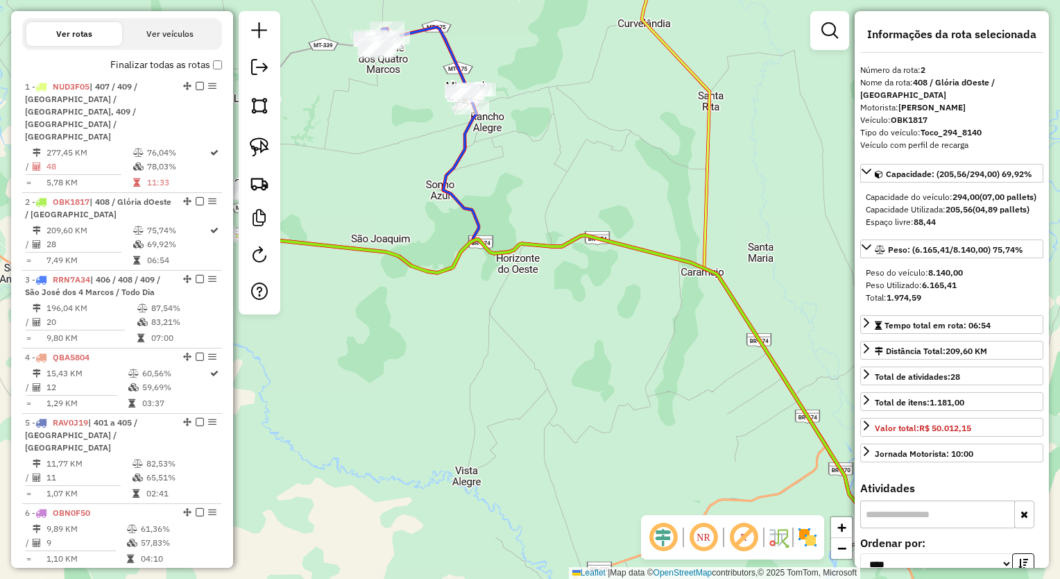
drag, startPoint x: 572, startPoint y: 164, endPoint x: 602, endPoint y: 284, distance: 124.3
click at [640, 286] on div "Janela de atendimento Grade de atendimento Capacidade Transportadoras Veículos …" at bounding box center [530, 289] width 1060 height 579
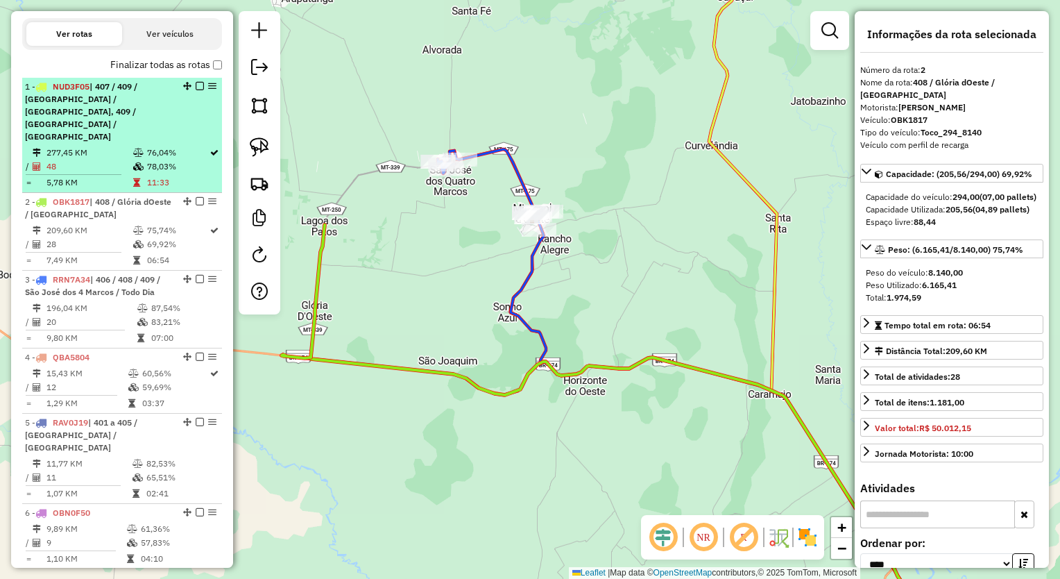
click at [62, 146] on td "277,45 KM" at bounding box center [89, 153] width 87 height 14
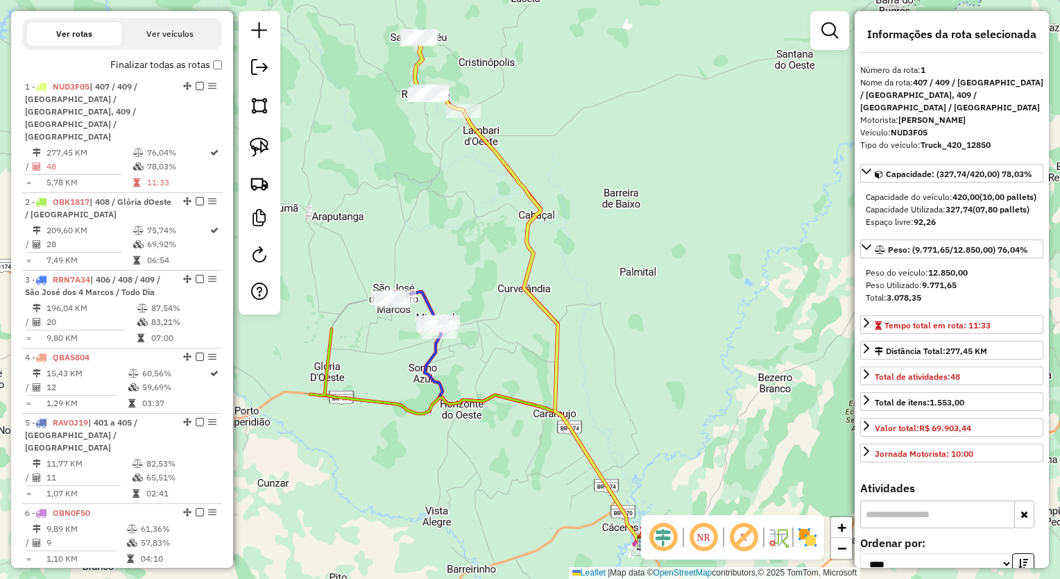
click at [486, 314] on div "Janela de atendimento Grade de atendimento Capacidade Transportadoras Veículos …" at bounding box center [530, 289] width 1060 height 579
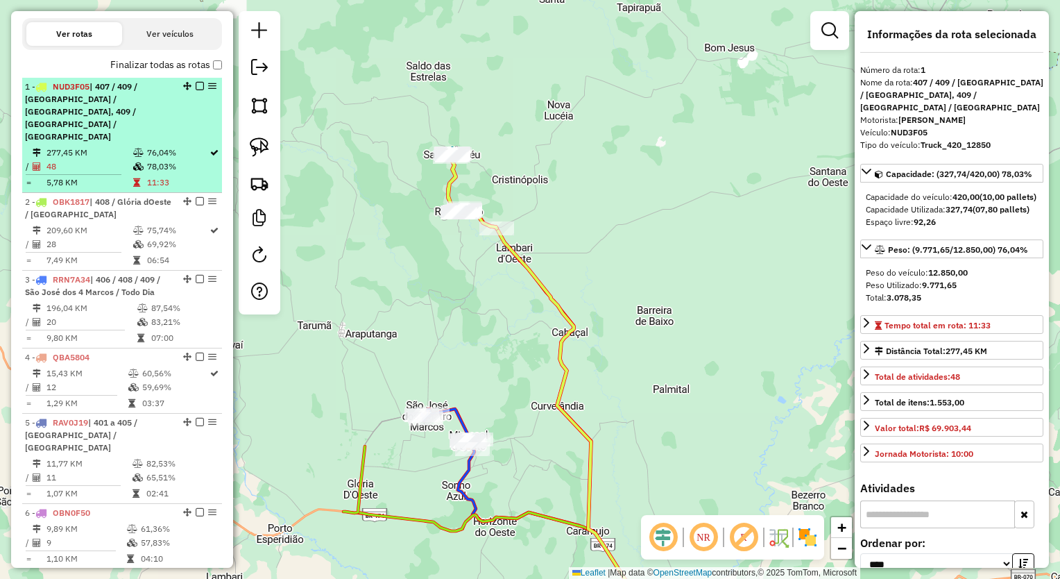
click at [85, 92] on span "NUD3F05" at bounding box center [71, 86] width 37 height 10
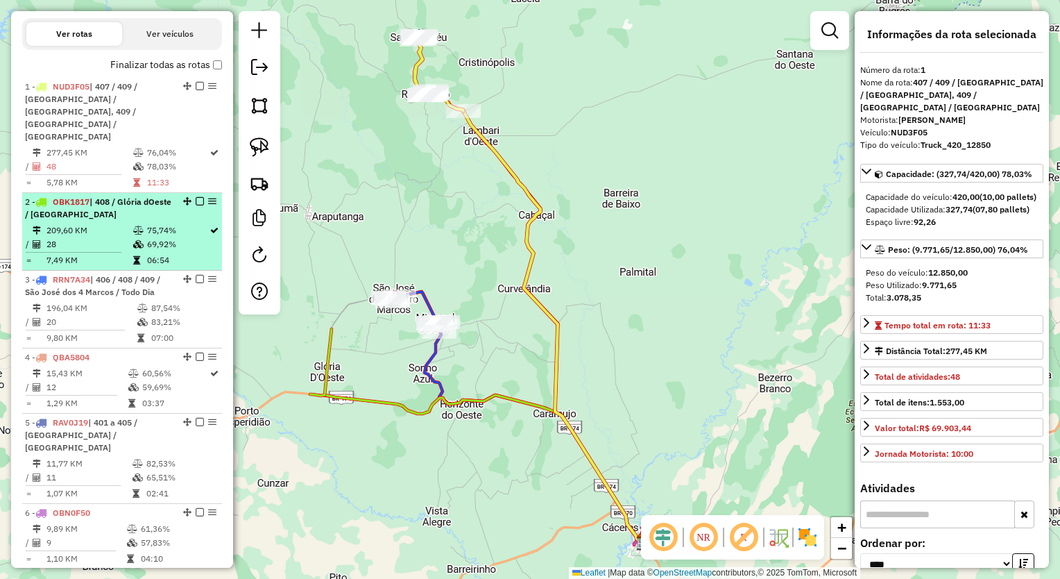
click at [74, 205] on span "| 408 / Glória dOeste / [GEOGRAPHIC_DATA]" at bounding box center [98, 207] width 146 height 23
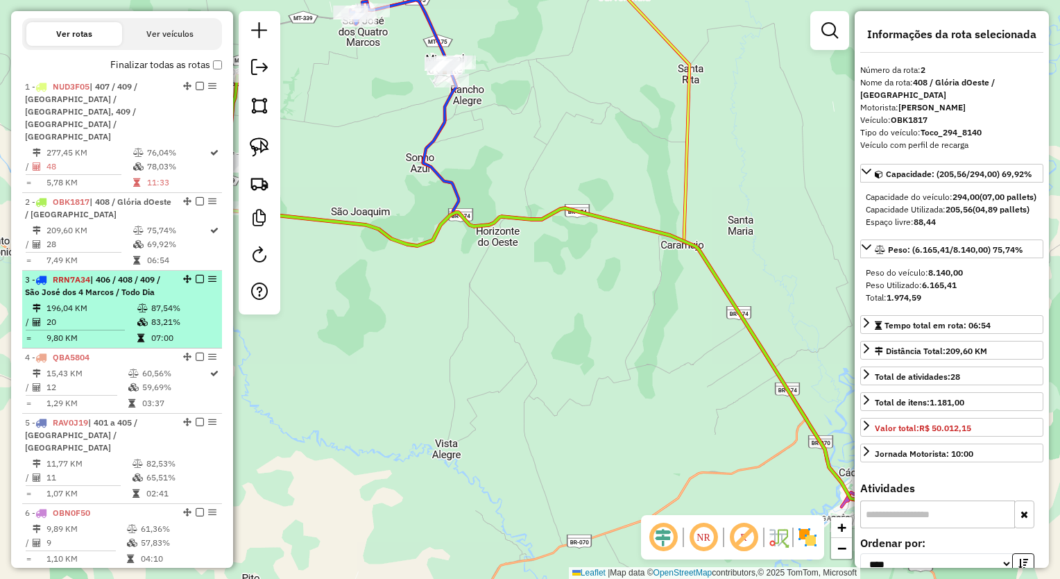
click at [123, 287] on li "3 - RRN7A34 | 406 / 408 / 409 / [GEOGRAPHIC_DATA] 4 Marcos / Todo Dia 196,04 KM…" at bounding box center [122, 310] width 200 height 78
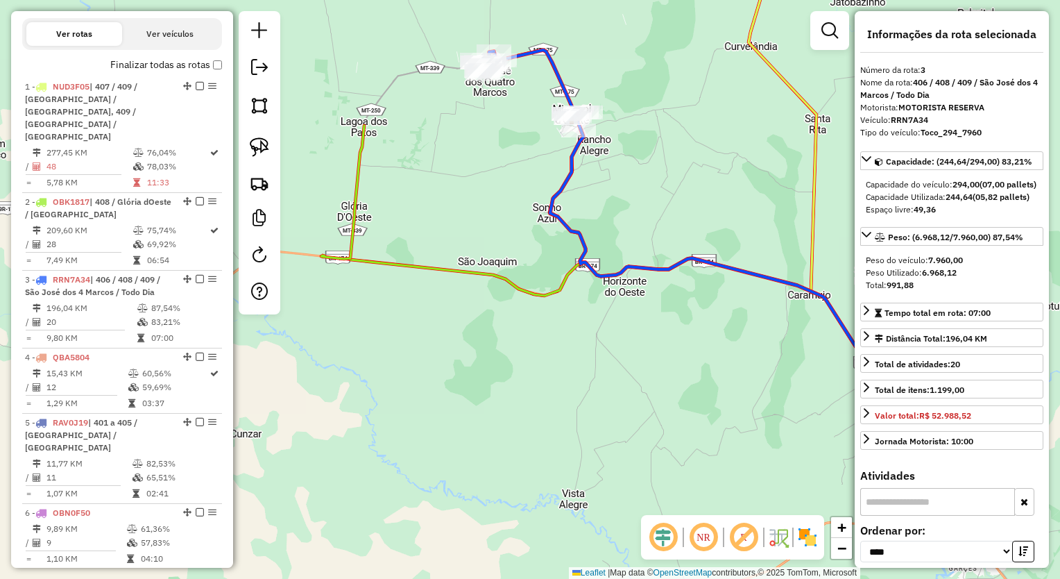
drag, startPoint x: 332, startPoint y: 277, endPoint x: 536, endPoint y: 287, distance: 204.9
click at [536, 289] on icon at bounding box center [671, 404] width 642 height 293
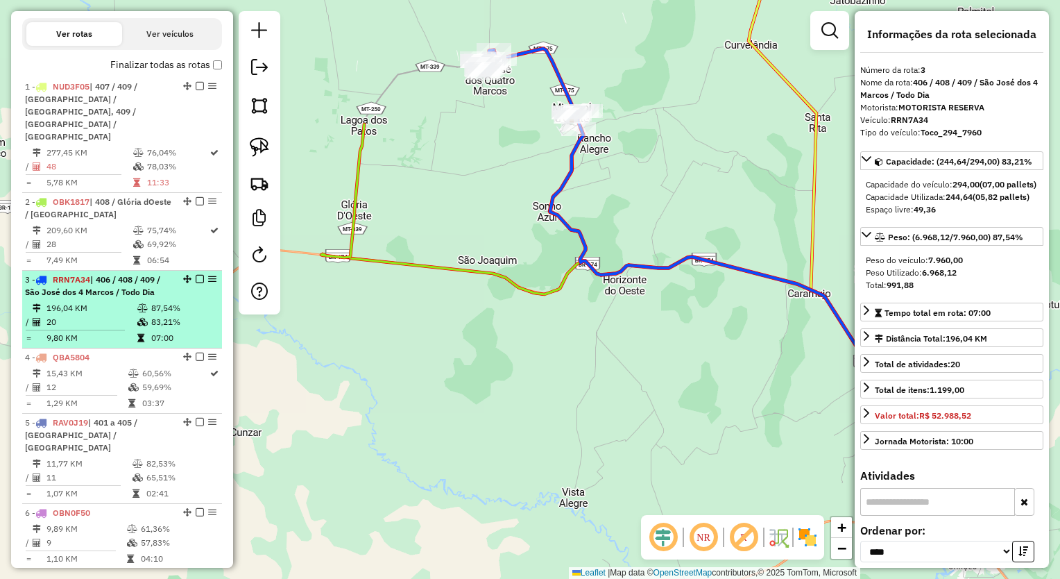
drag, startPoint x: 128, startPoint y: 288, endPoint x: 131, endPoint y: 282, distance: 7.1
click at [131, 282] on li "3 - RRN7A34 | 406 / 408 / 409 / [GEOGRAPHIC_DATA] 4 Marcos / Todo Dia 196,04 KM…" at bounding box center [122, 310] width 200 height 78
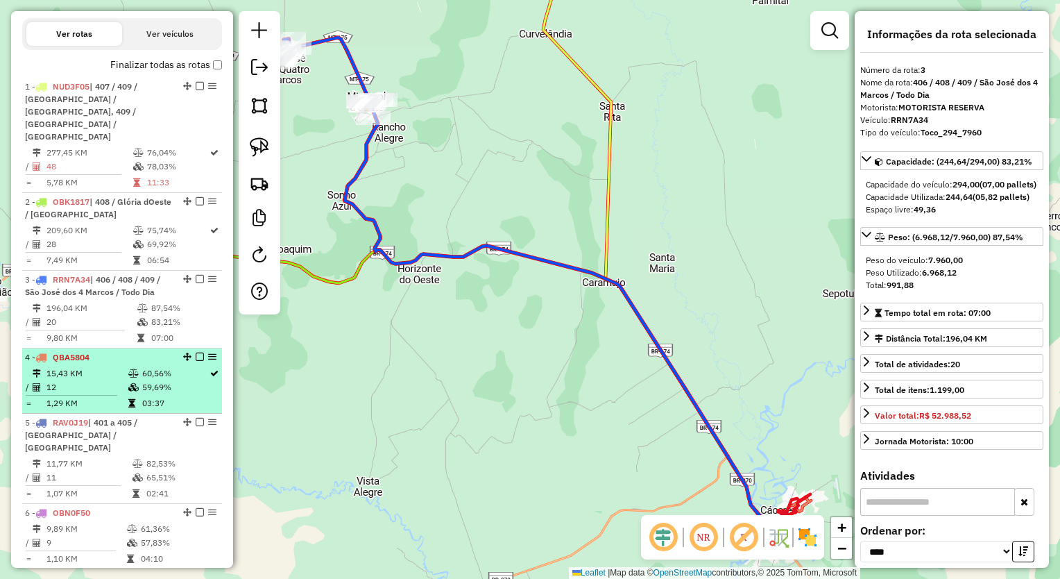
drag, startPoint x: 131, startPoint y: 282, endPoint x: 125, endPoint y: 354, distance: 73.1
click at [128, 366] on td at bounding box center [135, 373] width 14 height 14
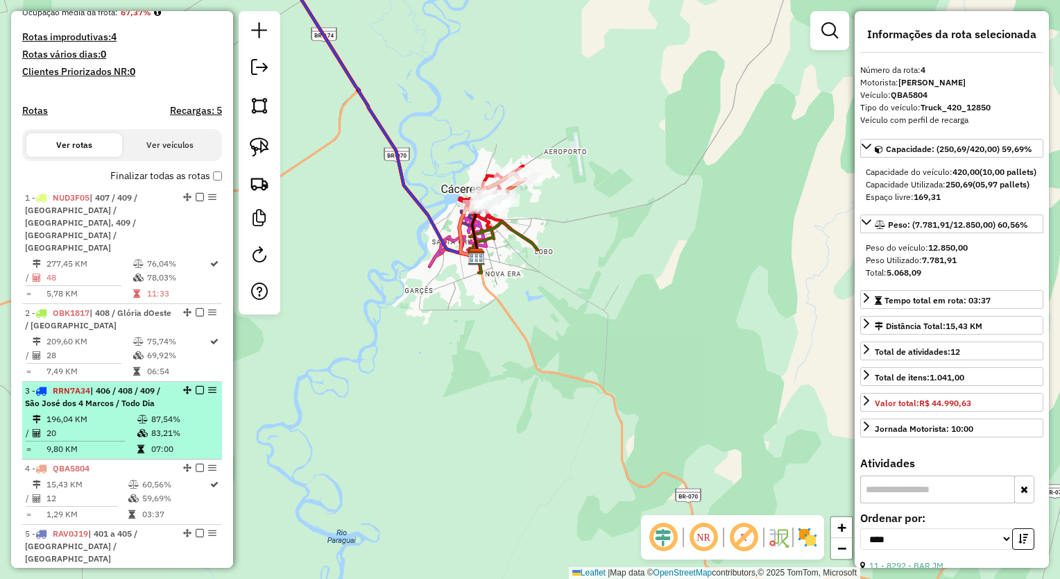
scroll to position [416, 0]
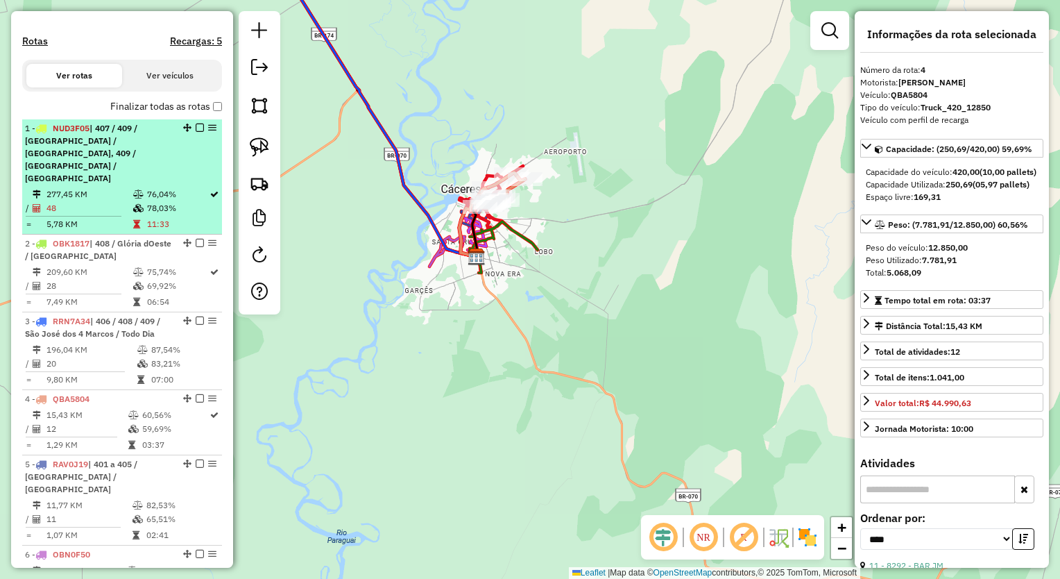
click at [108, 163] on div "1 - NUD3F05 | 407 / 409 / [GEOGRAPHIC_DATA] / [GEOGRAPHIC_DATA], 409 / [GEOGRAP…" at bounding box center [98, 153] width 147 height 62
